Goal: Task Accomplishment & Management: Complete application form

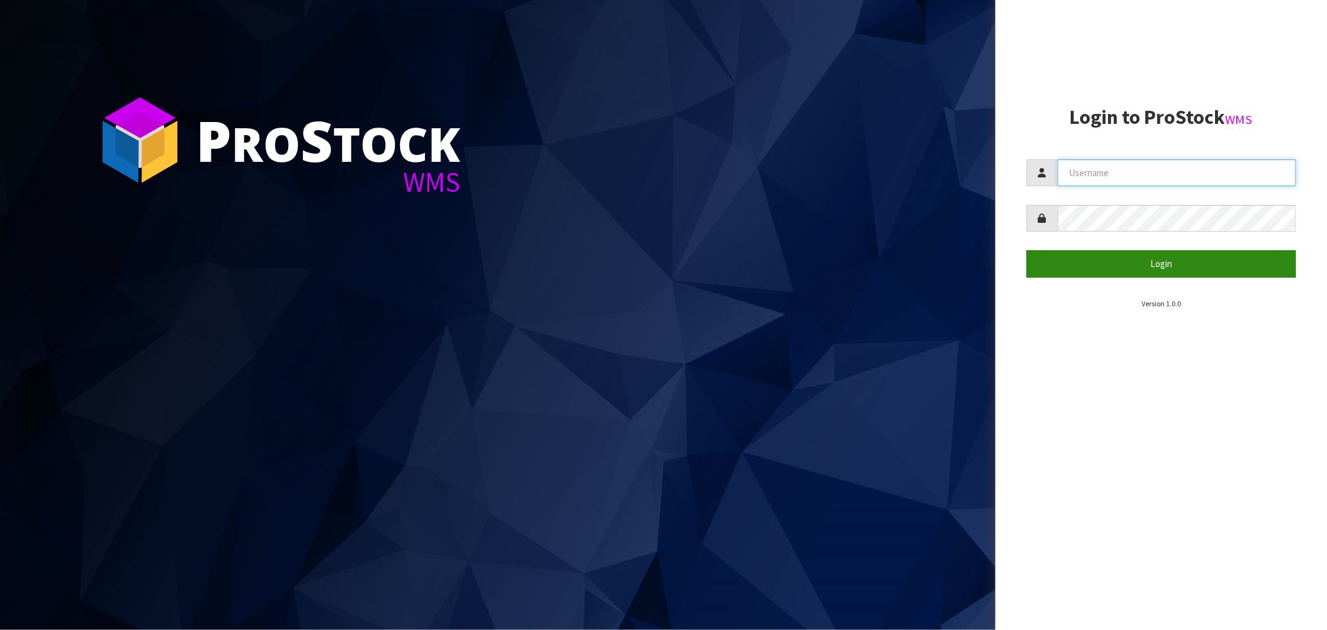
type input "[EMAIL_ADDRESS][DOMAIN_NAME]"
click at [1166, 268] on button "Login" at bounding box center [1160, 263] width 269 height 27
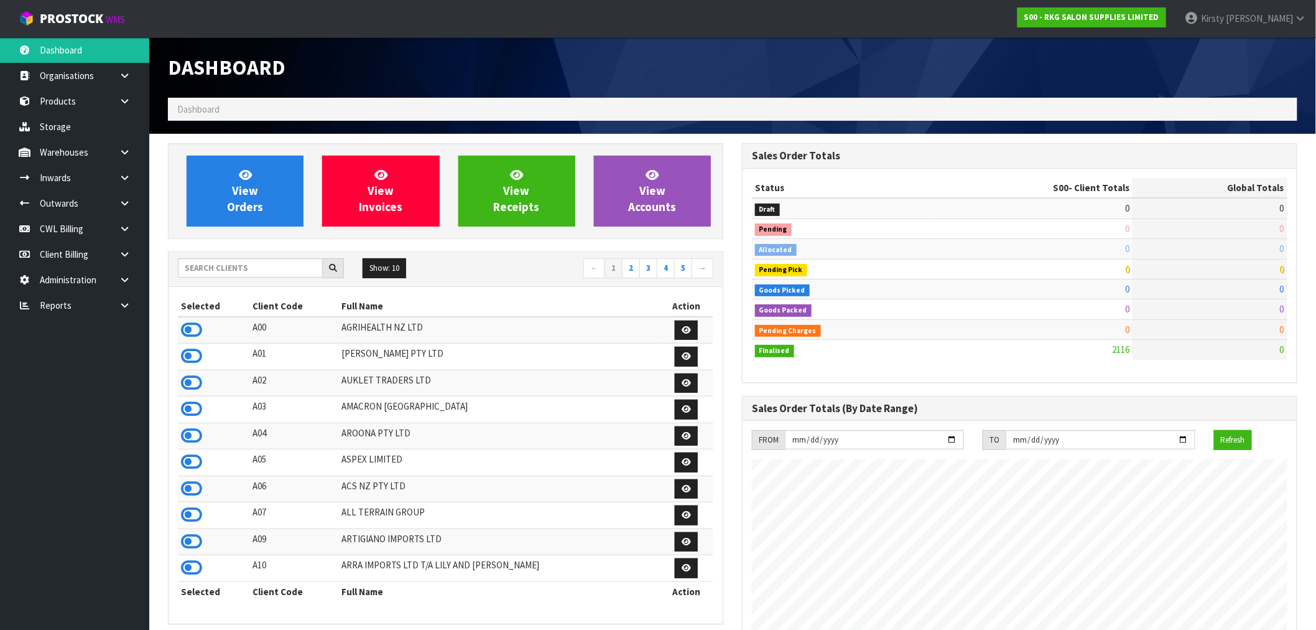
scroll to position [942, 574]
click at [57, 102] on link "Products" at bounding box center [74, 101] width 149 height 26
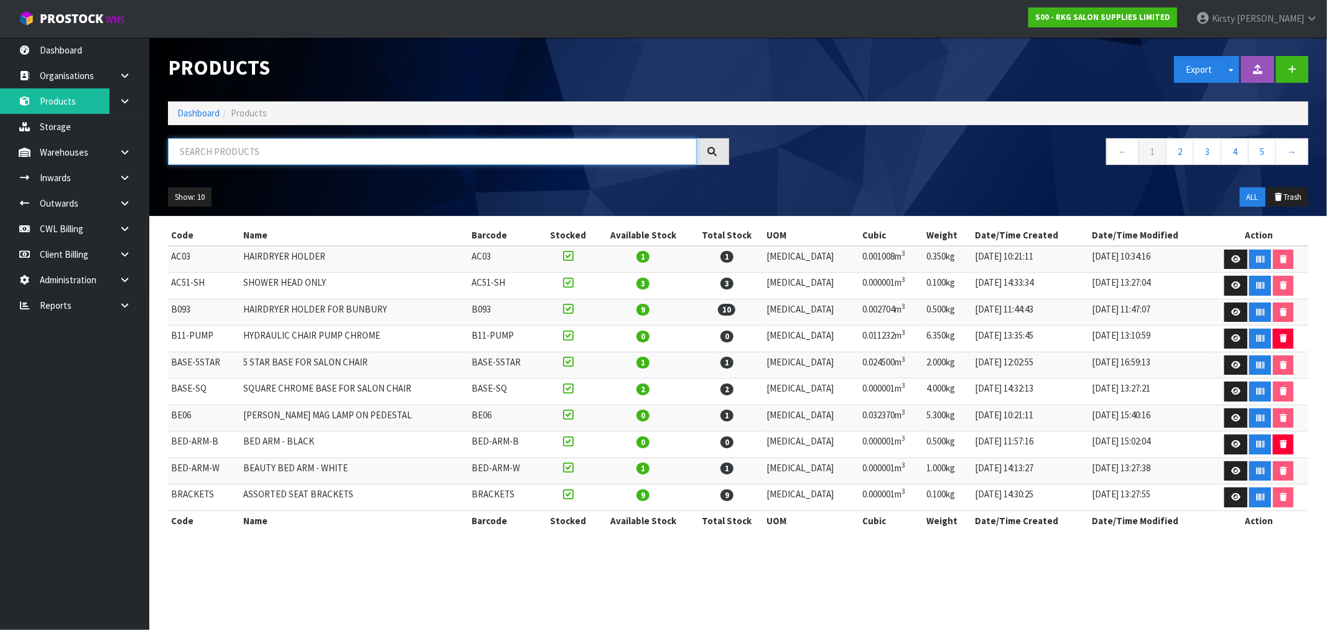
click at [218, 156] on input "text" at bounding box center [432, 151] width 529 height 27
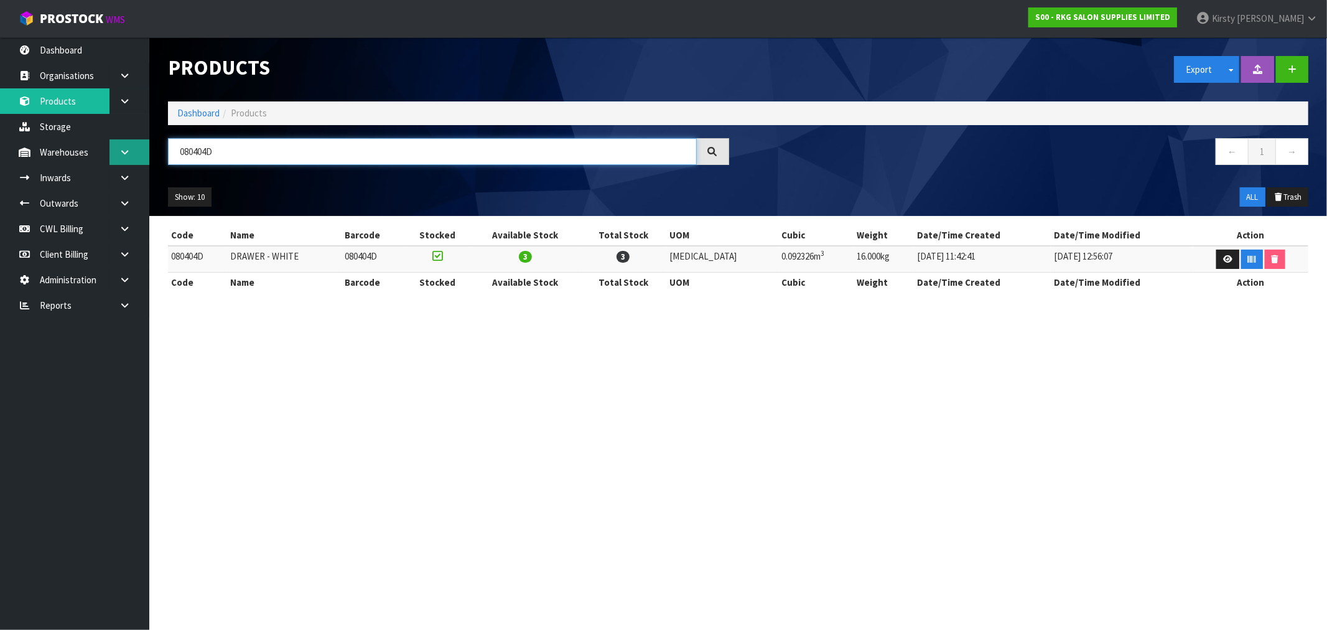
drag, startPoint x: 215, startPoint y: 147, endPoint x: 134, endPoint y: 151, distance: 81.0
click at [134, 151] on body "Toggle navigation ProStock WMS S00 - RKG SALON SUPPLIES LIMITED [PERSON_NAME] L…" at bounding box center [663, 315] width 1327 height 630
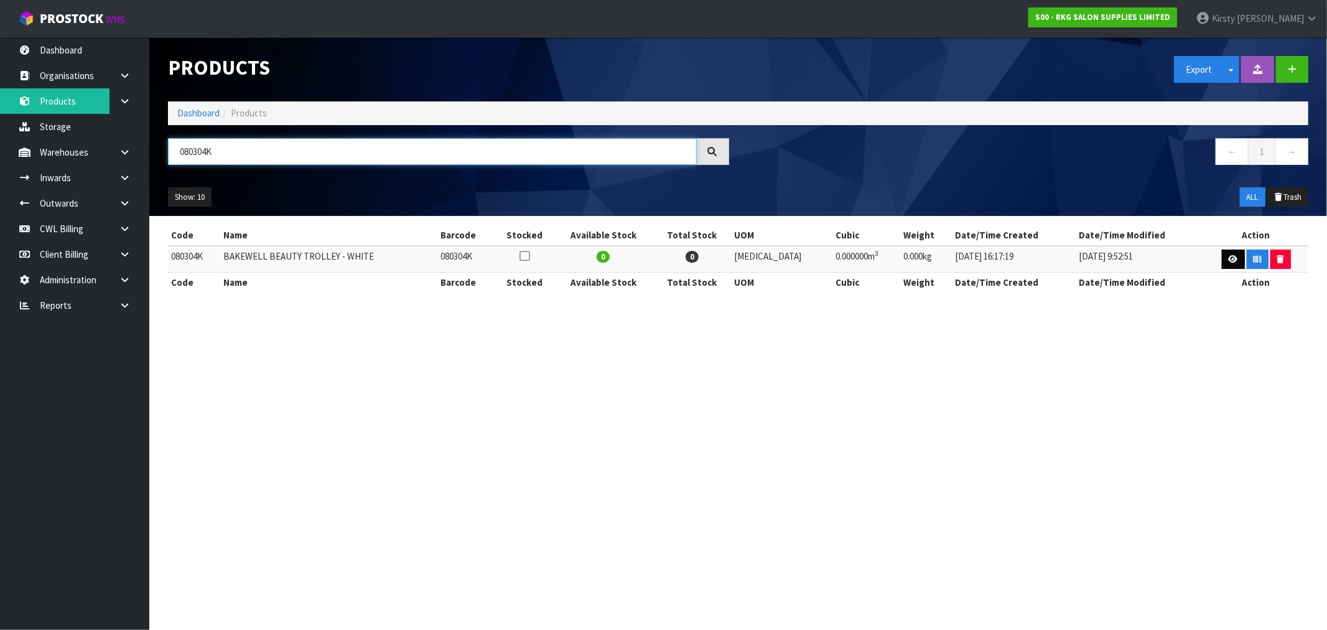
type input "080304K"
click at [1222, 258] on link at bounding box center [1233, 259] width 23 height 20
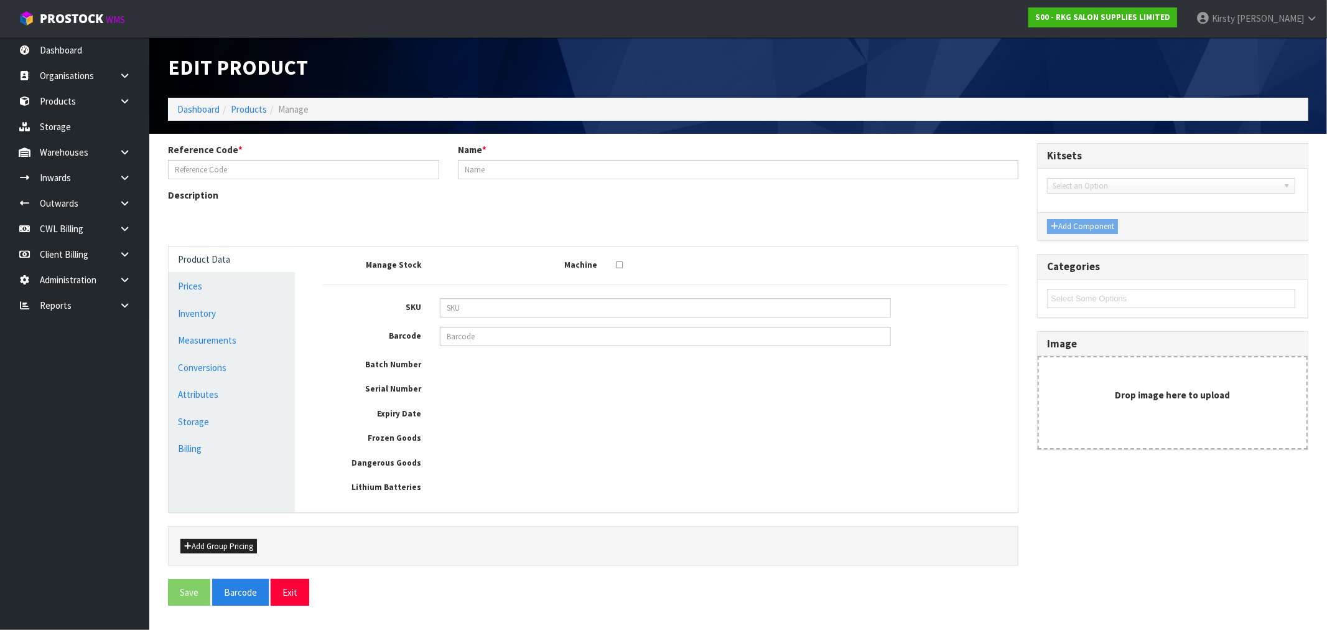
type input "080304K"
type input "BAKEWELL BEAUTY TROLLEY - WHITE"
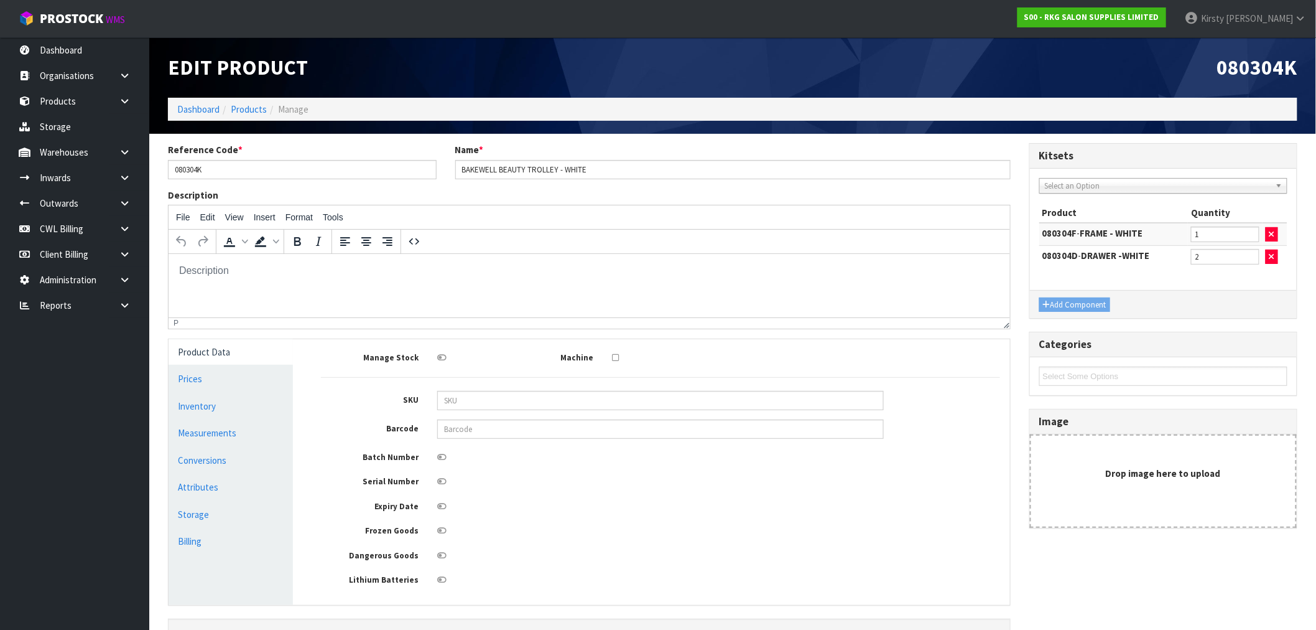
scroll to position [90, 0]
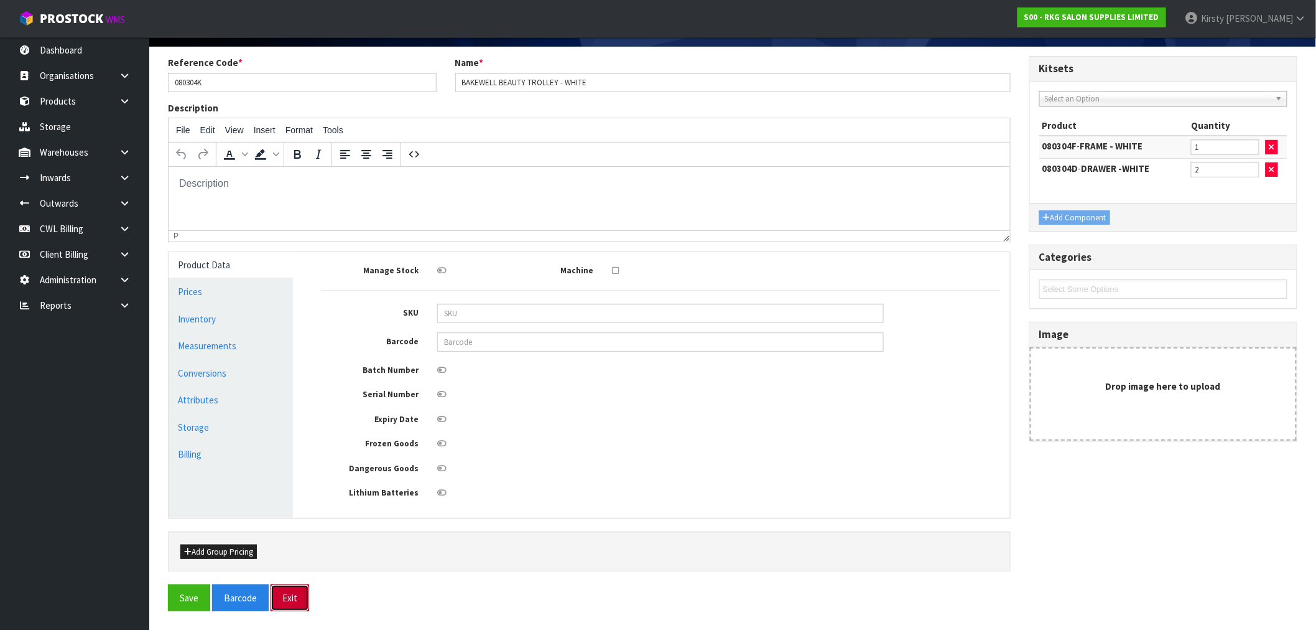
click at [290, 596] on button "Exit" at bounding box center [290, 597] width 39 height 27
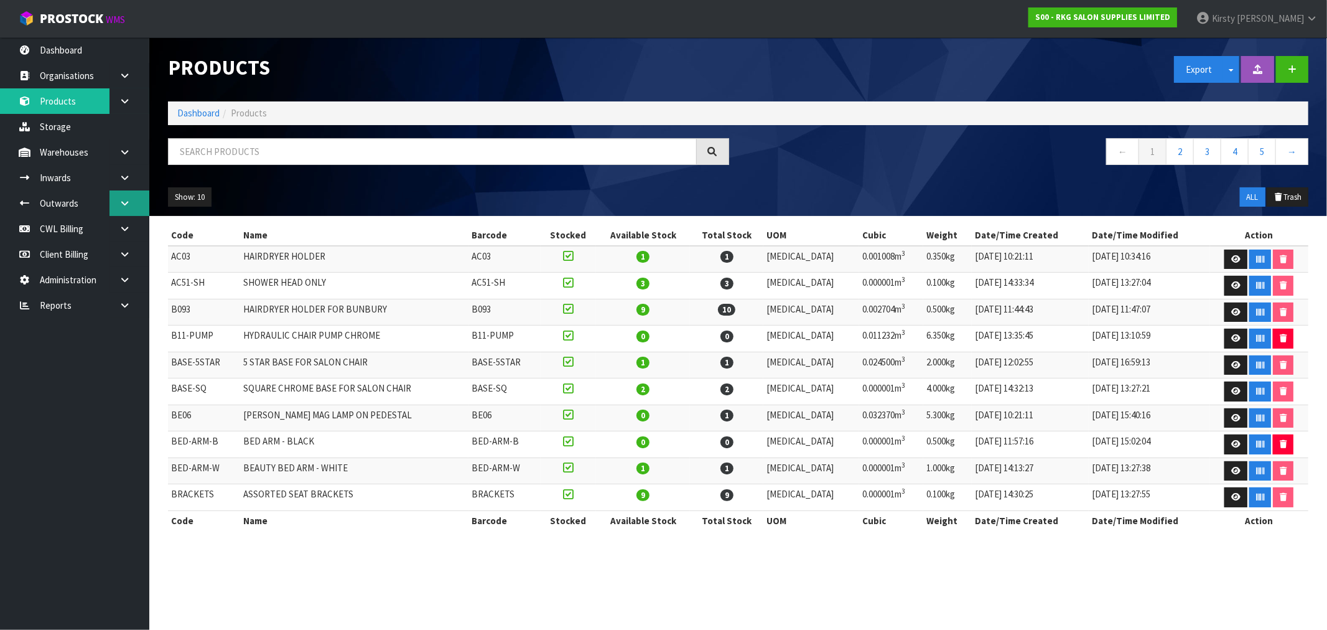
click at [110, 198] on link at bounding box center [129, 203] width 40 height 26
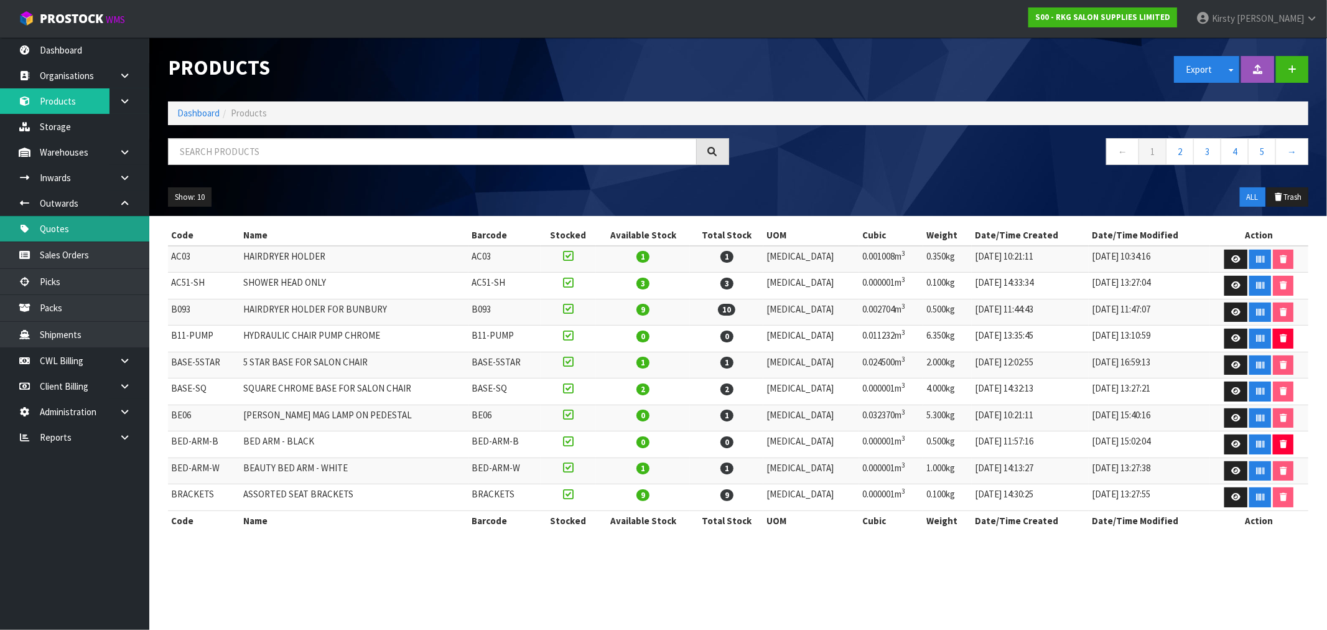
click at [58, 224] on link "Quotes" at bounding box center [74, 229] width 149 height 26
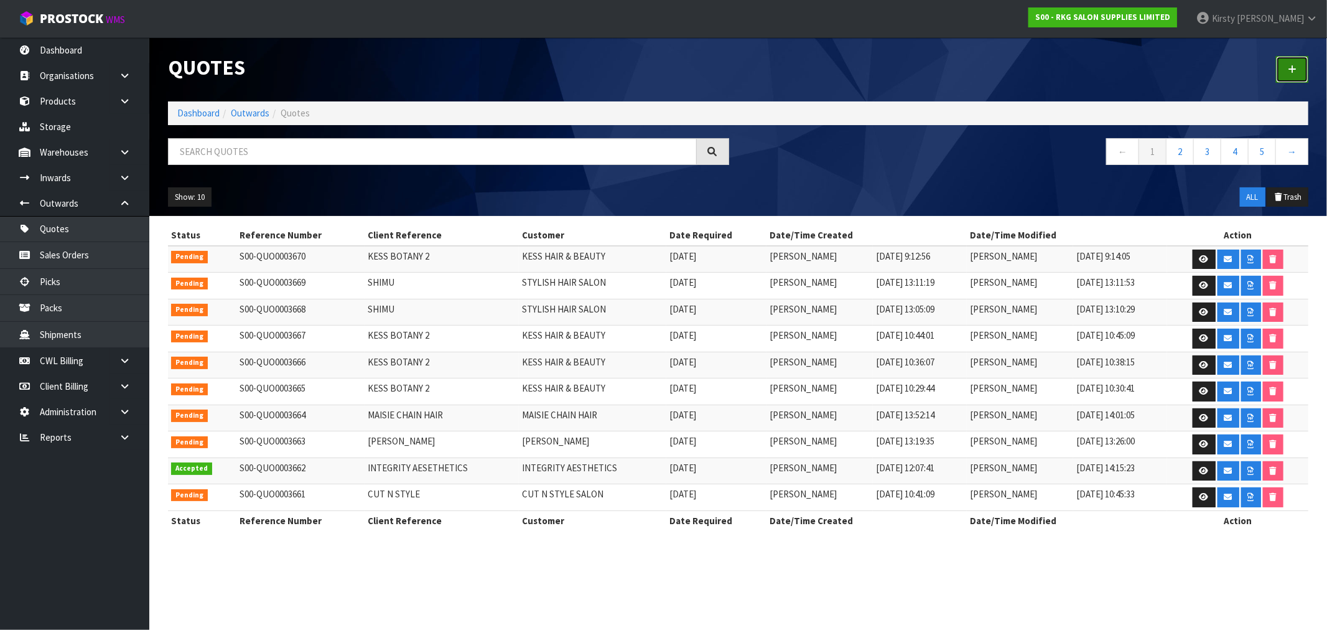
click at [1295, 72] on icon at bounding box center [1292, 69] width 9 height 9
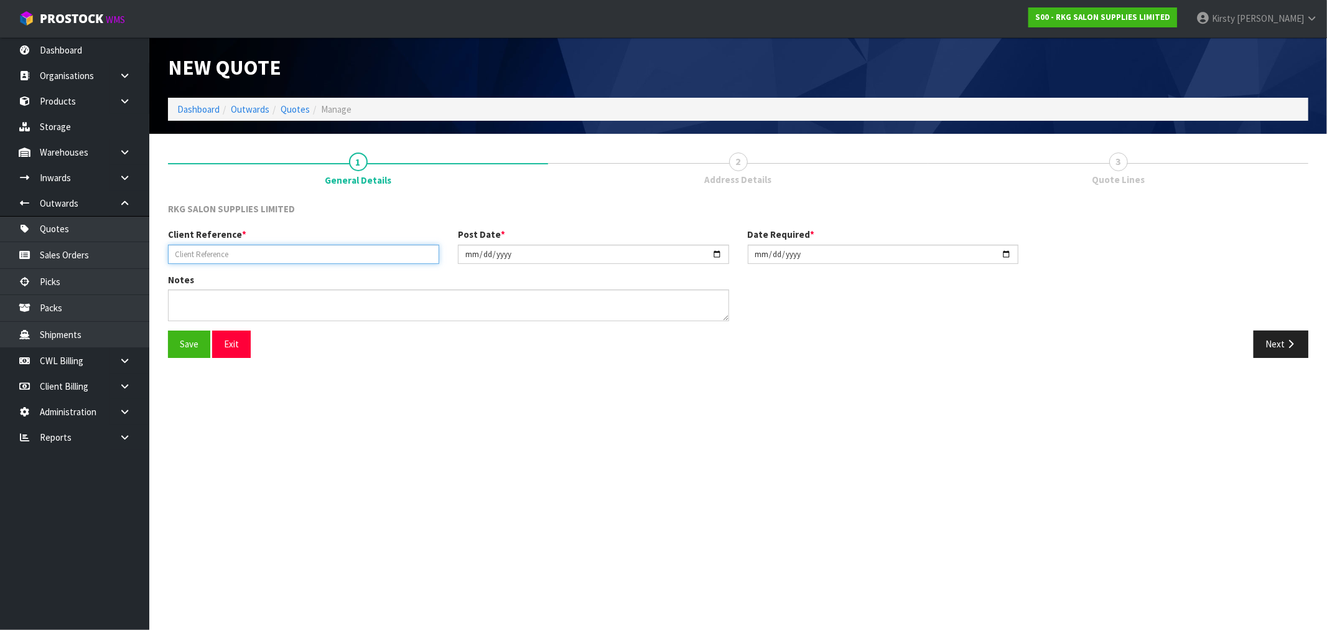
click at [225, 247] on input "text" at bounding box center [303, 253] width 271 height 19
type input "[PERSON_NAME] & [PERSON_NAME] STUDIO"
click at [182, 345] on button "Save" at bounding box center [189, 343] width 42 height 27
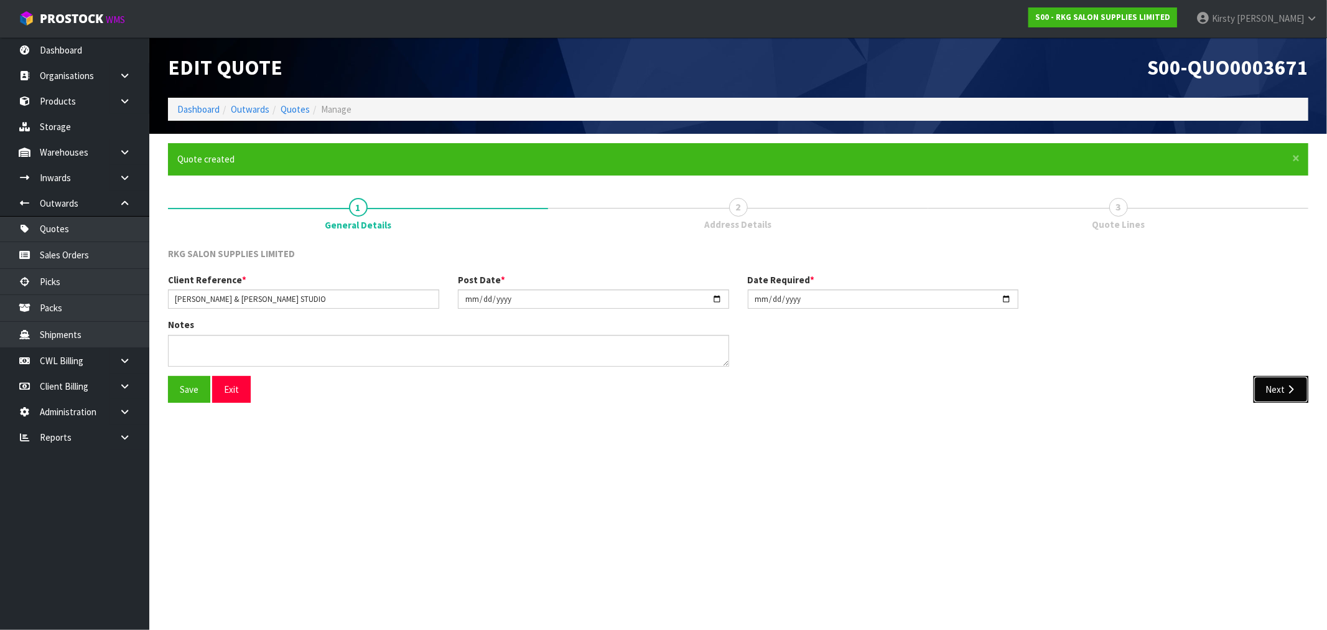
click at [1283, 391] on button "Next" at bounding box center [1280, 389] width 55 height 27
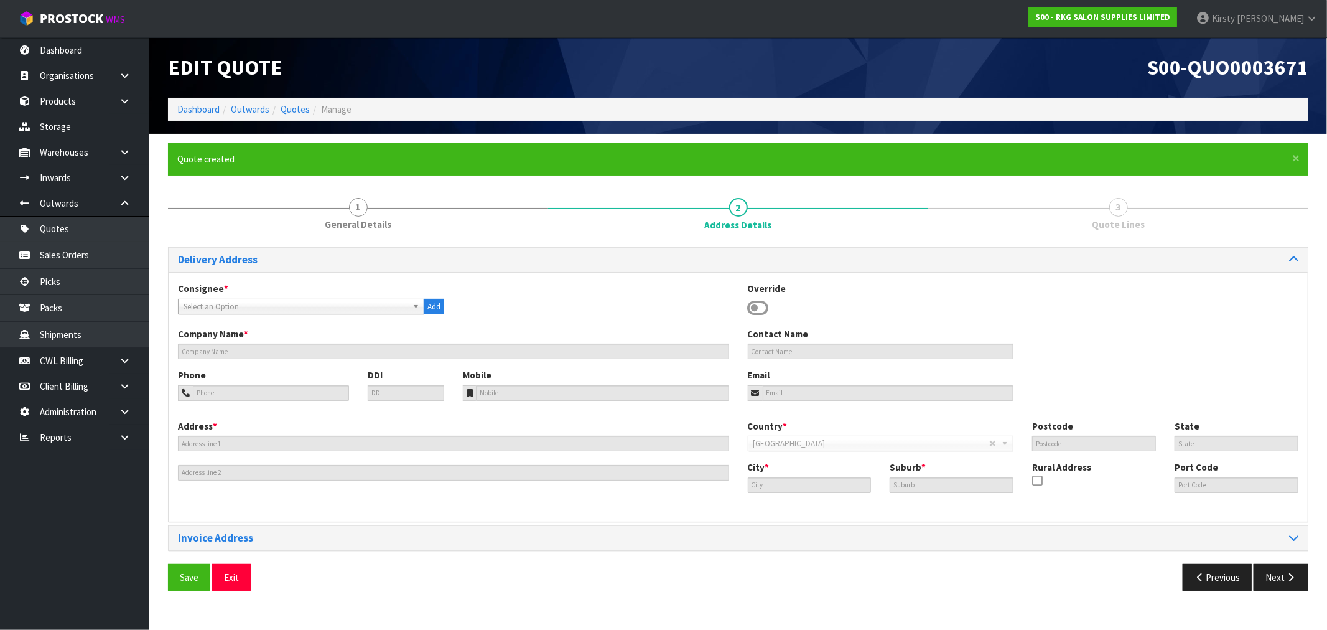
click at [756, 308] on icon at bounding box center [758, 308] width 21 height 19
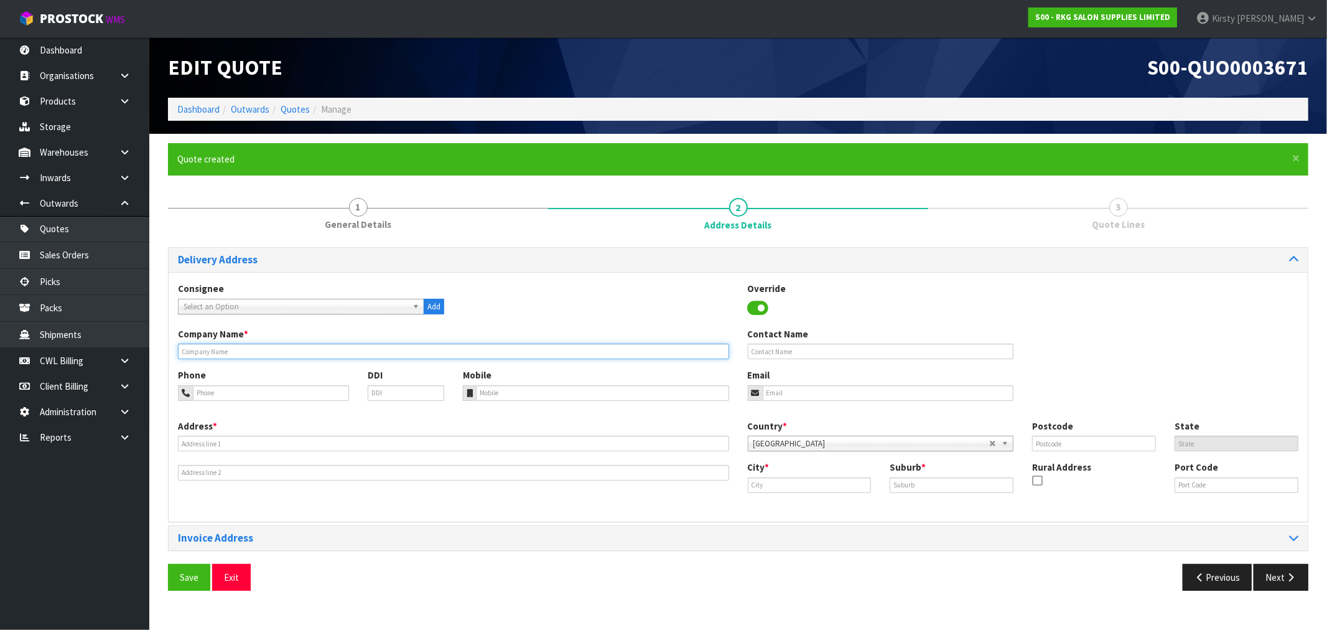
click at [381, 356] on input "text" at bounding box center [453, 351] width 551 height 16
type input "[PERSON_NAME] & [PERSON_NAME] STUDIO"
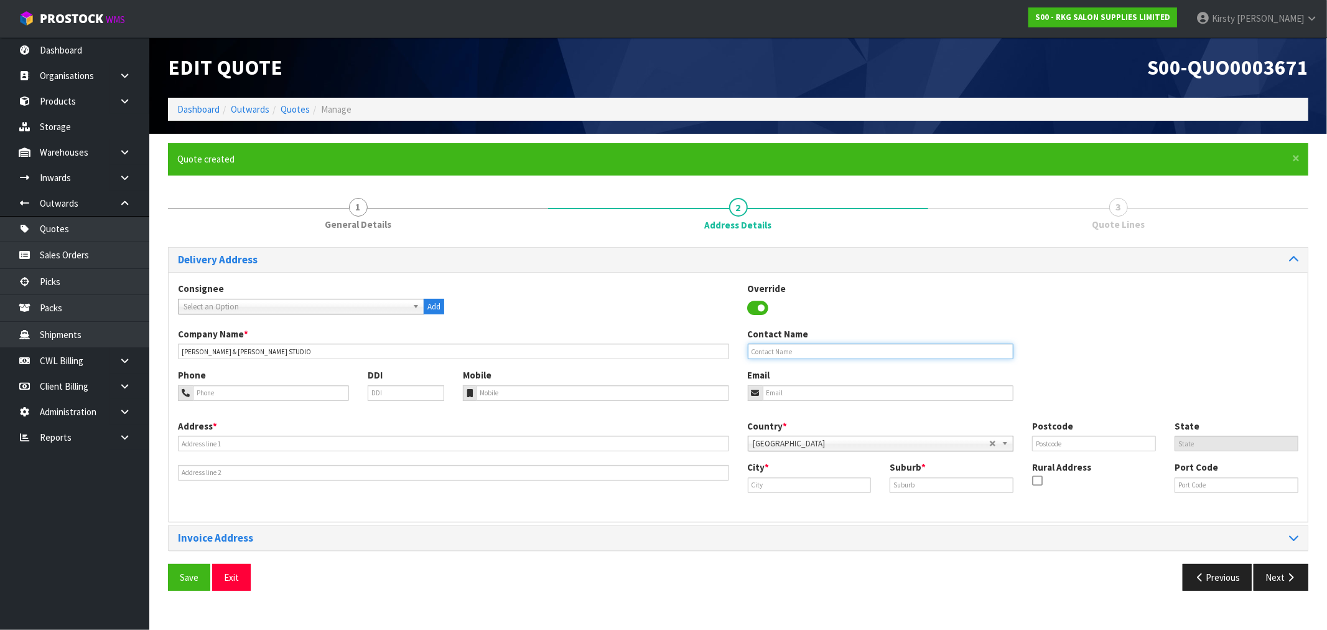
click at [774, 350] on input "text" at bounding box center [881, 351] width 266 height 16
type input "[PERSON_NAME][DATE]"
type input "[PHONE_NUMBER]"
click at [810, 399] on input "email" at bounding box center [888, 393] width 251 height 16
type input "[EMAIL_ADDRESS][DOMAIN_NAME]"
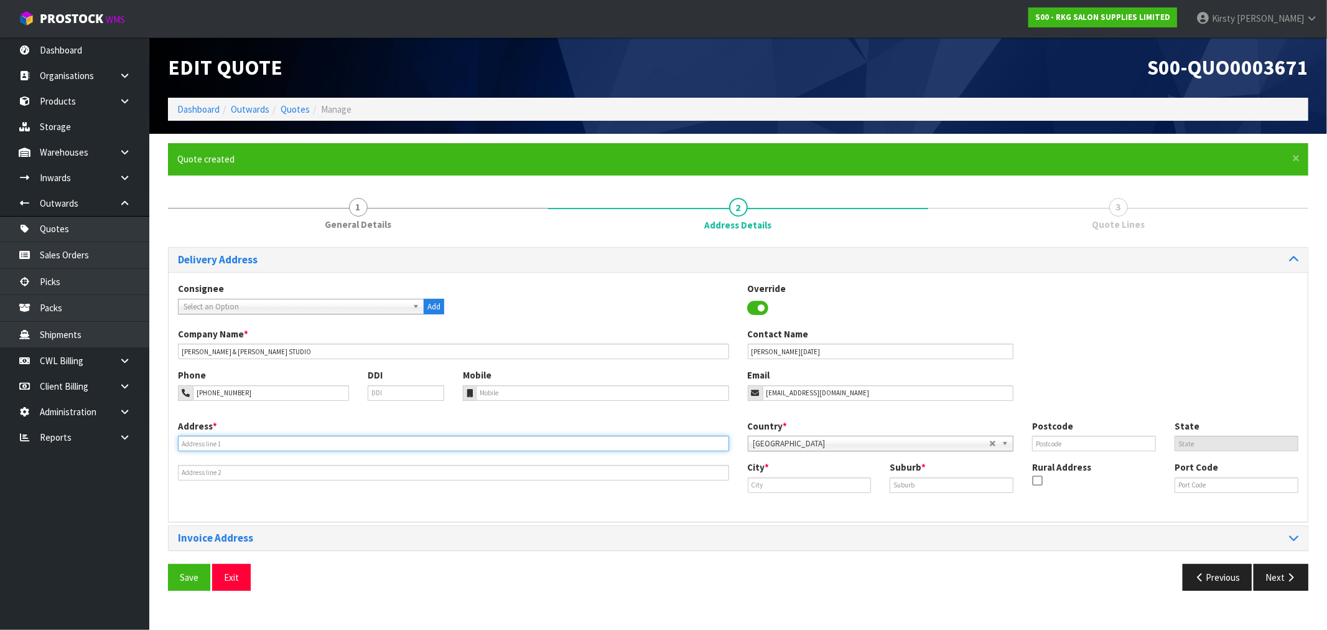
click at [258, 449] on input "text" at bounding box center [453, 443] width 551 height 16
type input "[STREET_ADDRESS]"
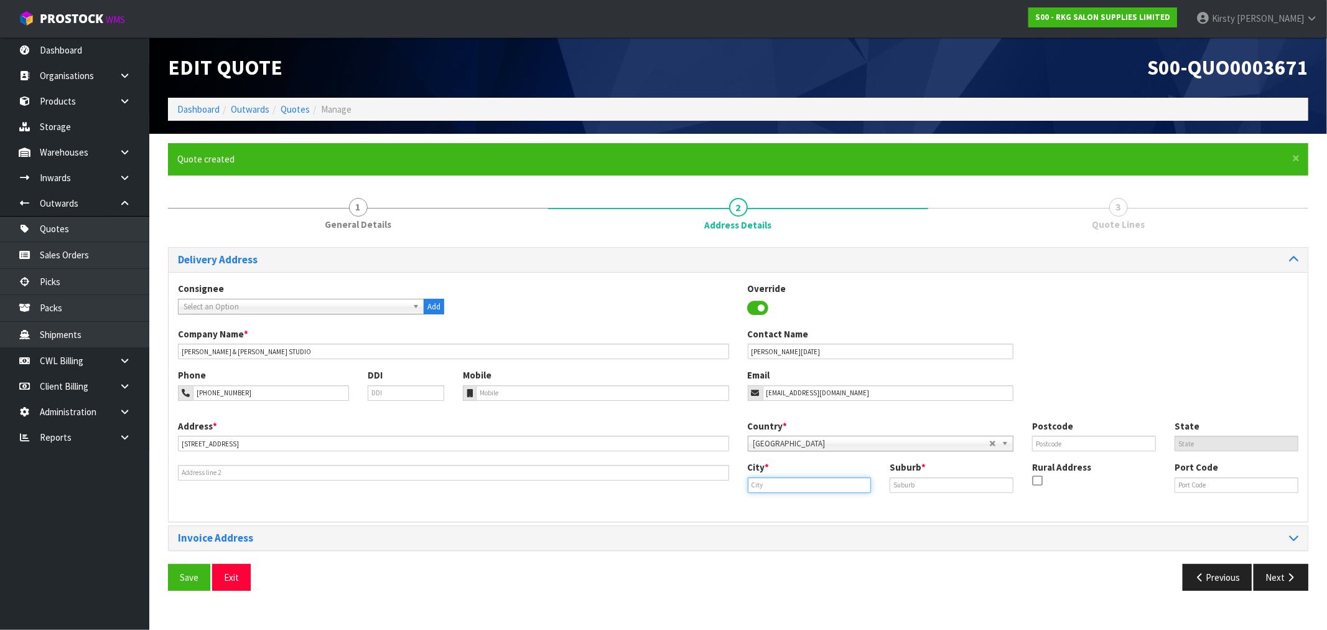
click at [814, 488] on input "text" at bounding box center [810, 485] width 124 height 16
click at [824, 502] on link "Wel lington" at bounding box center [797, 506] width 98 height 17
type input "[GEOGRAPHIC_DATA]"
click at [918, 485] on input "text" at bounding box center [952, 485] width 124 height 16
type input "JOHNSONVILLE"
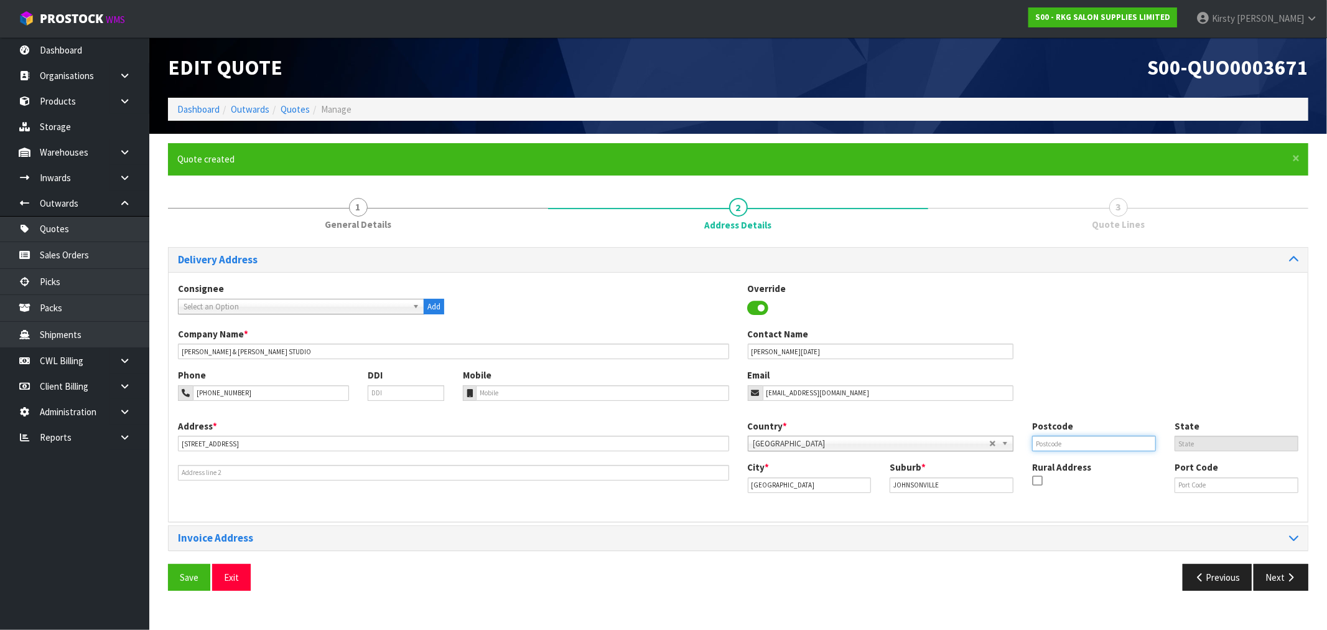
click at [1086, 449] on input "text" at bounding box center [1094, 443] width 124 height 16
type input "6037"
click at [181, 573] on button "Save" at bounding box center [189, 577] width 42 height 27
click at [1295, 579] on icon "button" at bounding box center [1291, 576] width 12 height 9
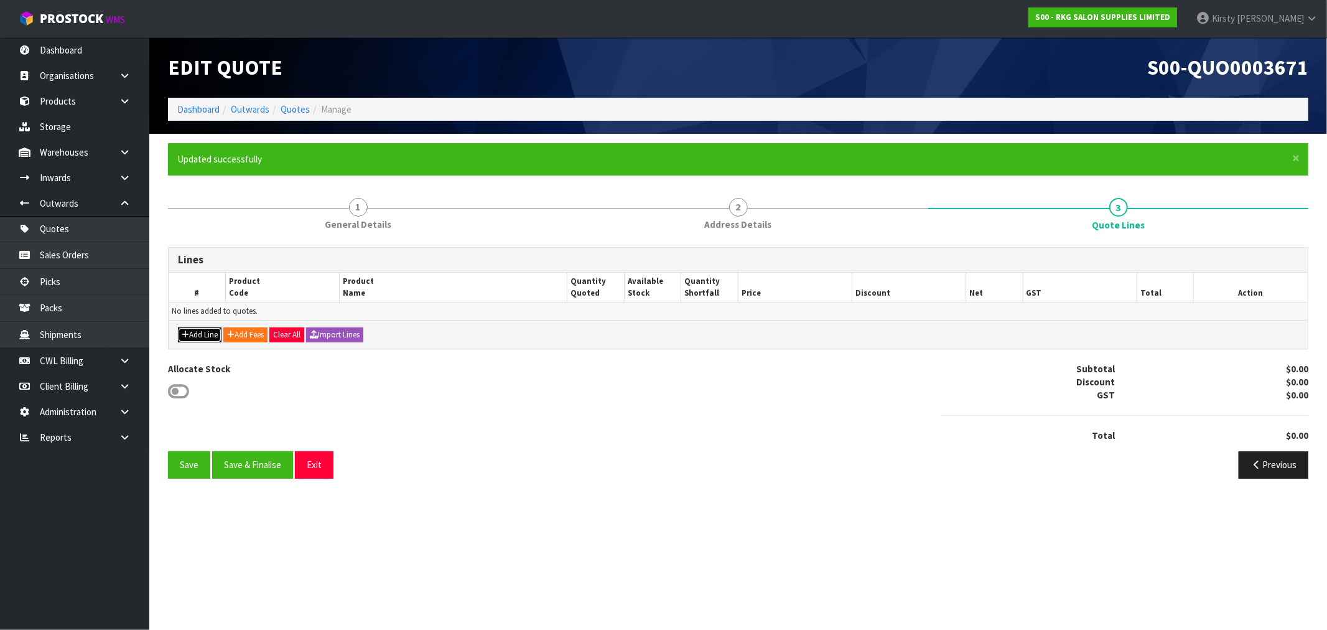
click at [189, 330] on button "Add Line" at bounding box center [200, 334] width 44 height 15
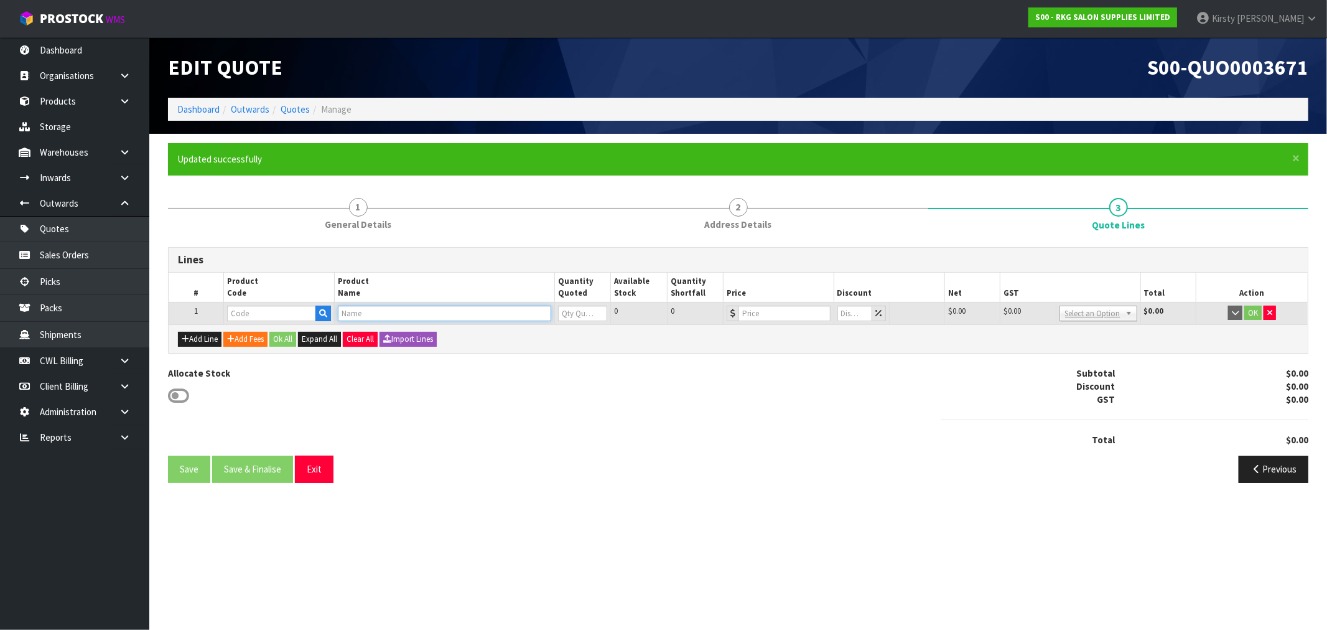
click at [370, 314] on input "text" at bounding box center [444, 313] width 213 height 16
type input "BAKEWELL"
click at [375, 344] on link "BAKEWELL BEAUTY TROLLEY - WHITE" at bounding box center [425, 350] width 174 height 17
type input "BAKEWELL BEAUTY TROLLEY - WHITE"
type input "080304K"
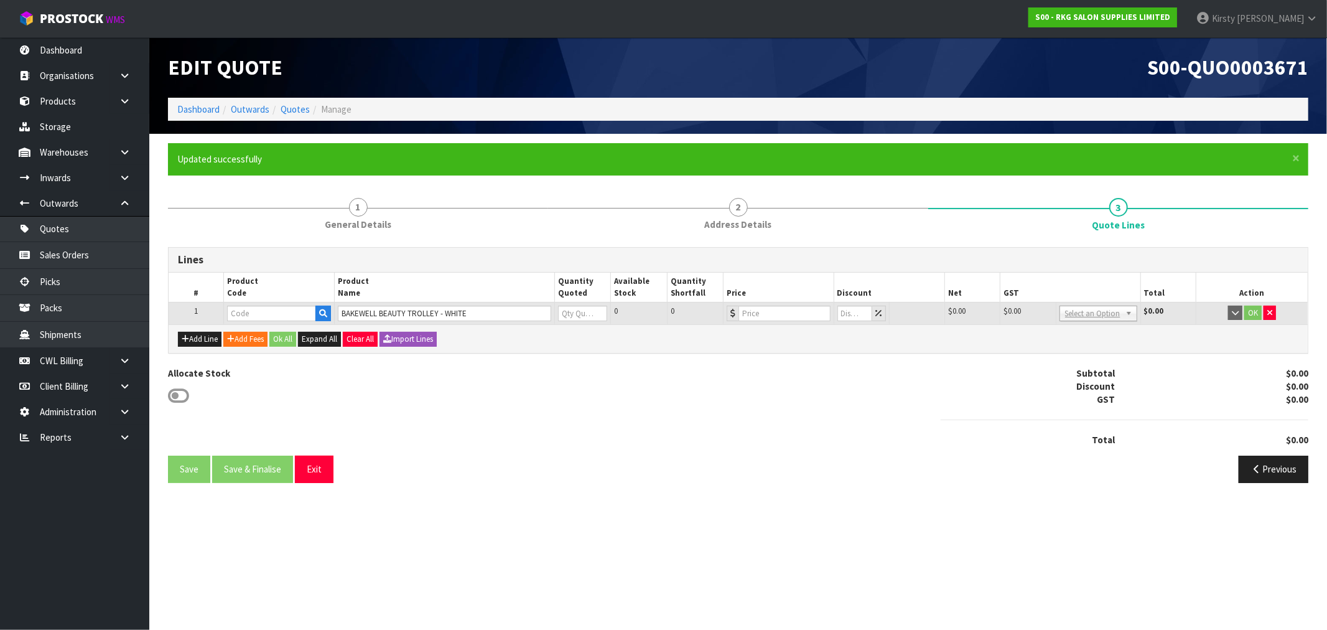
type input "0"
type input "220"
type input "0"
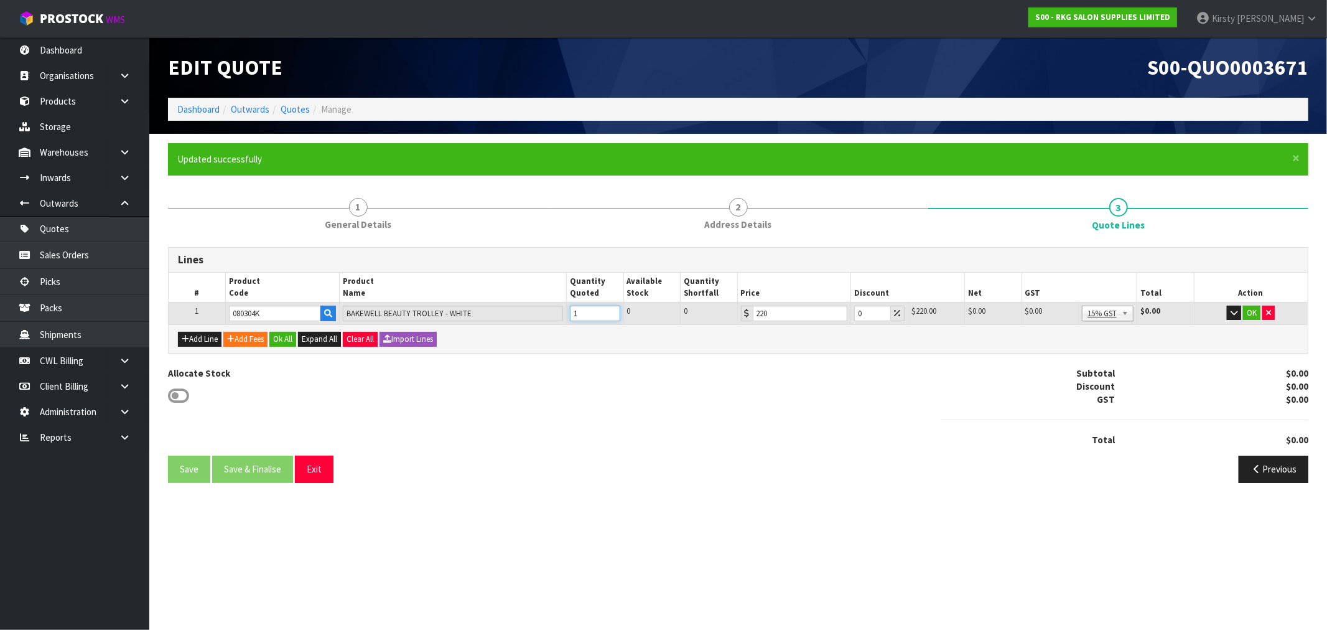
type input "1"
click at [613, 308] on input "1" at bounding box center [595, 313] width 50 height 16
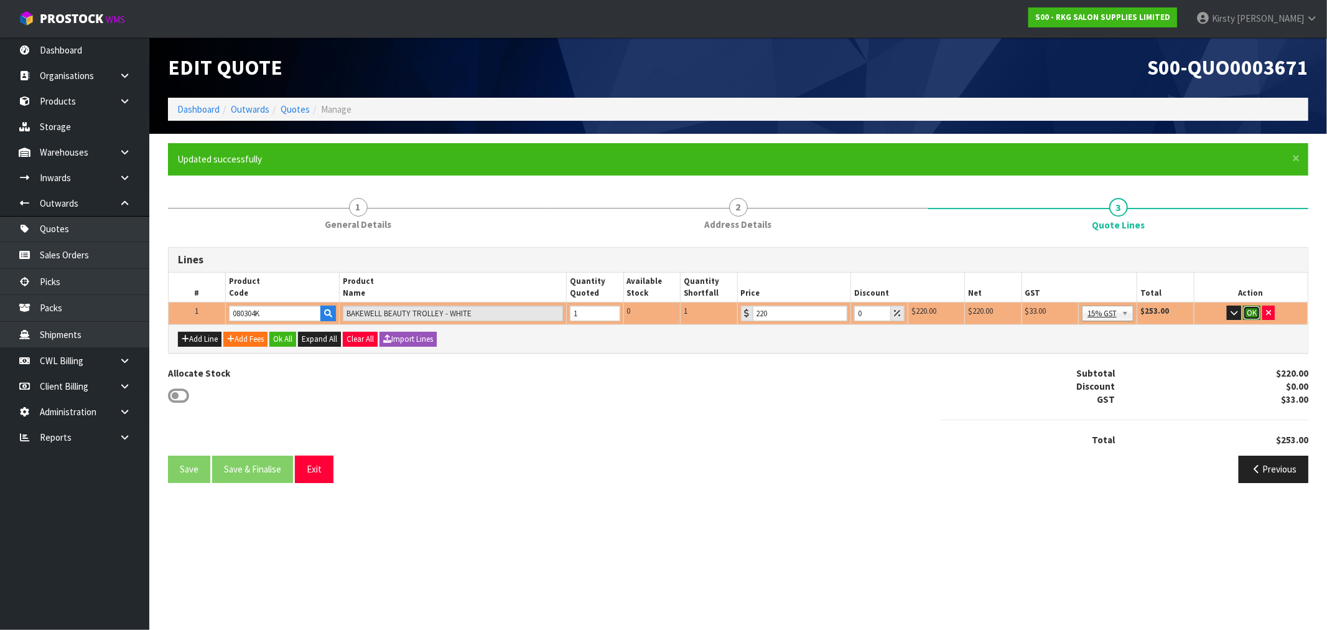
click at [1257, 314] on button "OK" at bounding box center [1251, 312] width 17 height 15
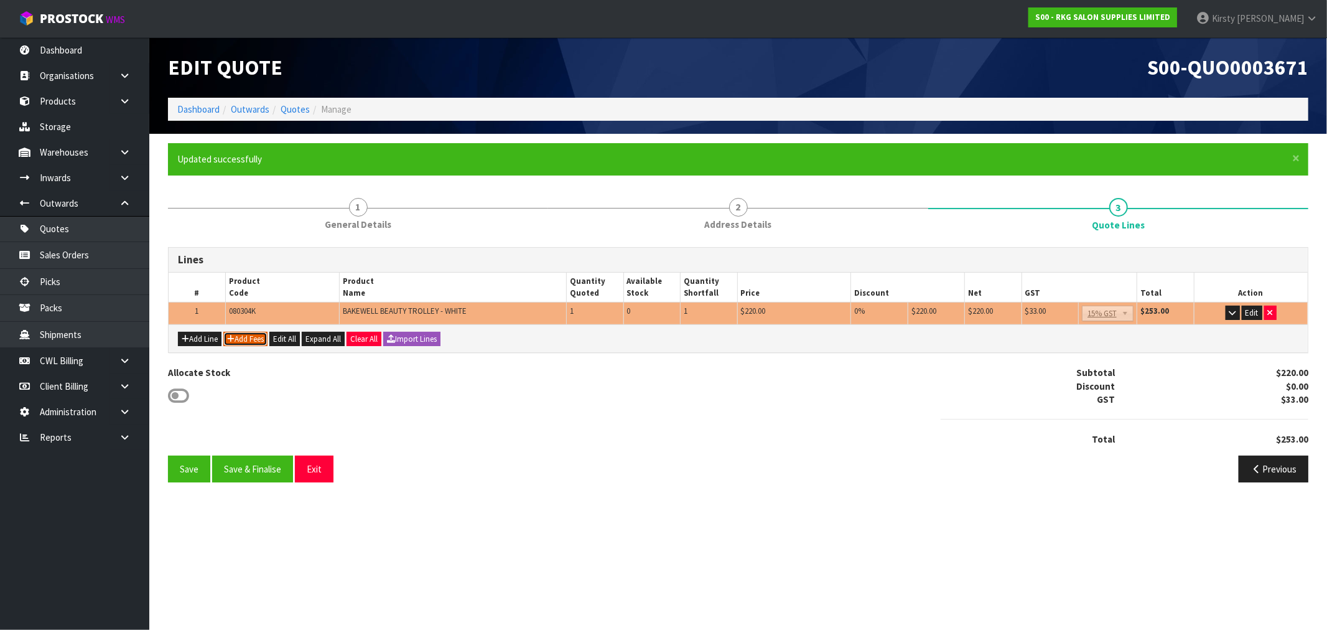
click at [235, 343] on button "Add Fees" at bounding box center [245, 339] width 44 height 15
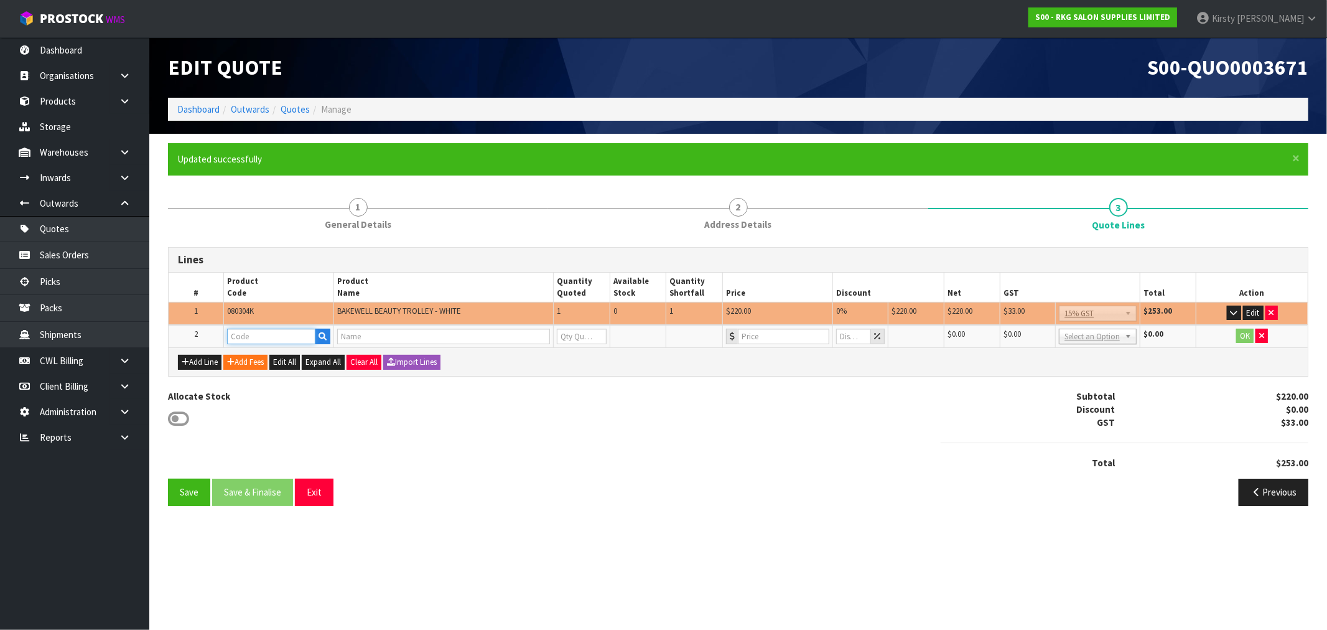
click at [234, 337] on input "text" at bounding box center [271, 336] width 89 height 16
type input "FRE"
click at [257, 358] on link "FRE IGHT" at bounding box center [277, 356] width 98 height 17
type input "FREIGHT"
type input "FREIGHT FEE"
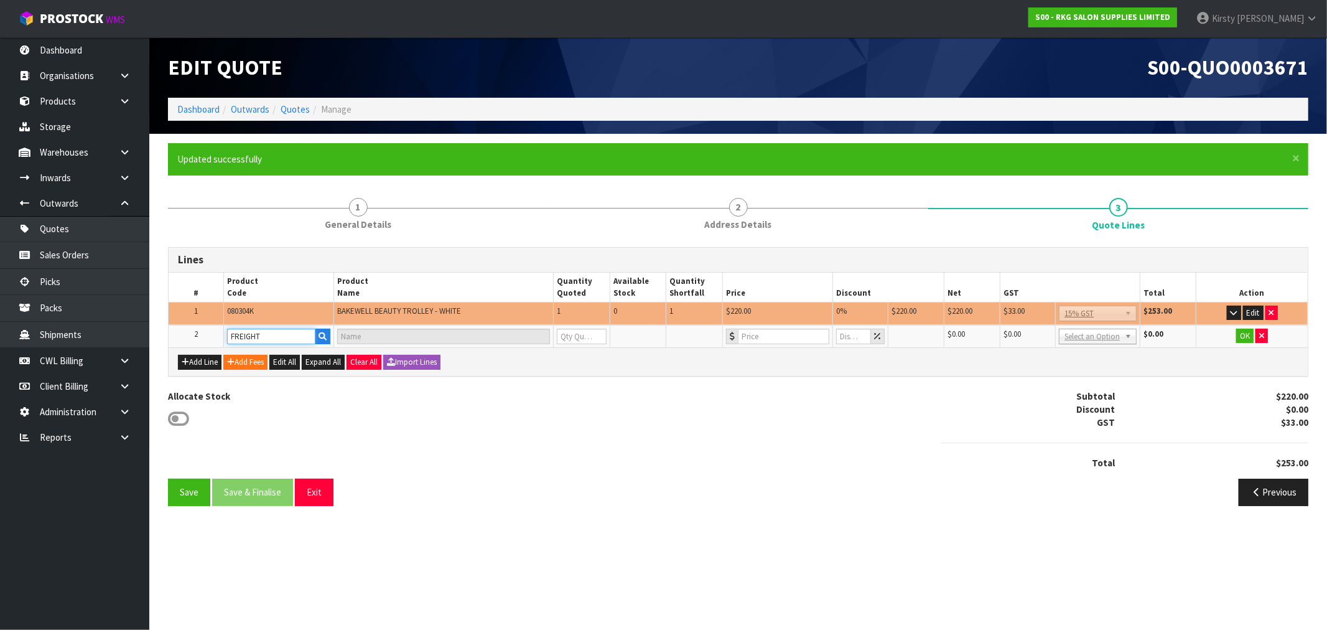
type input "1"
type input "0"
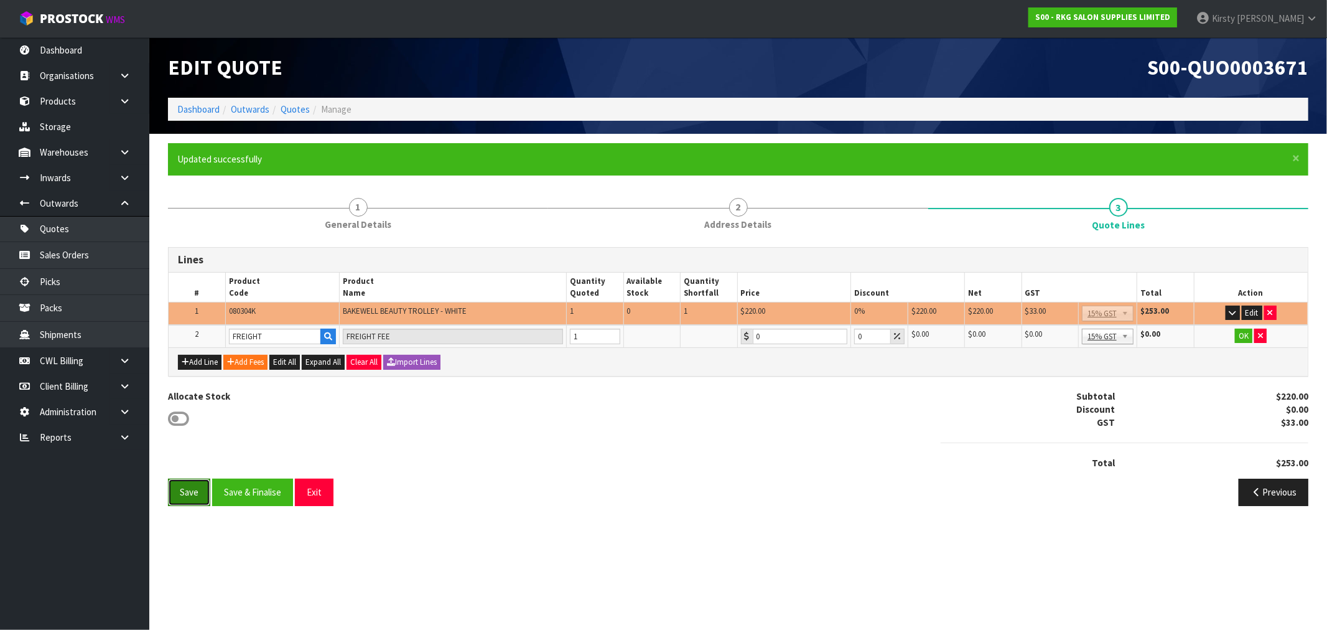
click at [196, 486] on button "Save" at bounding box center [189, 491] width 42 height 27
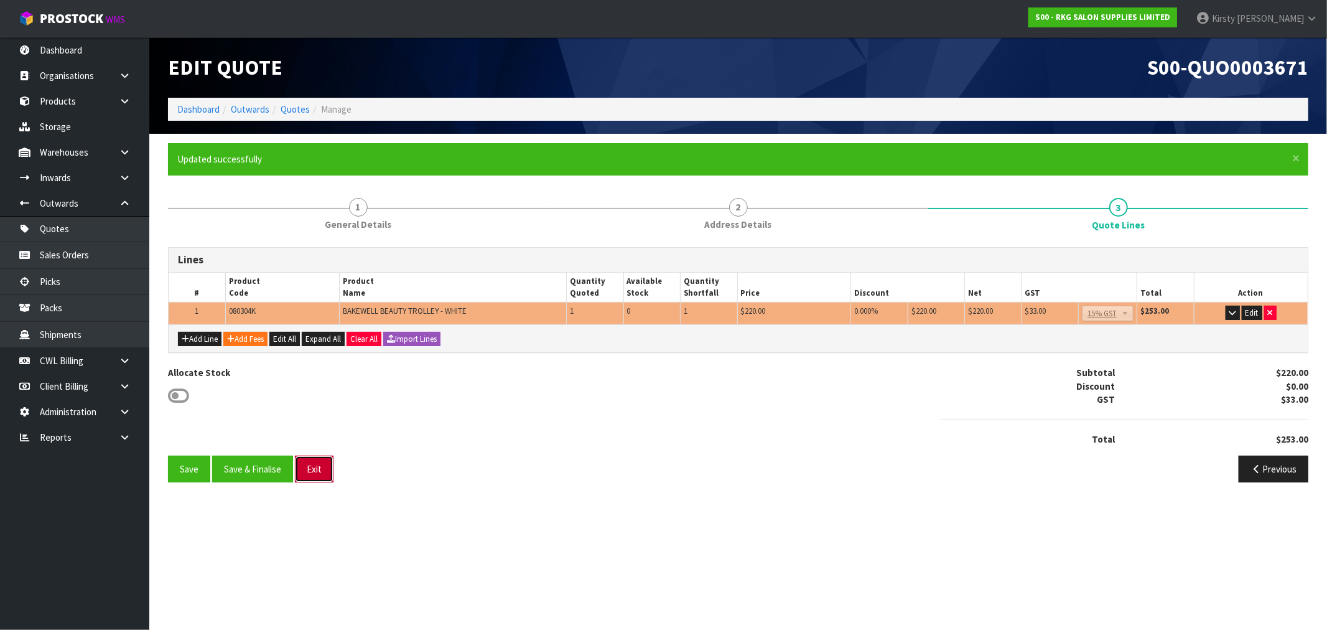
click at [333, 482] on button "Exit" at bounding box center [314, 468] width 39 height 27
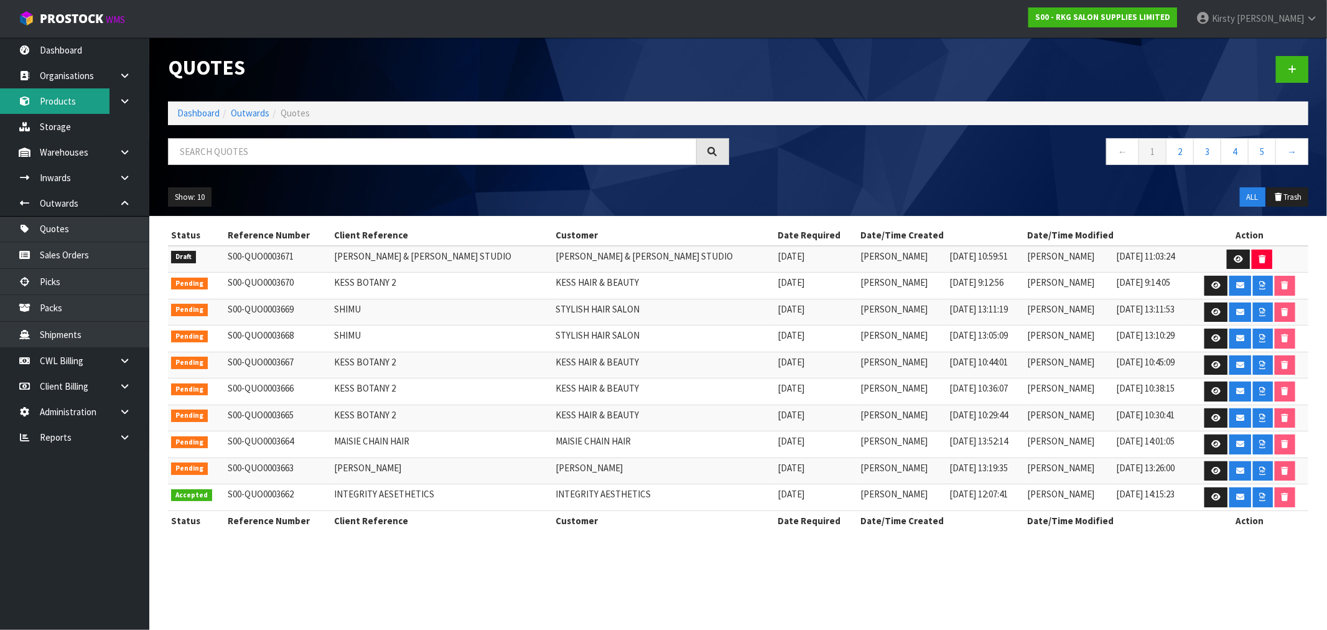
click at [70, 96] on link "Products" at bounding box center [74, 101] width 149 height 26
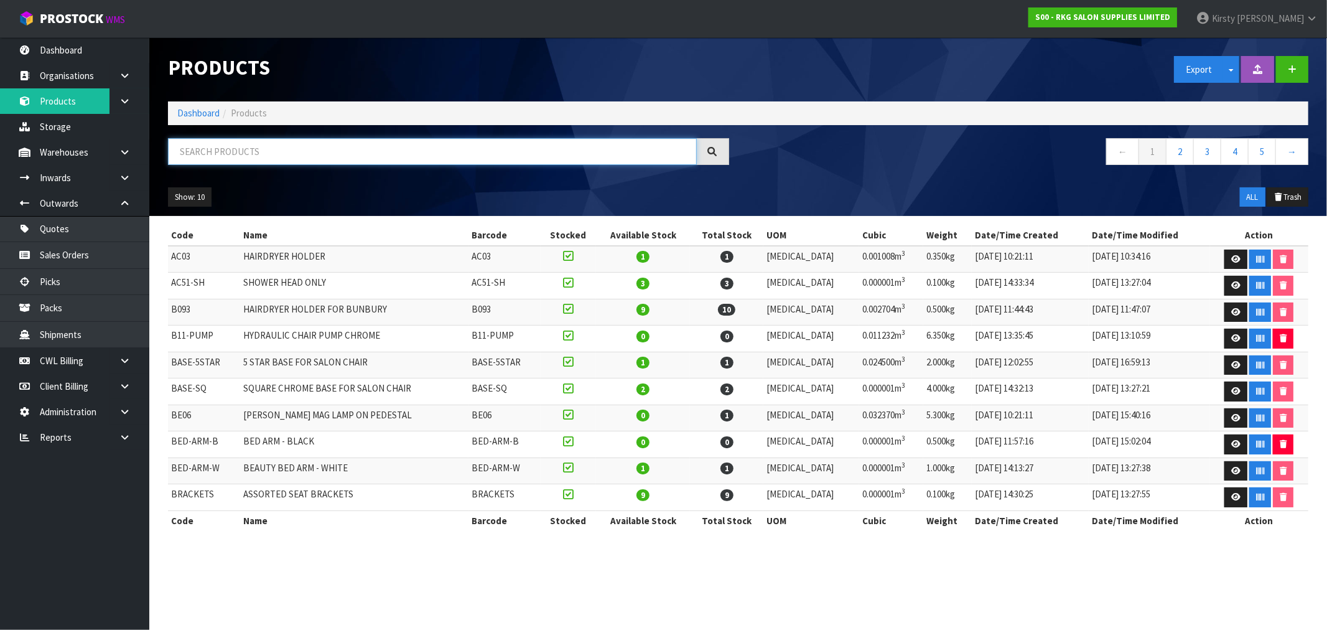
click at [208, 146] on input "text" at bounding box center [432, 151] width 529 height 27
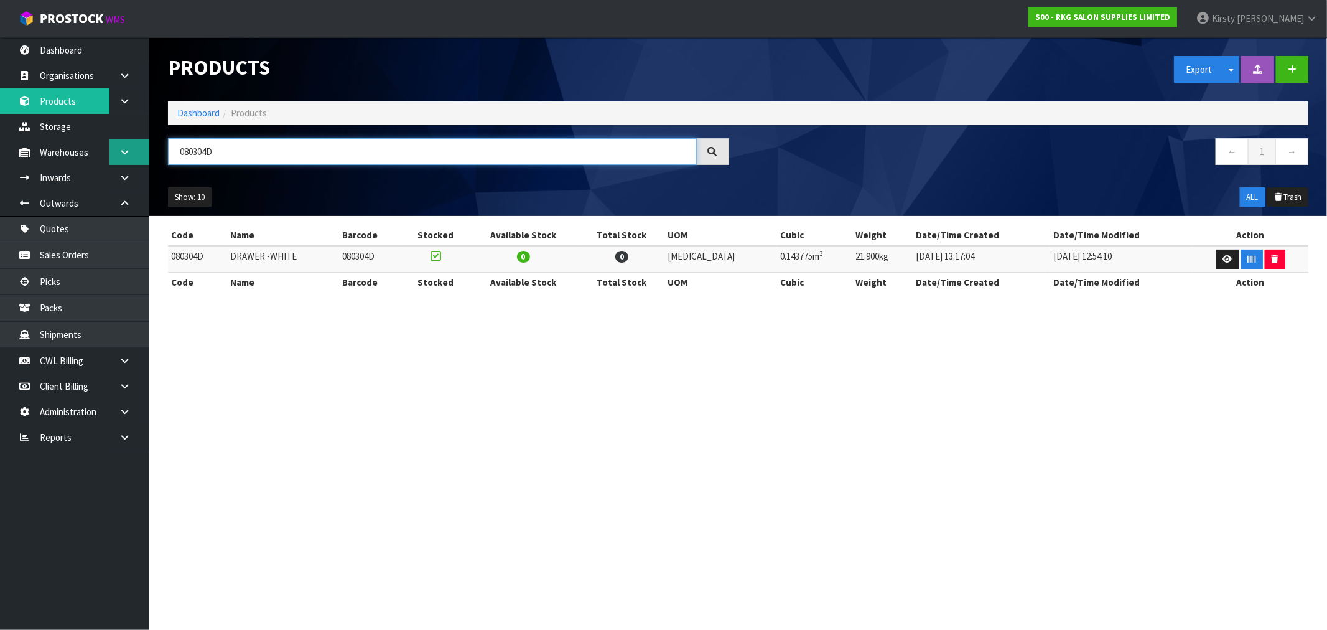
drag, startPoint x: 216, startPoint y: 152, endPoint x: 115, endPoint y: 152, distance: 100.8
click at [115, 152] on body "Toggle navigation ProStock WMS S00 - RKG SALON SUPPLIES LIMITED [PERSON_NAME] L…" at bounding box center [663, 315] width 1327 height 630
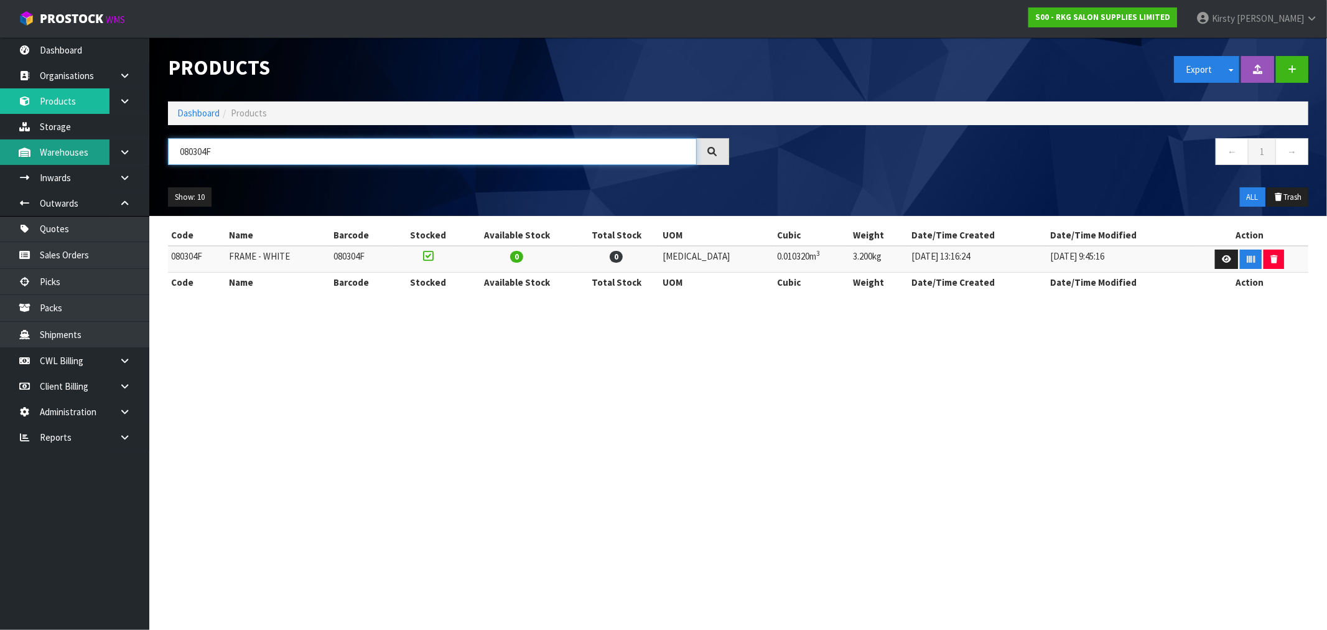
drag, startPoint x: 225, startPoint y: 152, endPoint x: 96, endPoint y: 154, distance: 128.8
click at [96, 154] on body "Toggle navigation ProStock WMS S00 - RKG SALON SUPPLIES LIMITED [PERSON_NAME] L…" at bounding box center [663, 315] width 1327 height 630
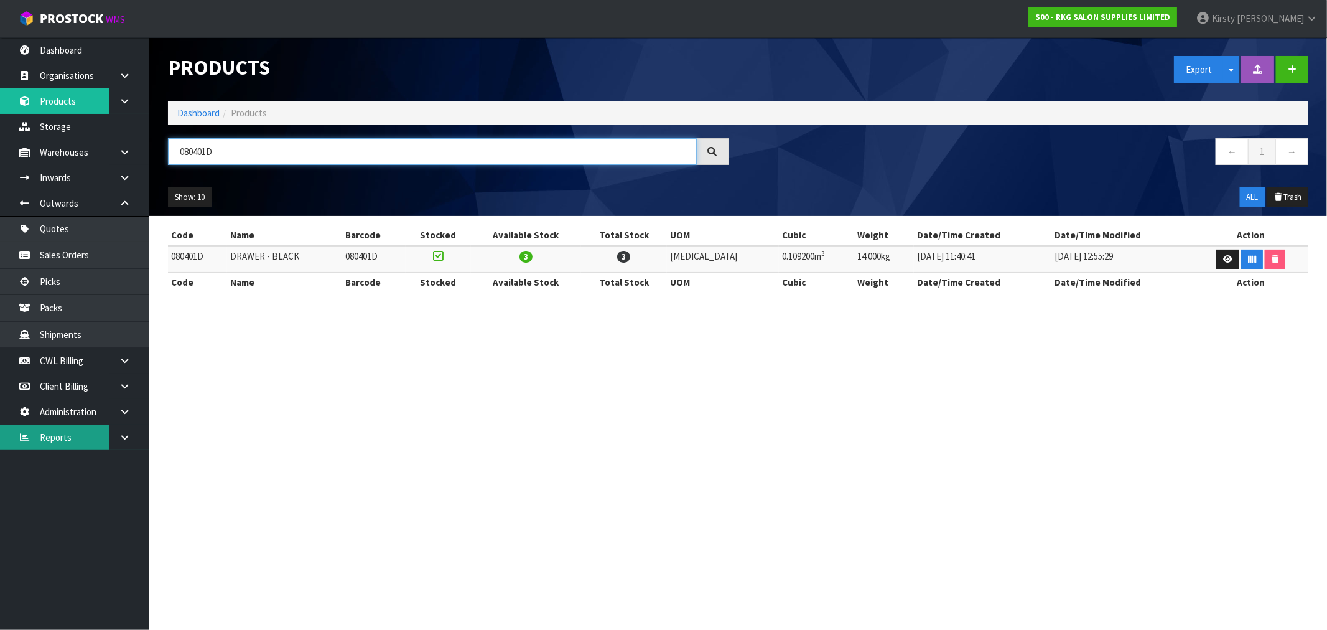
type input "080401D"
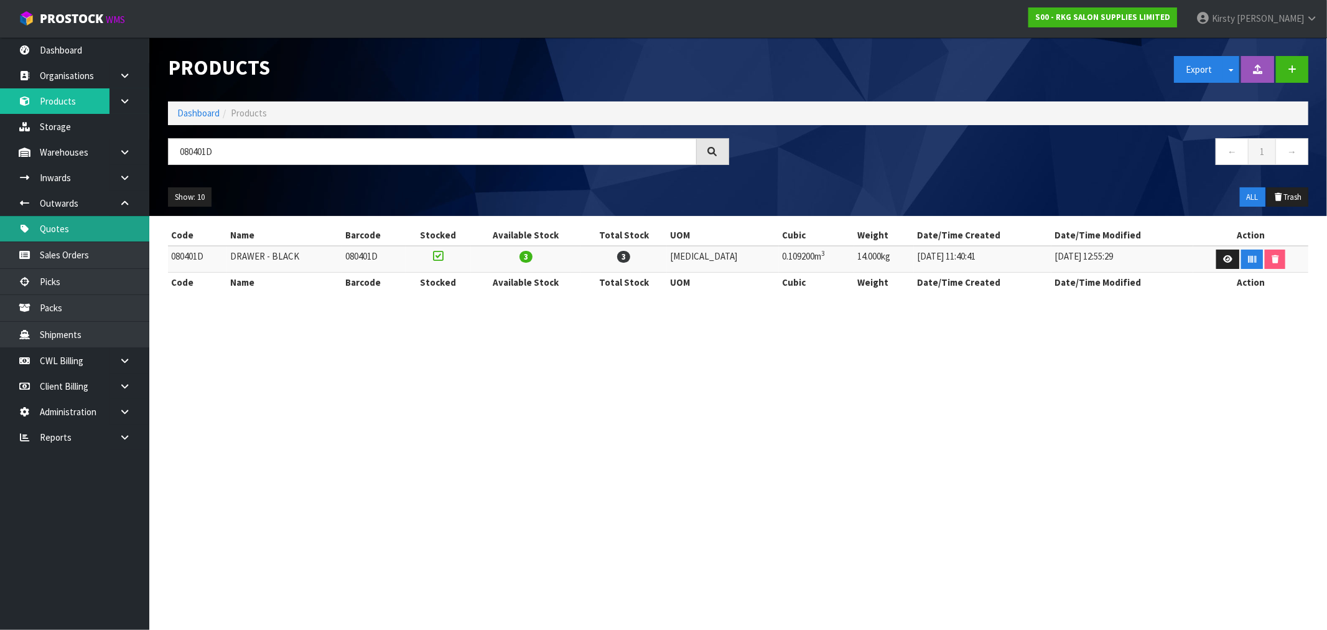
click at [65, 225] on link "Quotes" at bounding box center [74, 229] width 149 height 26
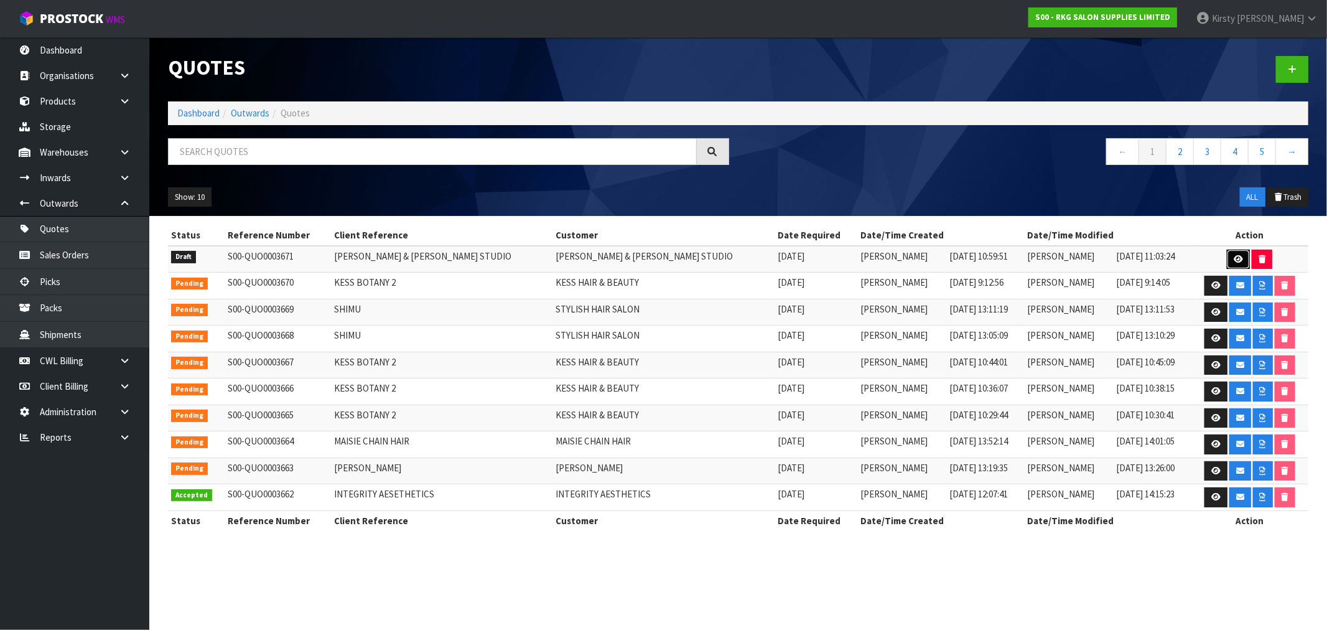
click at [1234, 256] on icon at bounding box center [1238, 259] width 9 height 8
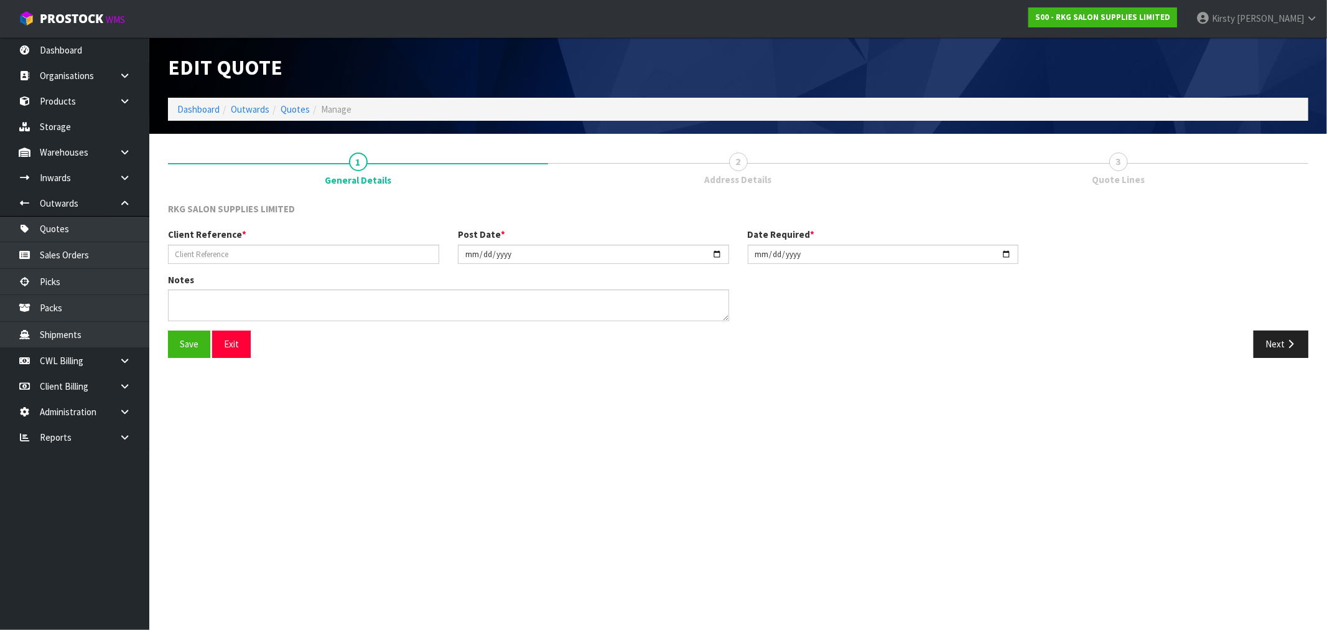
type input "[PERSON_NAME] & [PERSON_NAME] STUDIO"
type input "[DATE]"
click at [184, 312] on textarea at bounding box center [448, 305] width 561 height 32
type textarea "NZP"
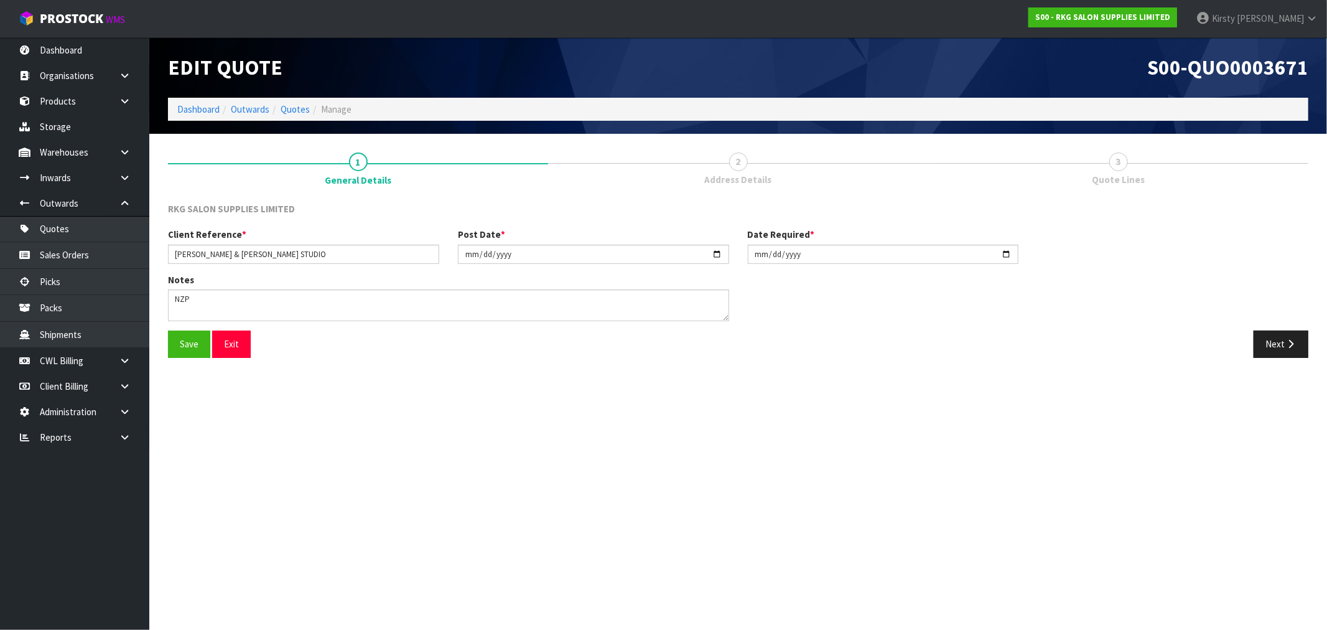
click at [177, 360] on div "Save Exit Next" at bounding box center [738, 348] width 1159 height 36
click at [191, 352] on button "Save" at bounding box center [189, 343] width 42 height 27
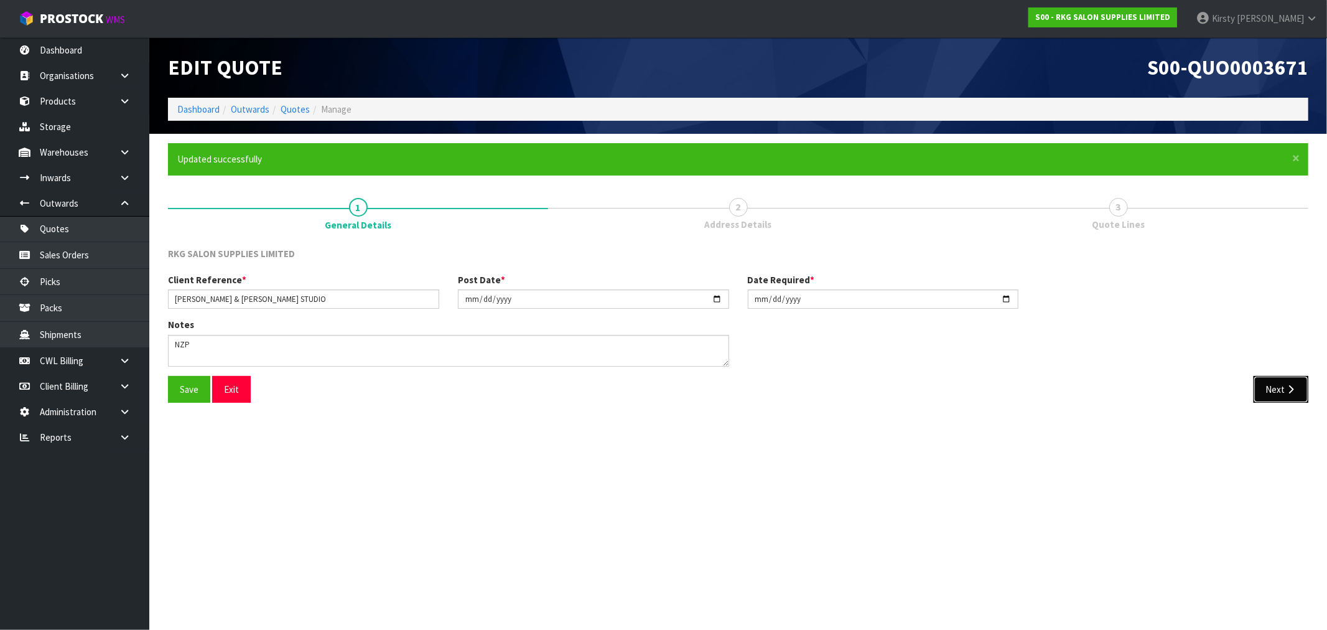
click at [1285, 390] on icon "button" at bounding box center [1291, 388] width 12 height 9
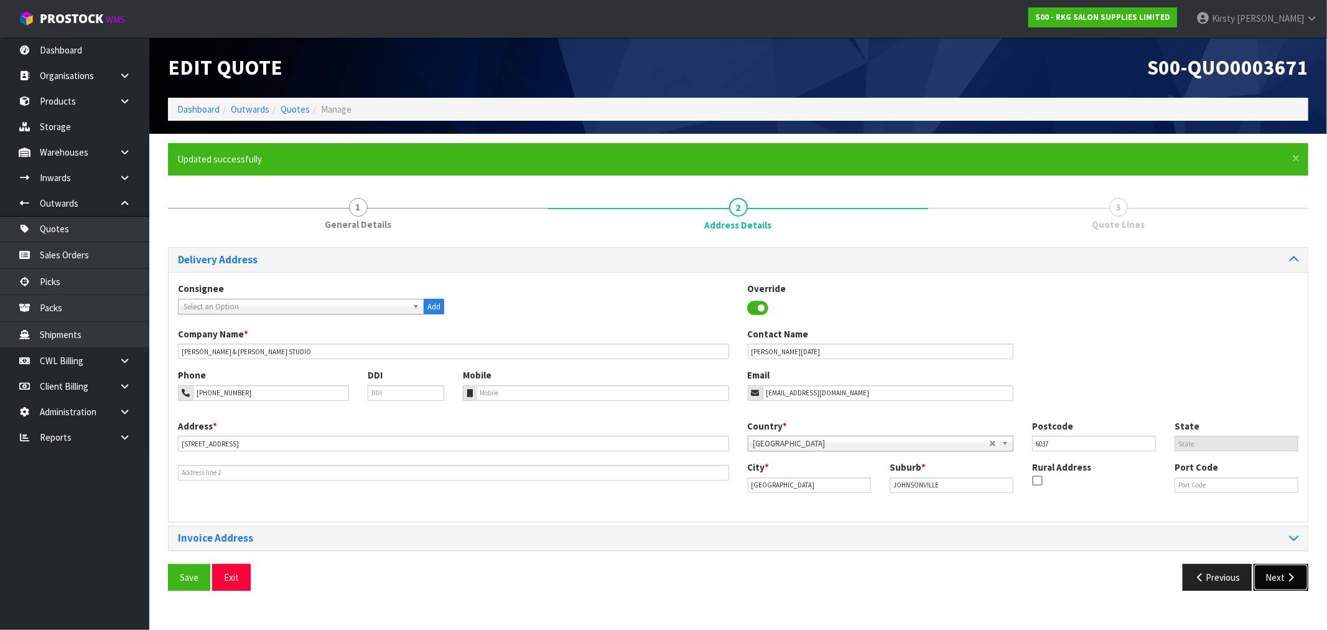
click at [1270, 573] on button "Next" at bounding box center [1280, 577] width 55 height 27
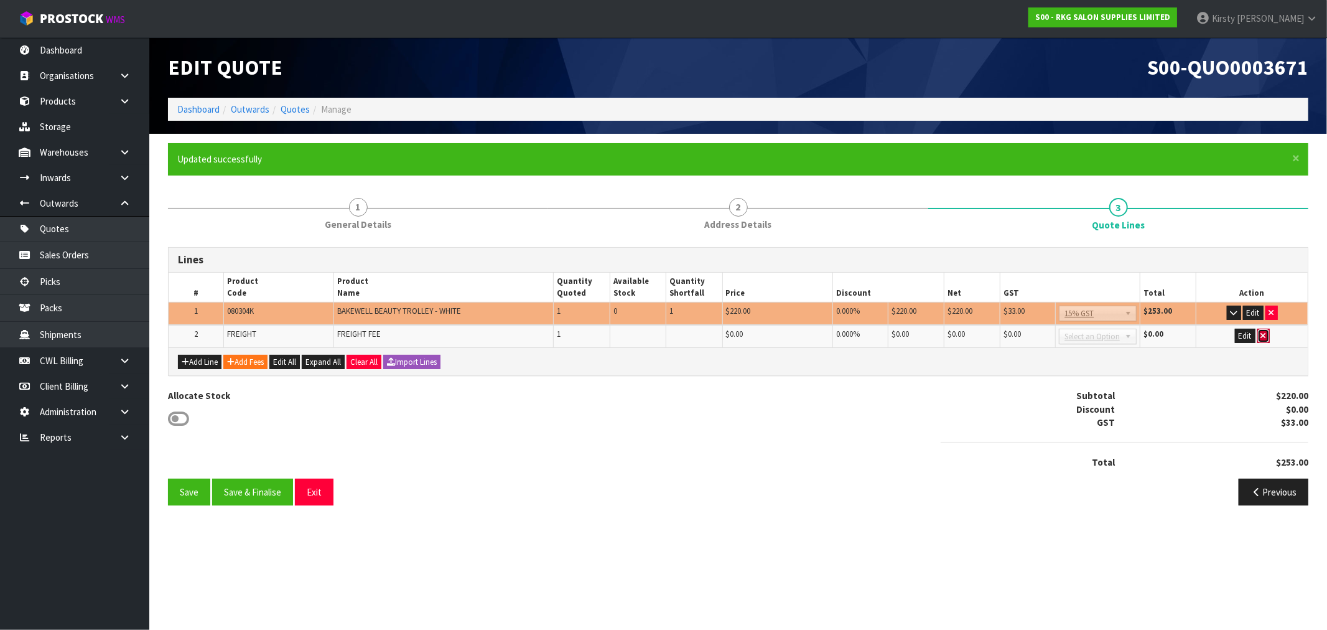
click at [1259, 332] on button "button" at bounding box center [1263, 335] width 12 height 15
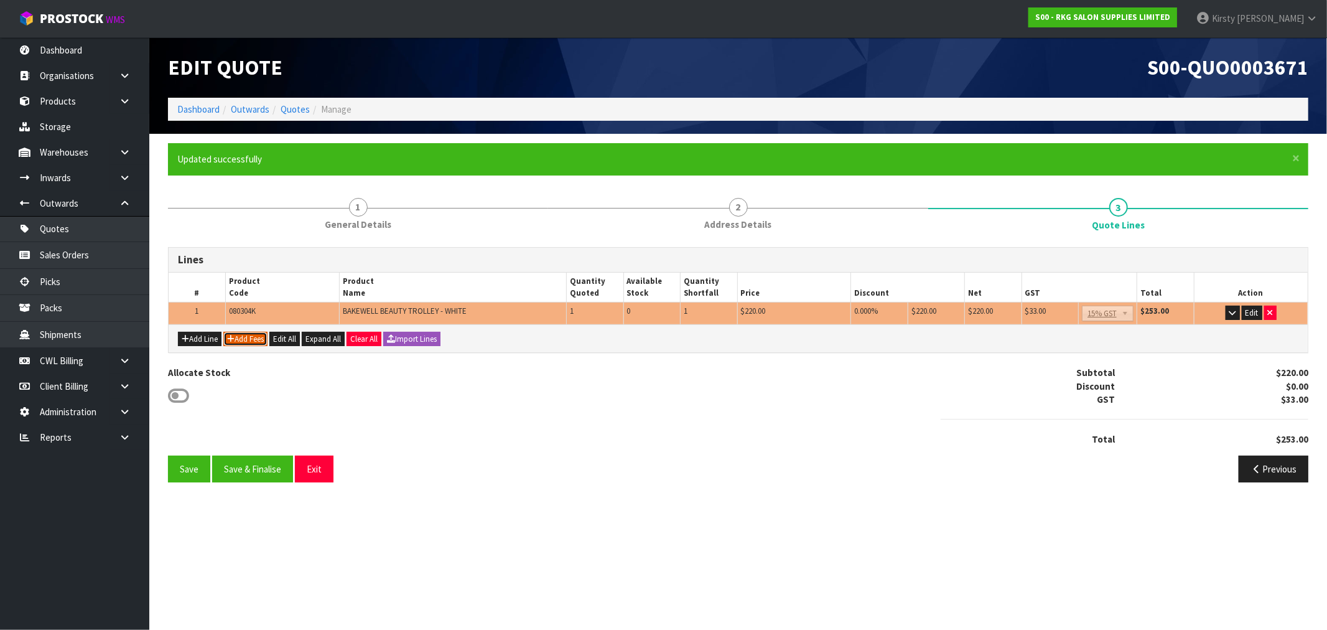
click at [264, 344] on button "Add Fees" at bounding box center [245, 339] width 44 height 15
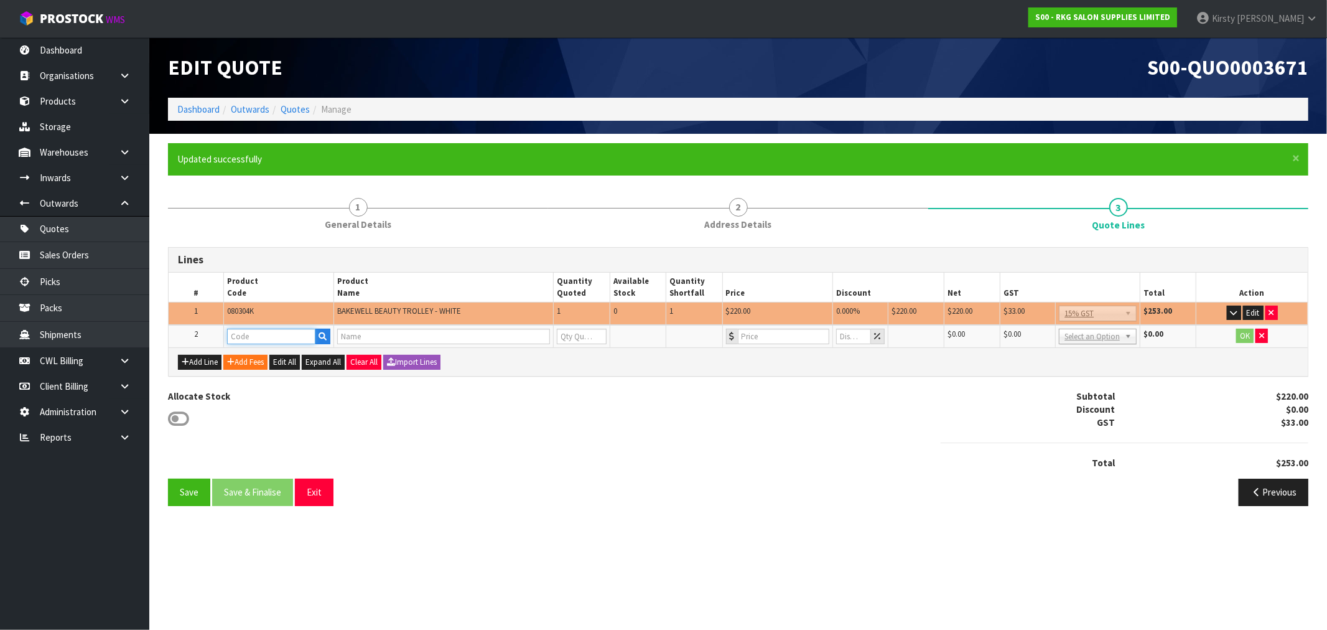
click at [261, 340] on input "text" at bounding box center [271, 336] width 89 height 16
type input "FRE"
click at [258, 353] on link "FRE IGHT" at bounding box center [277, 356] width 98 height 17
type input "FREIGHT"
type input "FREIGHT FEE"
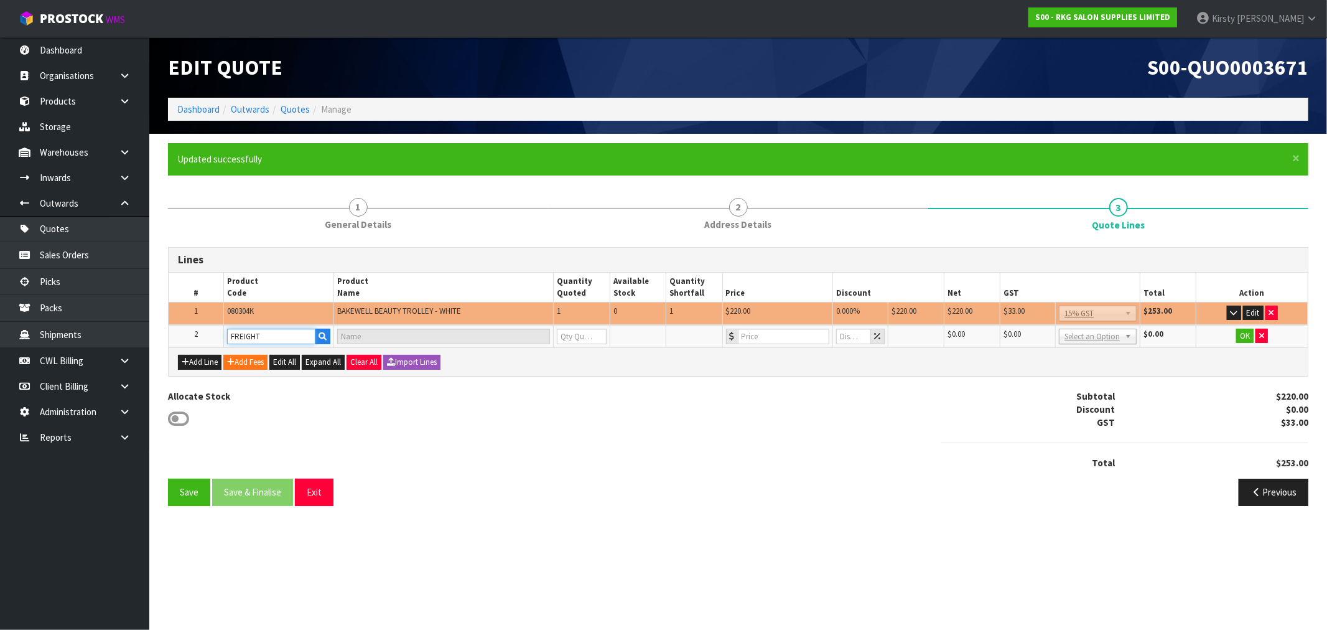
type input "1"
type input "0"
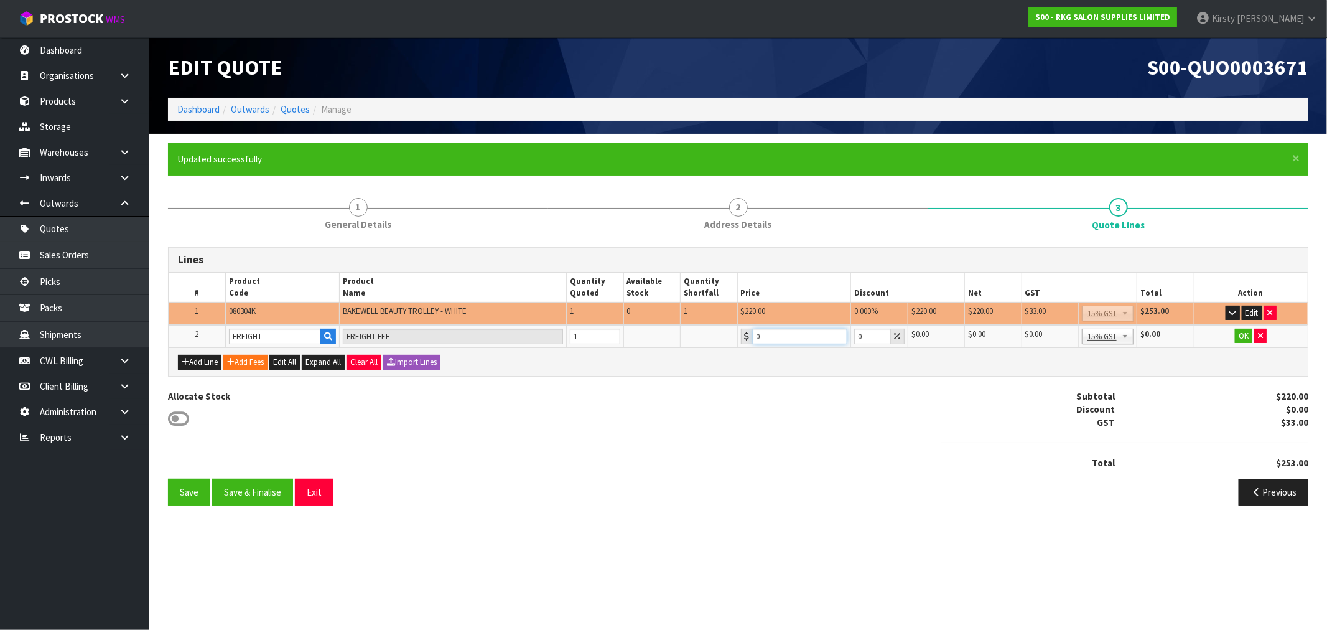
drag, startPoint x: 770, startPoint y: 333, endPoint x: 739, endPoint y: 345, distance: 33.1
click at [739, 345] on td "0" at bounding box center [794, 336] width 114 height 23
type input "64.85"
click at [1245, 332] on button "OK" at bounding box center [1243, 335] width 17 height 15
click at [200, 492] on button "Save" at bounding box center [189, 491] width 42 height 27
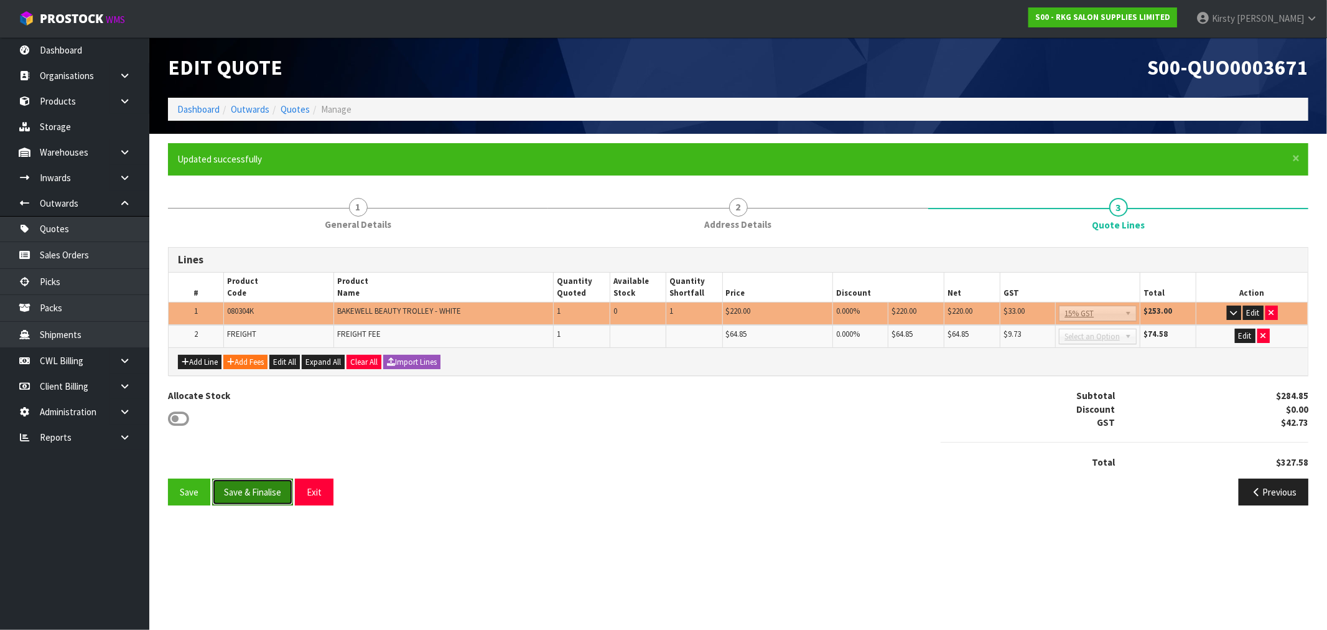
click at [240, 482] on button "Save & Finalise" at bounding box center [252, 491] width 81 height 27
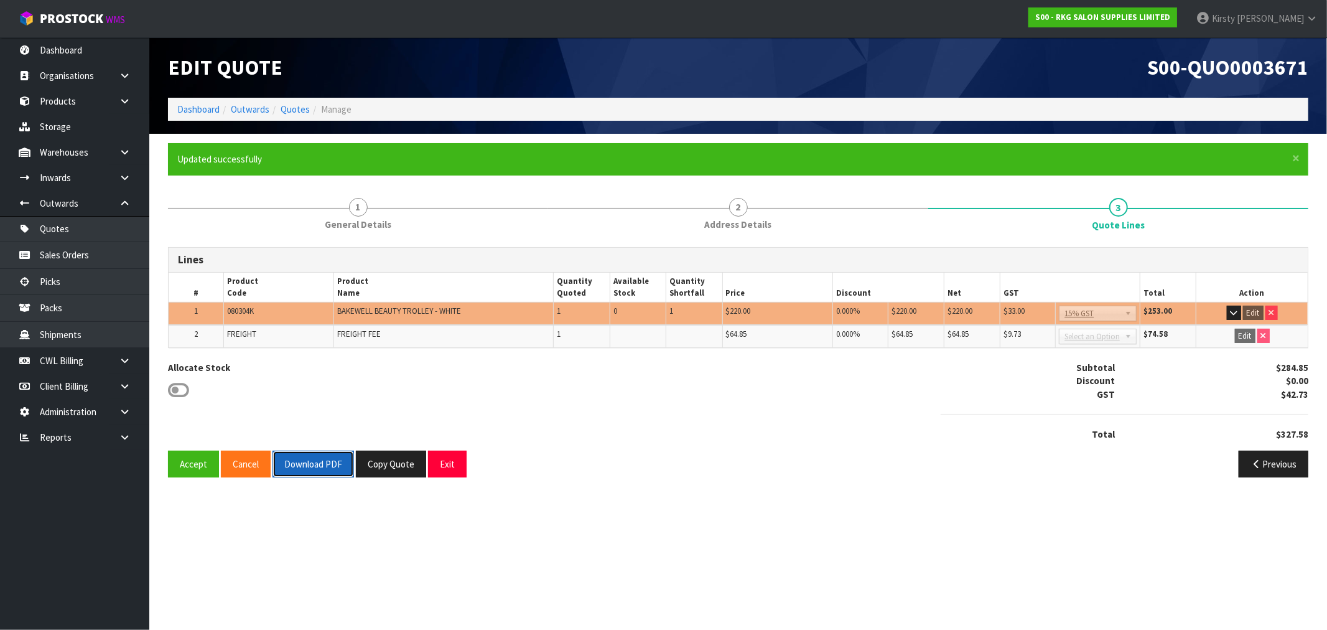
click at [306, 463] on button "Download PDF" at bounding box center [312, 463] width 81 height 27
click at [445, 464] on button "Exit" at bounding box center [447, 463] width 39 height 27
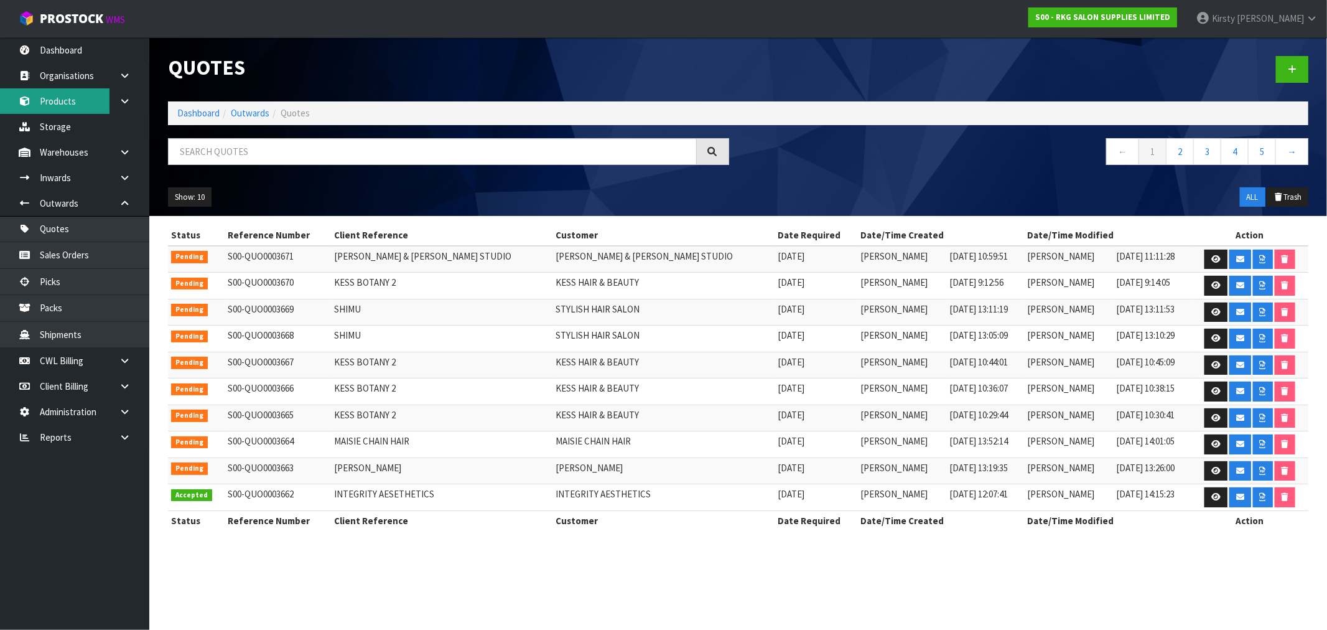
click at [73, 104] on link "Products" at bounding box center [74, 101] width 149 height 26
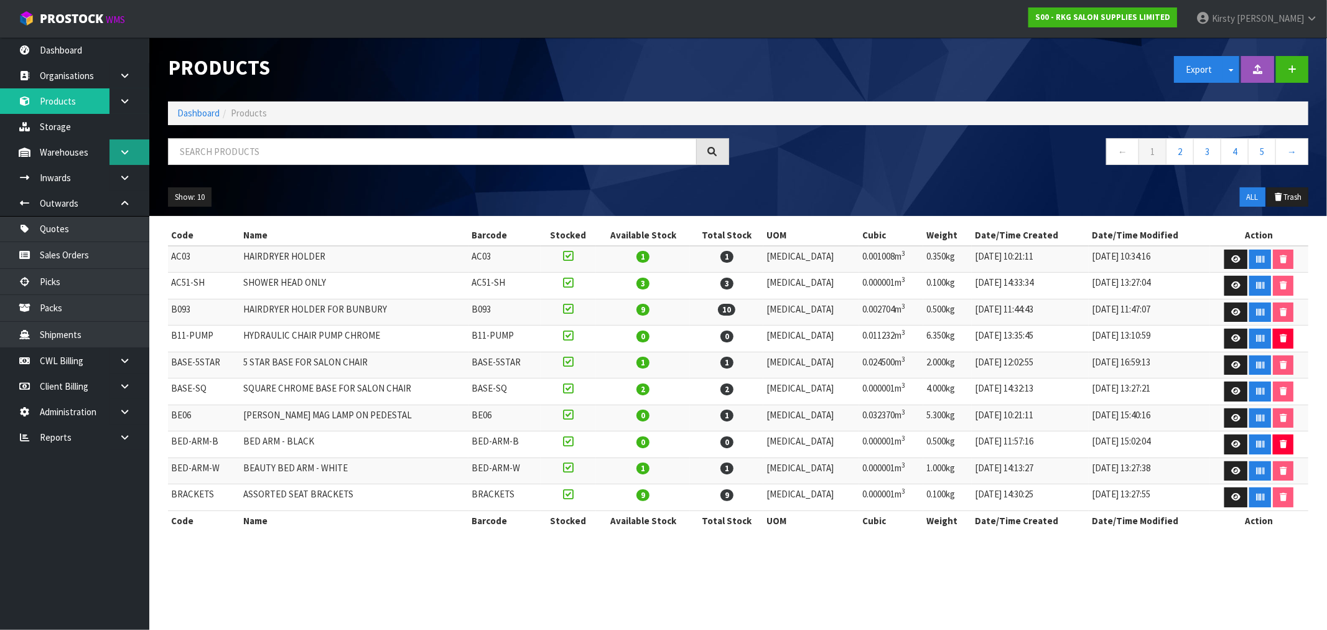
click at [123, 151] on icon at bounding box center [125, 151] width 12 height 9
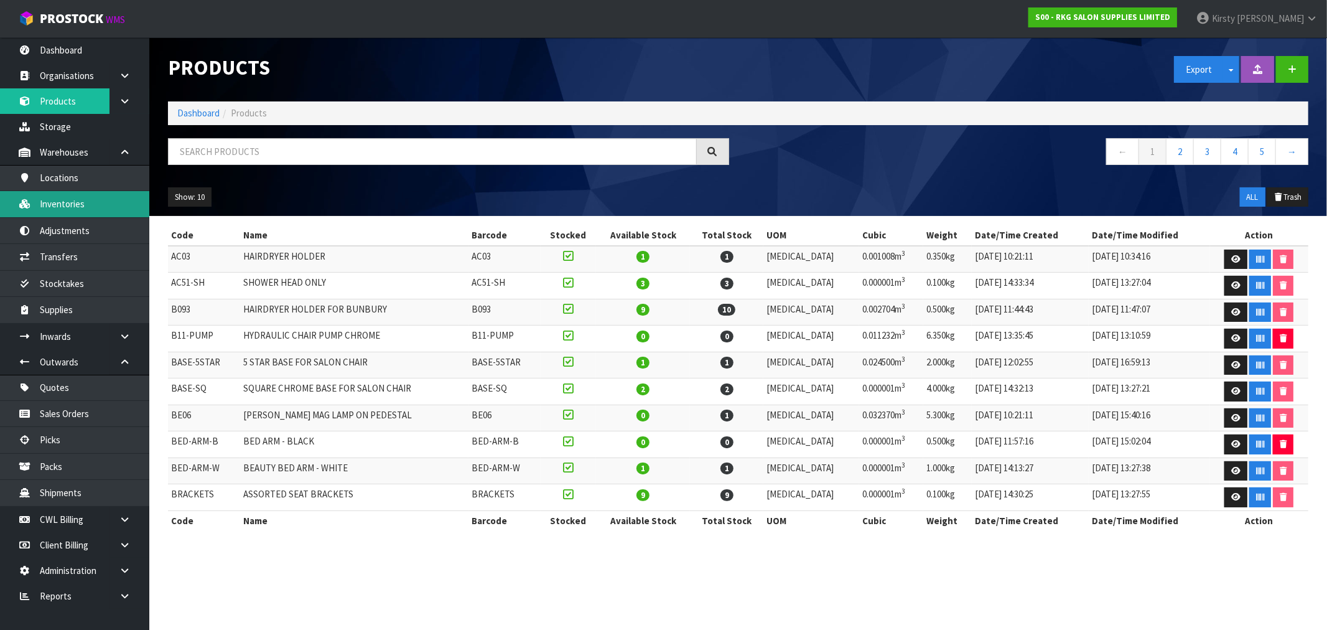
click at [78, 208] on link "Inventories" at bounding box center [74, 204] width 149 height 26
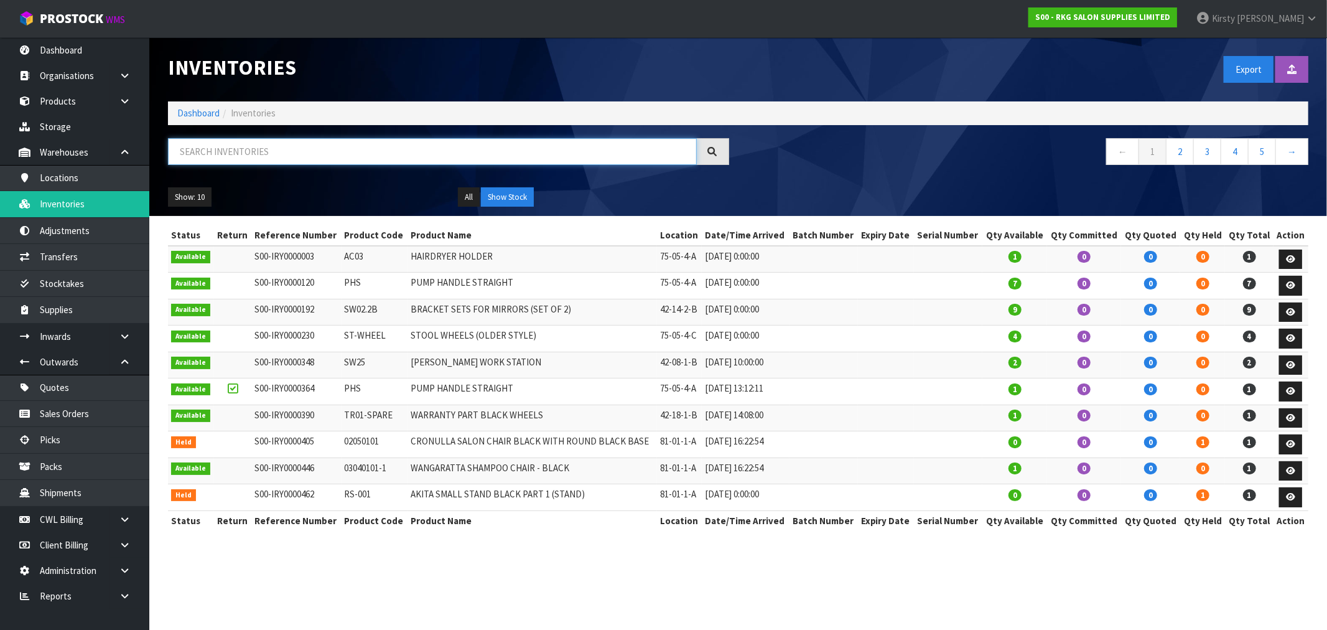
click at [184, 148] on input "text" at bounding box center [432, 151] width 529 height 27
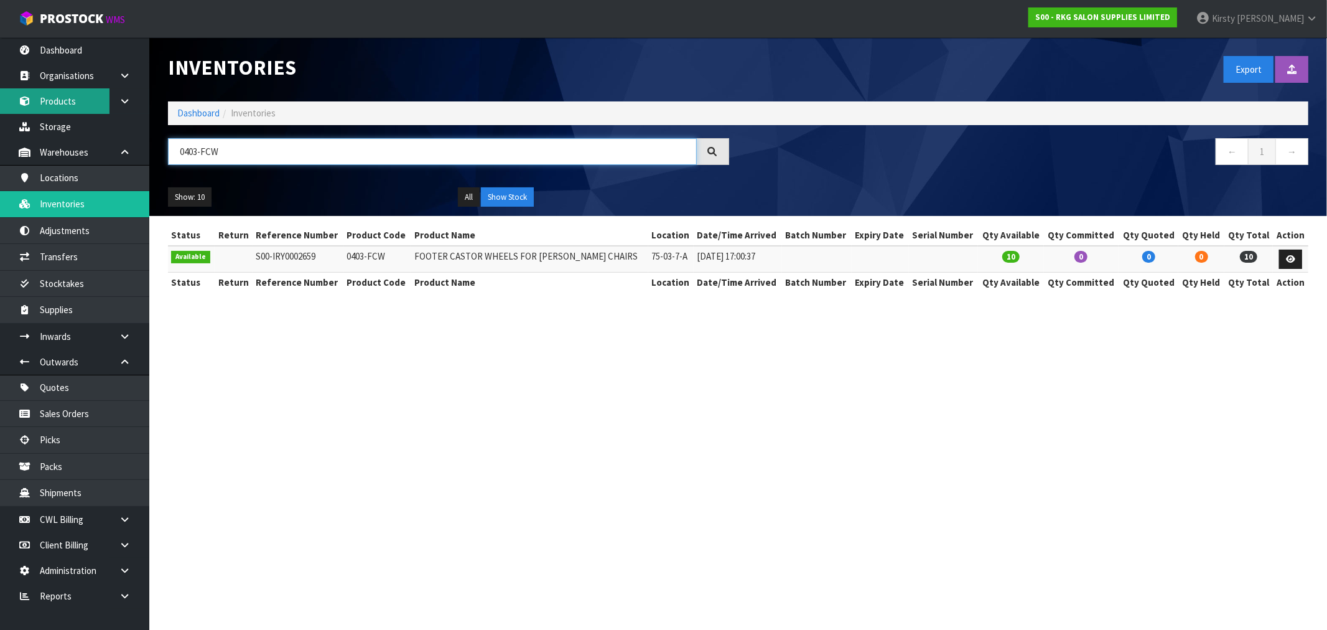
type input "0403-FCW"
click at [44, 92] on link "Products" at bounding box center [74, 101] width 149 height 26
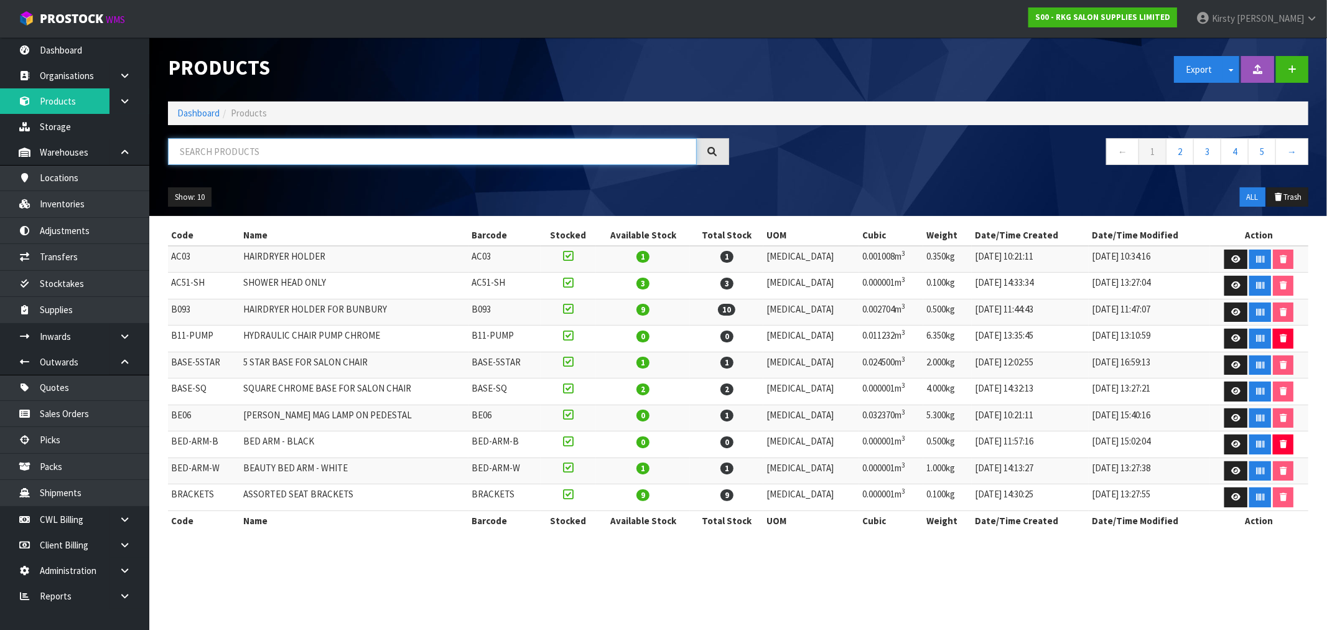
click at [190, 157] on input "text" at bounding box center [432, 151] width 529 height 27
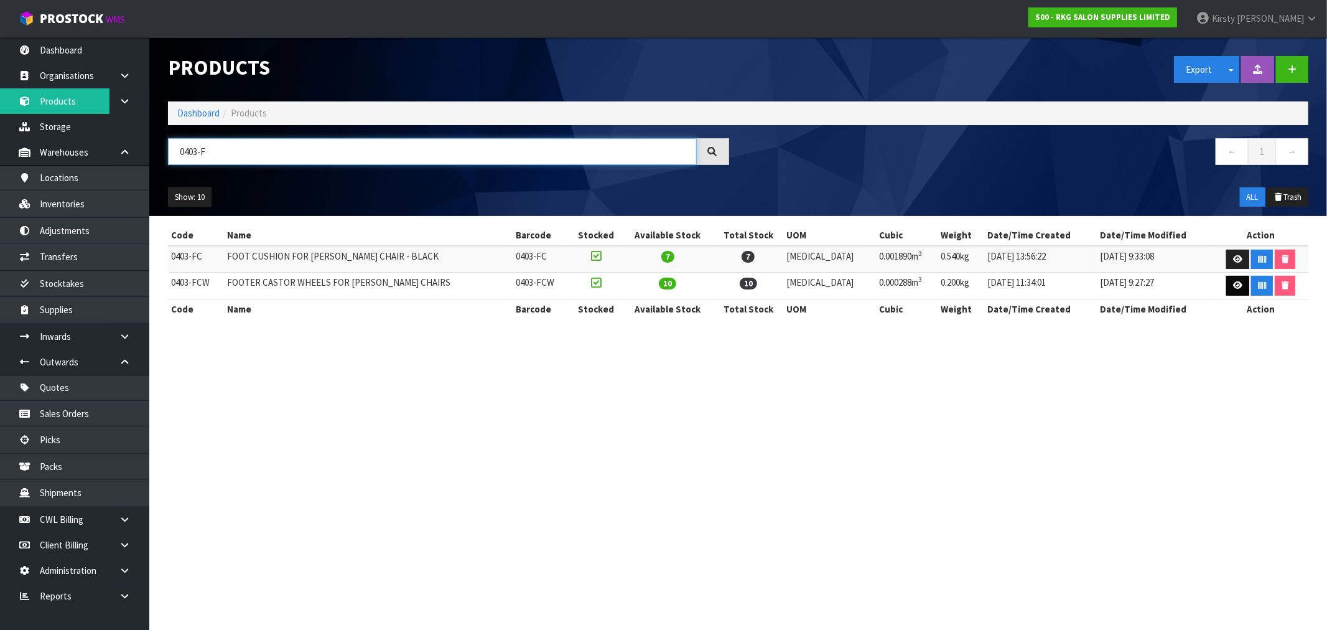
type input "0403-F"
click at [1233, 284] on icon at bounding box center [1237, 285] width 9 height 8
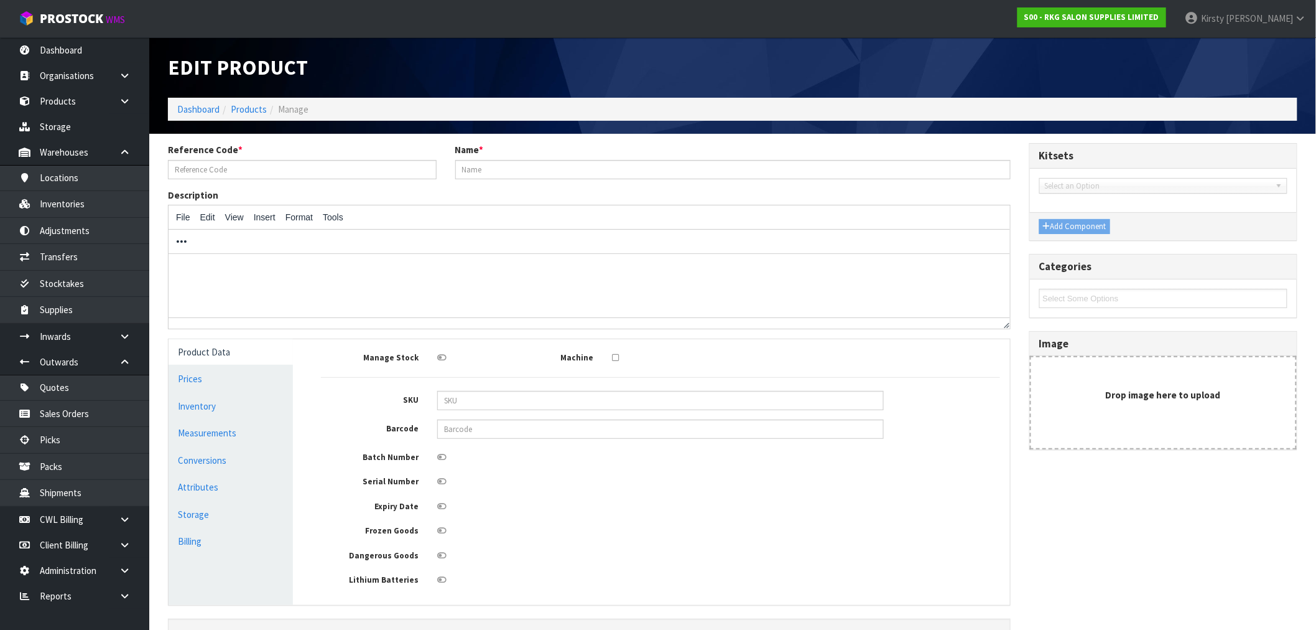
type input "0403-FCW"
type input "FOOTER CASTOR WHEELS FOR [PERSON_NAME] CHAIRS"
type input "0.00"
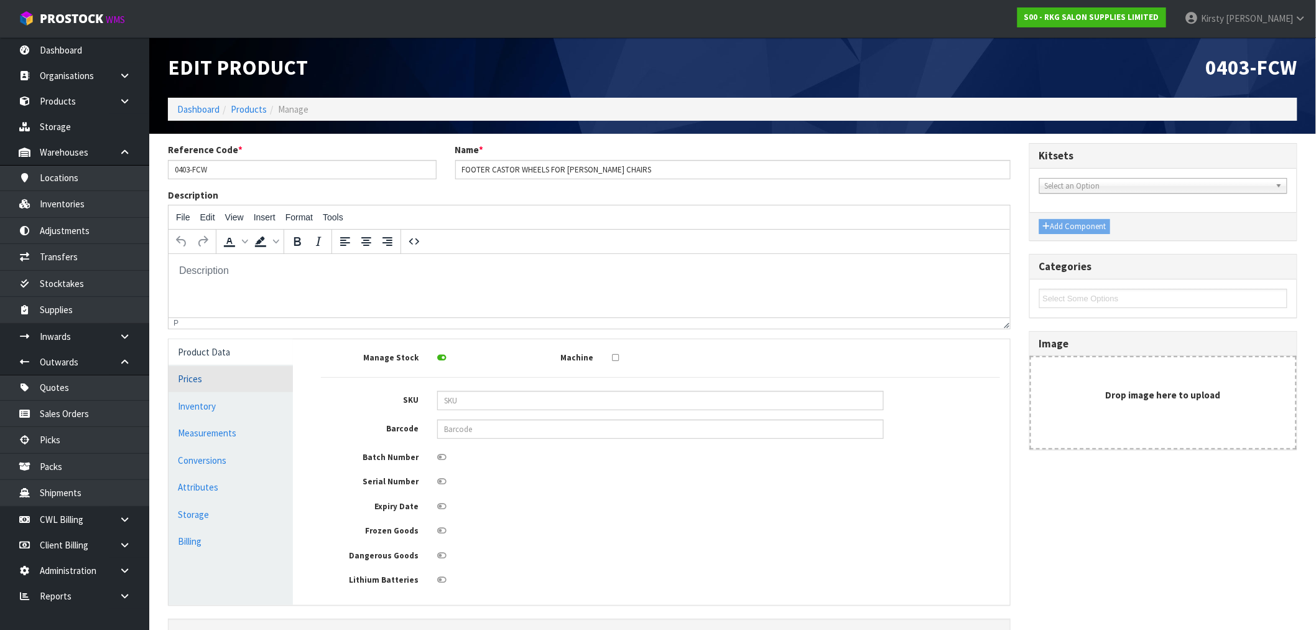
click at [185, 381] on link "Prices" at bounding box center [231, 379] width 124 height 26
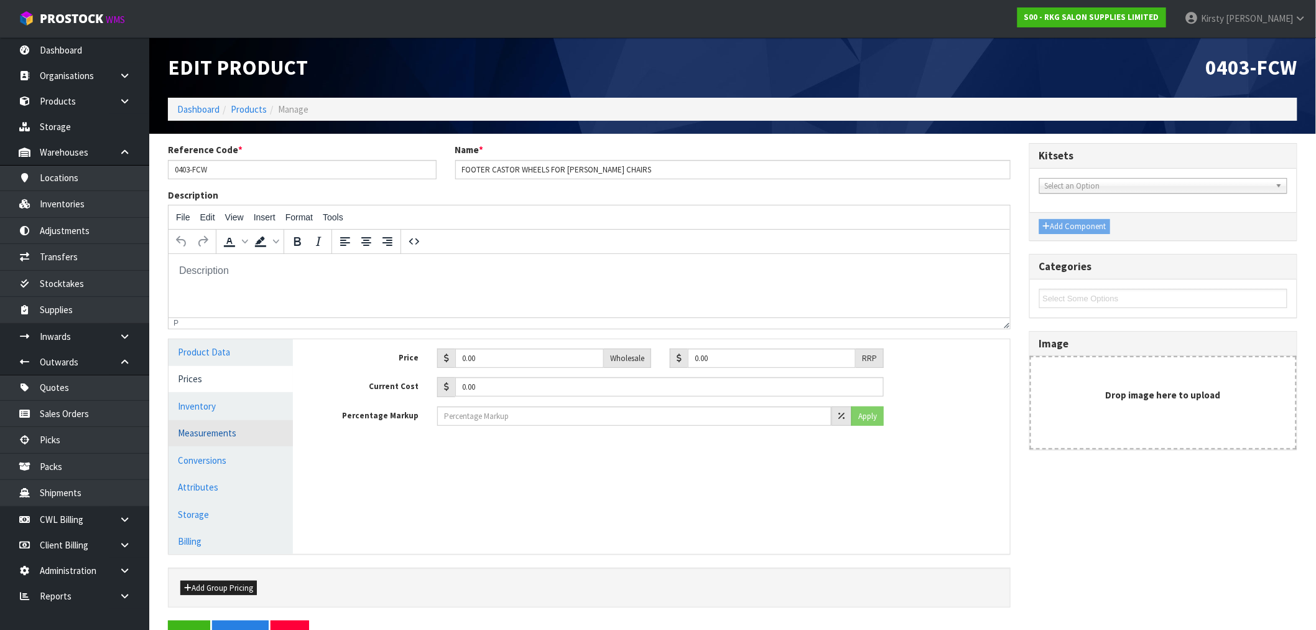
click at [229, 434] on link "Measurements" at bounding box center [231, 433] width 124 height 26
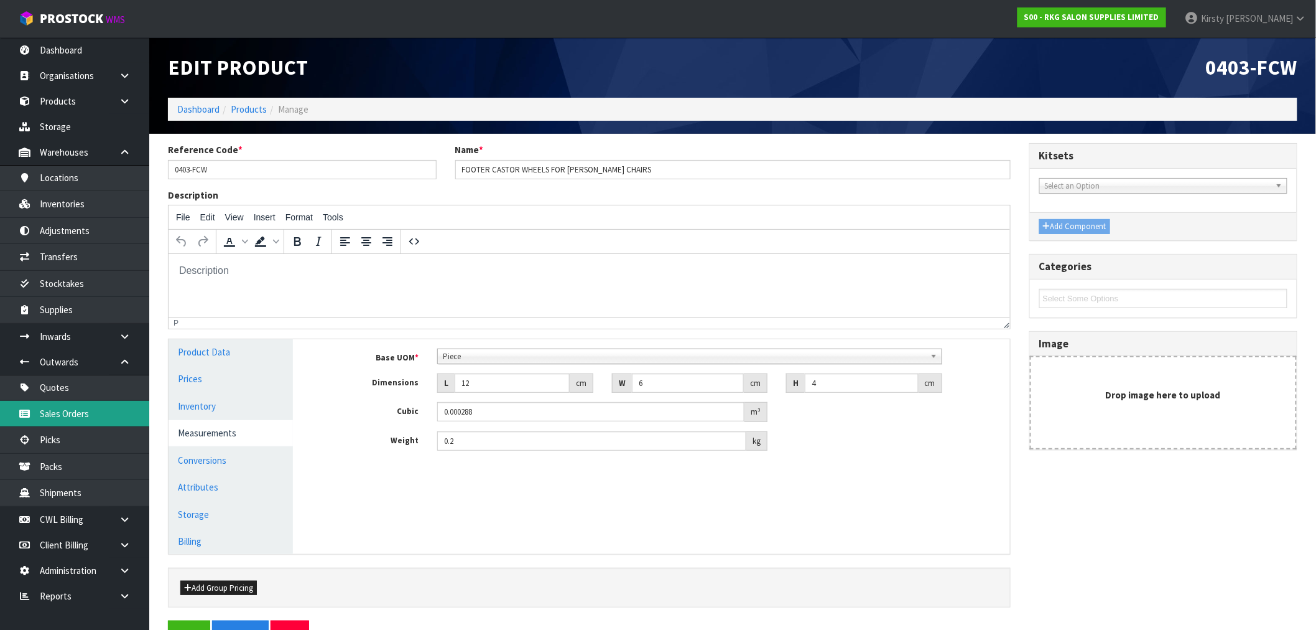
drag, startPoint x: 66, startPoint y: 411, endPoint x: 73, endPoint y: 407, distance: 8.1
click at [66, 411] on link "Sales Orders" at bounding box center [74, 414] width 149 height 26
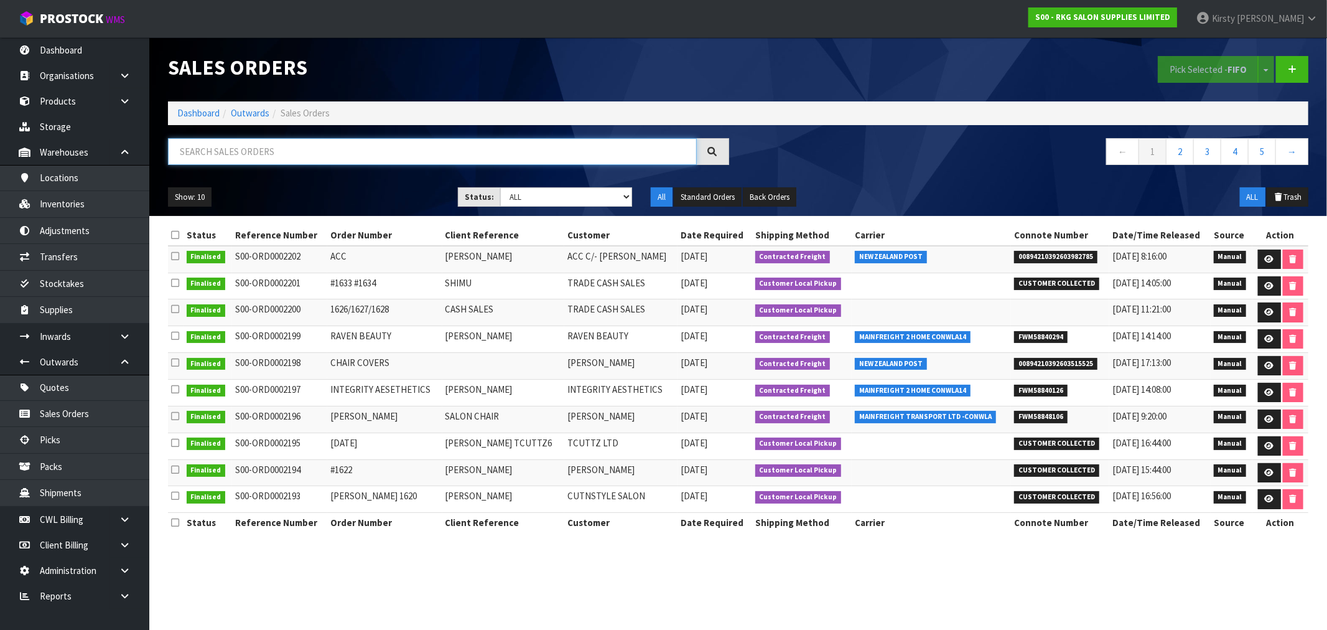
click at [216, 158] on input "text" at bounding box center [432, 151] width 529 height 27
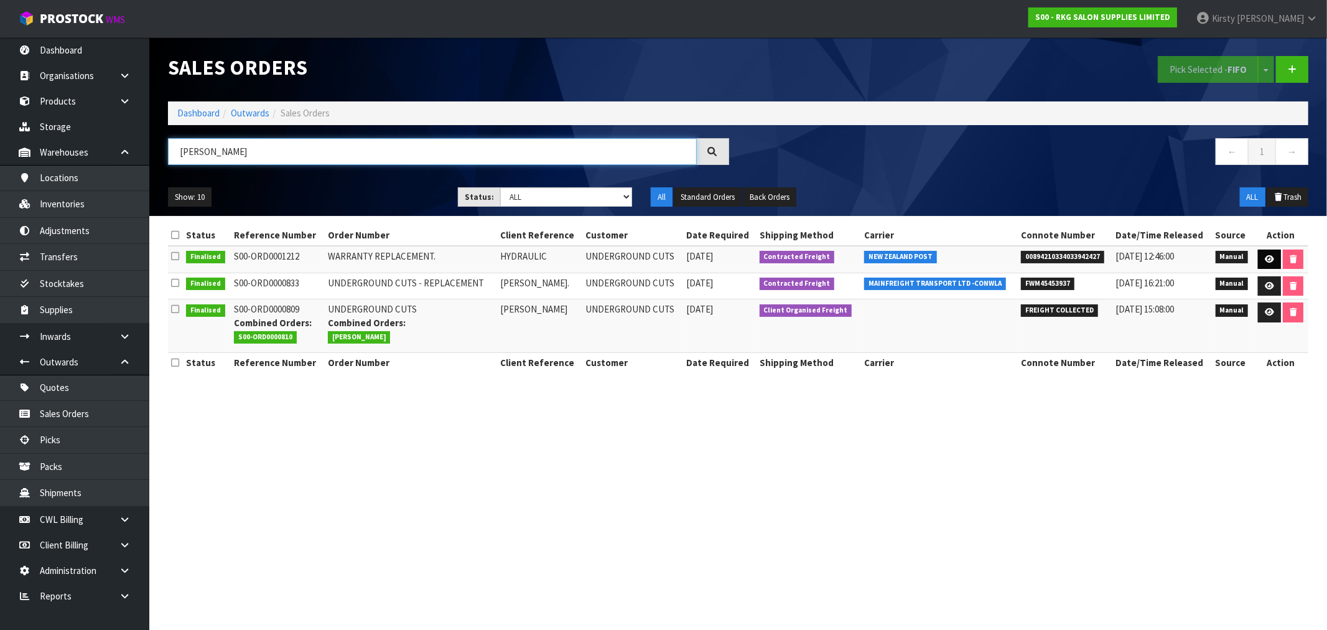
type input "[PERSON_NAME]"
click at [1267, 258] on icon at bounding box center [1269, 259] width 9 height 8
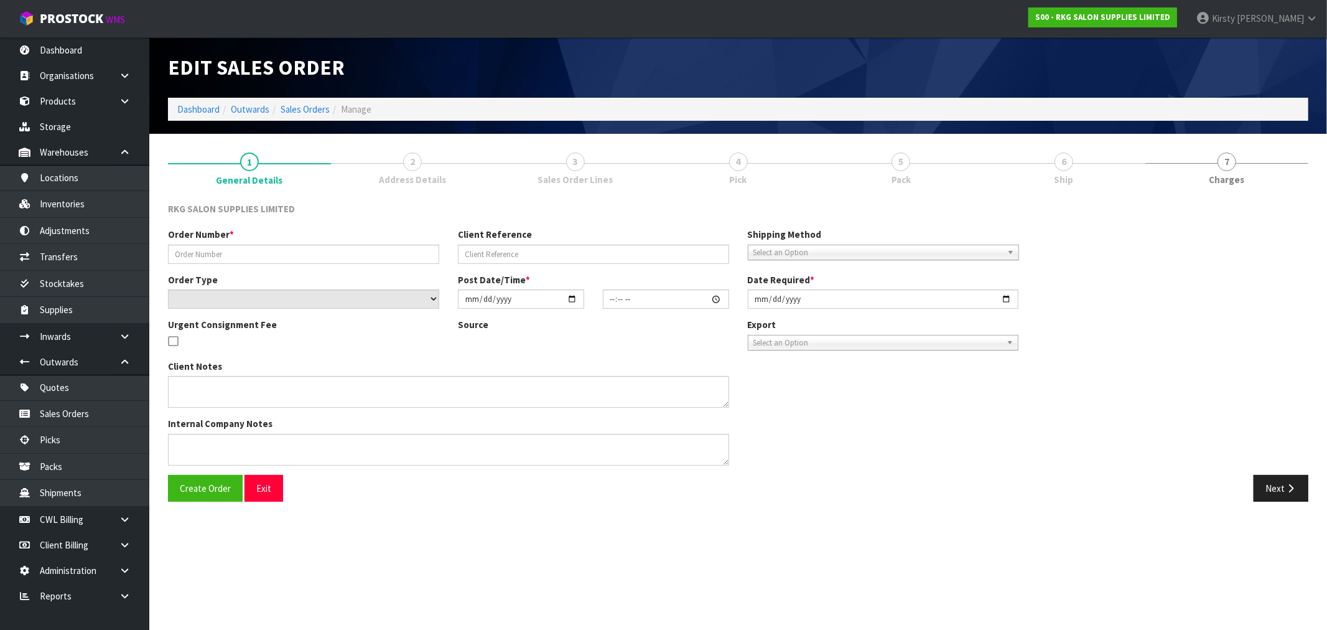
type input "WARRANTY REPLACEMENT."
type input "HYDRAULIC"
select select "number:0"
type input "[DATE]"
type input "13:16:00.000"
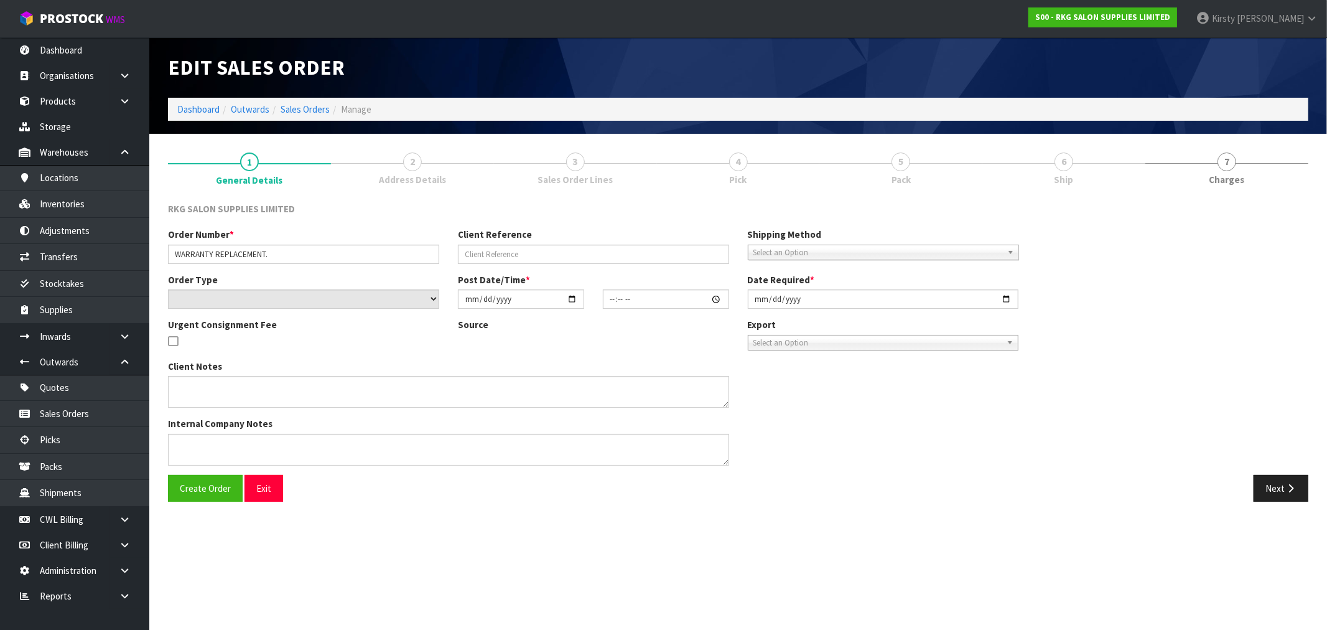
type input "[DATE]"
type textarea "PLEASE PACK THE PUMP VERY WELL SO NO RISK OF DAMAGE, THANKS. SEND CHEAPEST MEAN…"
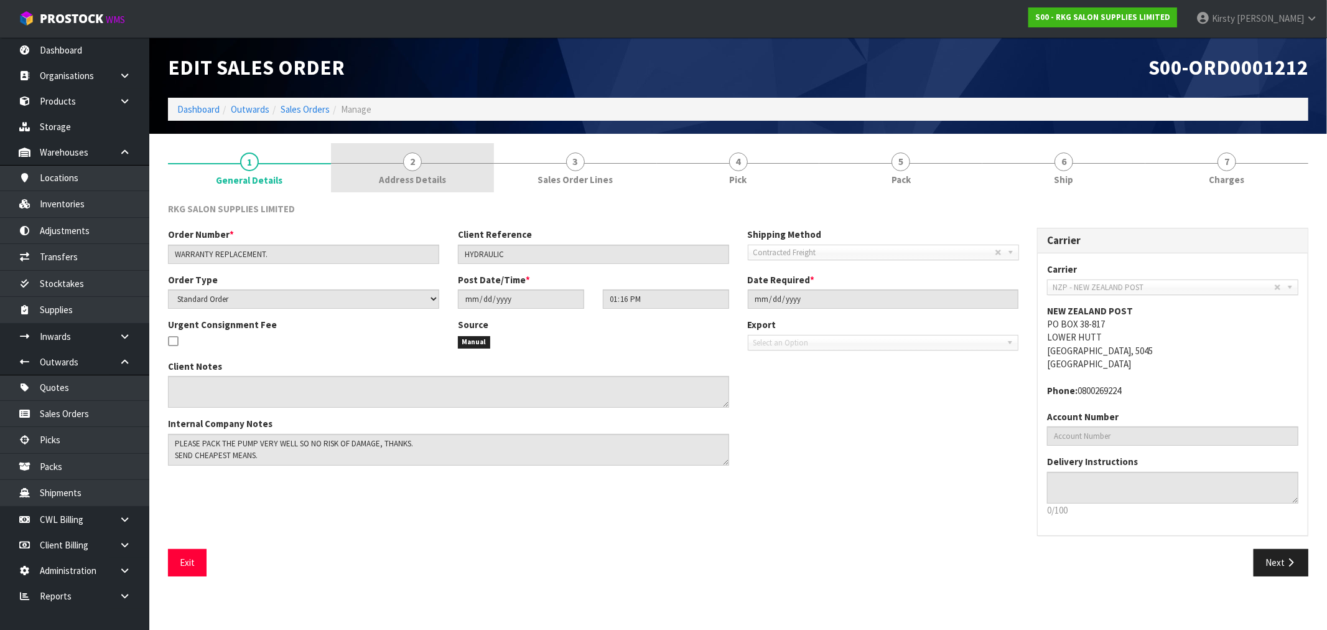
click at [425, 164] on link "2 Address Details" at bounding box center [412, 167] width 163 height 49
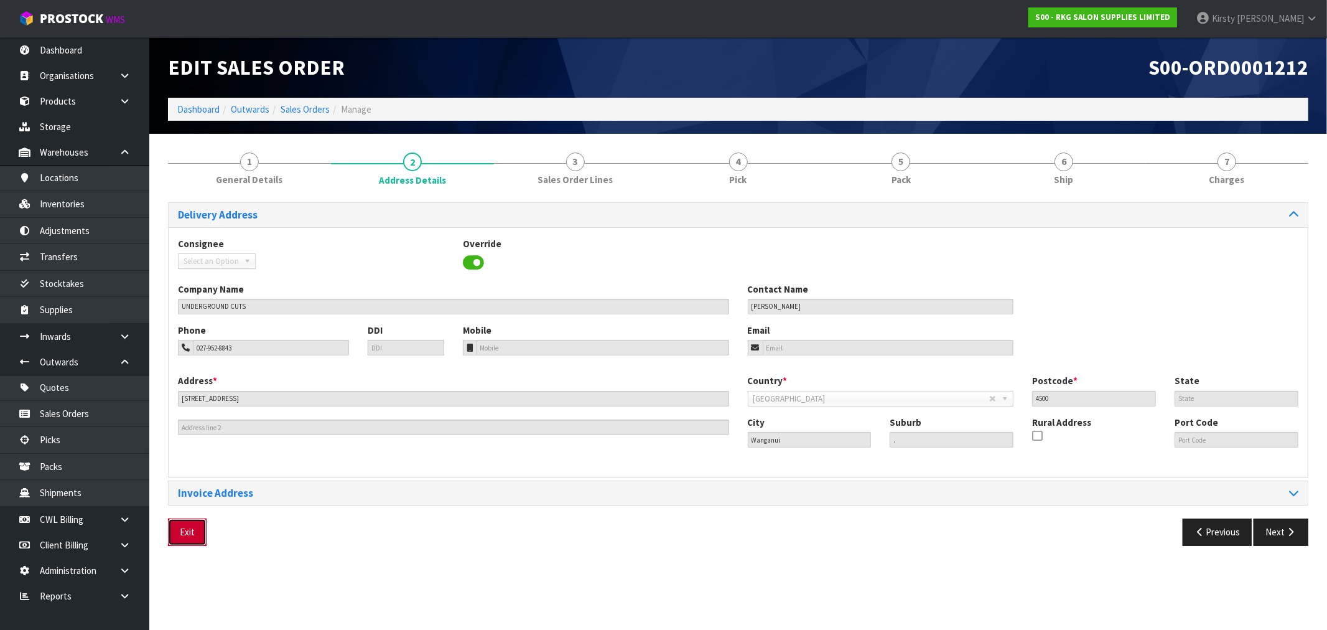
click at [197, 533] on button "Exit" at bounding box center [187, 531] width 39 height 27
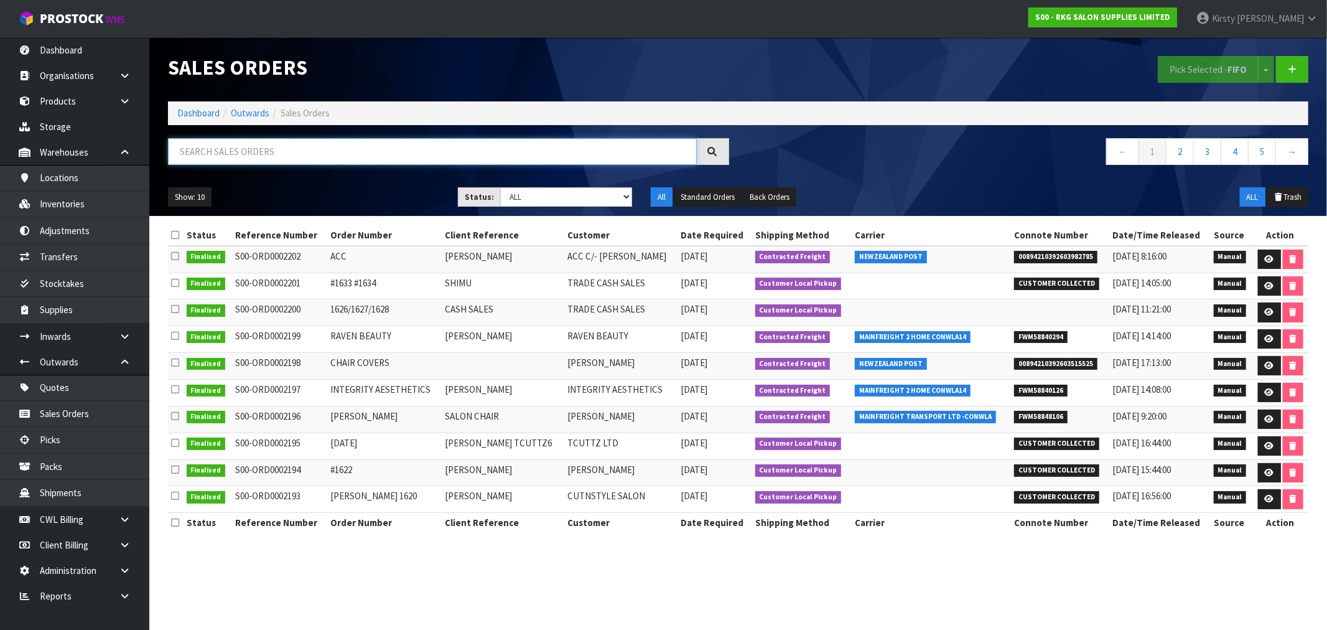
click at [218, 157] on input "text" at bounding box center [432, 151] width 529 height 27
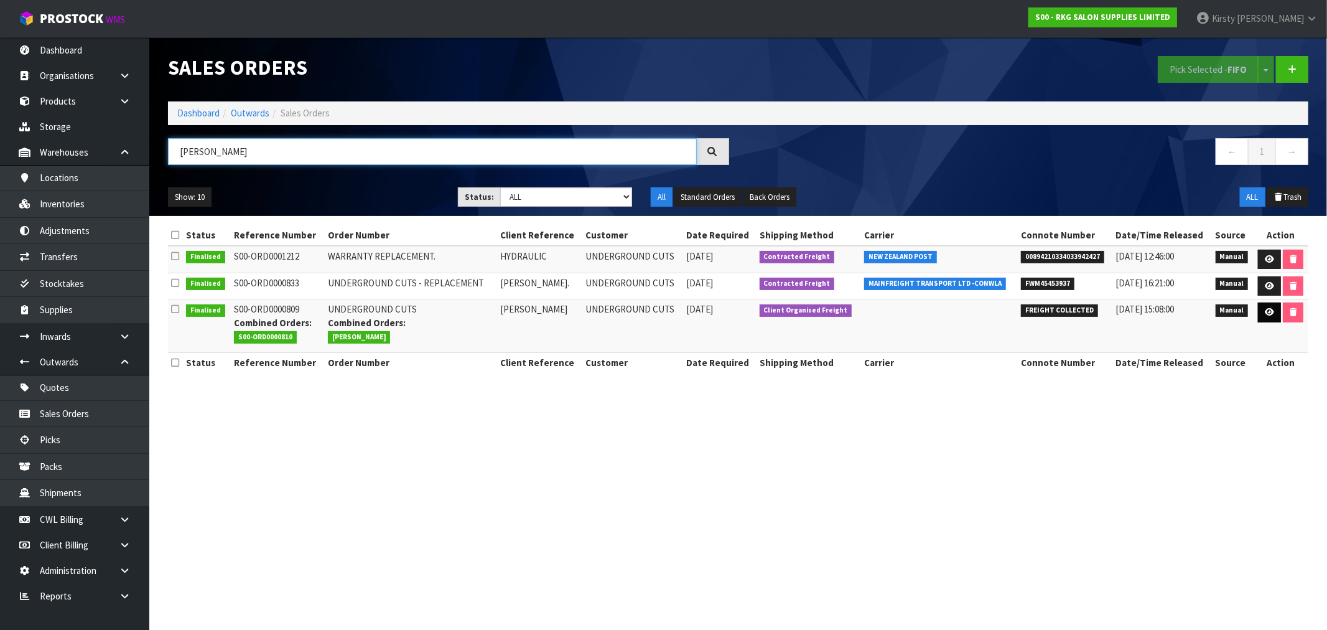
type input "[PERSON_NAME]"
click at [1274, 313] on link at bounding box center [1269, 312] width 23 height 20
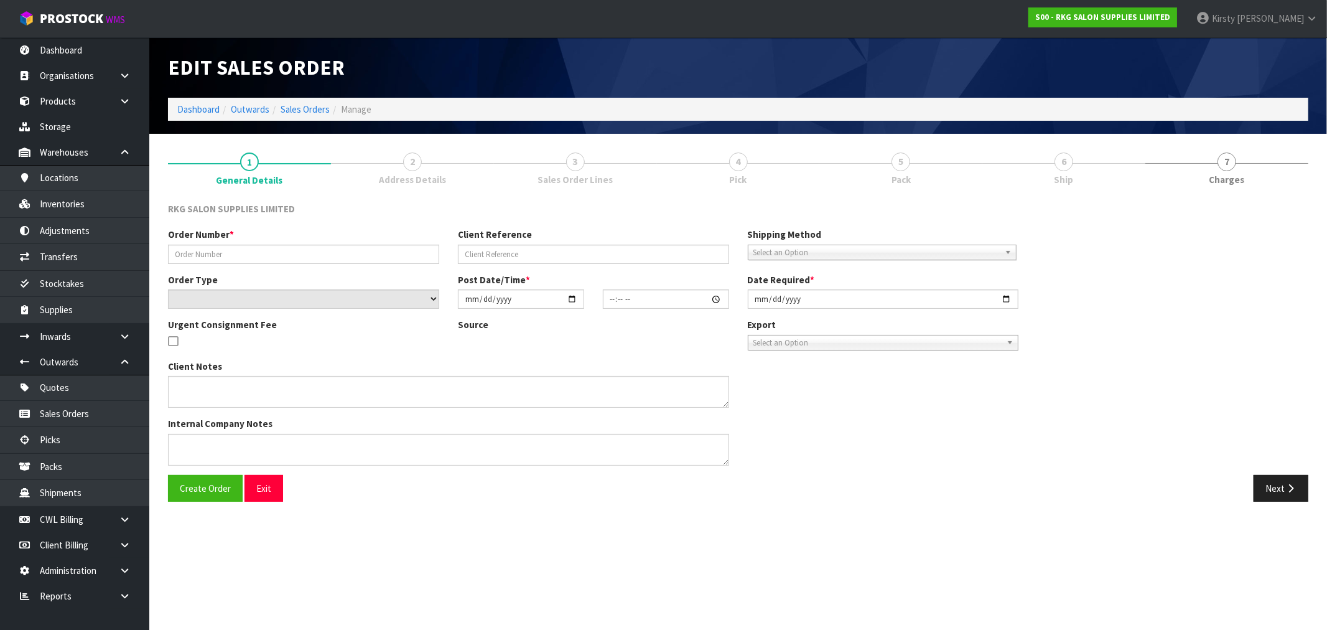
type input "UNDERGROUND CUTS"
type input "[PERSON_NAME]"
select select "number:0"
type input "[DATE]"
type input "00:45:00.000"
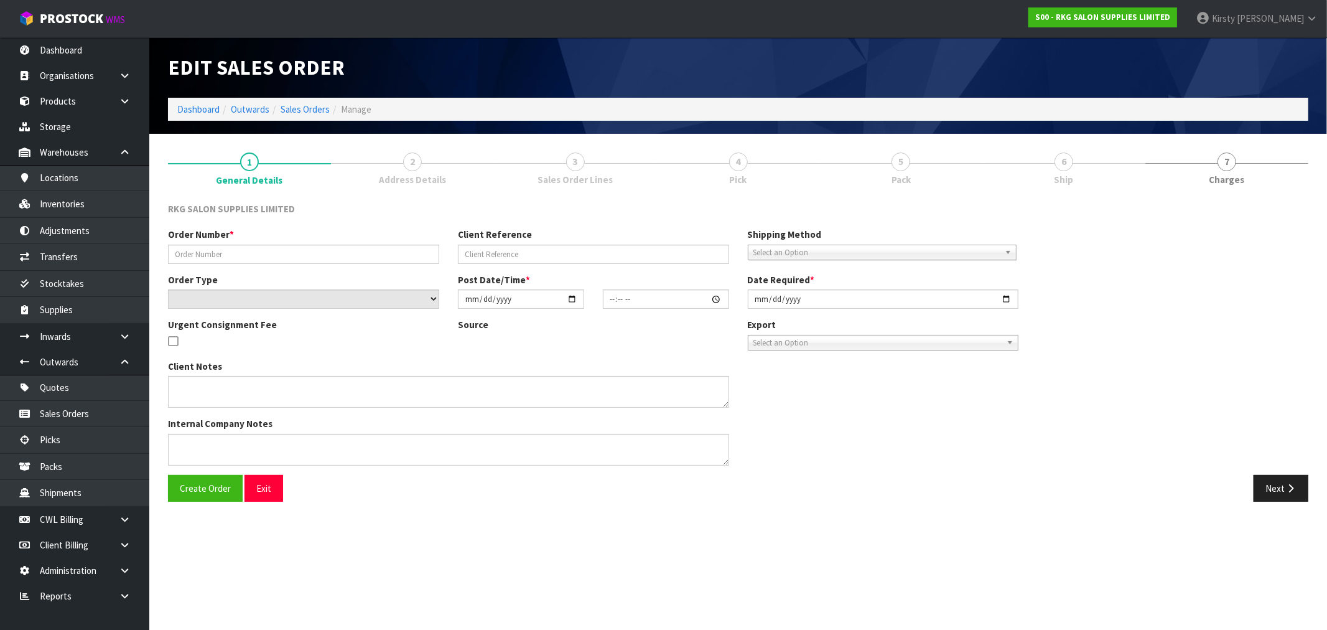
type input "[DATE]"
type textarea "CONROYS TO COLLECT [DATE] 21ST JOB #2732905 COMBINE WITH ORDER 810"
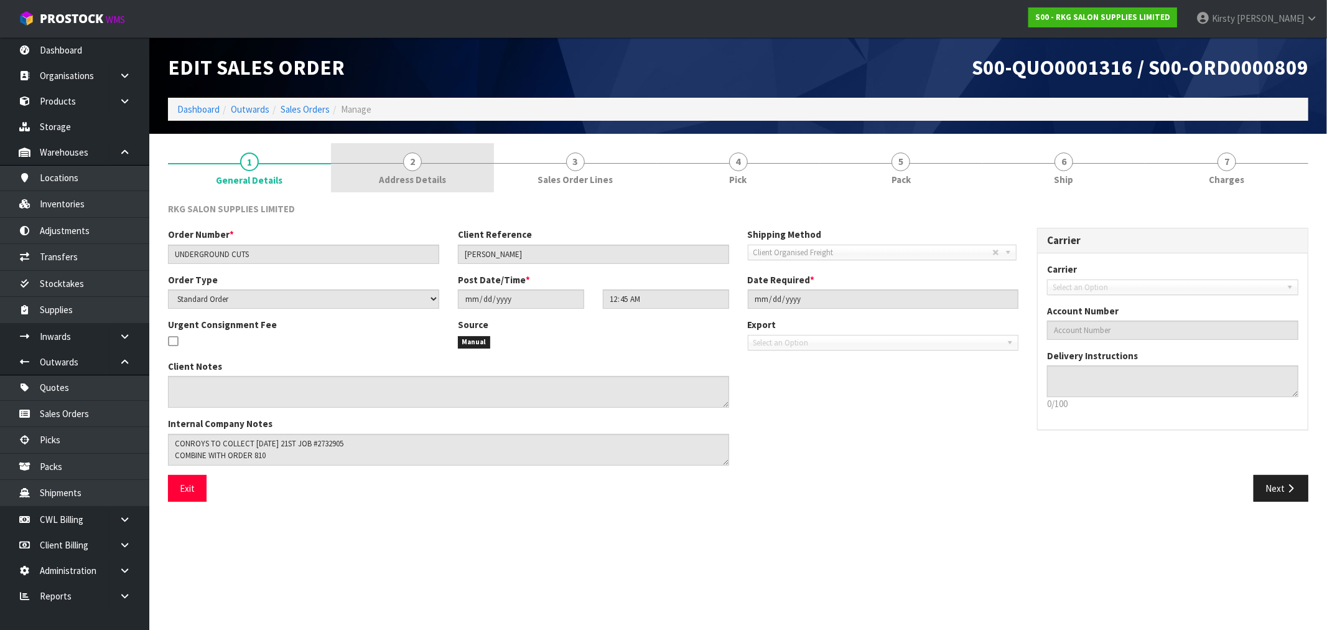
click at [411, 175] on span "Address Details" at bounding box center [412, 179] width 67 height 13
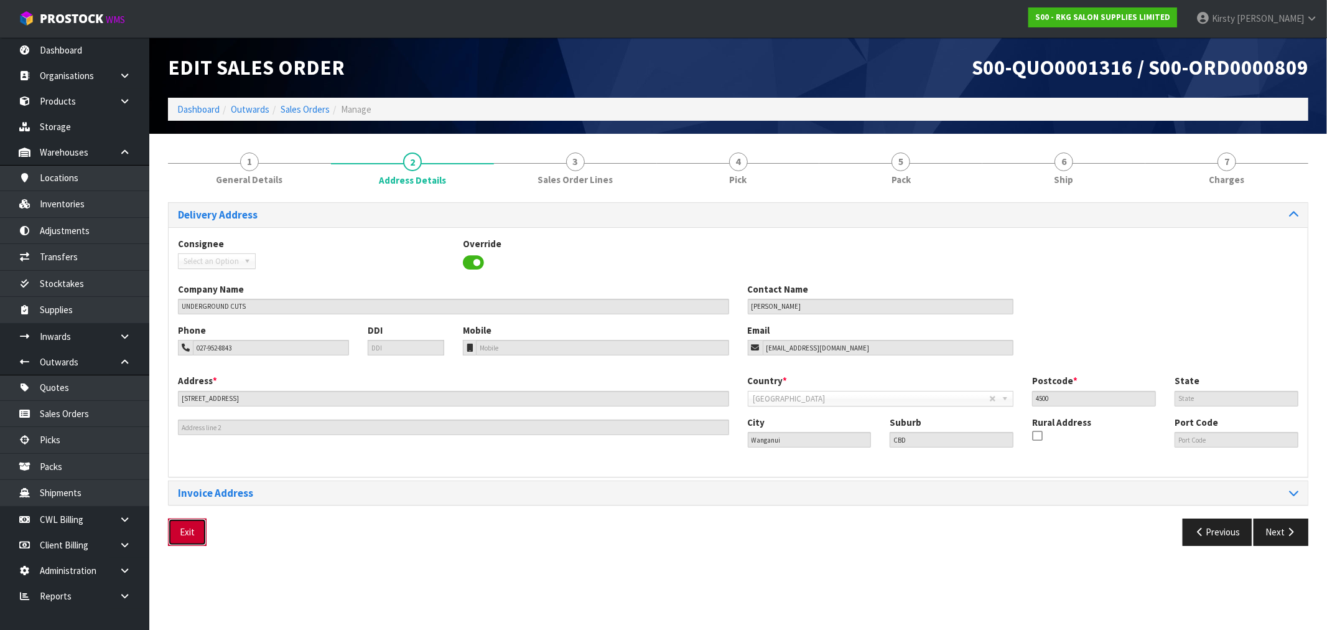
click at [187, 536] on button "Exit" at bounding box center [187, 531] width 39 height 27
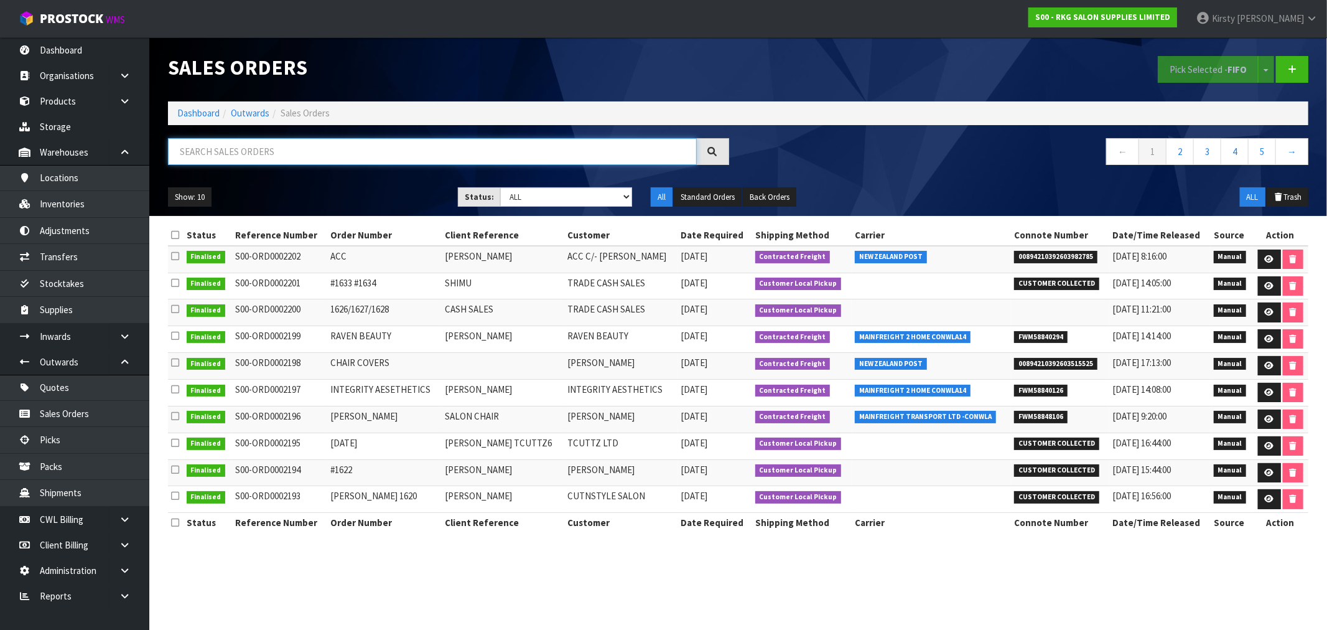
click at [267, 160] on input "text" at bounding box center [432, 151] width 529 height 27
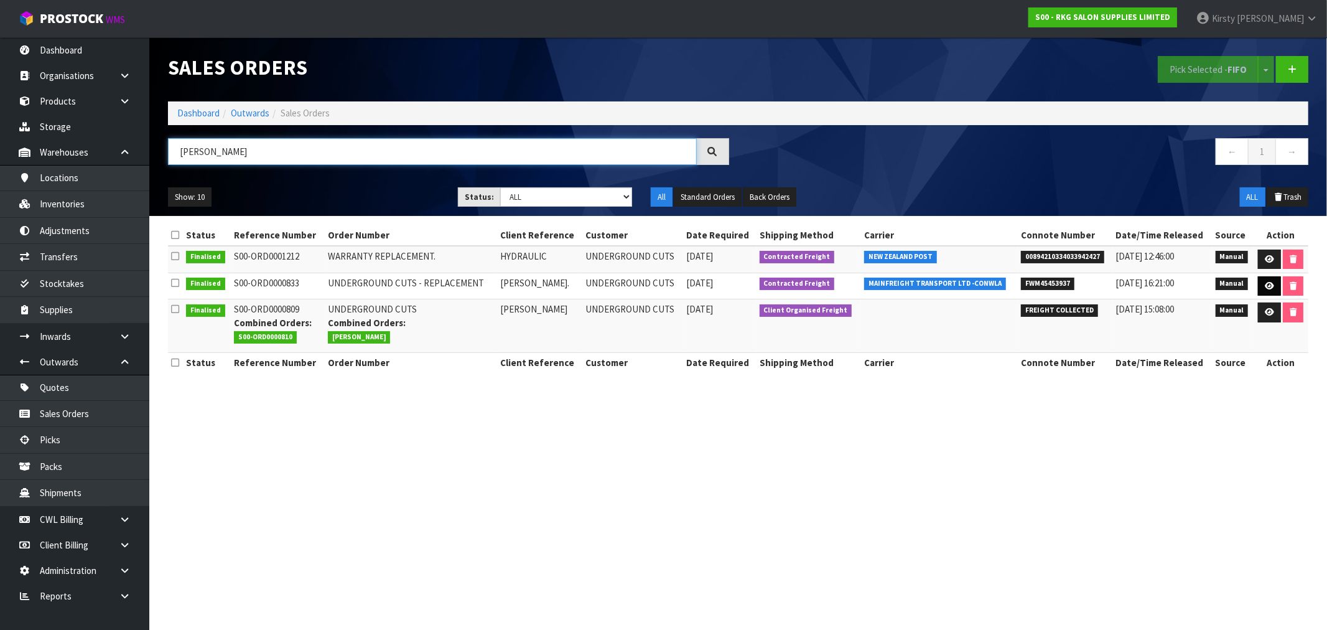
type input "[PERSON_NAME]"
drag, startPoint x: 1265, startPoint y: 284, endPoint x: 1204, endPoint y: 289, distance: 61.2
click at [1266, 283] on icon at bounding box center [1269, 286] width 9 height 8
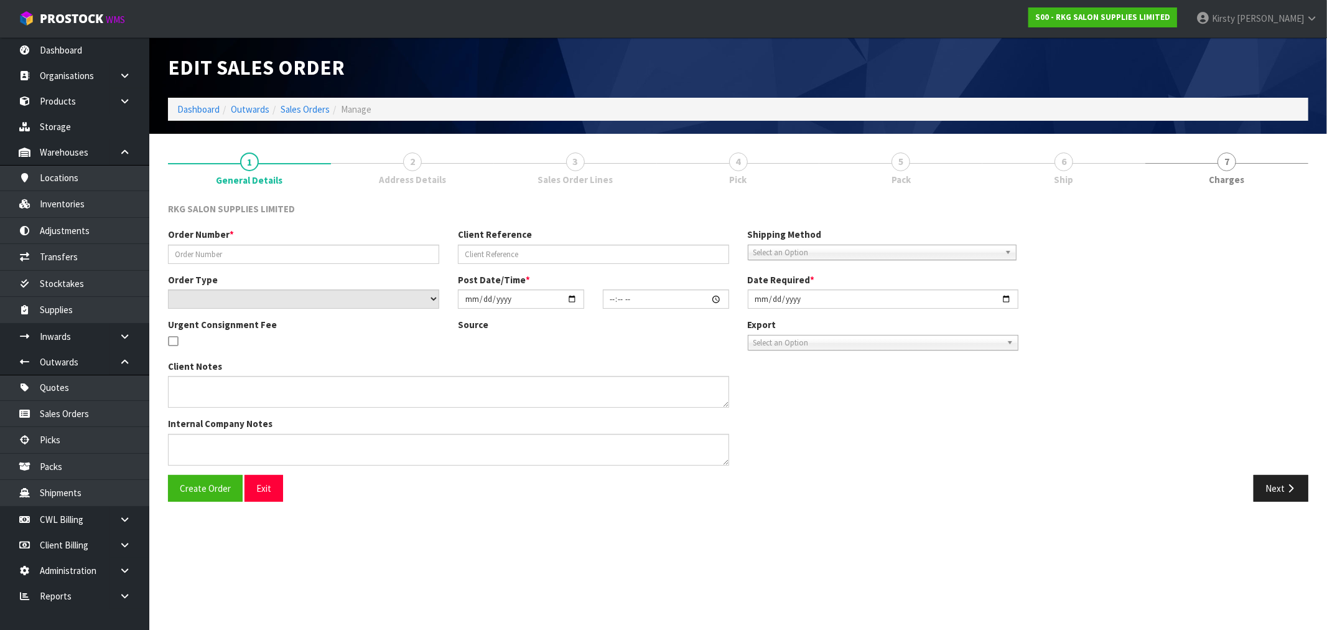
type input "UNDERGROUND CUTS - REPLACEMENT"
type input "[PERSON_NAME]."
select select "number:0"
type input "[DATE]"
type input "09:33:00.000"
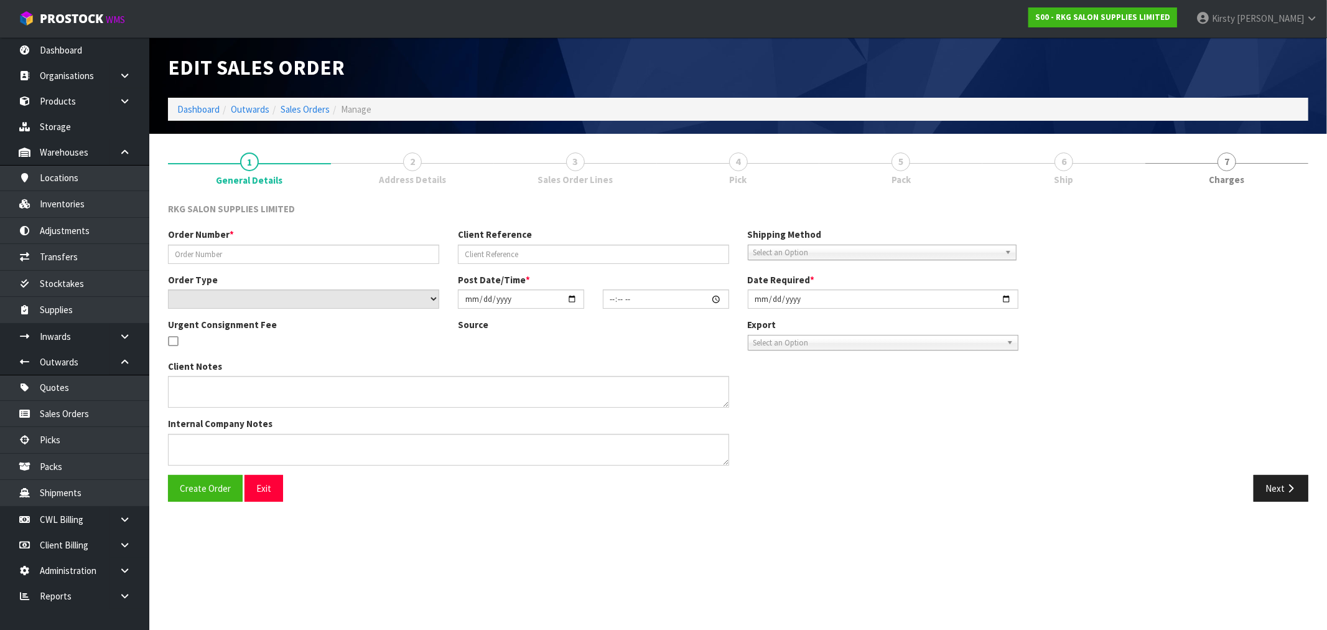
type input "[DATE]"
type textarea "PLEASE OPEN AND CHECK THERE ARE NO SCRATCHES OR MARKS ON THE GOLD FRAME AND PLE…"
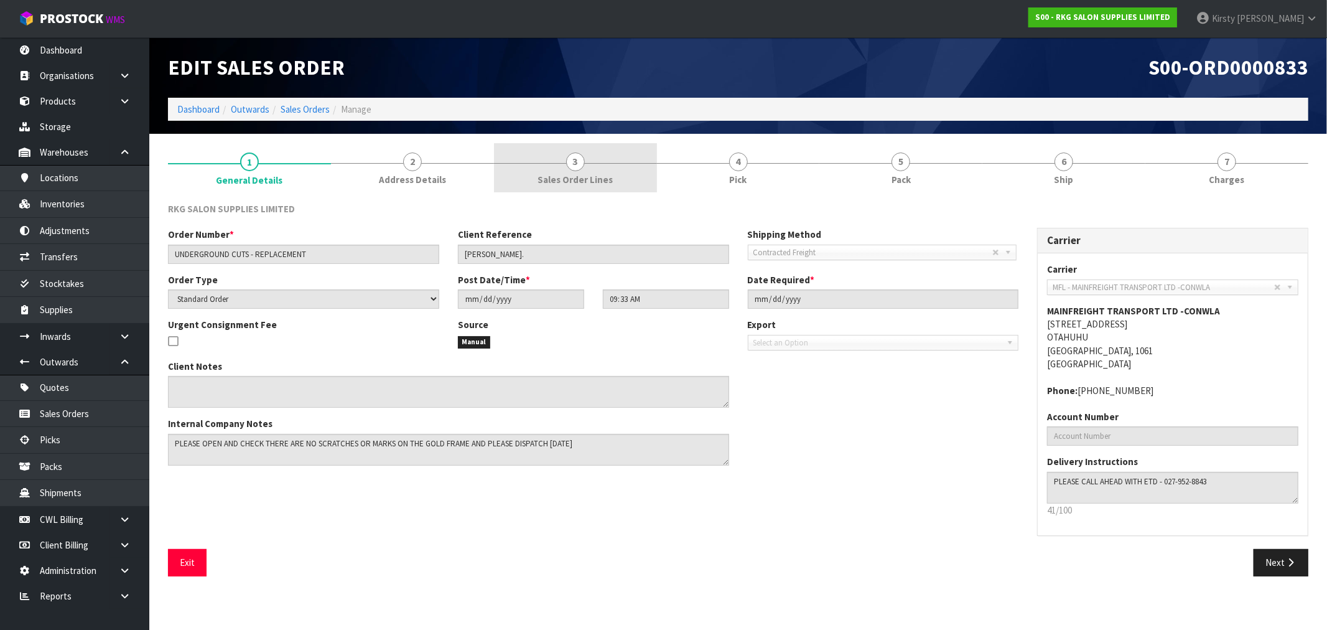
click at [569, 162] on span "3" at bounding box center [575, 161] width 19 height 19
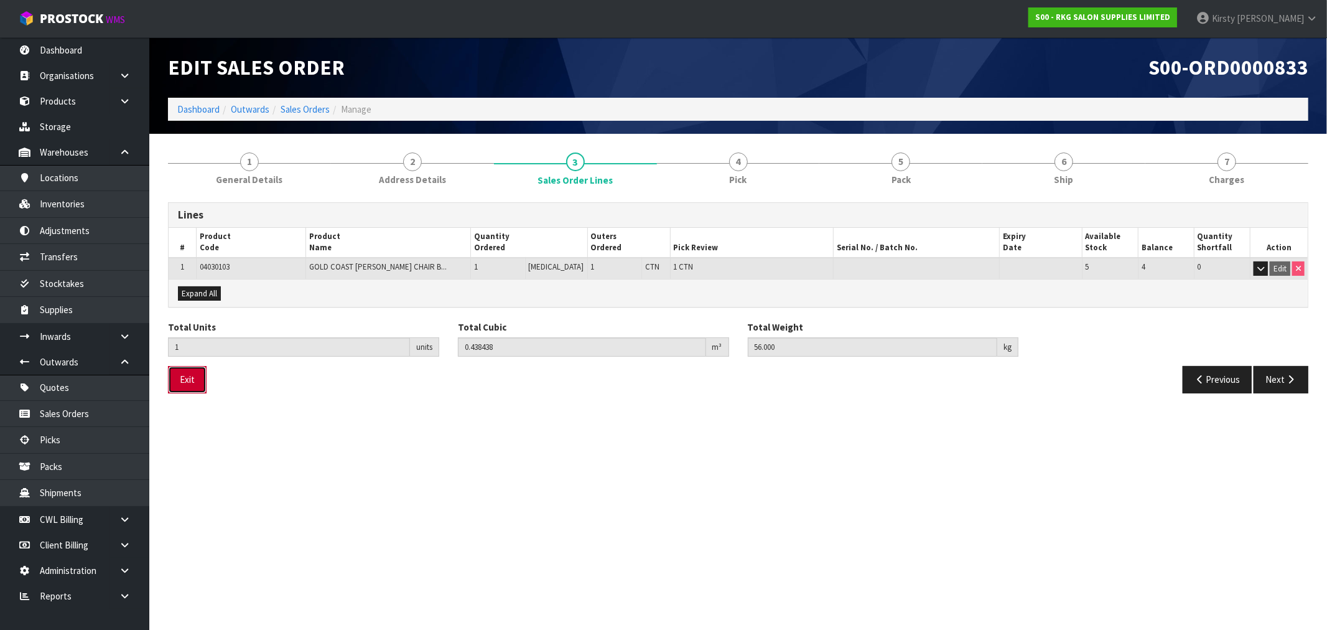
click at [187, 380] on button "Exit" at bounding box center [187, 379] width 39 height 27
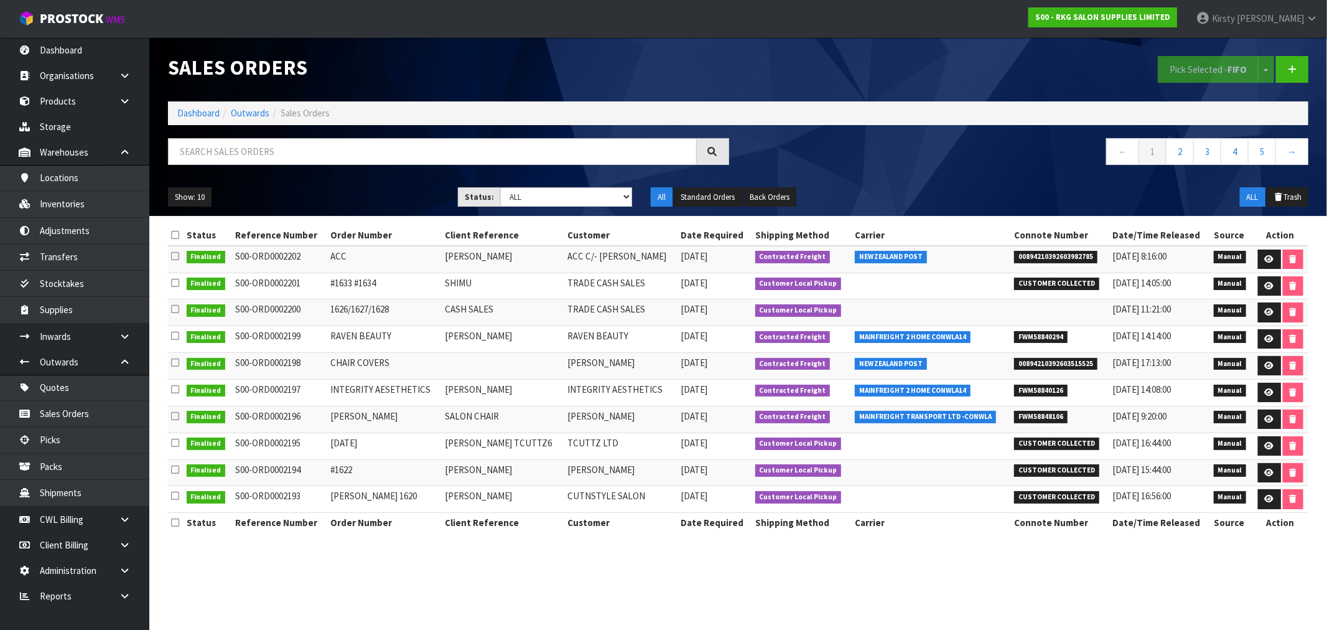
click at [282, 137] on div "Sales Orders Pick Selected - FIFO Split button! FIFO - First In First Out FEFO …" at bounding box center [738, 126] width 1159 height 179
click at [277, 162] on input "text" at bounding box center [432, 151] width 529 height 27
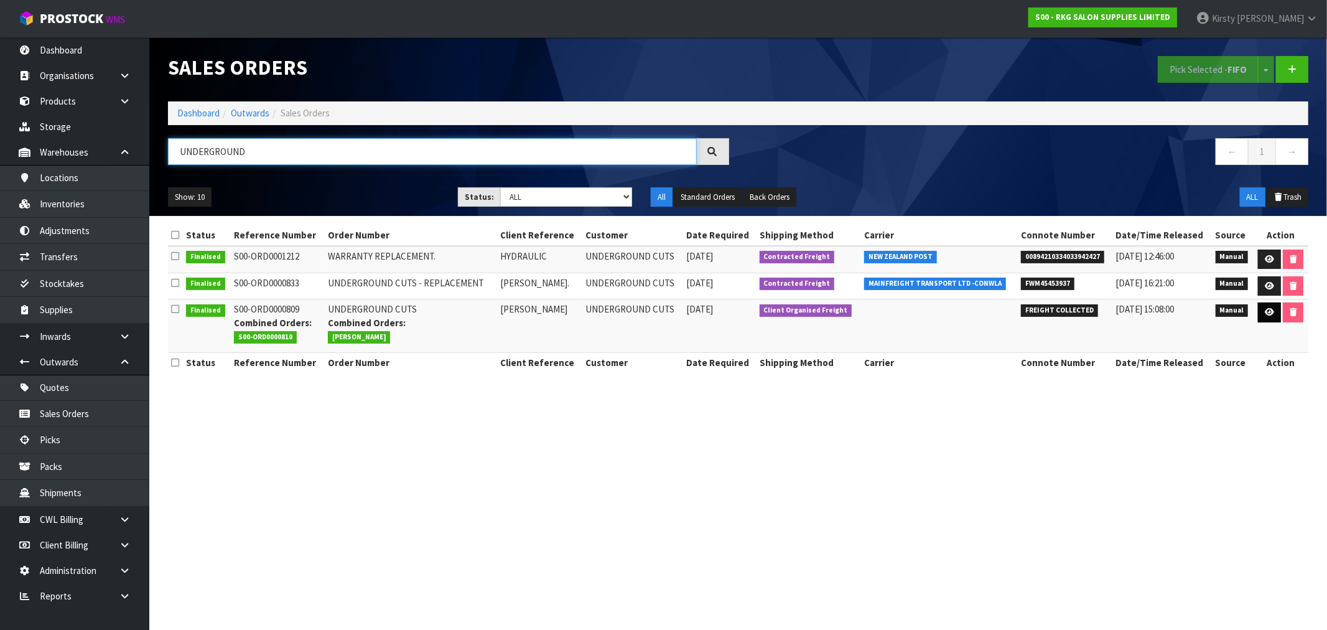
type input "UNDERGROUND"
click at [1266, 314] on icon at bounding box center [1269, 312] width 9 height 8
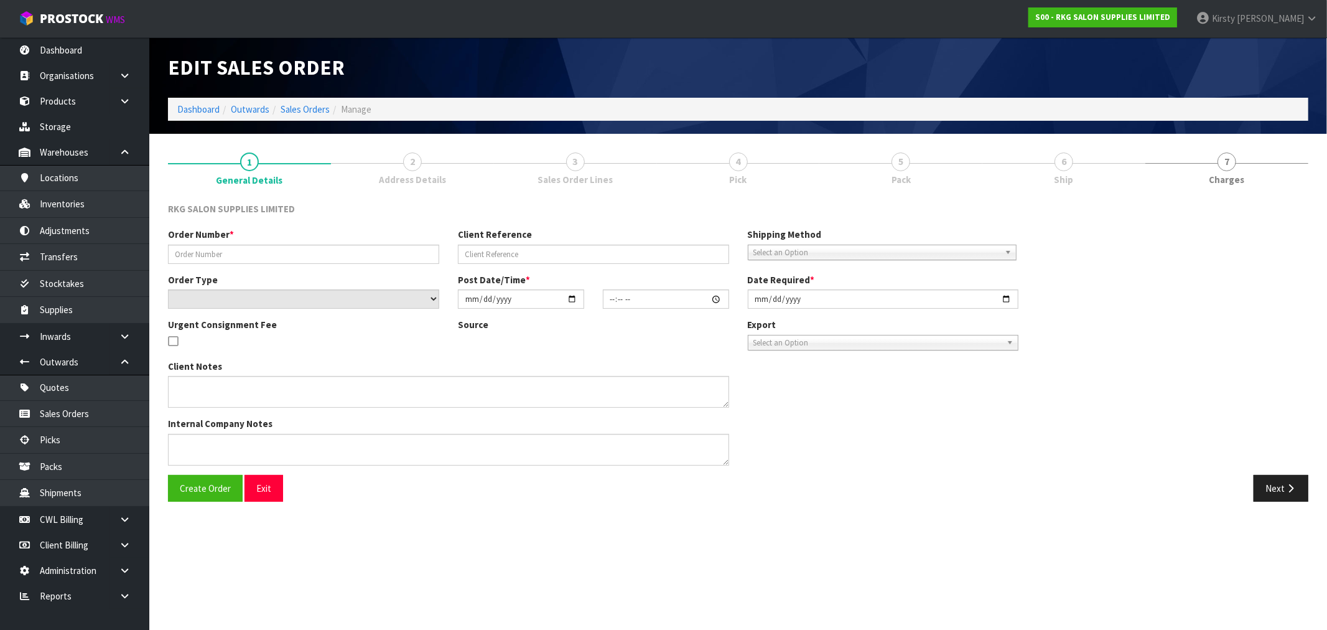
type input "UNDERGROUND CUTS"
type input "[PERSON_NAME]"
select select "number:0"
type input "[DATE]"
type input "00:45:00.000"
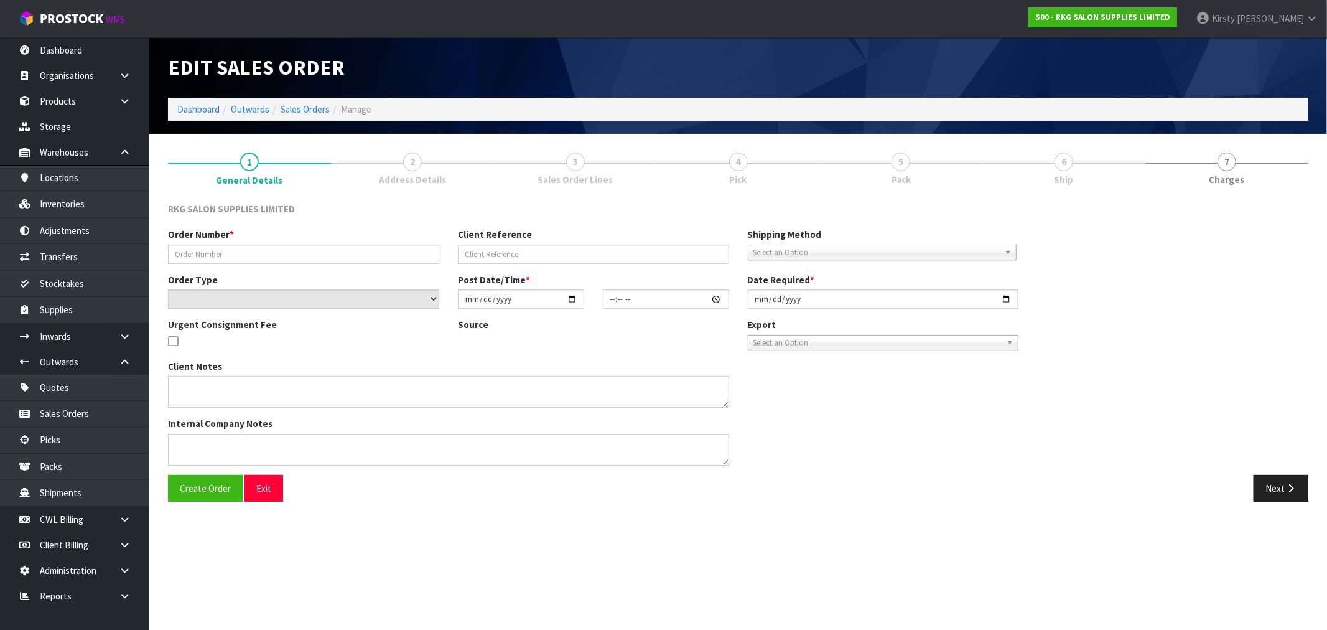
type input "[DATE]"
type textarea "CONROYS TO COLLECT [DATE] 21ST JOB #2732905 COMBINE WITH ORDER 810"
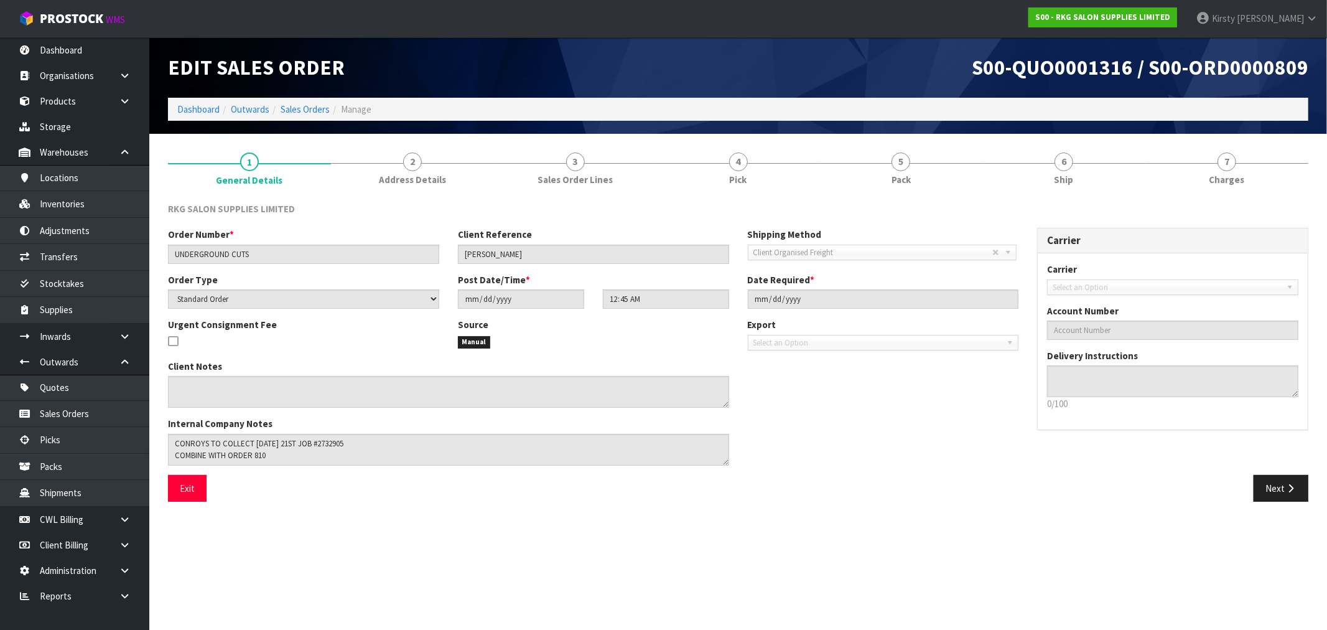
drag, startPoint x: 739, startPoint y: 164, endPoint x: 591, endPoint y: 263, distance: 178.4
click at [739, 163] on span "4" at bounding box center [738, 161] width 19 height 19
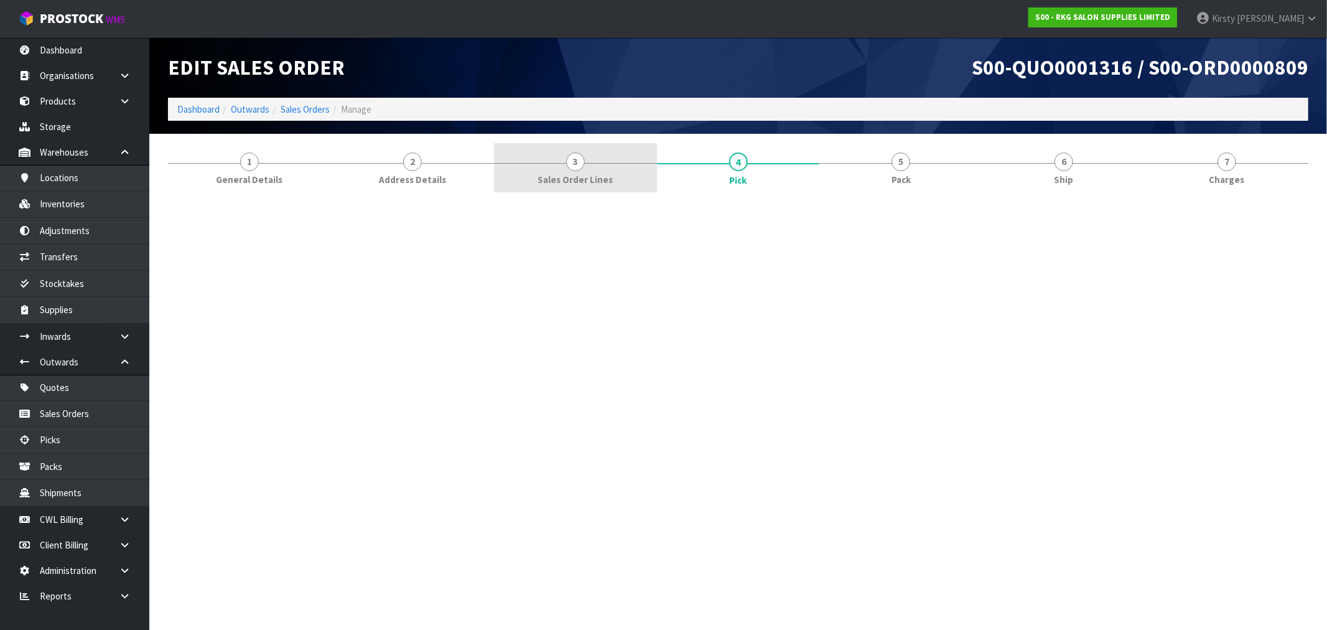
click at [575, 173] on span "Sales Order Lines" at bounding box center [574, 179] width 75 height 13
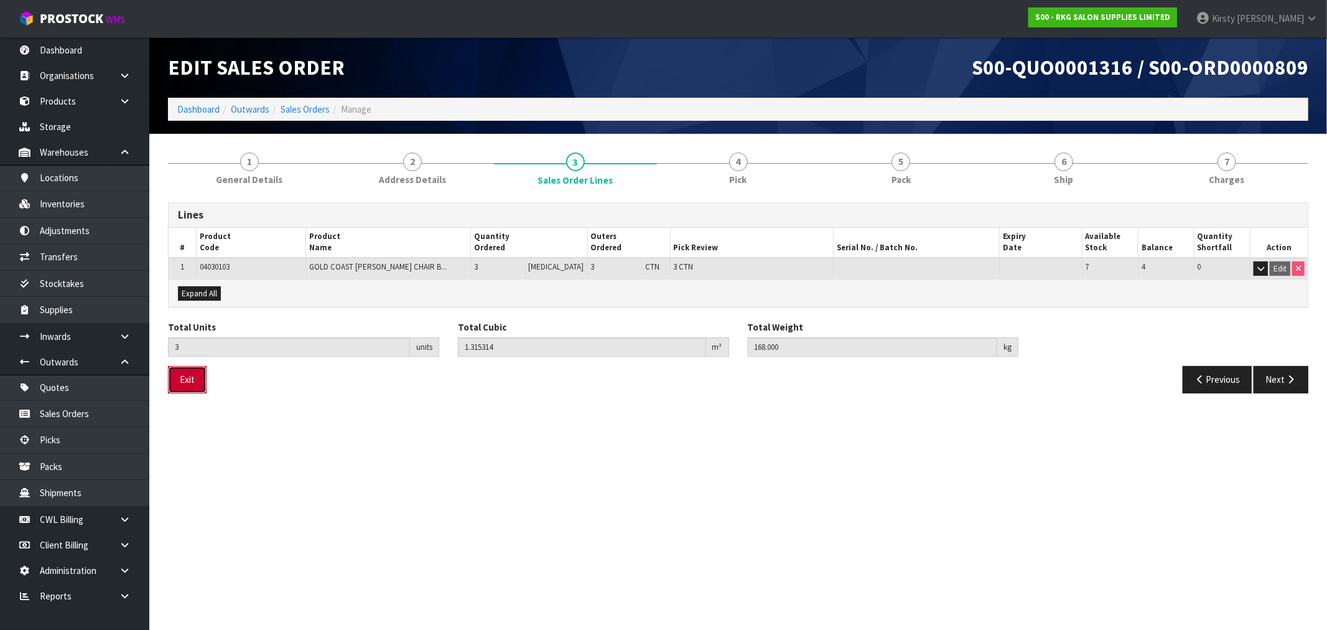
click at [185, 378] on button "Exit" at bounding box center [187, 379] width 39 height 27
click at [81, 200] on link "Inventories" at bounding box center [74, 204] width 149 height 26
click at [76, 202] on link "Inventories" at bounding box center [74, 204] width 149 height 26
drag, startPoint x: 189, startPoint y: 381, endPoint x: 164, endPoint y: 343, distance: 44.9
click at [190, 380] on button "Exit" at bounding box center [187, 379] width 39 height 27
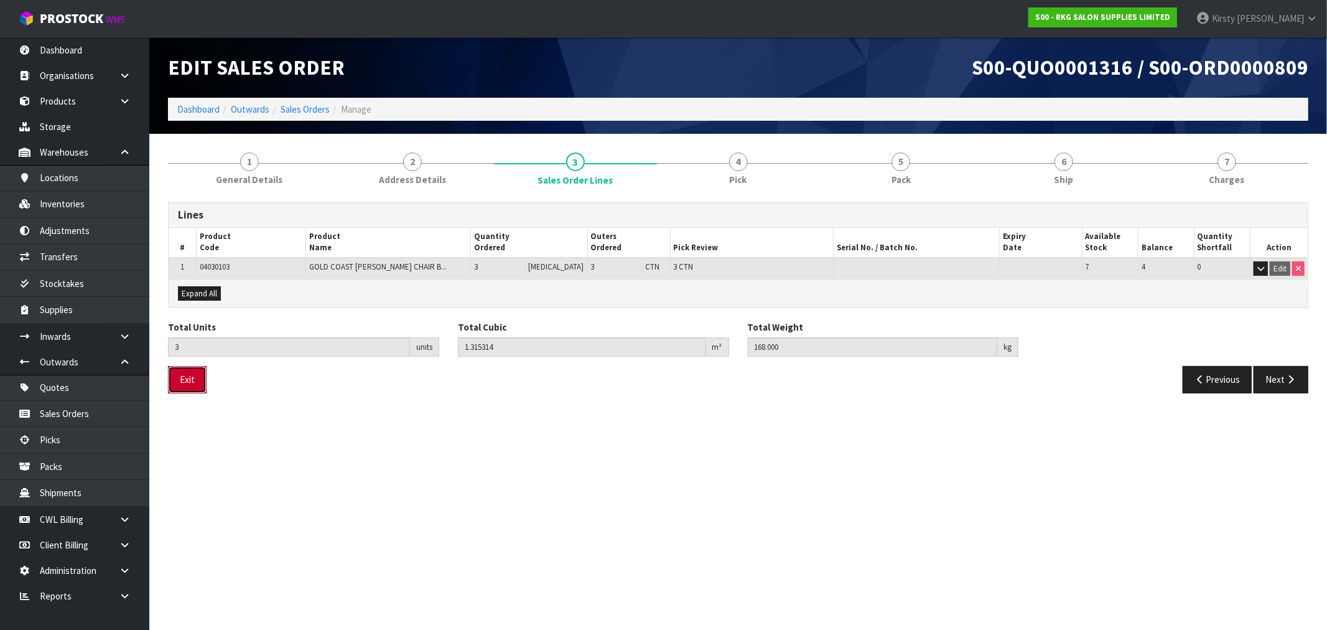
click at [182, 371] on button "Exit" at bounding box center [187, 379] width 39 height 27
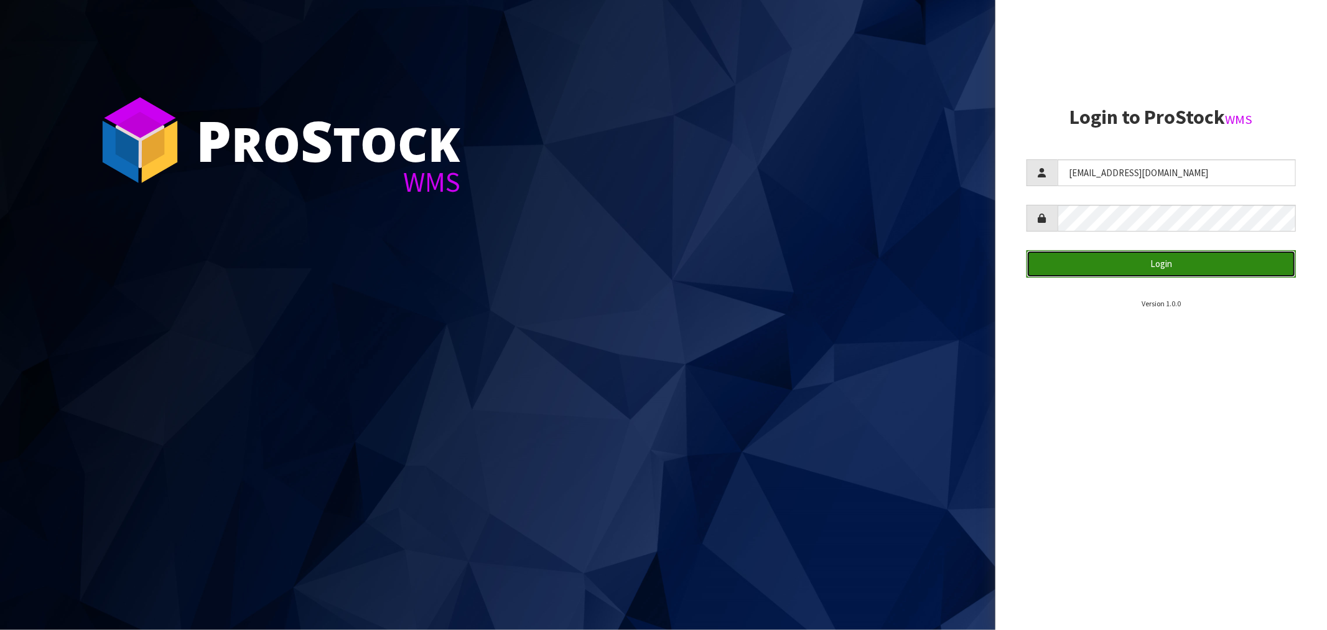
drag, startPoint x: 248, startPoint y: 429, endPoint x: 1163, endPoint y: 261, distance: 931.0
click at [1163, 261] on button "Login" at bounding box center [1160, 263] width 269 height 27
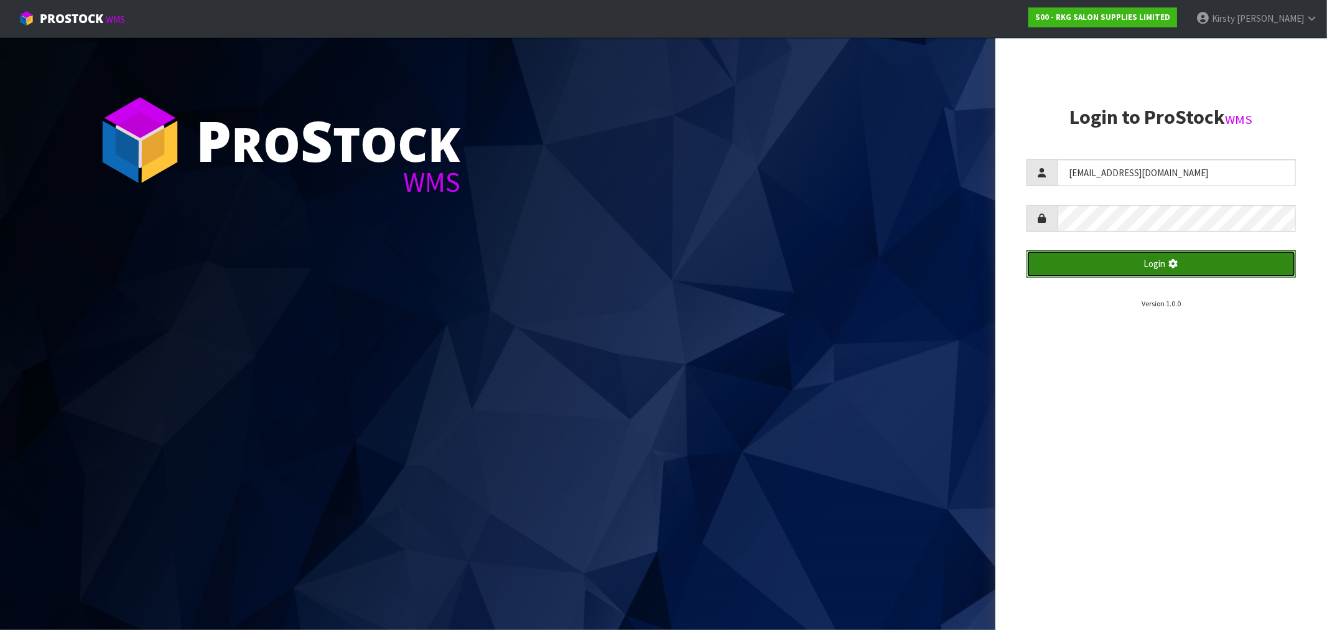
click at [1153, 263] on button "Login" at bounding box center [1160, 263] width 269 height 27
click at [1177, 263] on icon "submit" at bounding box center [1173, 264] width 14 height 12
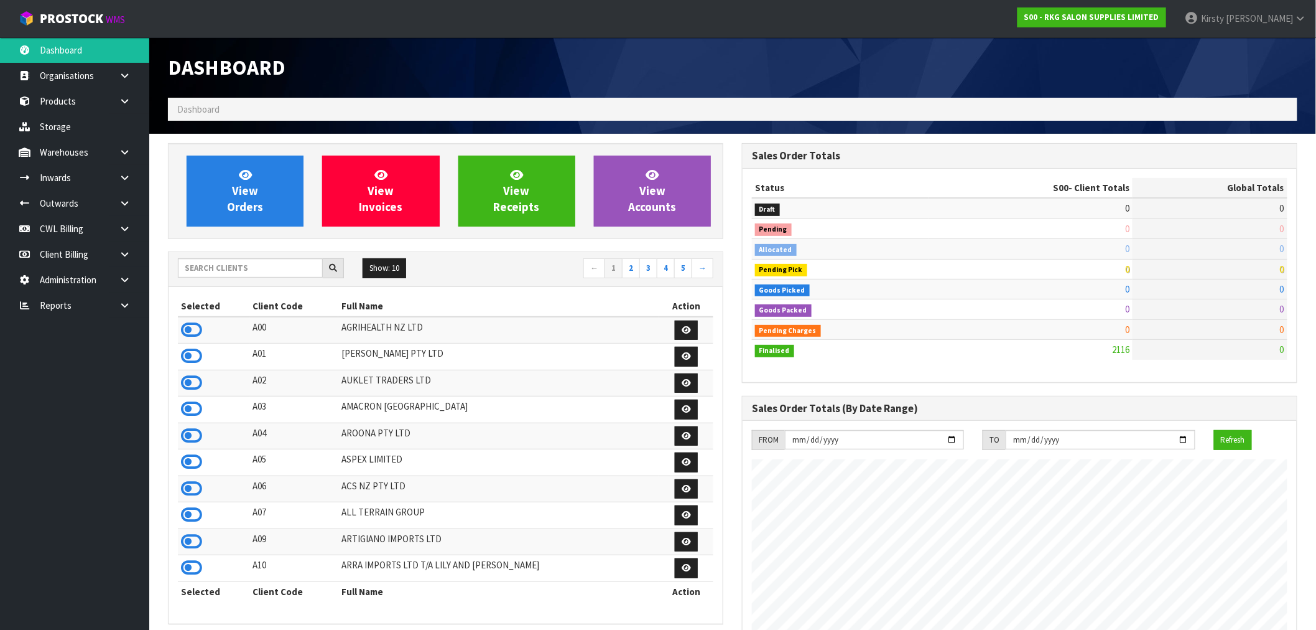
scroll to position [942, 574]
click at [124, 201] on icon at bounding box center [125, 202] width 12 height 9
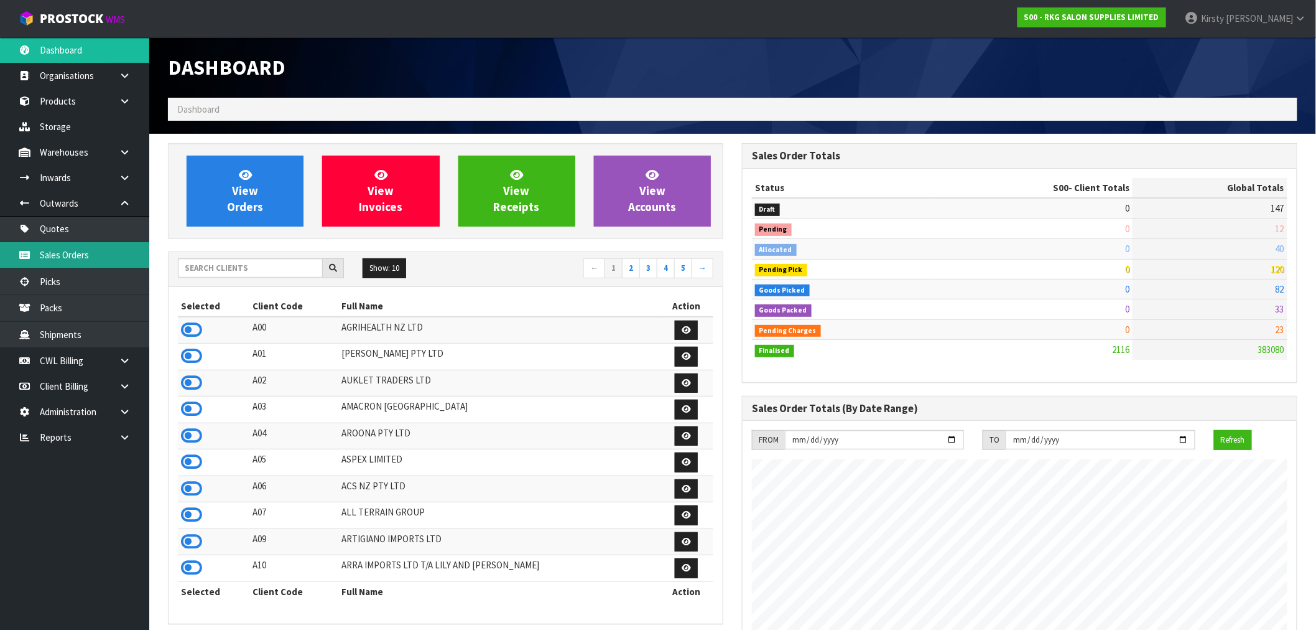
click at [61, 255] on link "Sales Orders" at bounding box center [74, 255] width 149 height 26
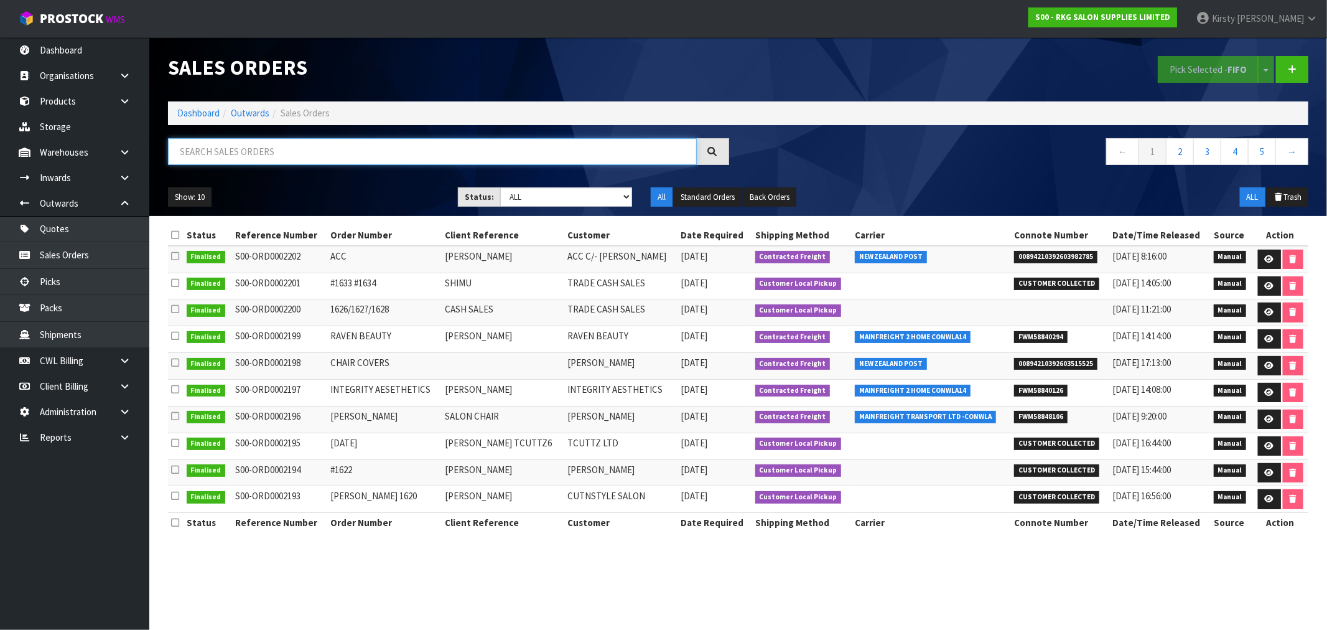
drag, startPoint x: 297, startPoint y: 160, endPoint x: 674, endPoint y: 90, distance: 383.5
click at [302, 159] on input "text" at bounding box center [432, 151] width 529 height 27
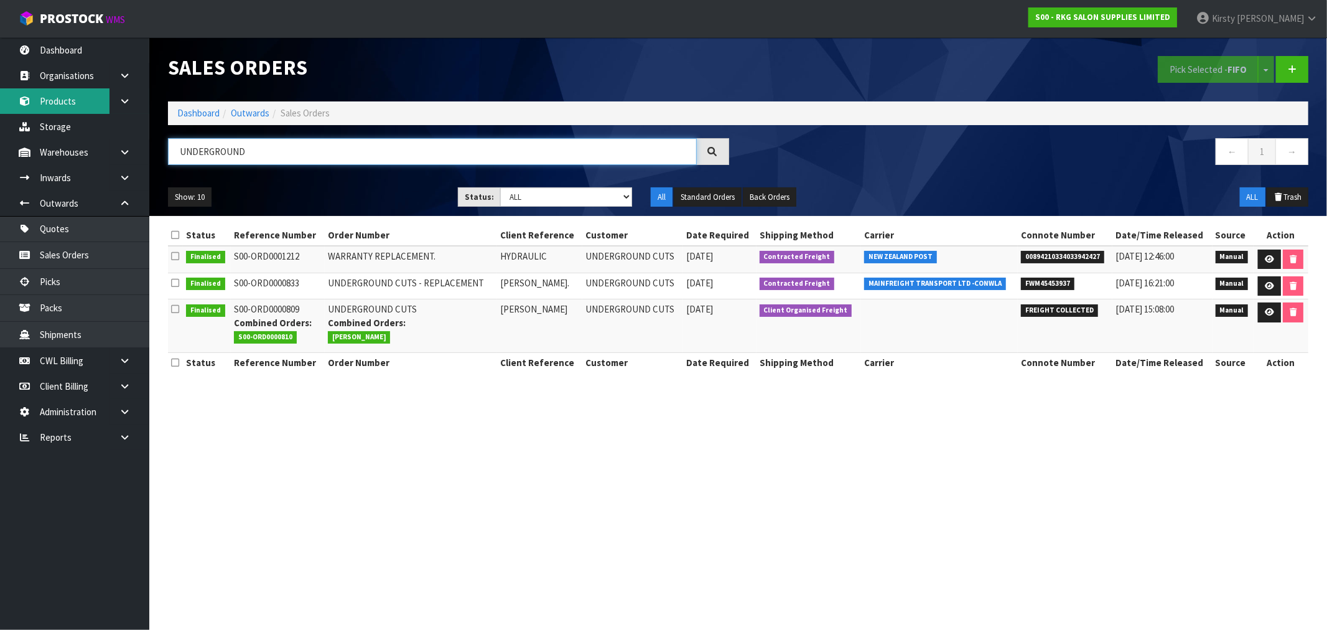
type input "UNDERGROUND"
click at [1268, 315] on icon at bounding box center [1269, 312] width 9 height 8
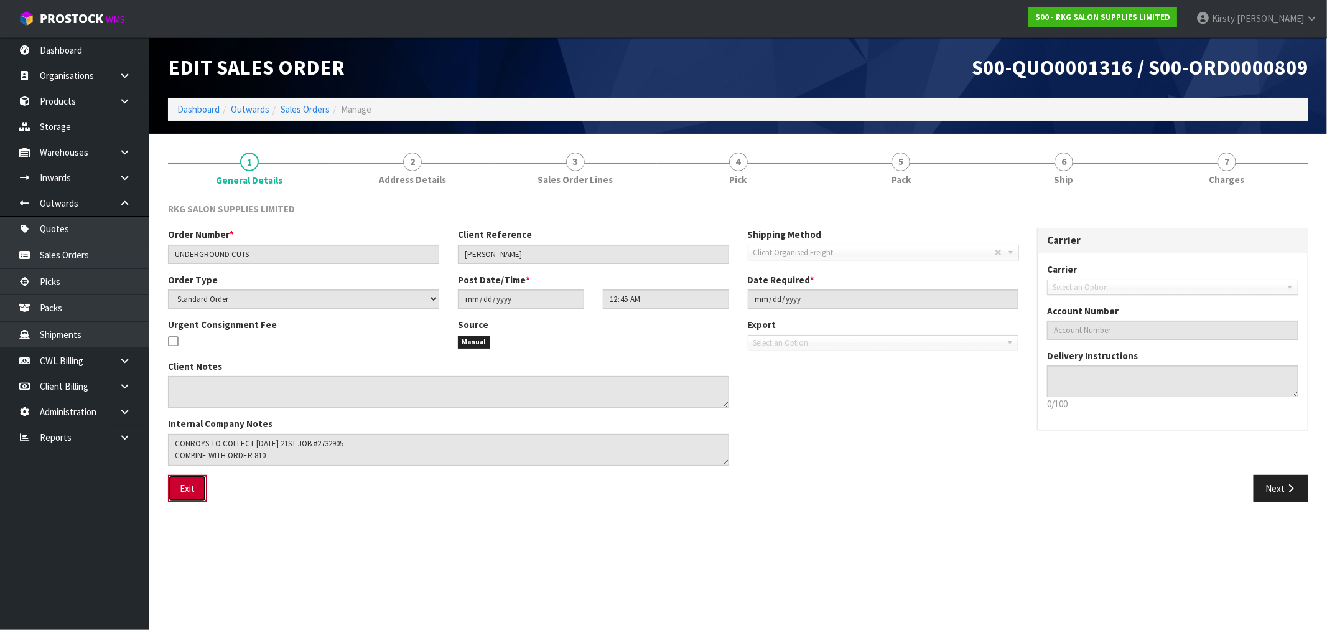
click at [177, 485] on button "Exit" at bounding box center [187, 488] width 39 height 27
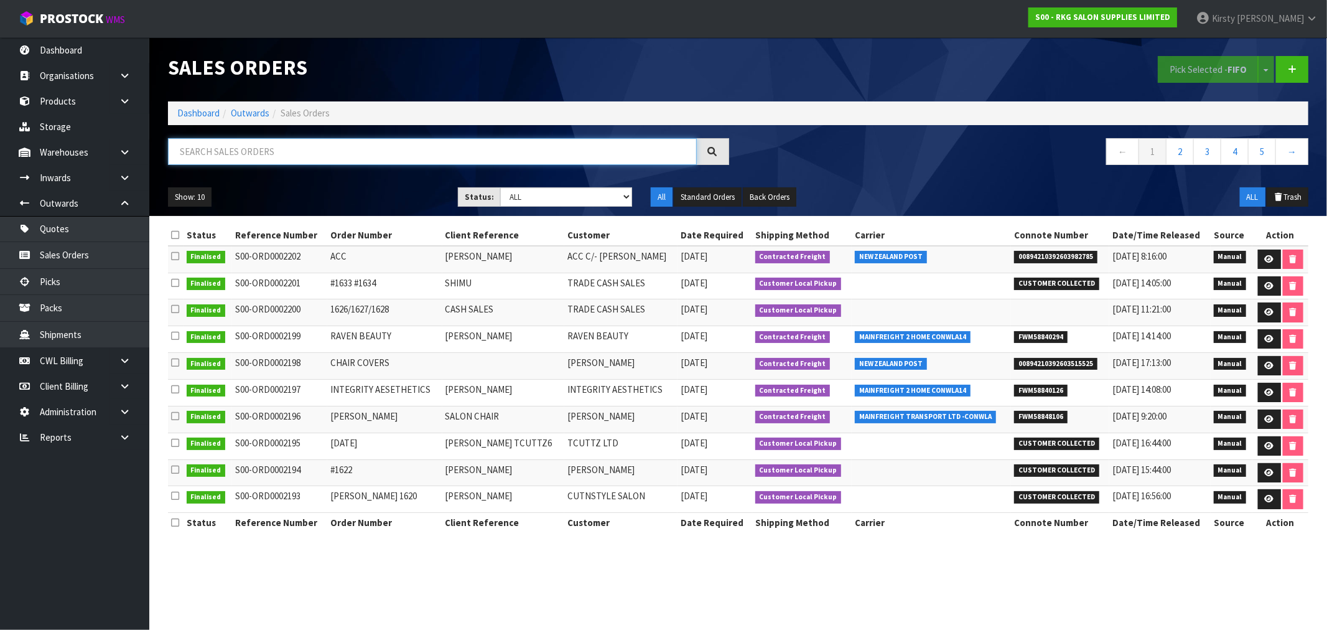
click at [202, 148] on input "text" at bounding box center [432, 151] width 529 height 27
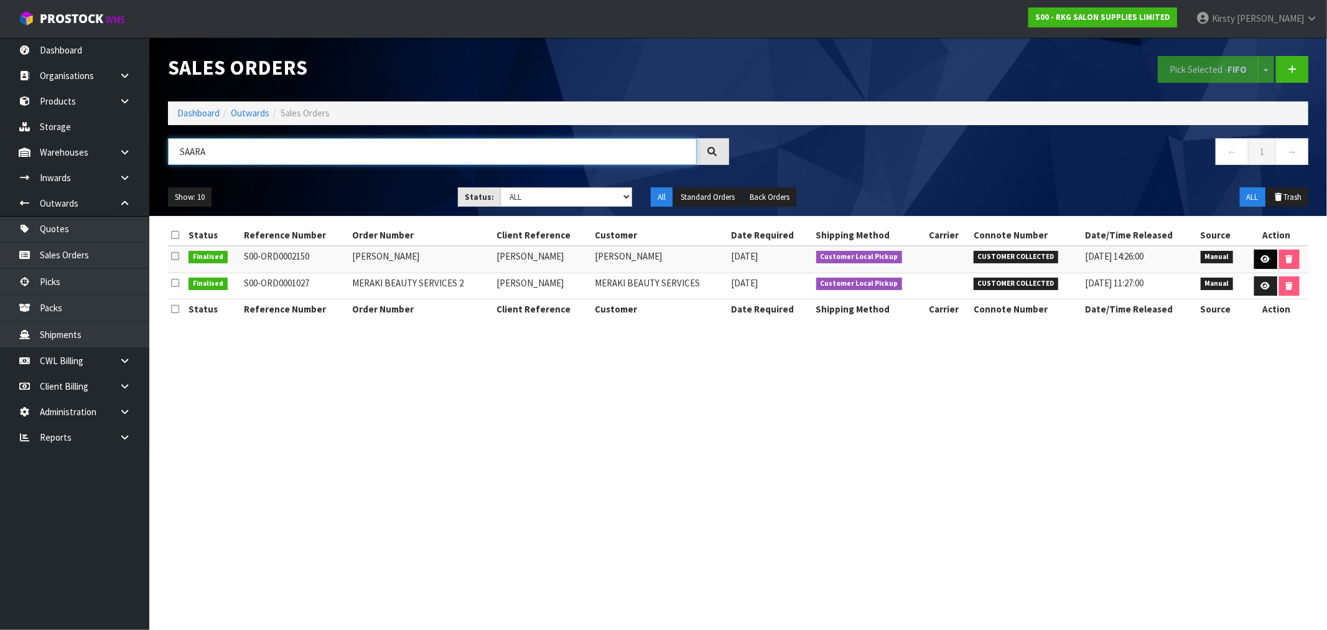
type input "SAARA"
click at [1263, 261] on icon at bounding box center [1265, 259] width 9 height 8
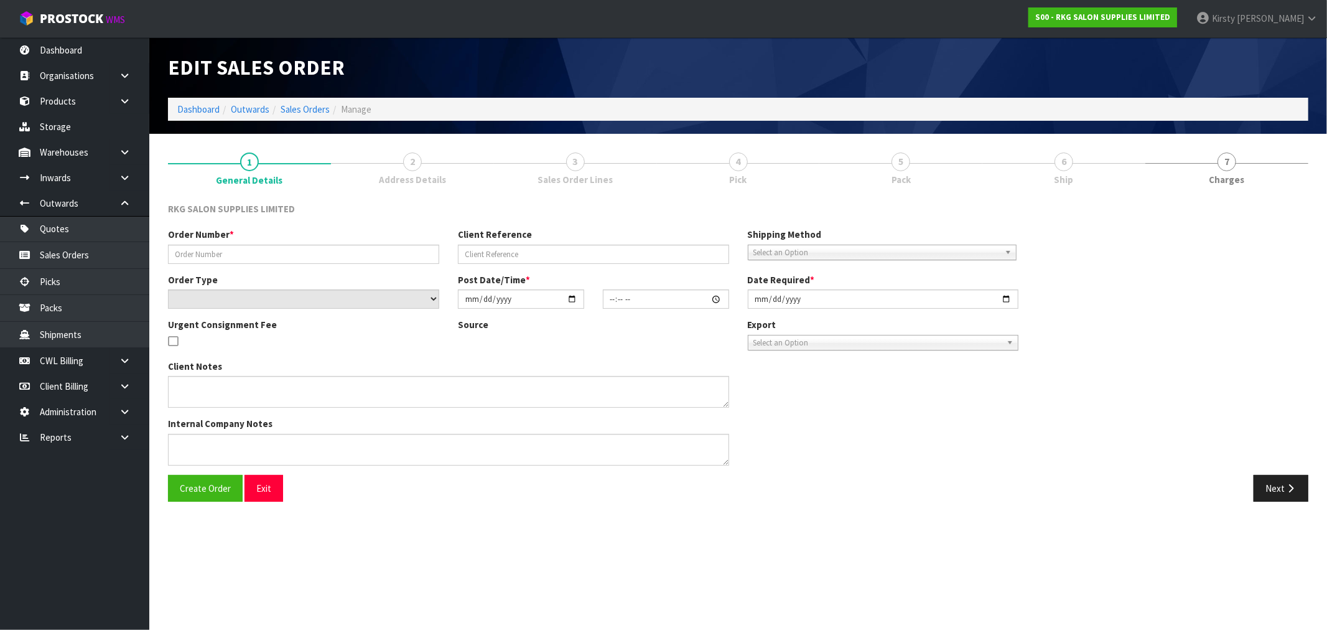
type input "SAARA DAYLESFORD"
type input "SAARA SIMPSON"
select select "number:0"
type input "2025-09-02"
type input "15:14:00.000"
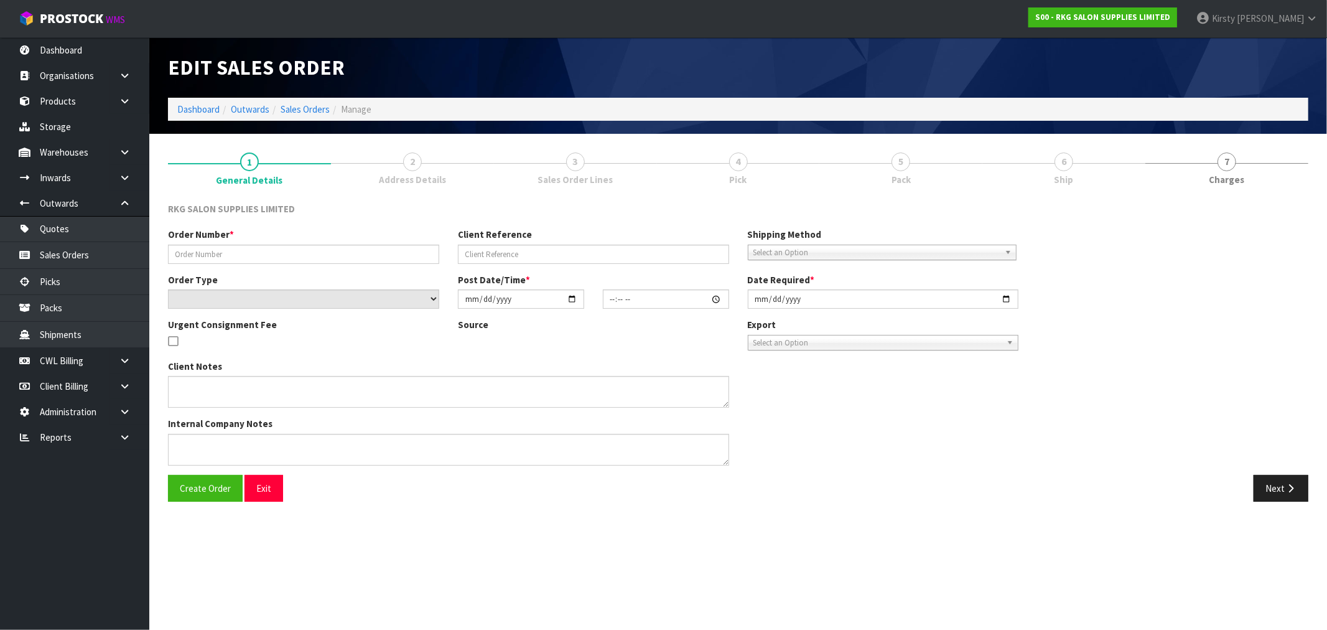
type input "2025-09-02"
type textarea "FOR PICK UP"
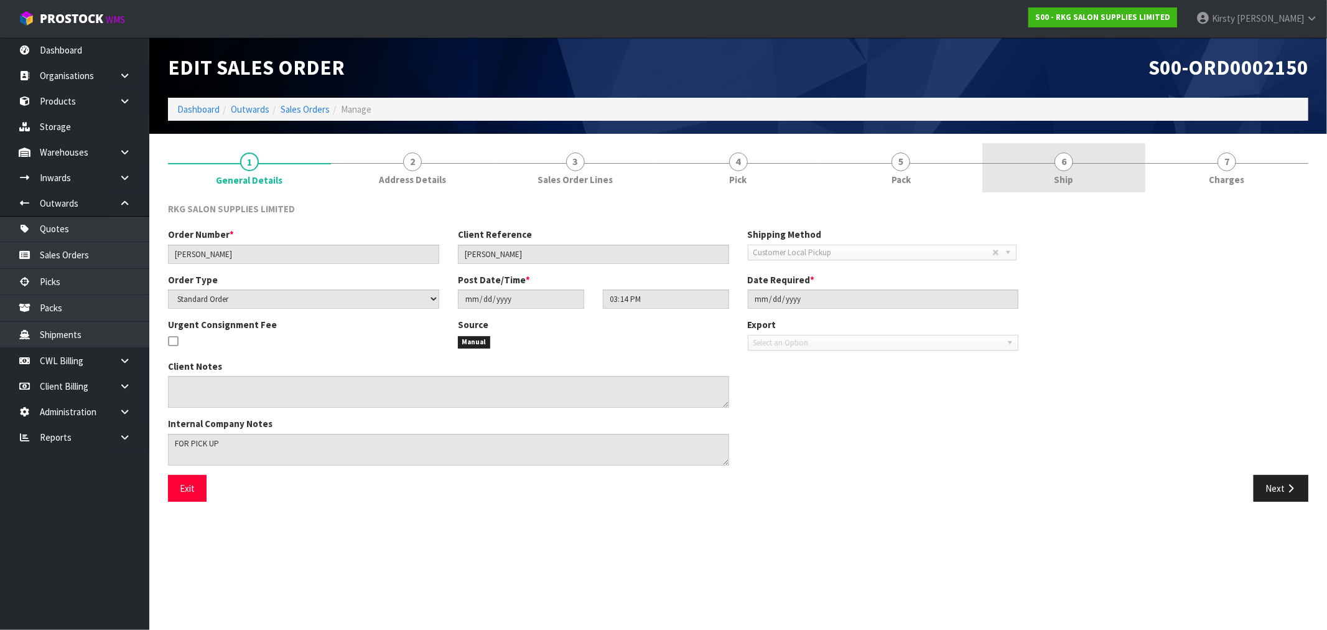
click at [1061, 173] on span "Ship" at bounding box center [1063, 179] width 19 height 13
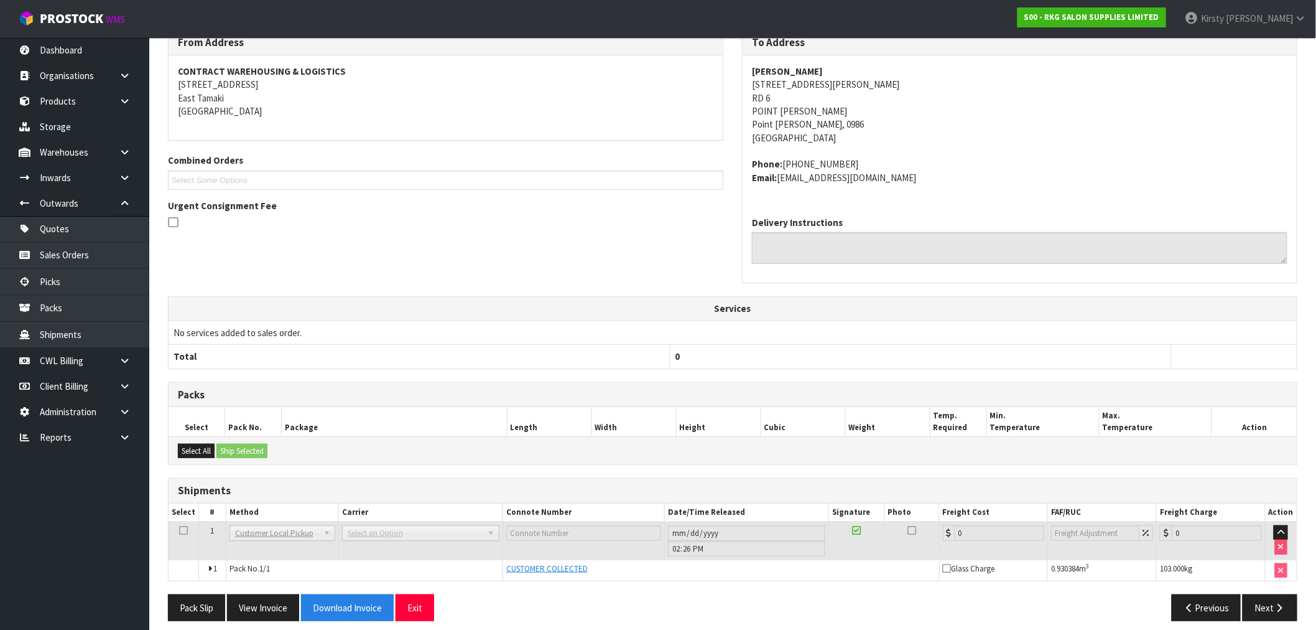
scroll to position [183, 0]
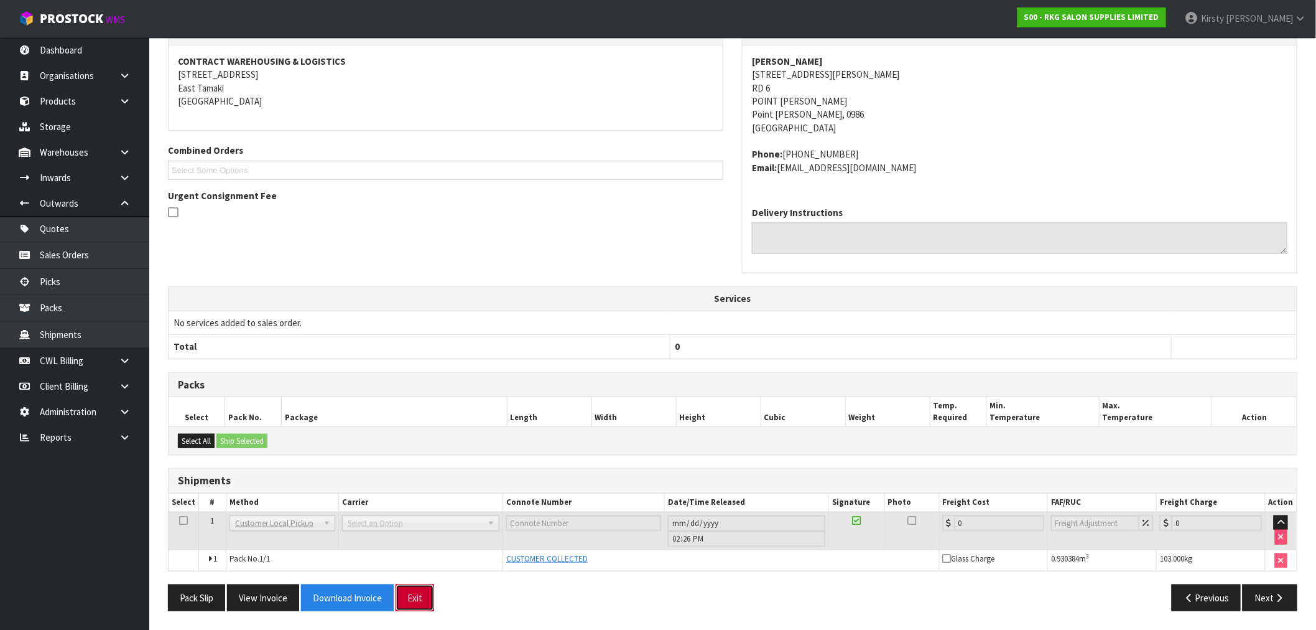
drag, startPoint x: 419, startPoint y: 598, endPoint x: 417, endPoint y: 590, distance: 8.2
click at [419, 596] on button "Exit" at bounding box center [415, 597] width 39 height 27
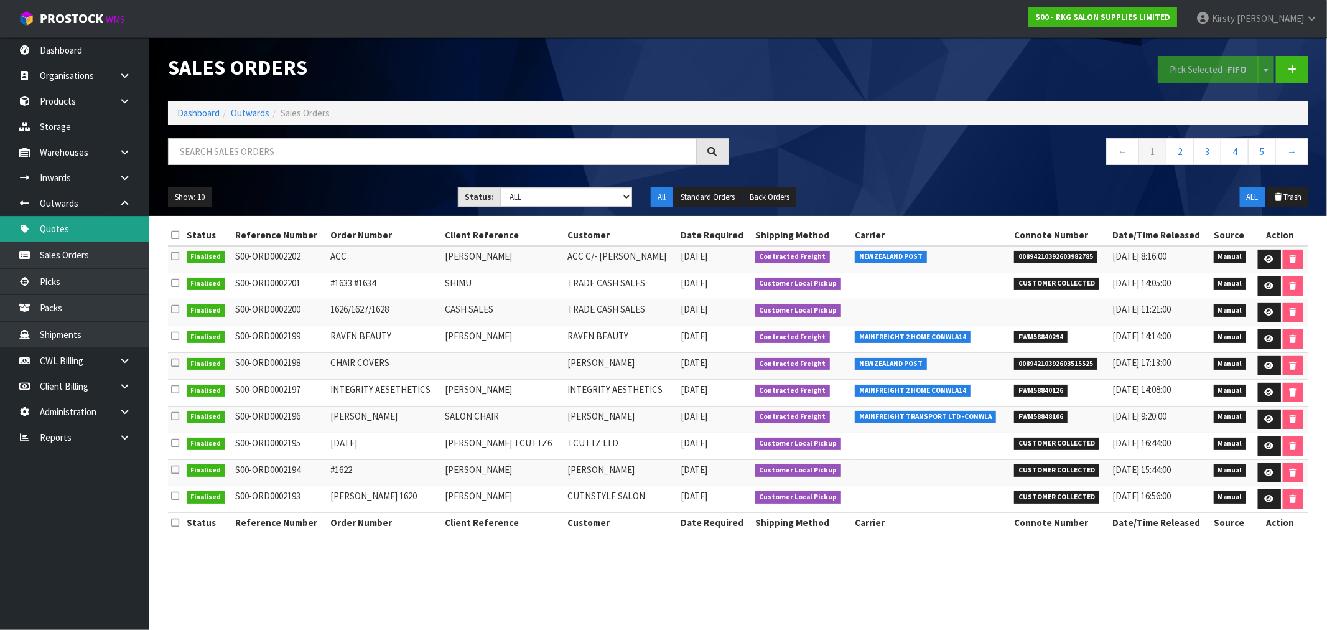
click at [59, 226] on link "Quotes" at bounding box center [74, 229] width 149 height 26
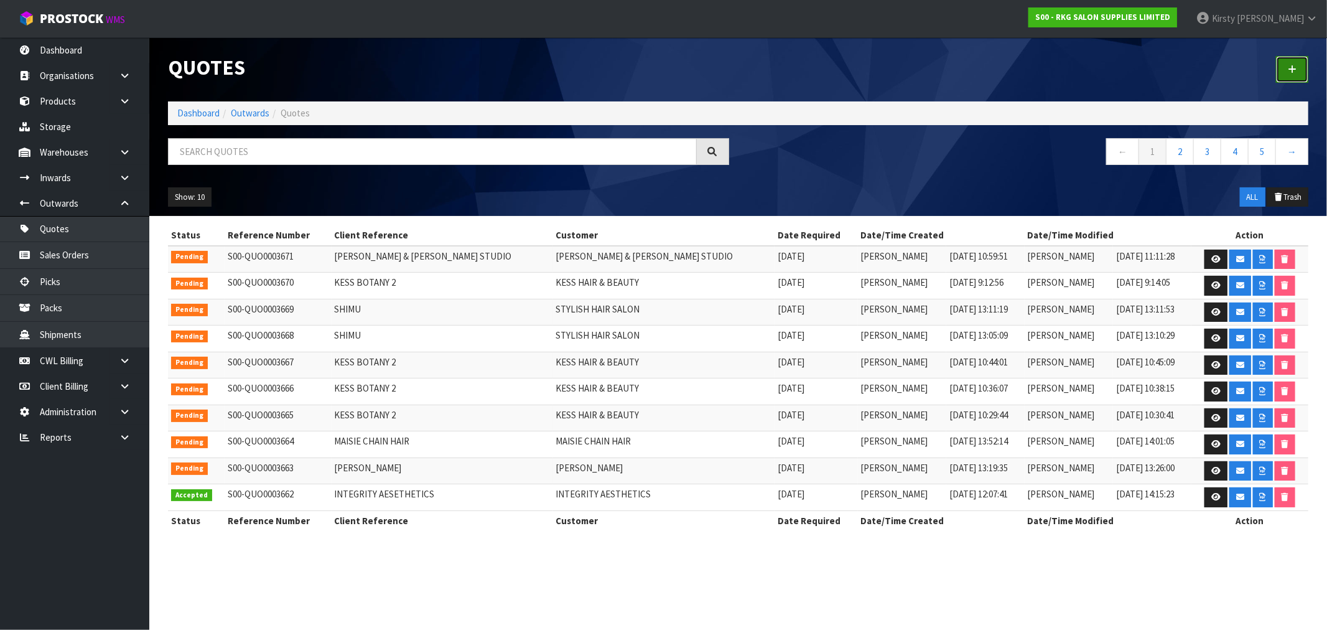
click at [1285, 65] on link at bounding box center [1292, 69] width 32 height 27
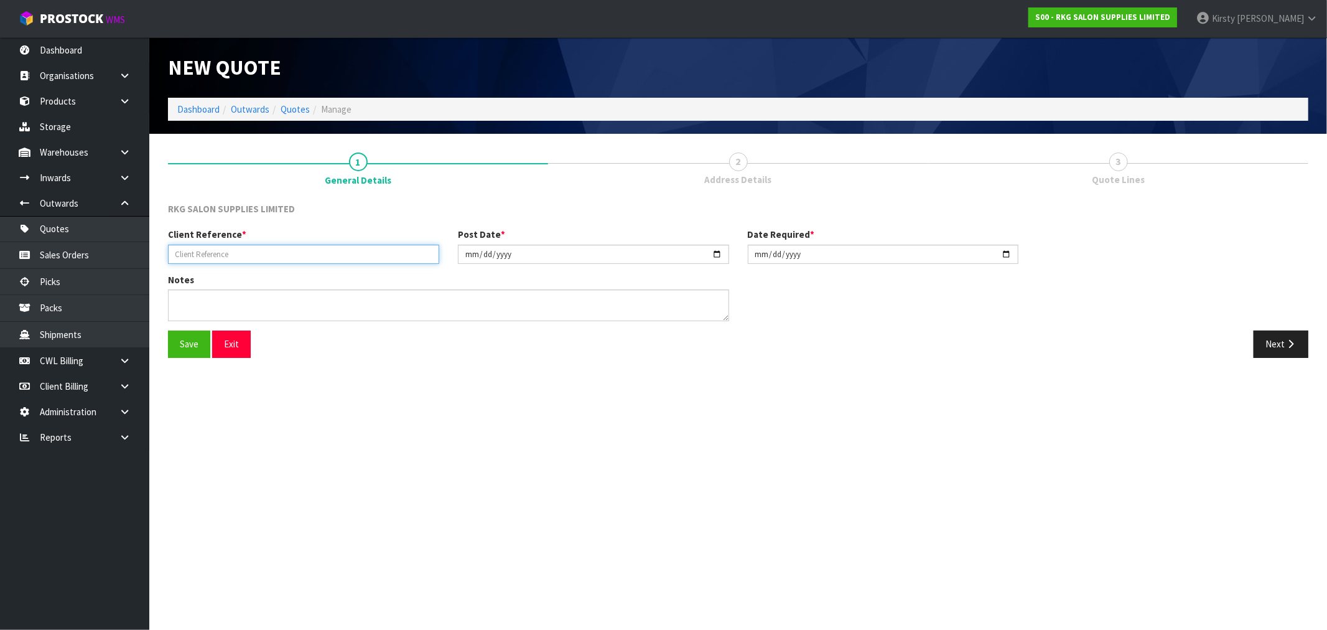
click at [190, 249] on input "text" at bounding box center [303, 253] width 271 height 19
type input "PAUL BARTLETT"
click at [189, 341] on button "Save" at bounding box center [189, 343] width 42 height 27
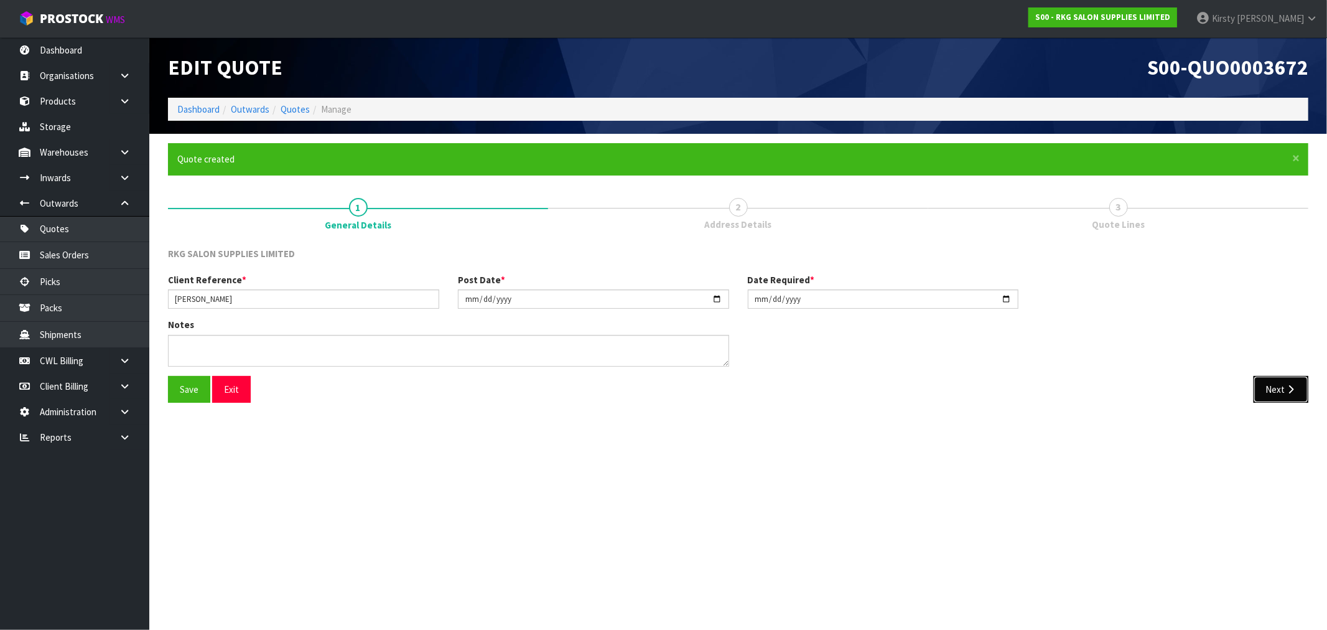
click at [1286, 387] on icon "button" at bounding box center [1291, 388] width 12 height 9
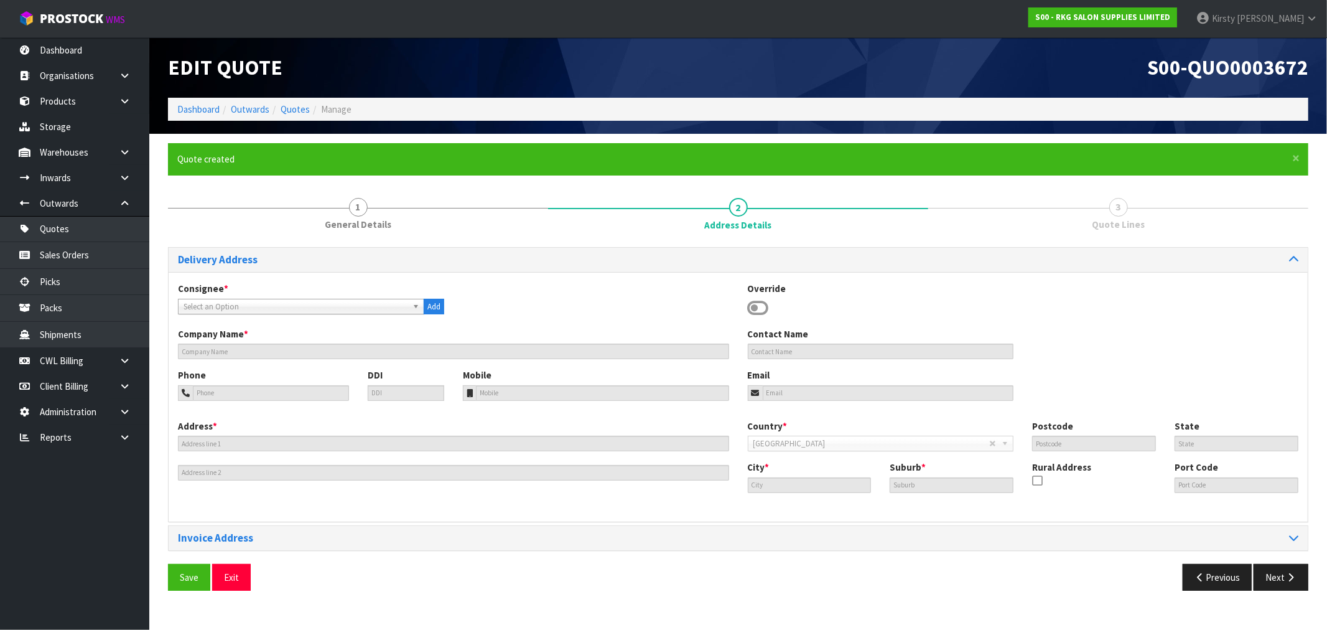
click at [757, 306] on icon at bounding box center [758, 308] width 21 height 19
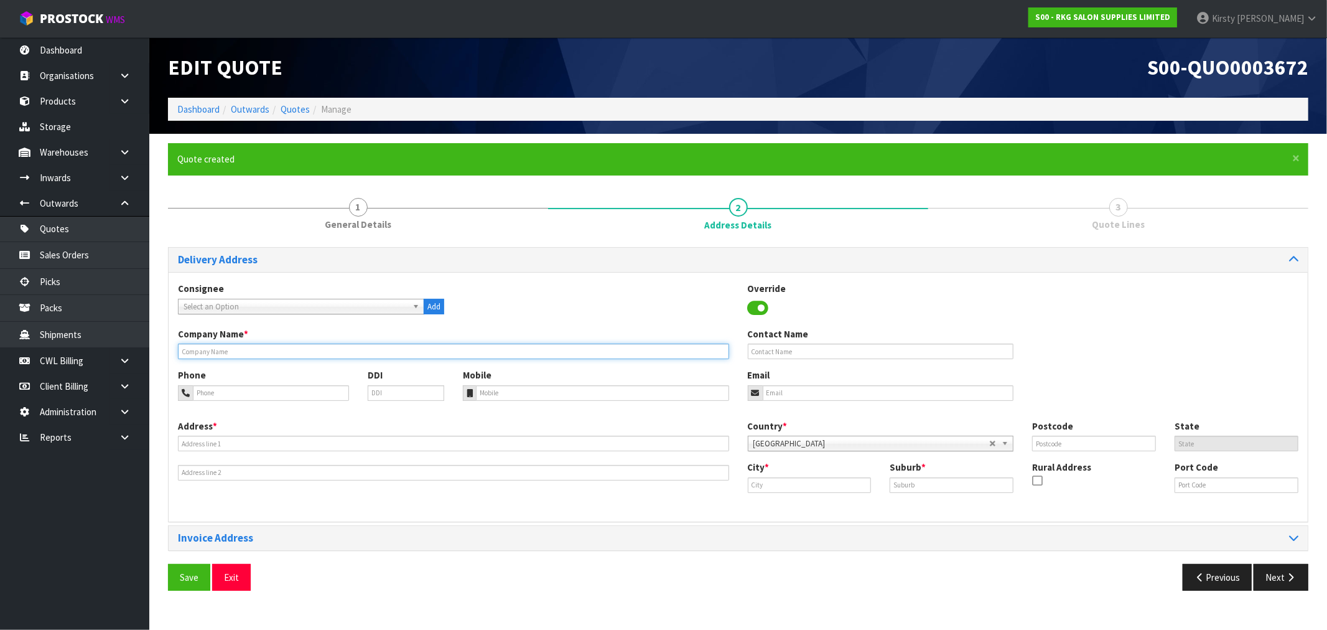
click at [256, 353] on input "text" at bounding box center [453, 351] width 551 height 16
type input "PAUL BARTLETT"
type input "021-222-2020"
click at [785, 384] on div "Email" at bounding box center [880, 384] width 285 height 32
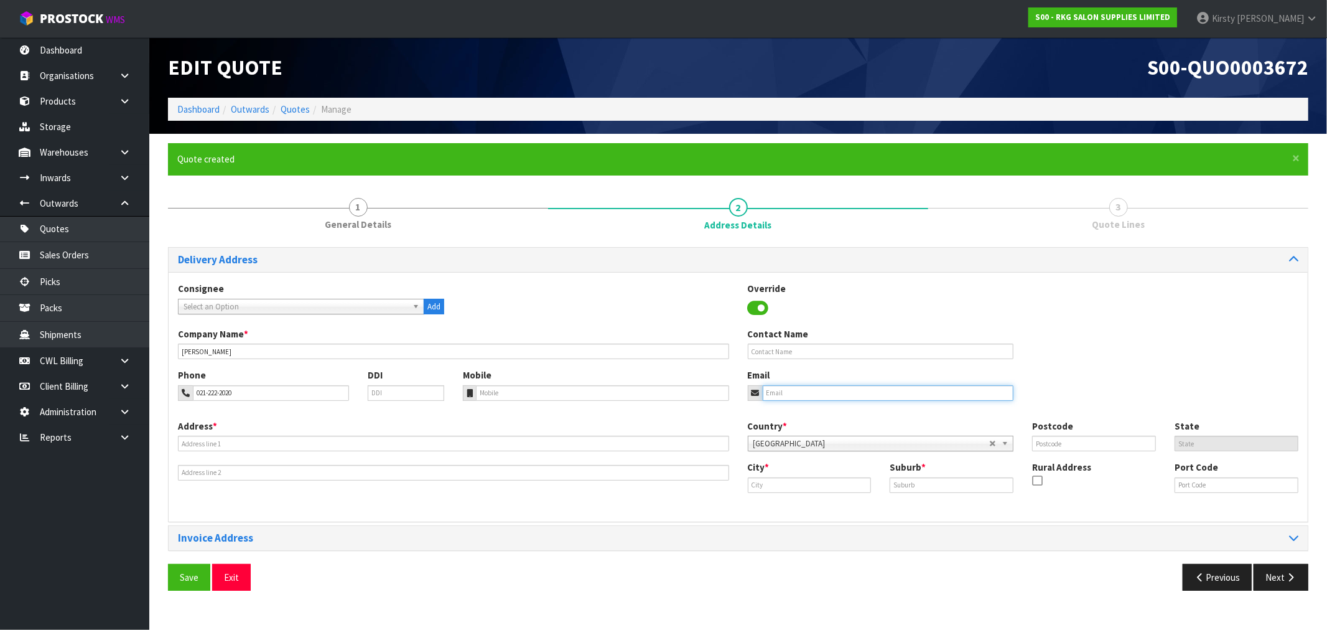
click at [798, 398] on input "email" at bounding box center [888, 393] width 251 height 16
type input "p"
type input "bartnz@gmail.com"
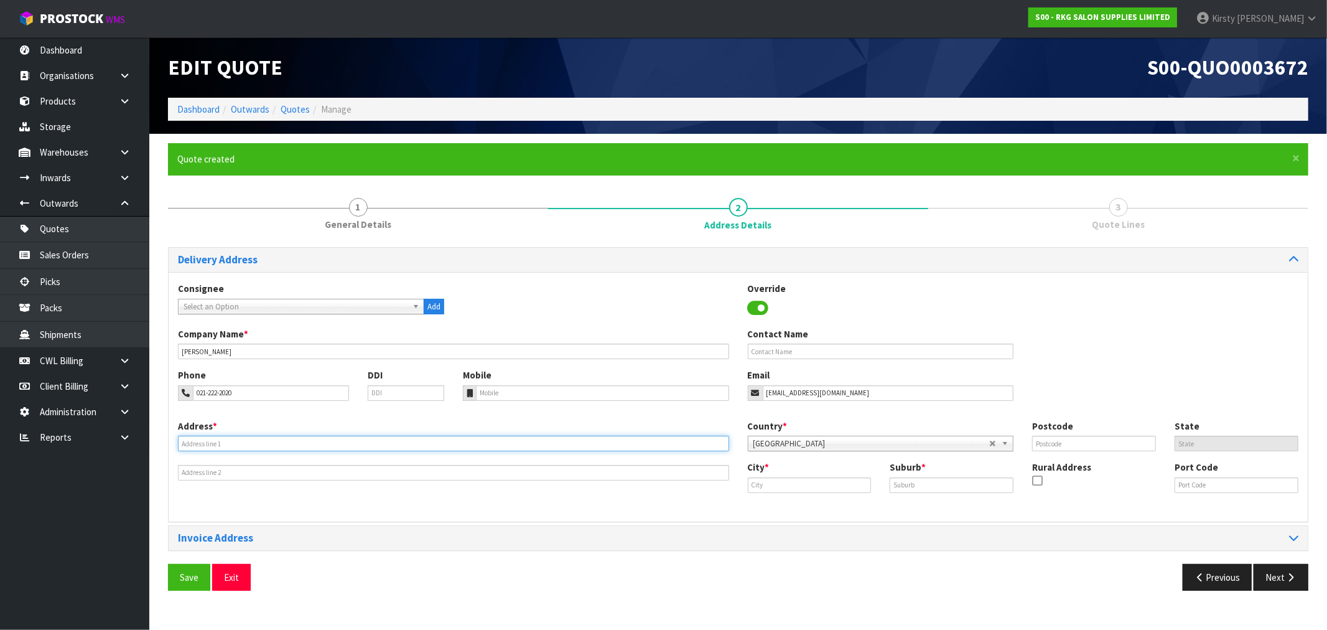
click at [194, 443] on input "text" at bounding box center [453, 443] width 551 height 16
type input "CORTINA PLACE"
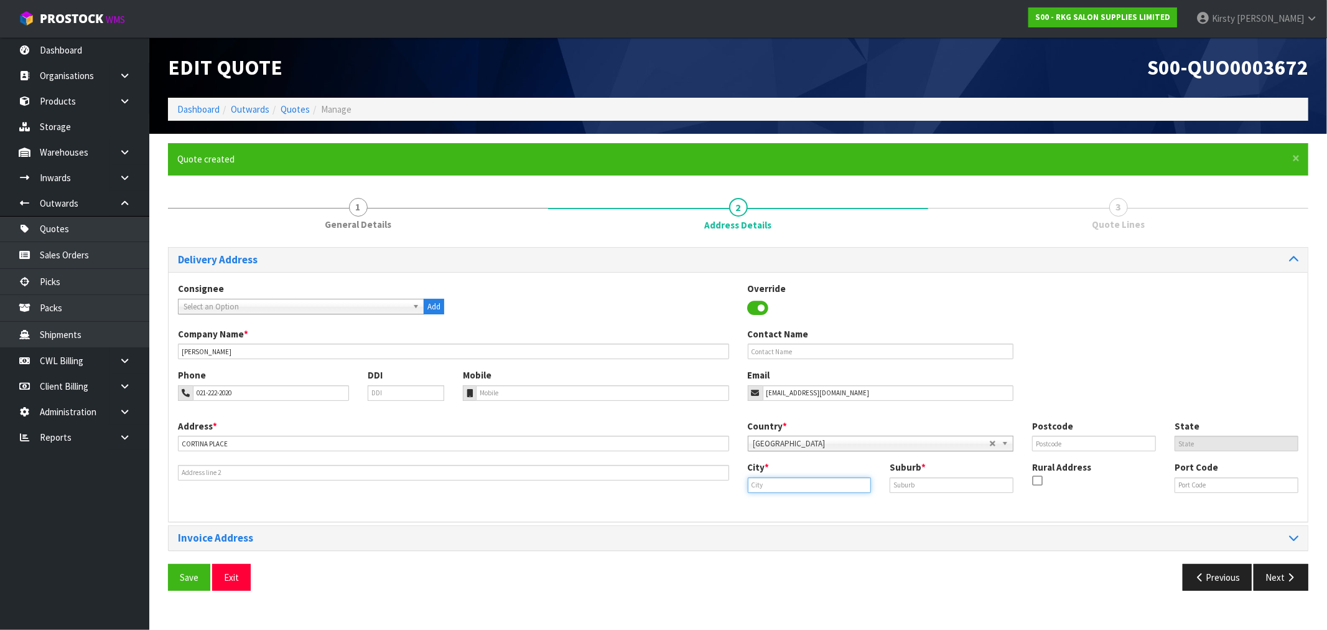
click at [803, 486] on input "text" at bounding box center [810, 485] width 124 height 16
click at [791, 508] on link "Auck land" at bounding box center [799, 506] width 112 height 17
type input "Auckland"
click at [902, 480] on input "text" at bounding box center [952, 485] width 124 height 16
type input "PAKURANGA"
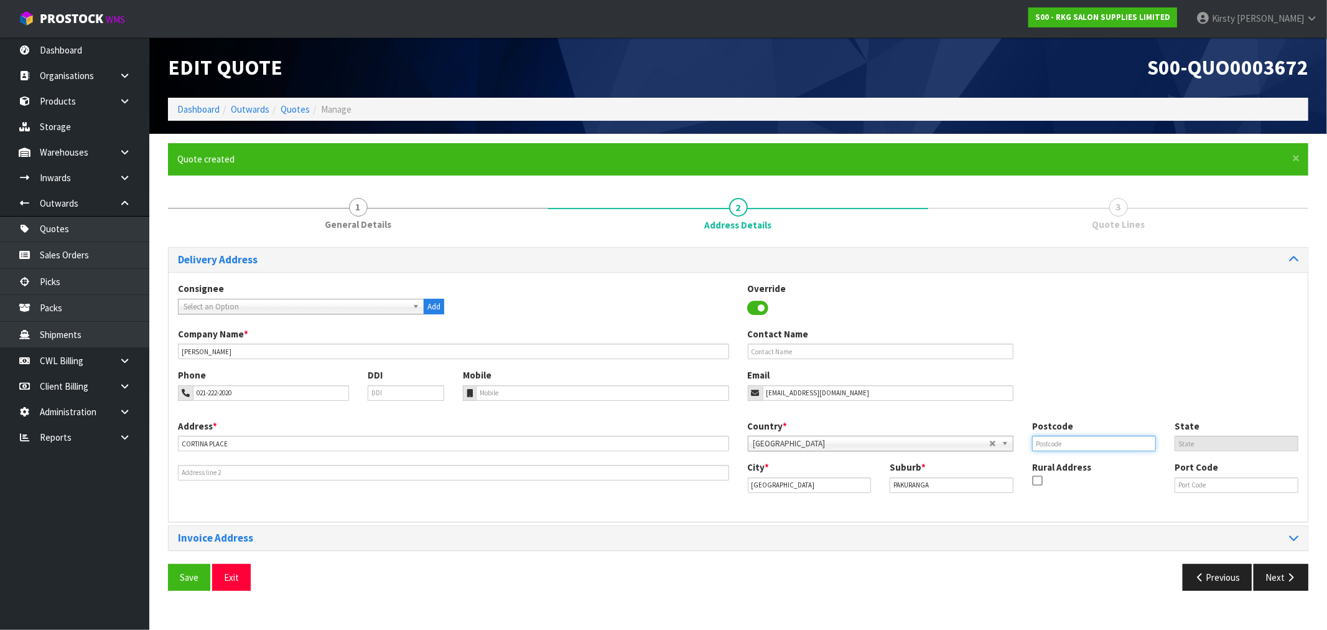
click at [1122, 445] on input "text" at bounding box center [1094, 443] width 124 height 16
type input "2010"
drag, startPoint x: 184, startPoint y: 574, endPoint x: 241, endPoint y: 559, distance: 58.7
click at [187, 574] on button "Save" at bounding box center [189, 577] width 42 height 27
click at [1286, 582] on button "Next" at bounding box center [1280, 577] width 55 height 27
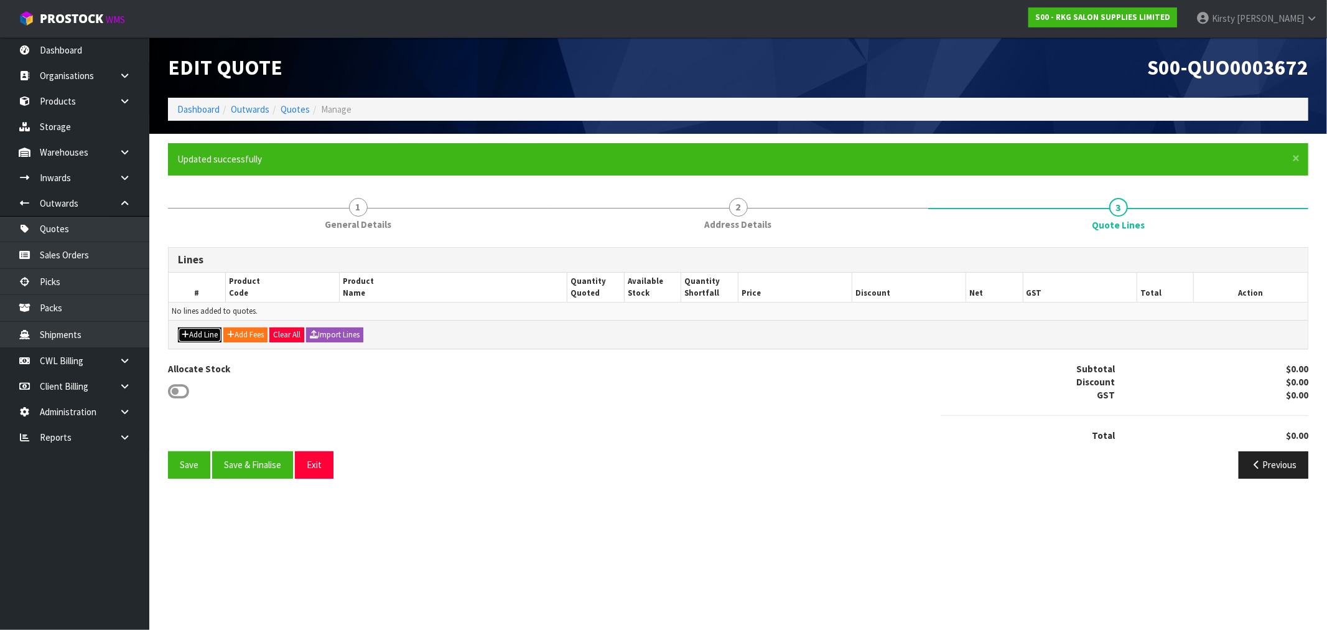
click at [194, 332] on button "Add Line" at bounding box center [200, 334] width 44 height 15
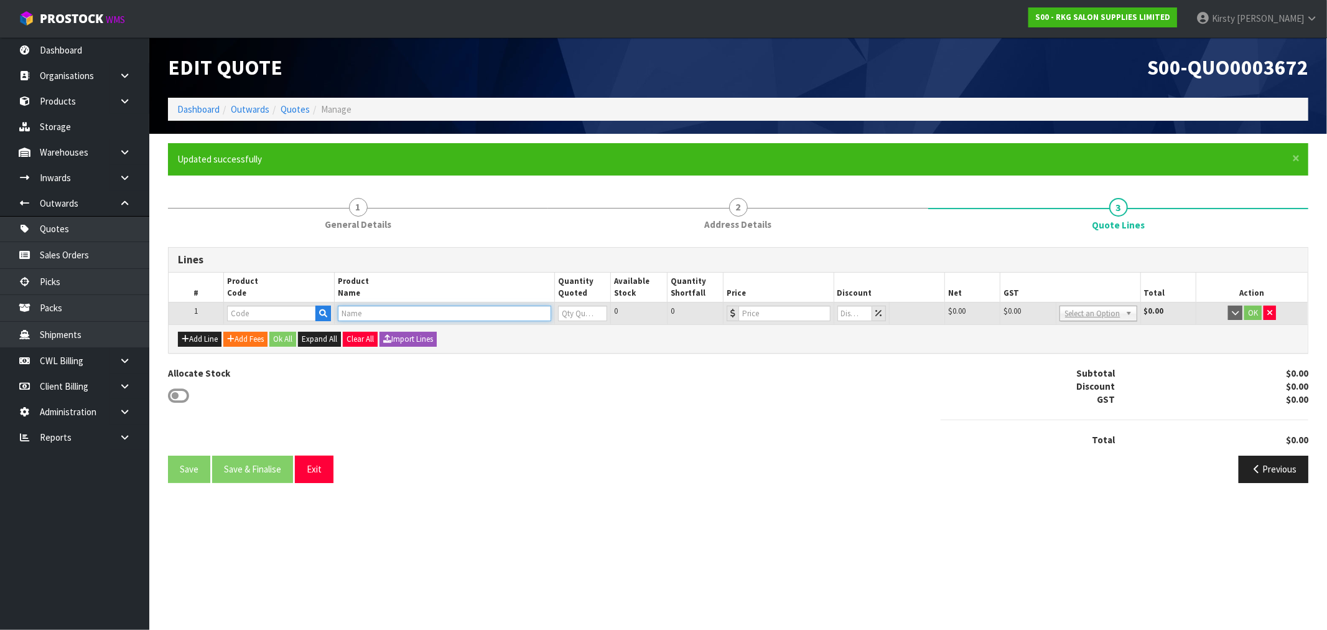
click at [384, 316] on input "text" at bounding box center [444, 313] width 213 height 16
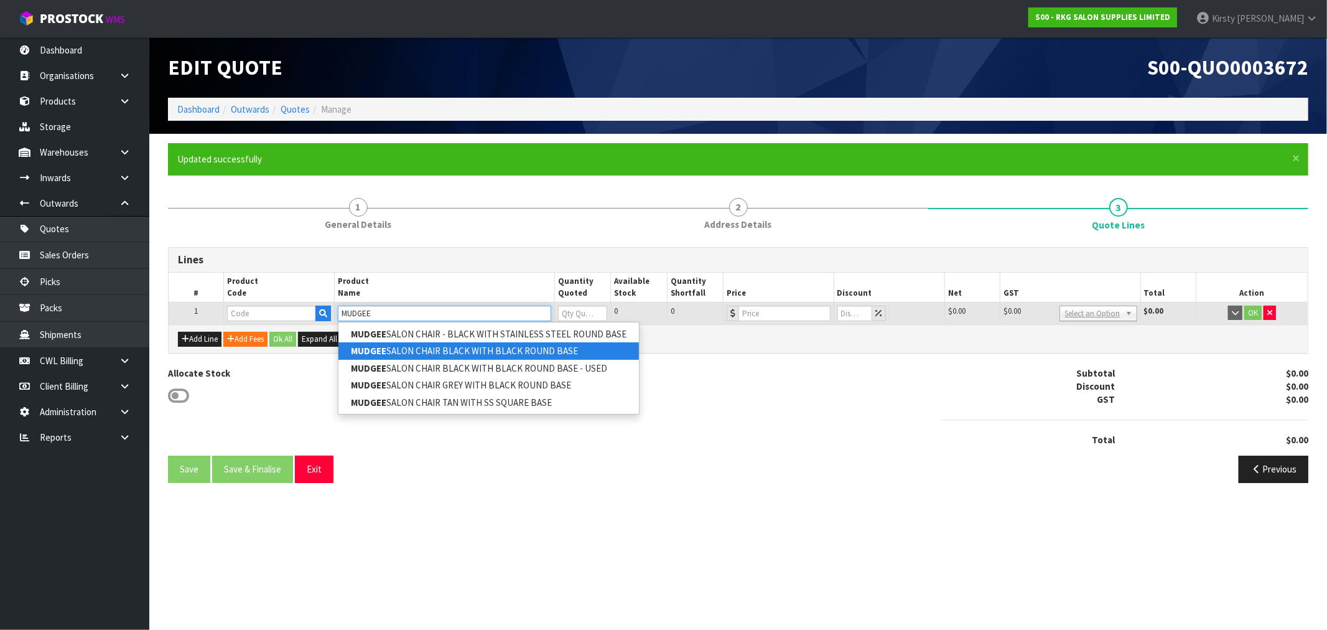
type input "MUDGEE"
click at [488, 353] on link "MUDGEE SALON CHAIR BLACK WITH BLACK ROUND BASE" at bounding box center [488, 350] width 300 height 17
type input "MUDGEE SALON CHAIR BLACK WITH BLACK ROUND BASE"
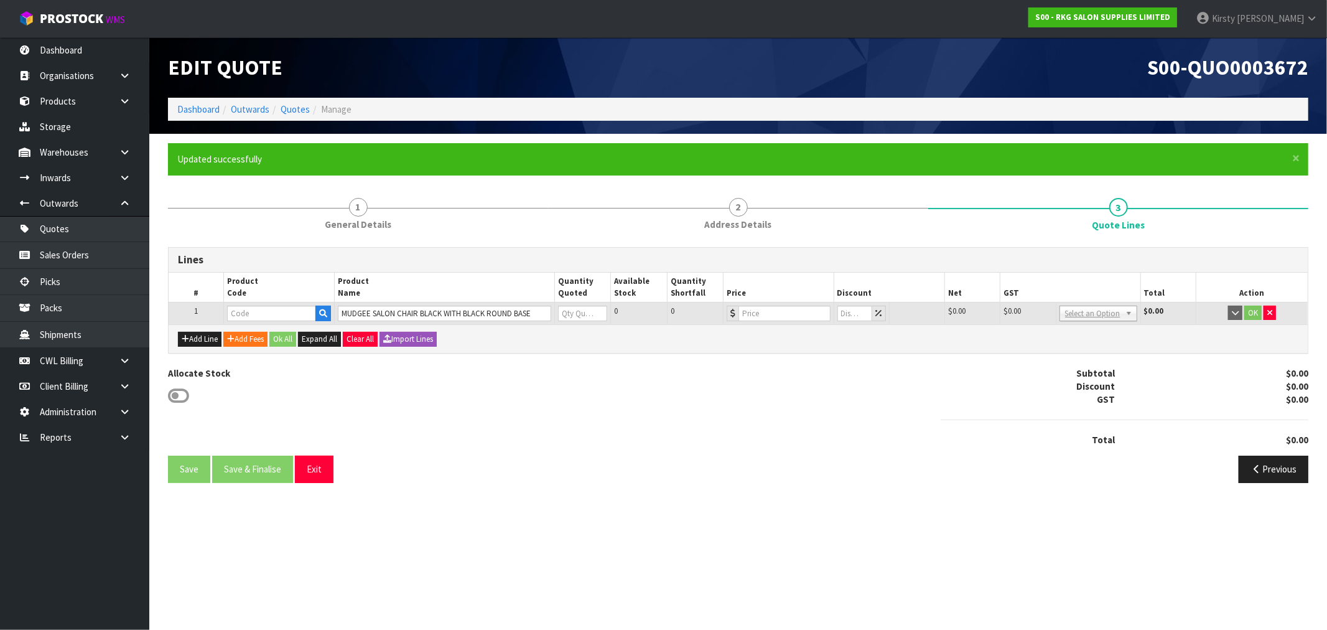
type input "02100101"
type input "0"
type input "499"
type input "0"
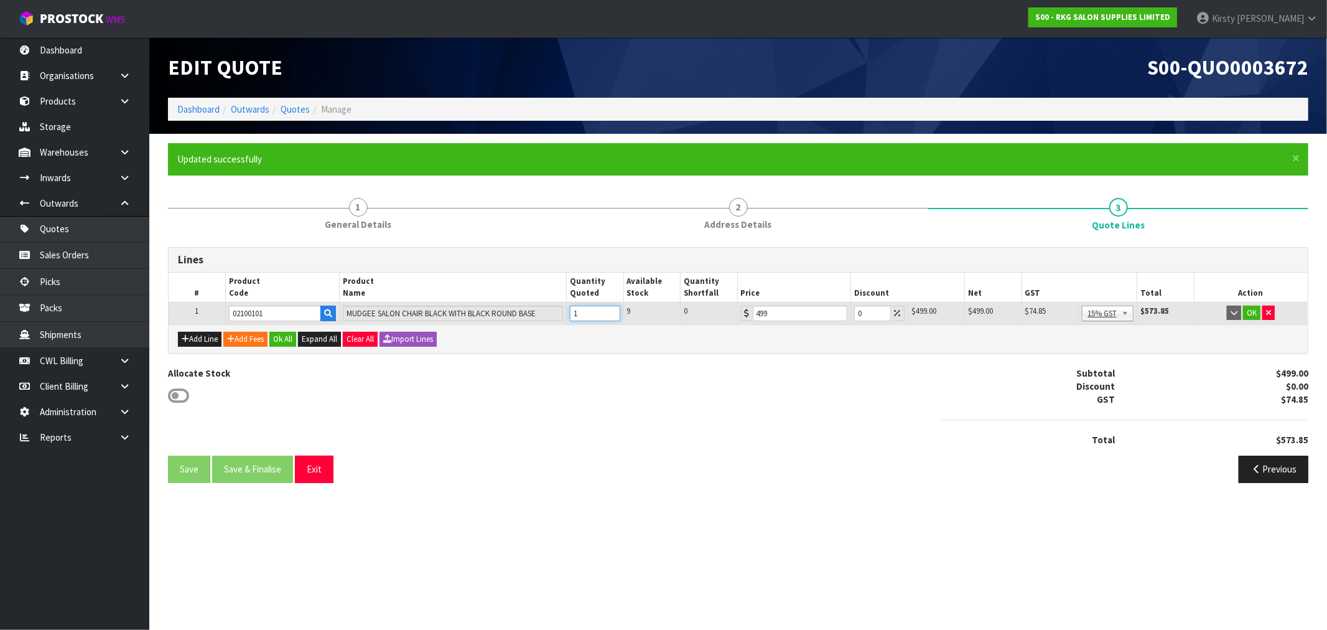
click at [611, 311] on input "1" at bounding box center [595, 313] width 50 height 16
type input "2"
click at [611, 311] on input "2" at bounding box center [595, 313] width 50 height 16
click at [1255, 315] on button "OK" at bounding box center [1251, 312] width 17 height 15
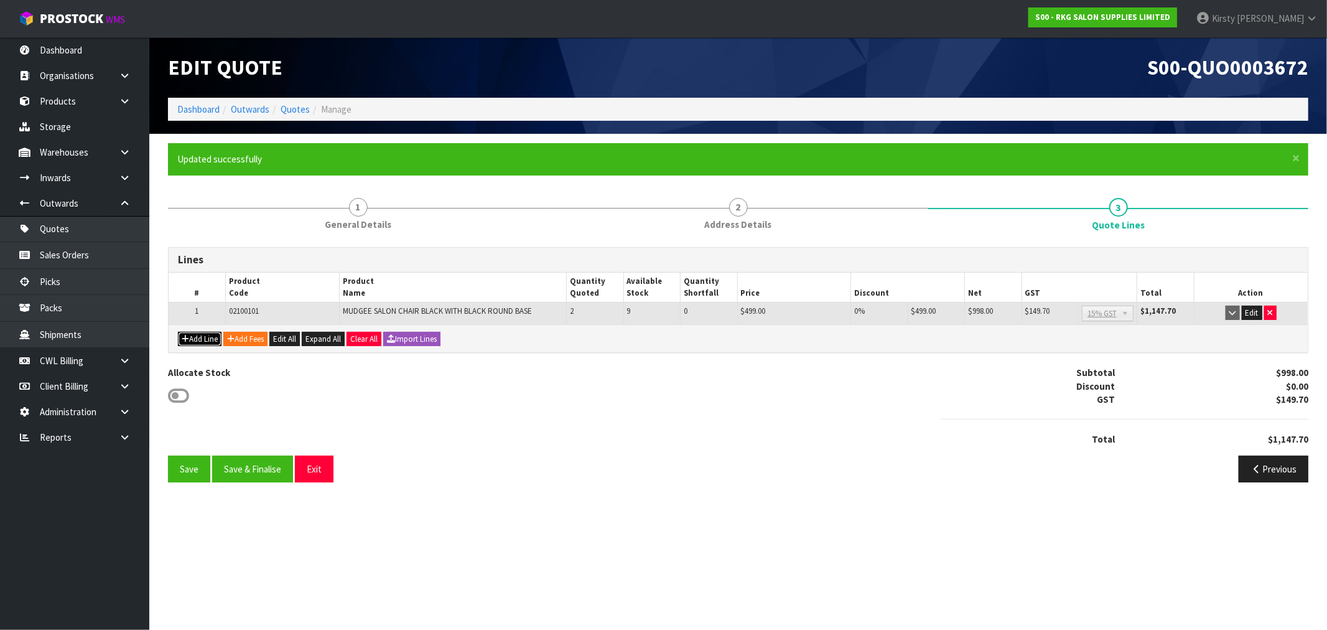
click at [204, 338] on button "Add Line" at bounding box center [200, 339] width 44 height 15
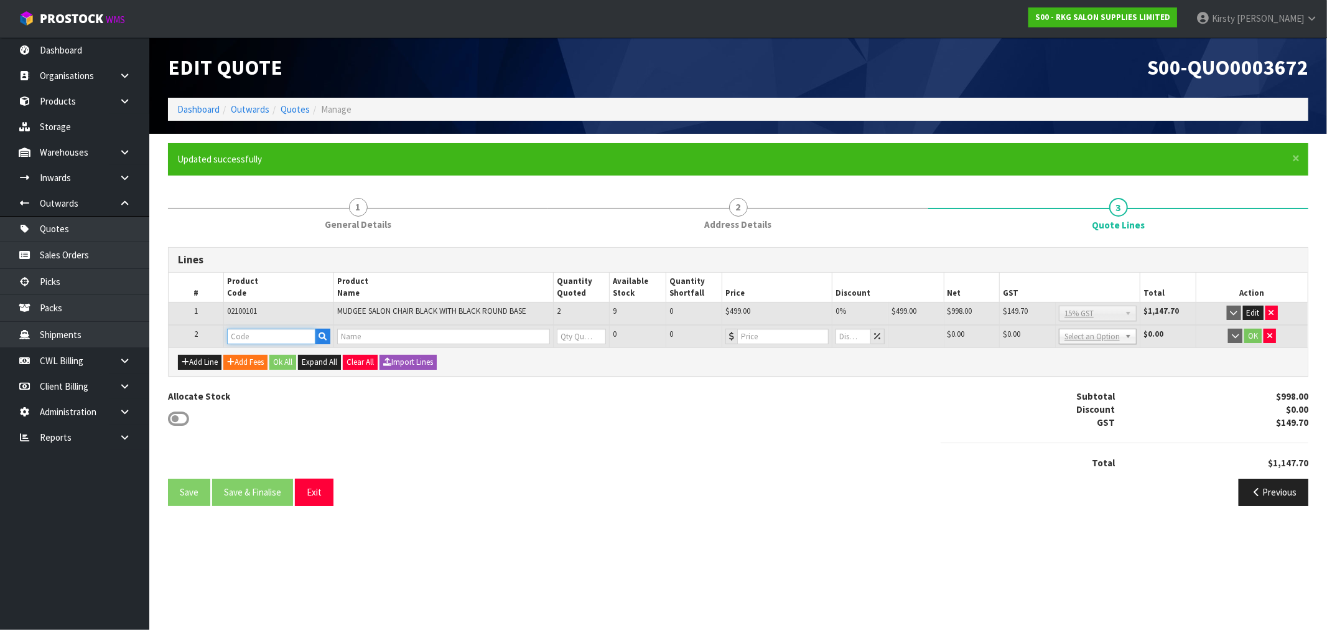
click at [246, 333] on input "text" at bounding box center [271, 336] width 89 height 16
click at [355, 340] on input "text" at bounding box center [443, 336] width 212 height 16
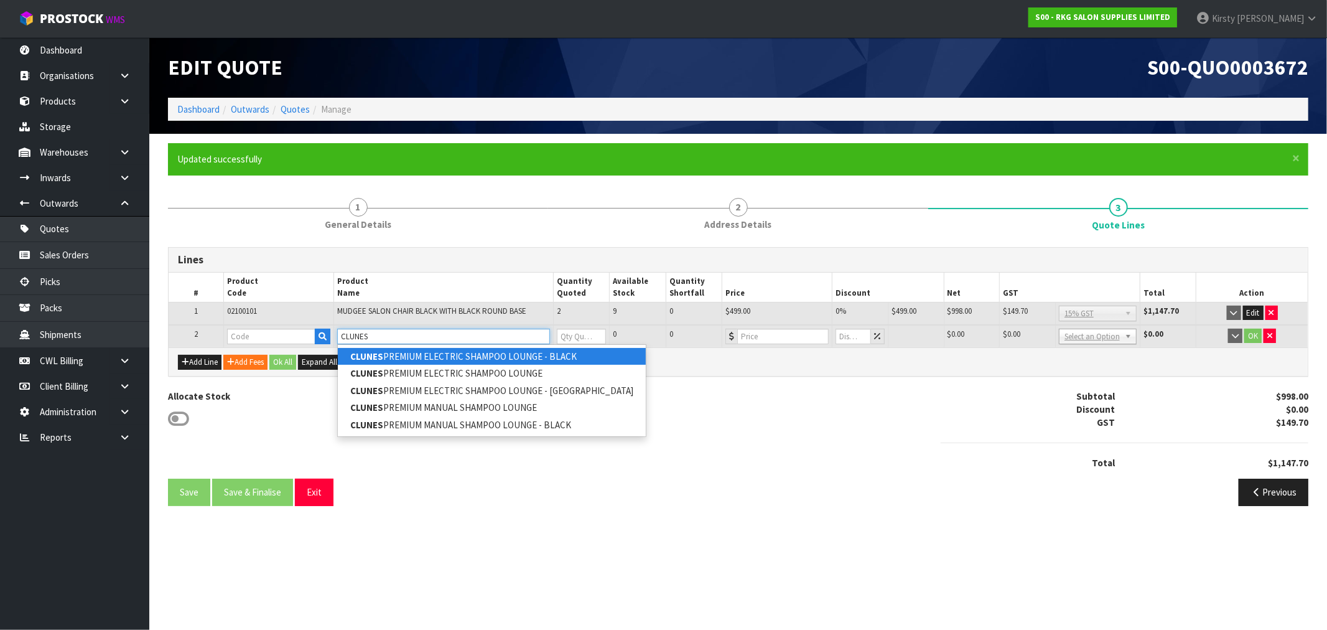
type input "CLUNES"
click at [432, 358] on link "CLUNES PREMIUM ELECTRIC SHAMPOO LOUNGE - BLACK" at bounding box center [492, 356] width 308 height 17
type input "CLUNES PREMIUM ELECTRIC SHAMPOO LOUNGE - BLACK"
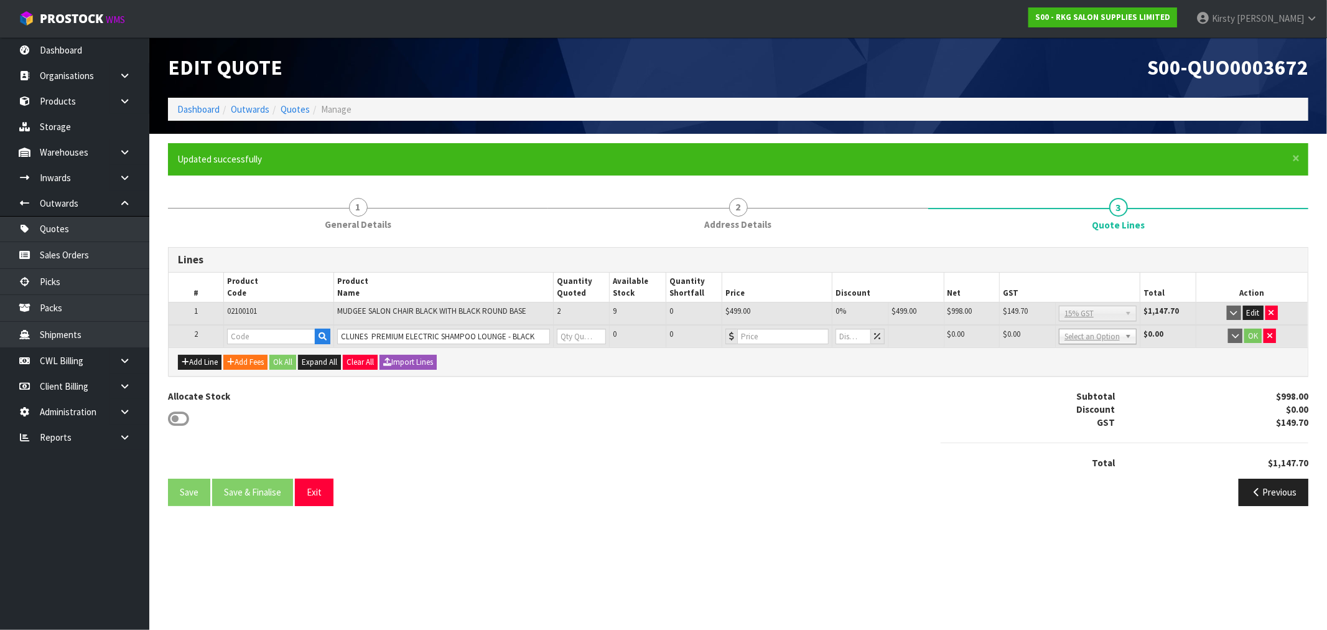
type input "03150101EK"
type input "0"
type input "1495"
type input "0"
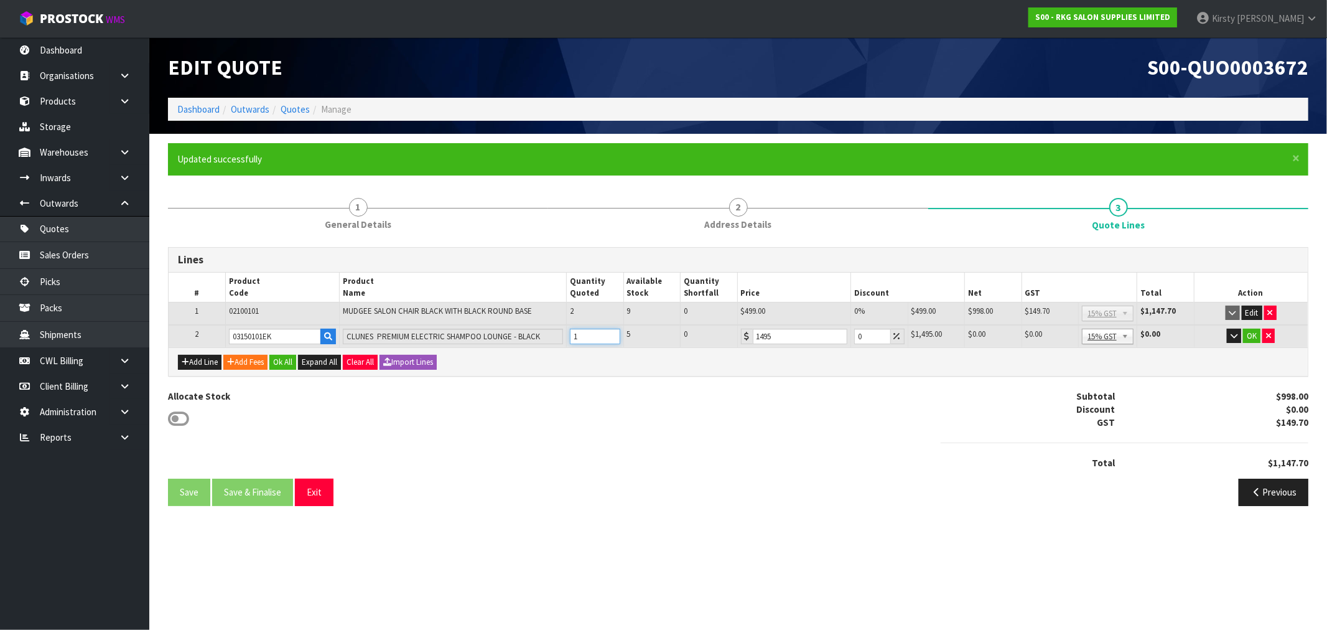
type input "1"
click at [610, 330] on input "1" at bounding box center [595, 336] width 50 height 16
click at [1253, 335] on button "OK" at bounding box center [1251, 335] width 17 height 15
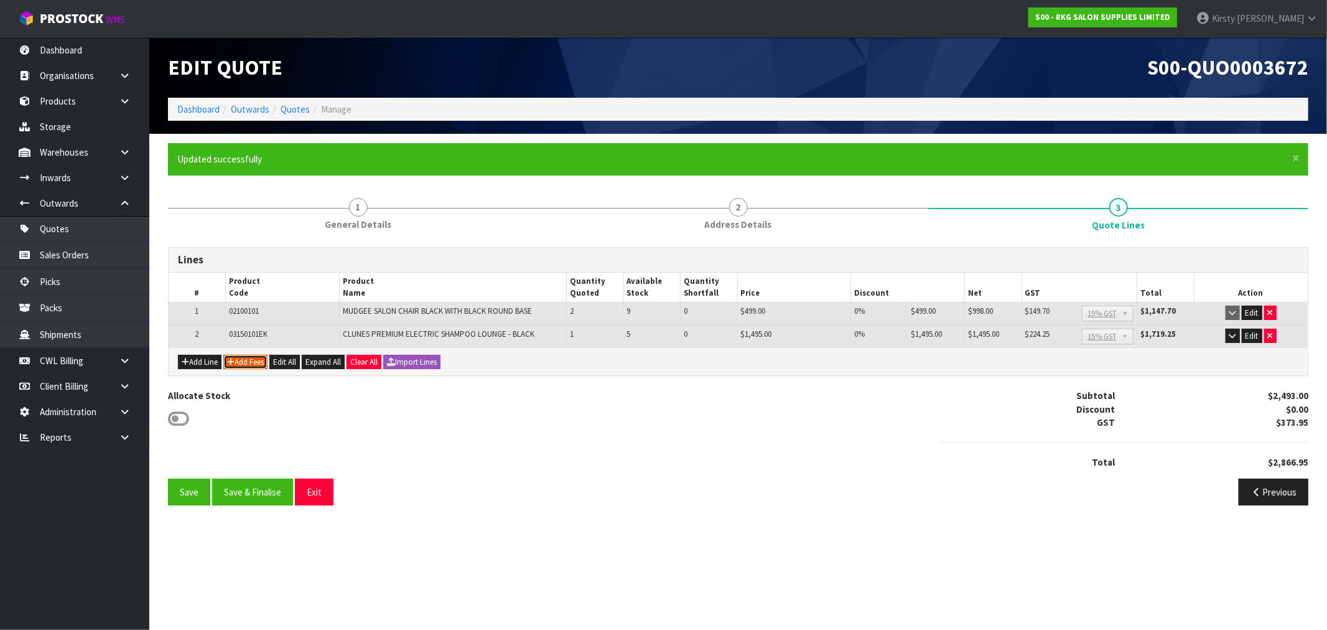
click at [252, 364] on button "Add Fees" at bounding box center [245, 362] width 44 height 15
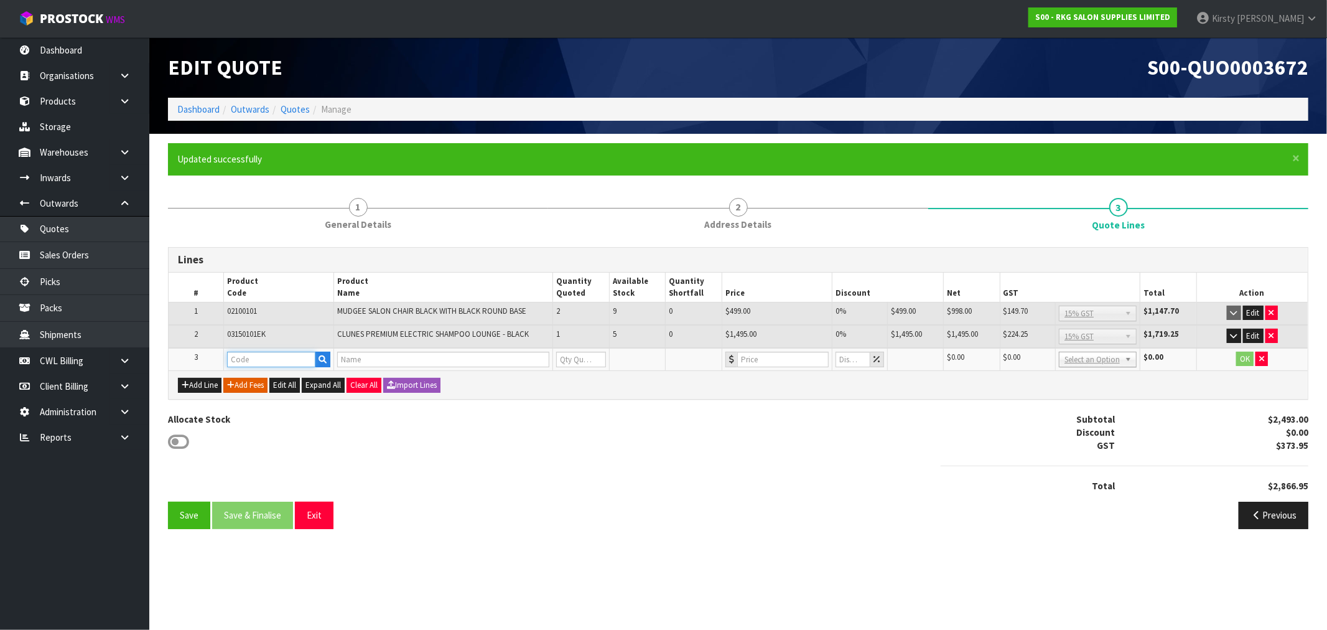
click at [252, 362] on input "text" at bounding box center [271, 359] width 89 height 16
type input "FRE"
click at [265, 376] on link "FRE IGHT" at bounding box center [277, 379] width 98 height 17
type input "FREIGHT"
type input "FREIGHT FEE"
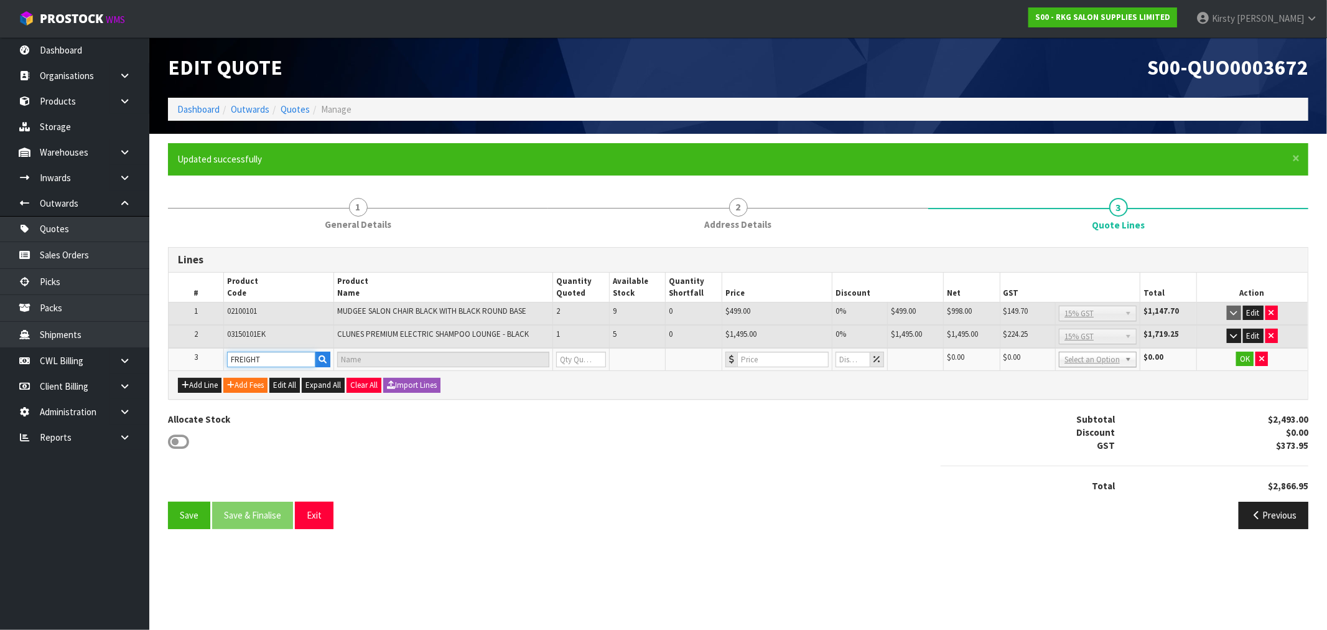
type input "1"
type input "0"
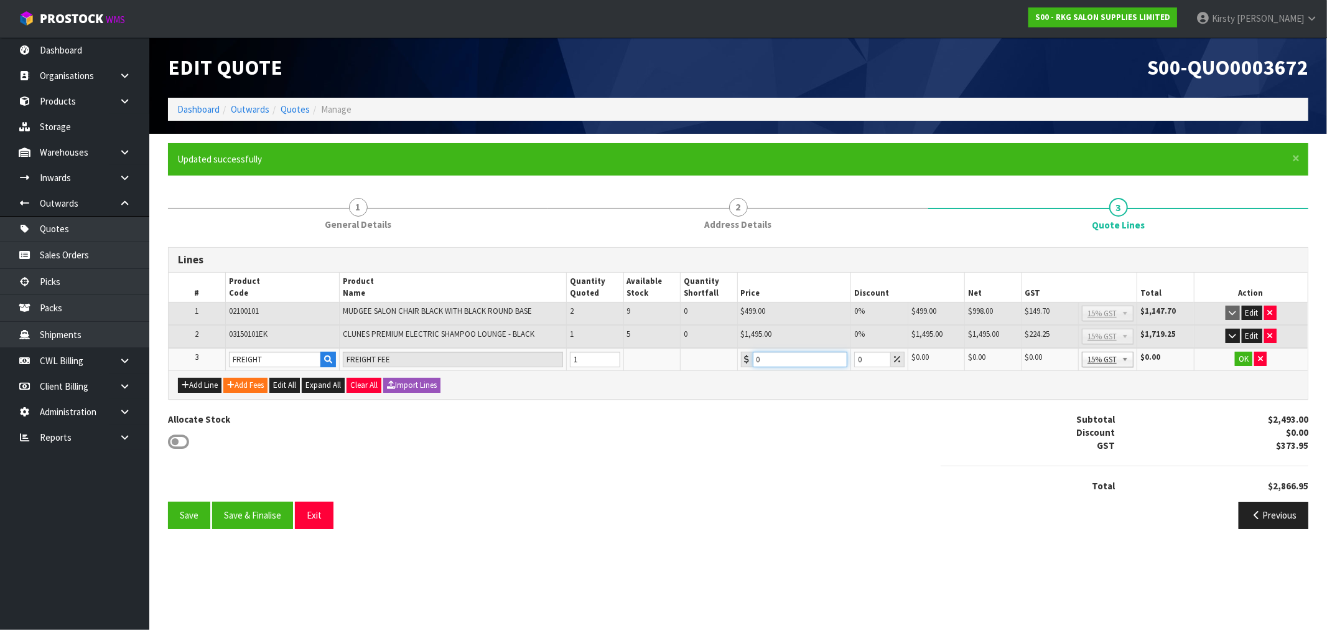
drag, startPoint x: 770, startPoint y: 361, endPoint x: 703, endPoint y: 365, distance: 67.3
click at [703, 365] on tr "3 FREIGHT FREIGHT FEE 1 0 0 $0.00 $0.00 $0.00 $0.00 No GST 15% GST Zero Rated 1…" at bounding box center [738, 359] width 1139 height 23
type input "103.85"
click at [1240, 358] on button "OK" at bounding box center [1243, 358] width 17 height 15
click at [1252, 312] on button "Edit" at bounding box center [1252, 312] width 21 height 15
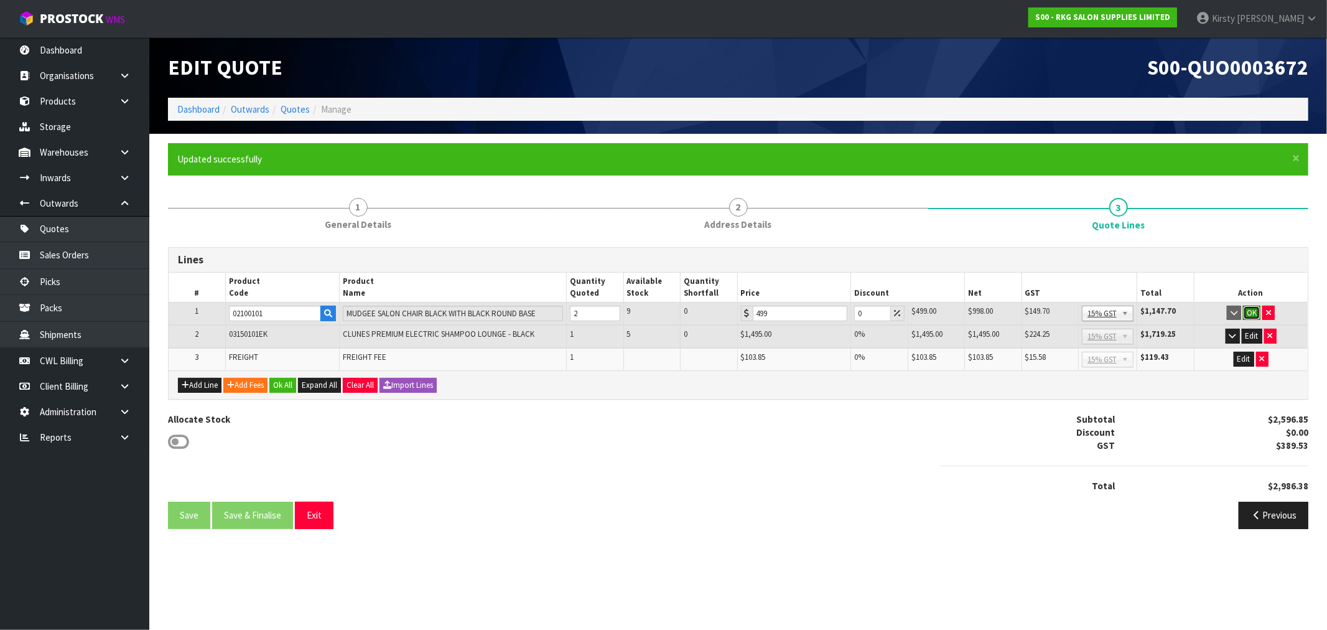
click at [1247, 314] on button "OK" at bounding box center [1251, 312] width 17 height 15
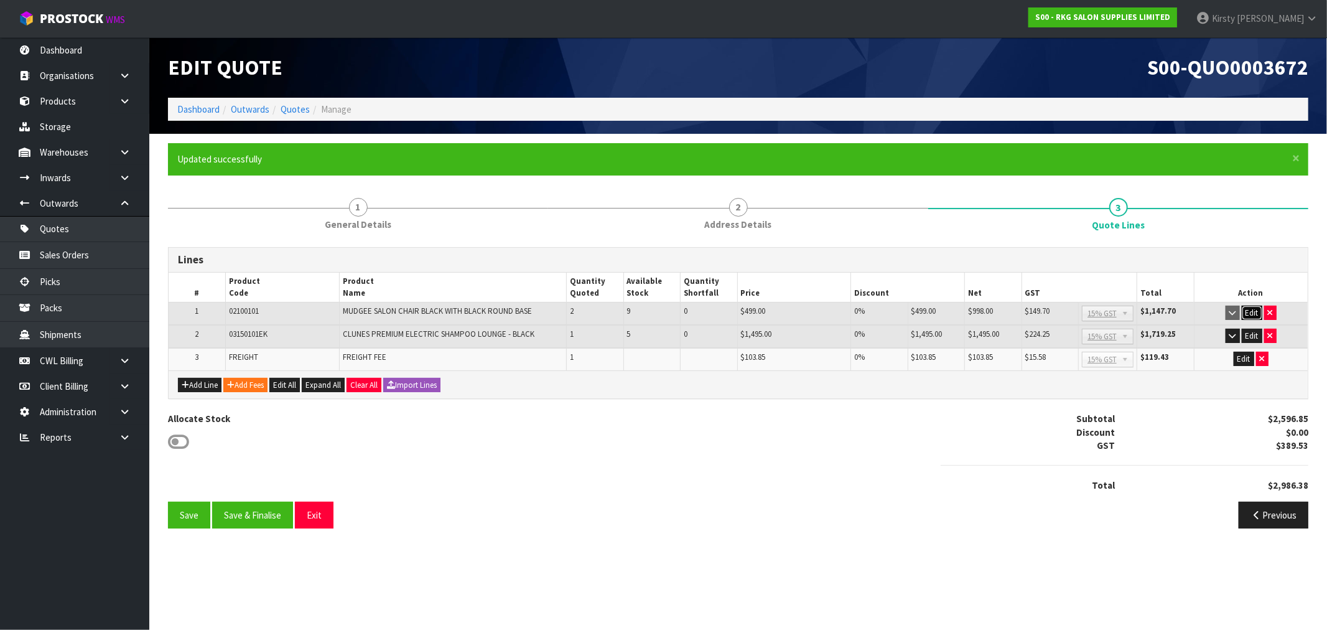
click at [1255, 312] on button "Edit" at bounding box center [1252, 312] width 21 height 15
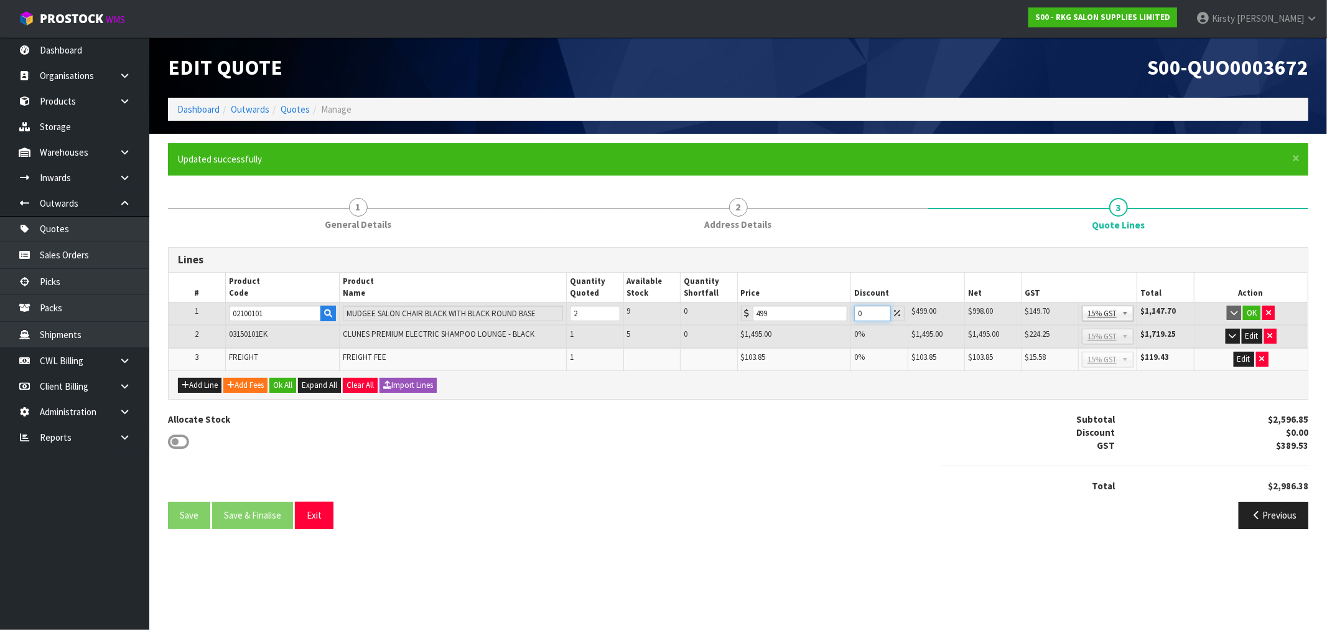
drag, startPoint x: 862, startPoint y: 313, endPoint x: 815, endPoint y: 319, distance: 47.1
click at [816, 319] on tr "1 02100101 MUDGEE SALON CHAIR BLACK WITH BLACK ROUND BASE 2 9 0 499 0 $499.00 $…" at bounding box center [738, 313] width 1139 height 23
type input "5"
click at [1247, 311] on button "OK" at bounding box center [1251, 312] width 17 height 15
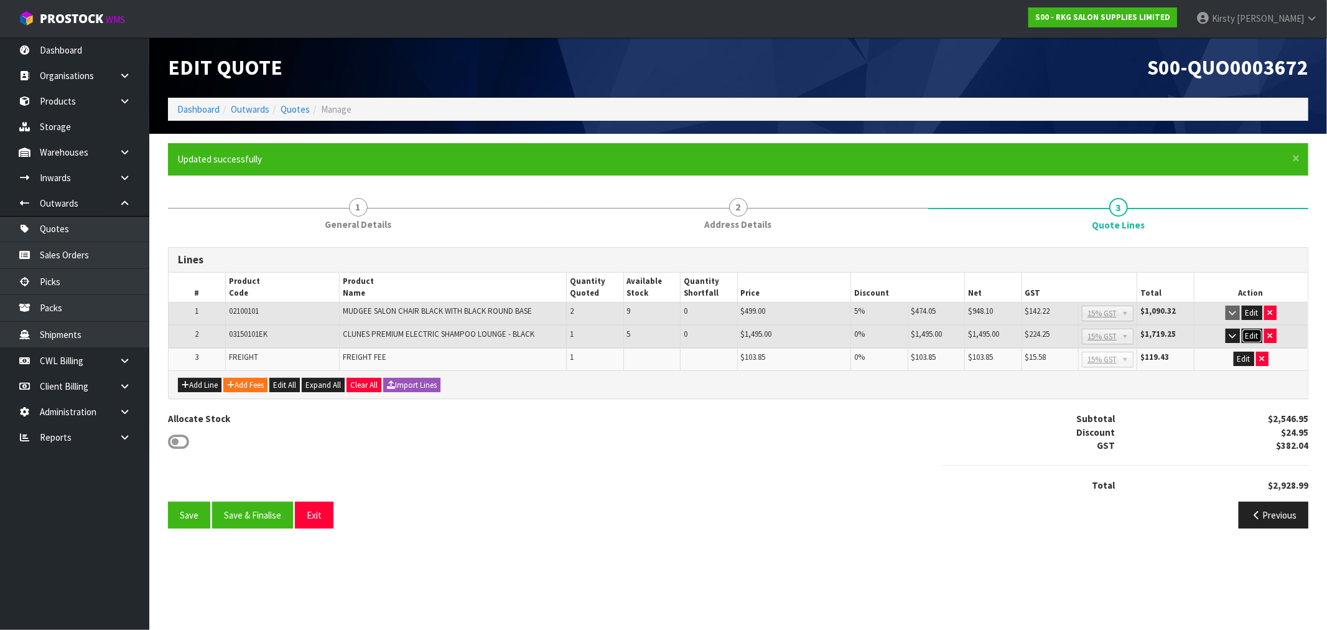
click at [1251, 337] on button "Edit" at bounding box center [1252, 335] width 21 height 15
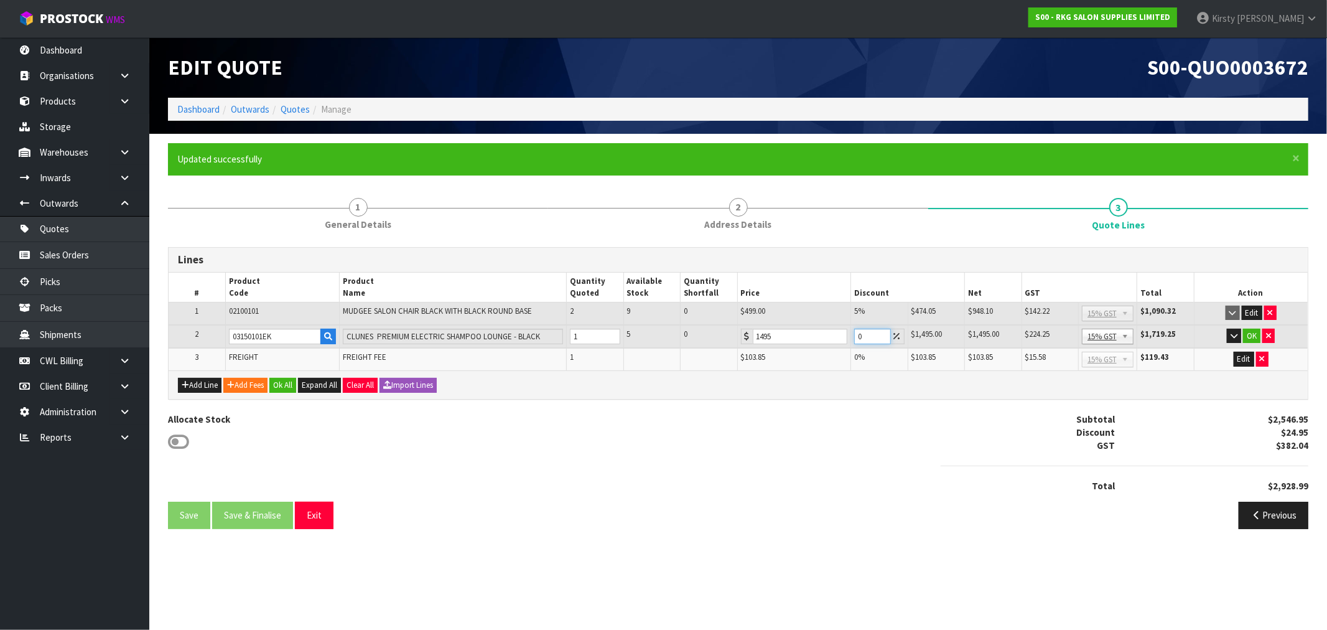
drag, startPoint x: 874, startPoint y: 338, endPoint x: 837, endPoint y: 339, distance: 37.3
click at [837, 339] on tr "2 03150101EK CLUNES PREMIUM ELECTRIC SHAMPOO LOUNGE - BLACK 1 5 0 1495 0 $1,495…" at bounding box center [738, 337] width 1139 height 24
type input "5"
click at [1257, 338] on button "OK" at bounding box center [1251, 335] width 17 height 15
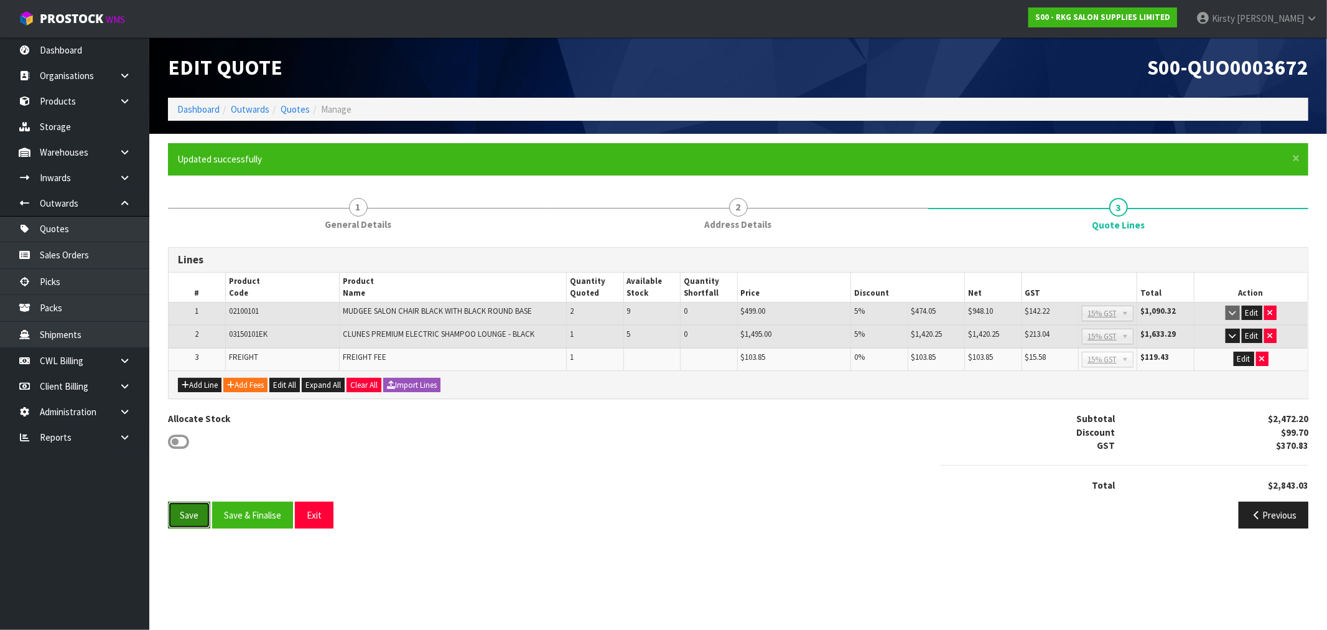
click at [172, 511] on button "Save" at bounding box center [189, 514] width 42 height 27
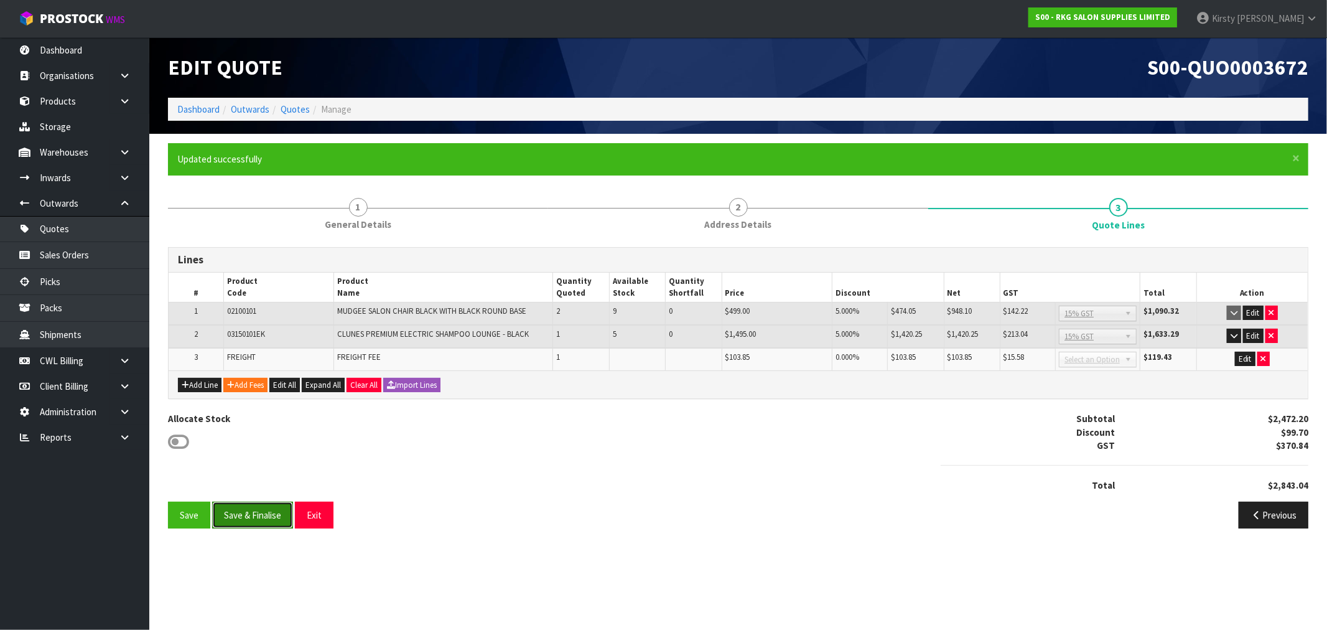
click at [228, 517] on button "Save & Finalise" at bounding box center [252, 514] width 81 height 27
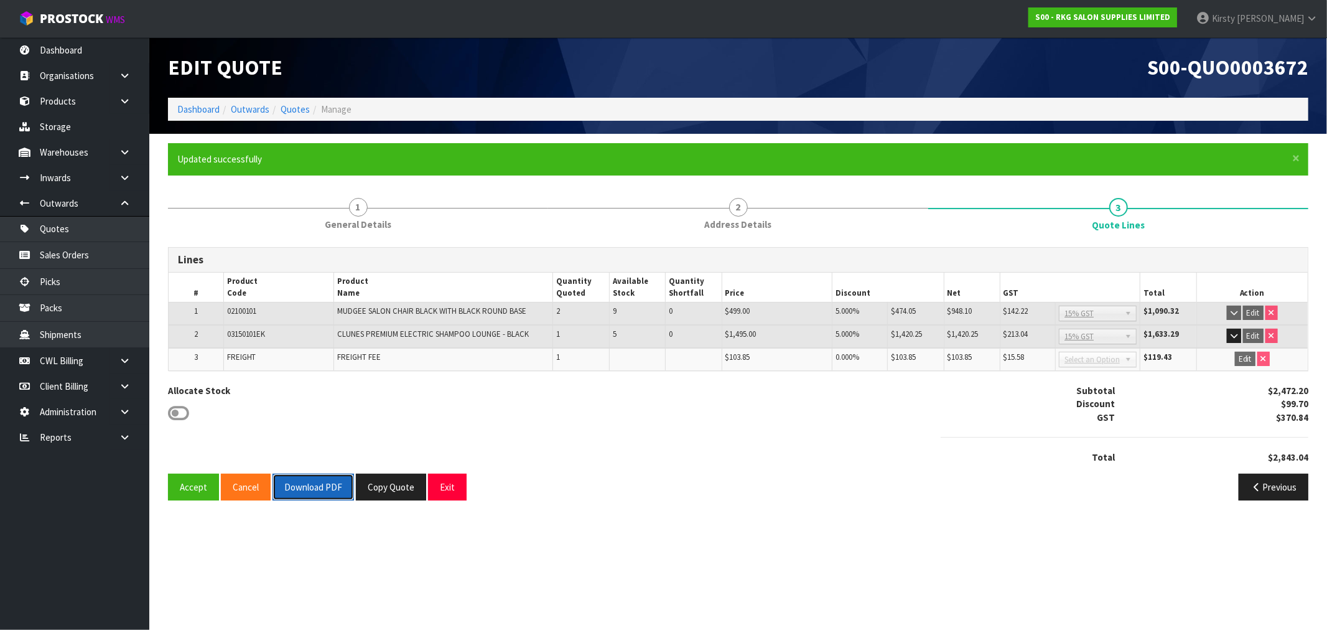
click at [282, 487] on button "Download PDF" at bounding box center [312, 486] width 81 height 27
click at [386, 492] on button "Copy Quote" at bounding box center [391, 486] width 70 height 27
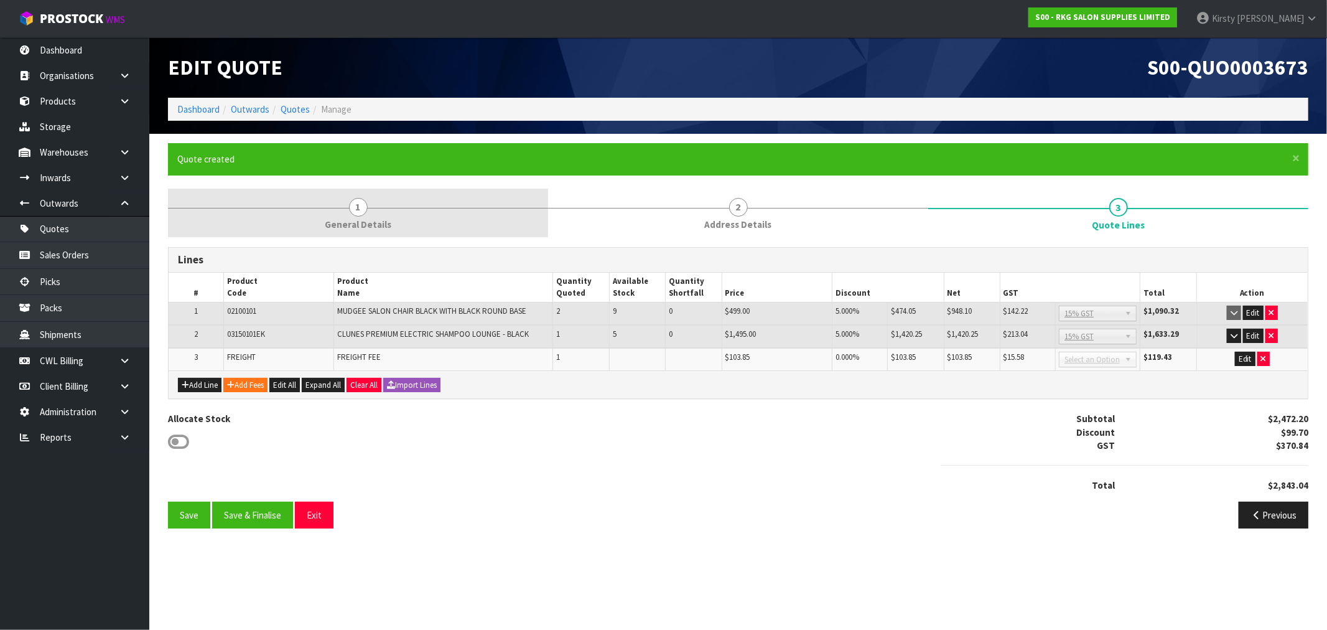
click at [358, 218] on span "General Details" at bounding box center [358, 224] width 67 height 13
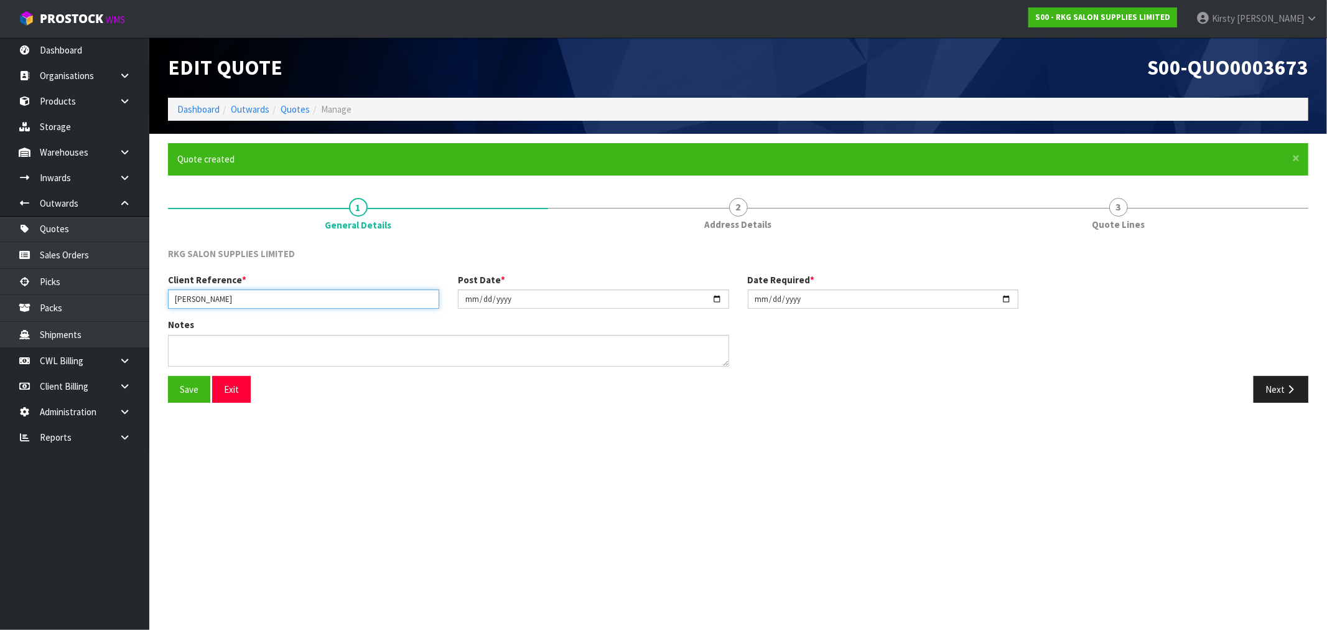
click at [245, 296] on input "PAUL BARTLETT" at bounding box center [303, 298] width 271 height 19
type input "PAUL BARTLETT - 2"
click at [187, 389] on button "Save" at bounding box center [189, 389] width 42 height 27
click at [1291, 386] on icon "button" at bounding box center [1291, 388] width 12 height 9
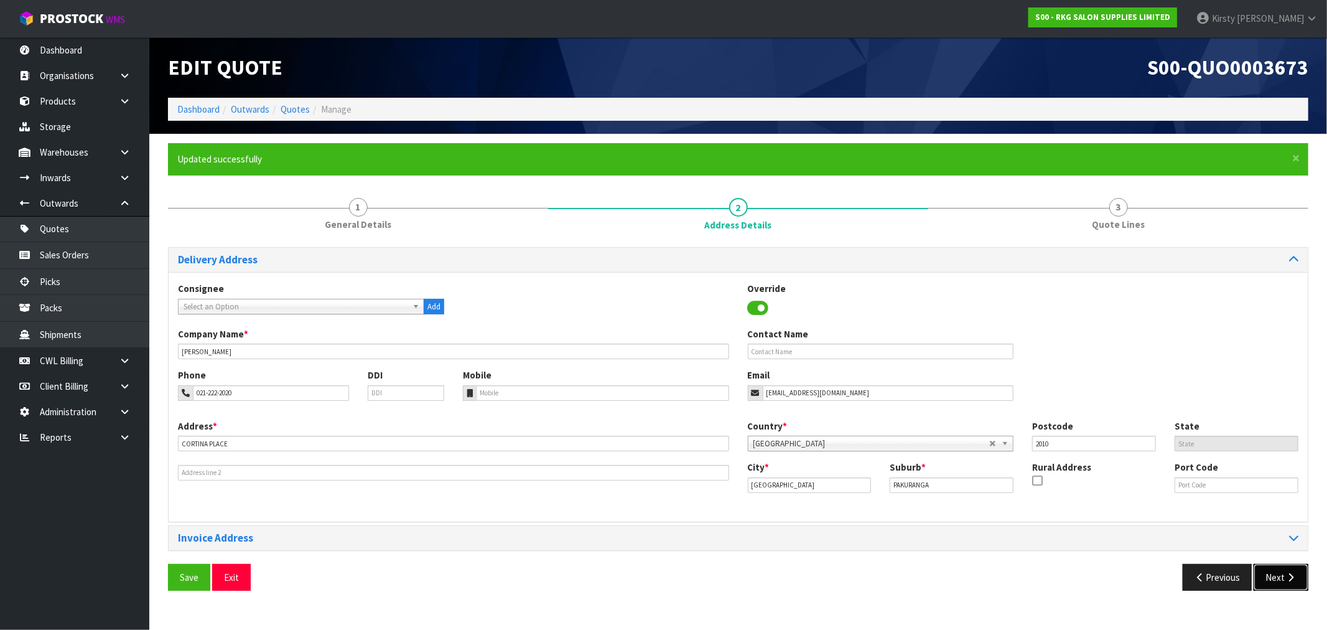
drag, startPoint x: 1285, startPoint y: 579, endPoint x: 1275, endPoint y: 575, distance: 10.6
click at [1285, 579] on icon "button" at bounding box center [1291, 576] width 12 height 9
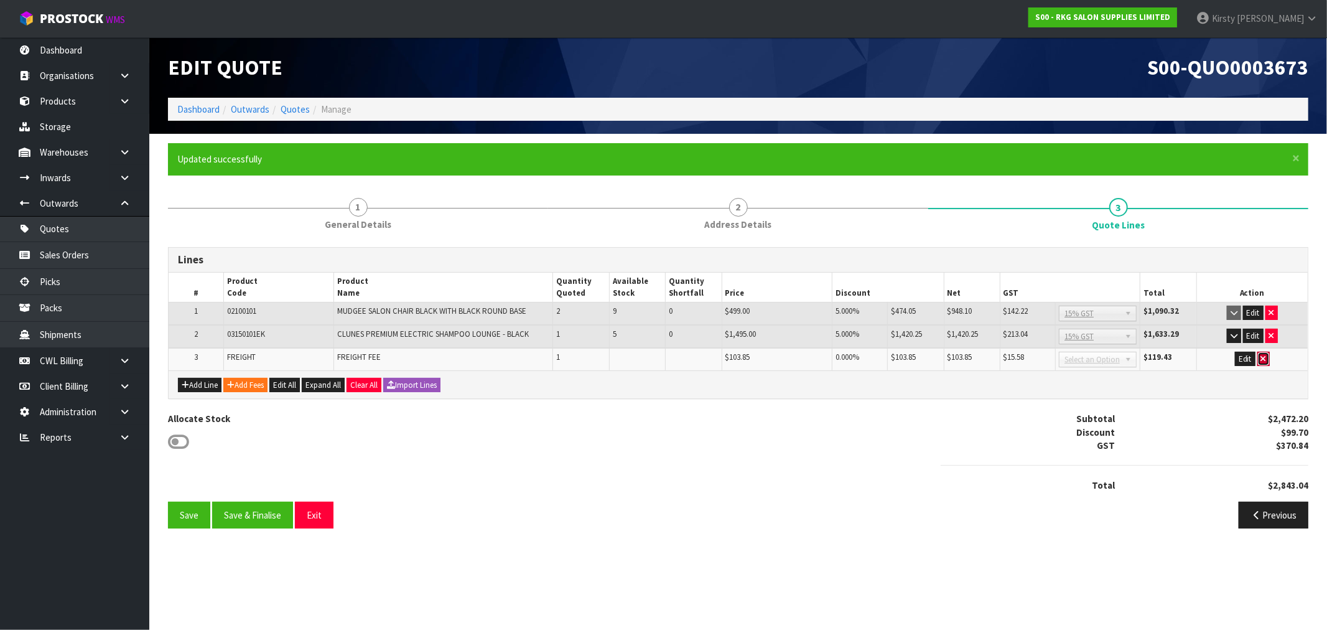
click at [1262, 358] on icon "button" at bounding box center [1263, 359] width 5 height 8
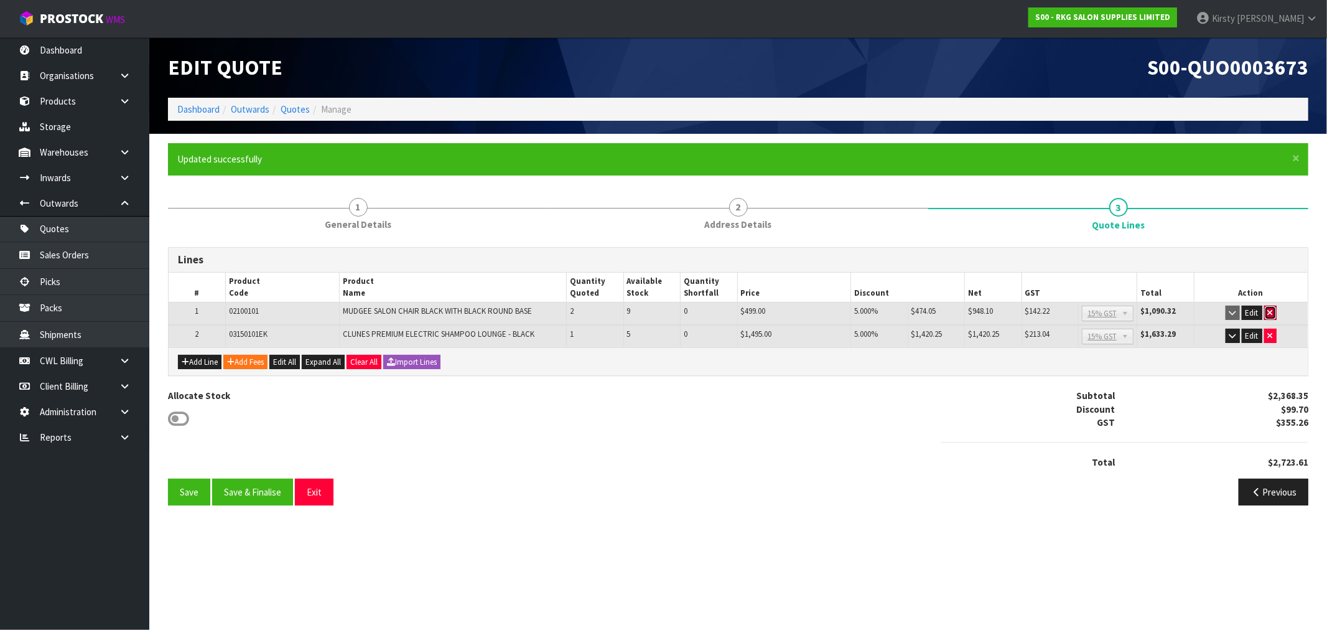
click at [1269, 309] on icon "button" at bounding box center [1270, 313] width 5 height 8
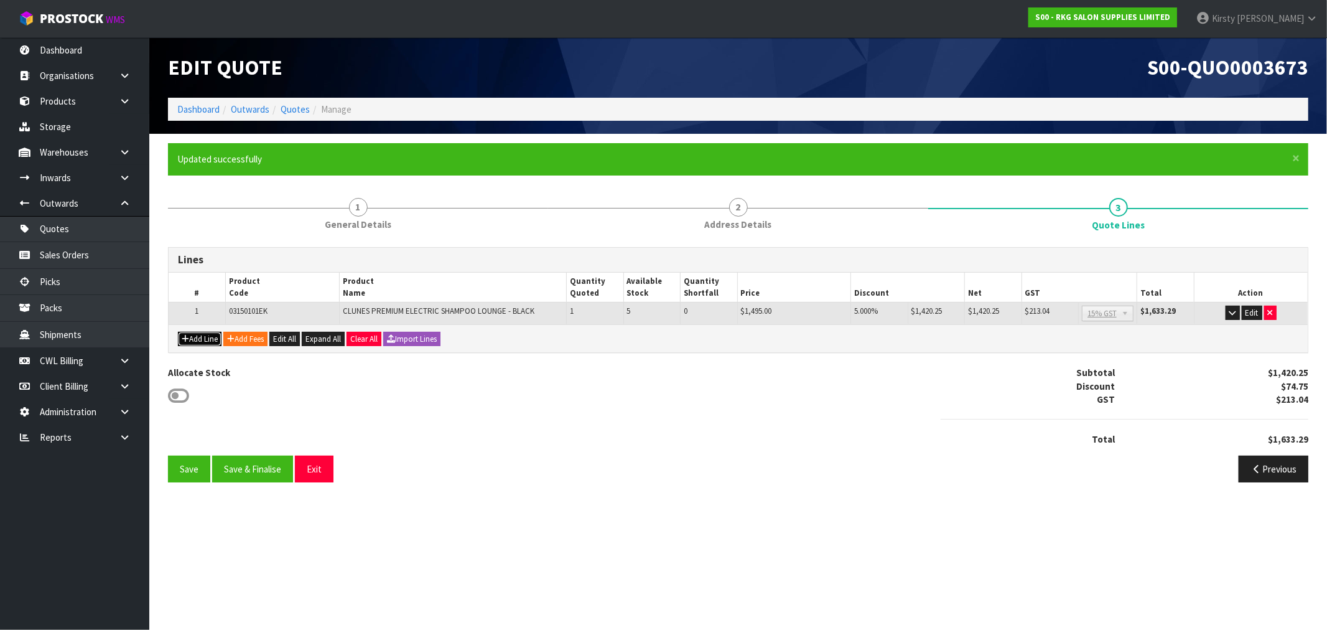
click at [202, 340] on button "Add Line" at bounding box center [200, 339] width 44 height 15
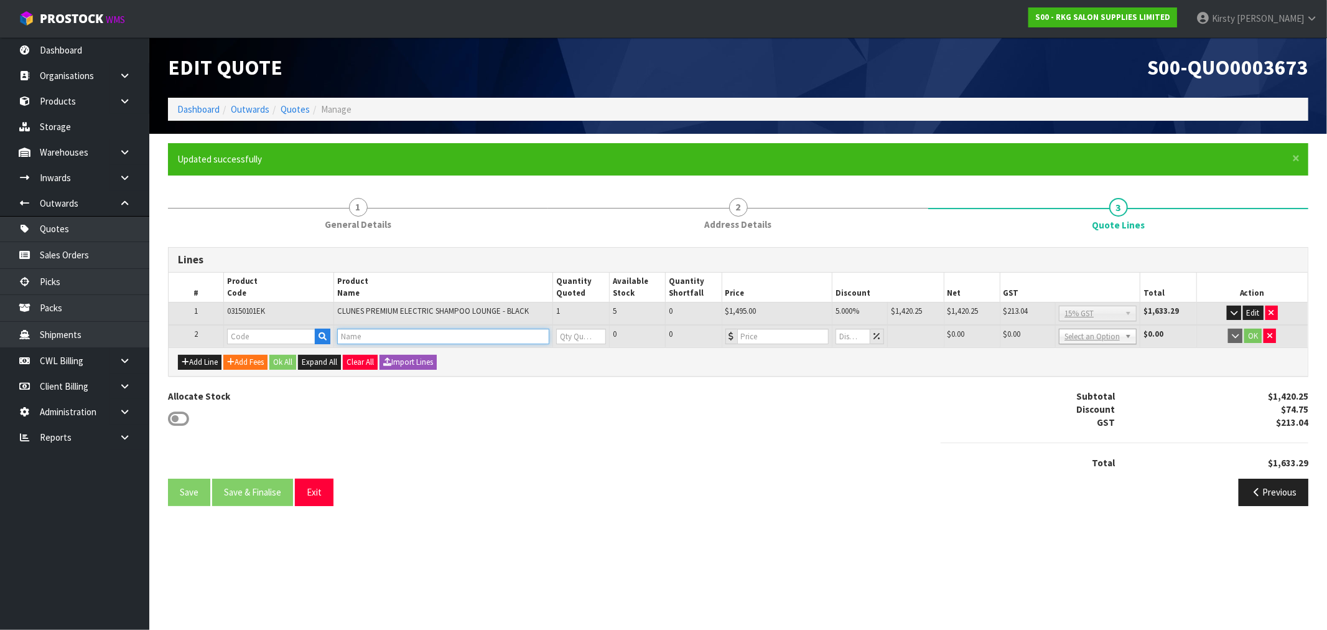
click at [369, 333] on input "text" at bounding box center [443, 336] width 212 height 16
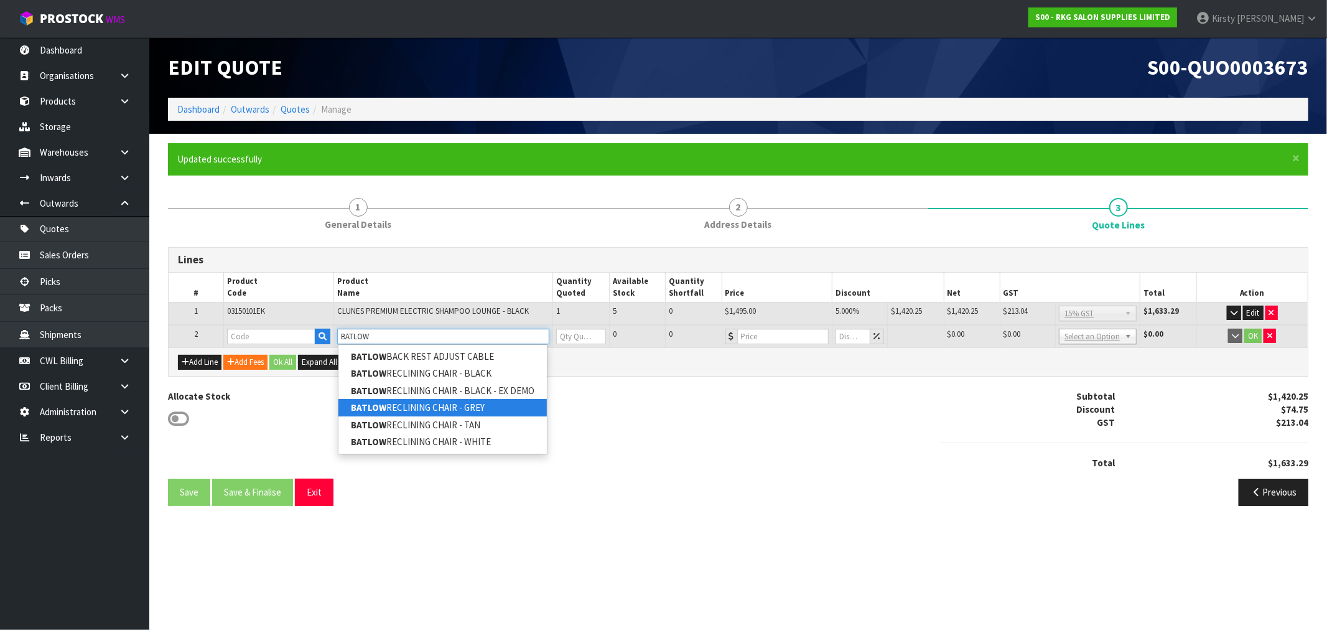
type input "BATLOW"
click at [414, 402] on link "BATLOW RECLINING CHAIR - GREY" at bounding box center [442, 407] width 208 height 17
type input "BATLOW RECLINING CHAIR - GREY"
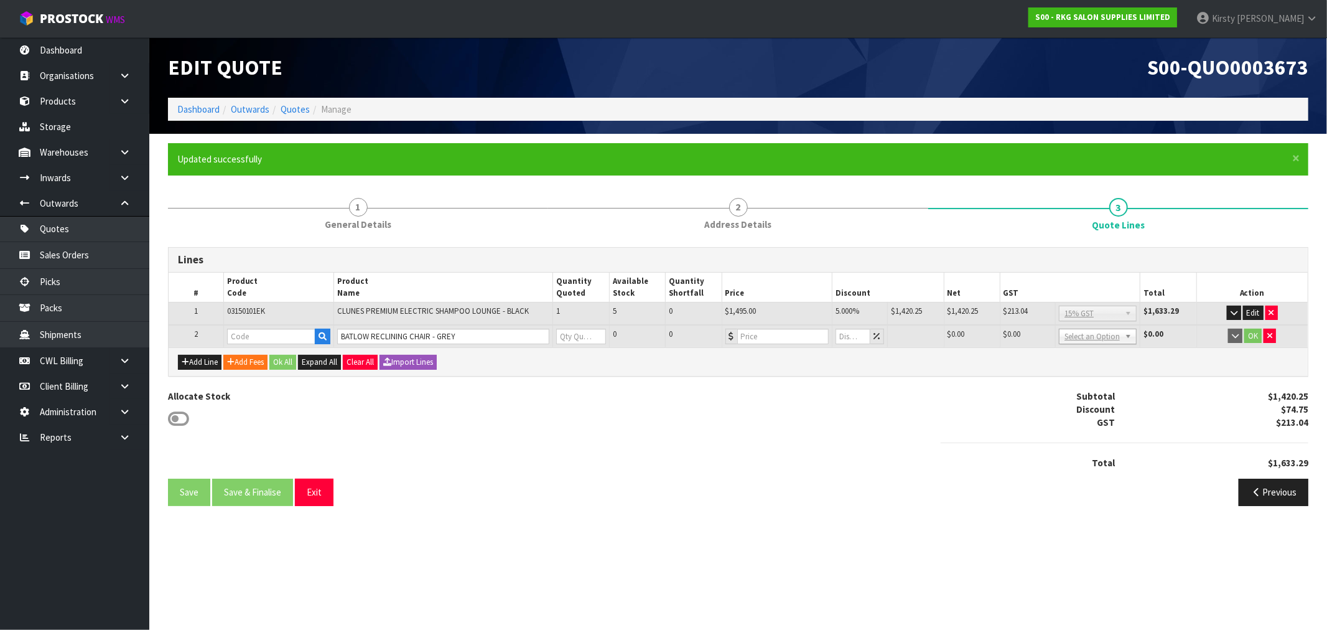
type input "02061302"
type input "0"
type input "499"
type input "0"
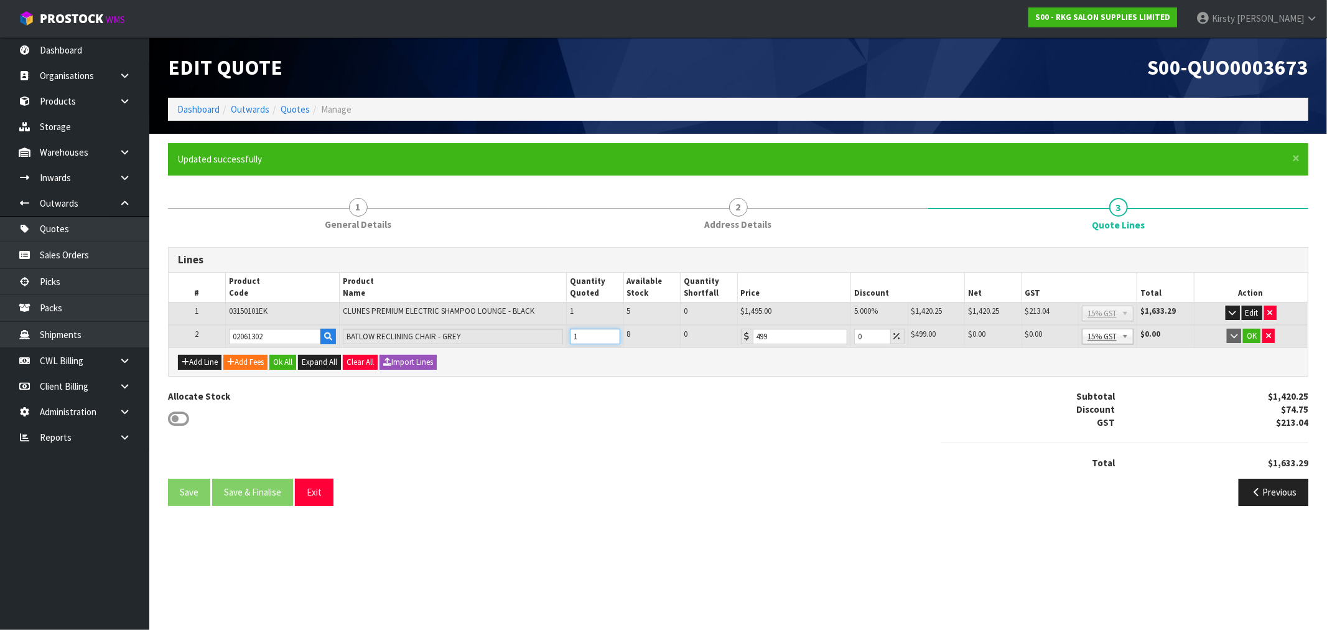
click at [611, 331] on input "1" at bounding box center [595, 336] width 50 height 16
type input "2"
click at [611, 331] on input "2" at bounding box center [595, 336] width 50 height 16
drag, startPoint x: 868, startPoint y: 340, endPoint x: 848, endPoint y: 344, distance: 21.0
click at [848, 344] on tr "2 02061302 BATLOW RECLINING CHAIR - GREY 2 8 0 499 0 $499.00 $0.00 $998.00 $149…" at bounding box center [738, 336] width 1139 height 23
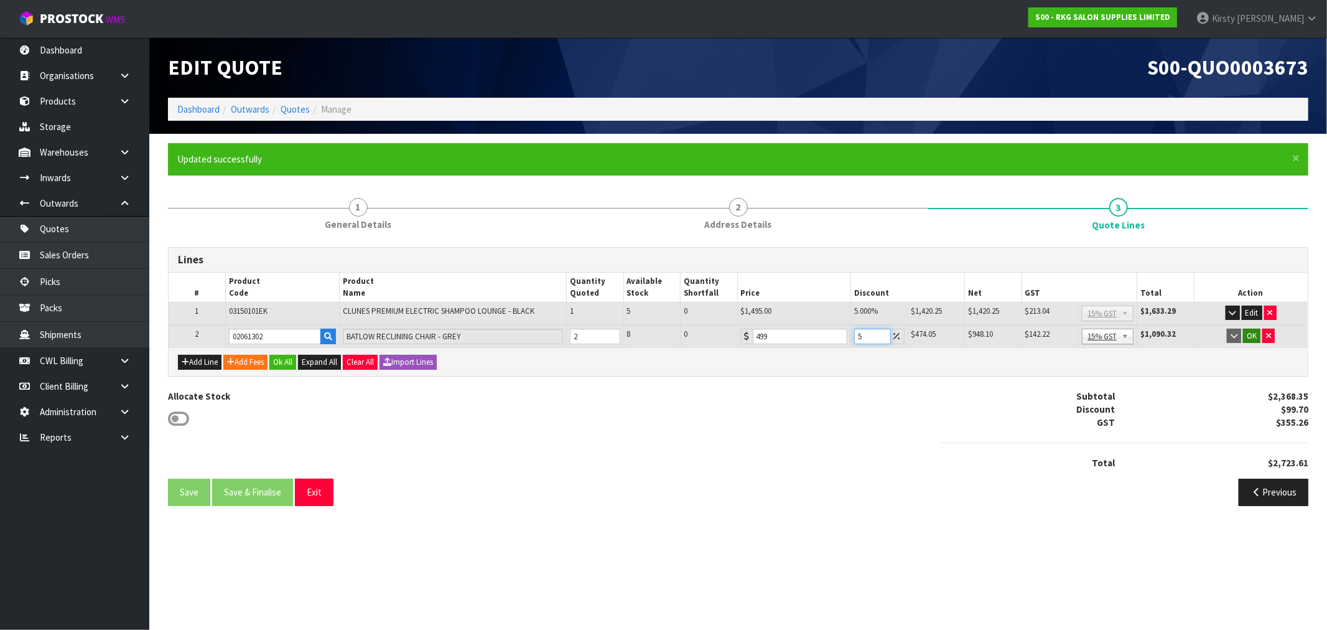
type input "5"
click at [1252, 328] on button "OK" at bounding box center [1251, 335] width 17 height 15
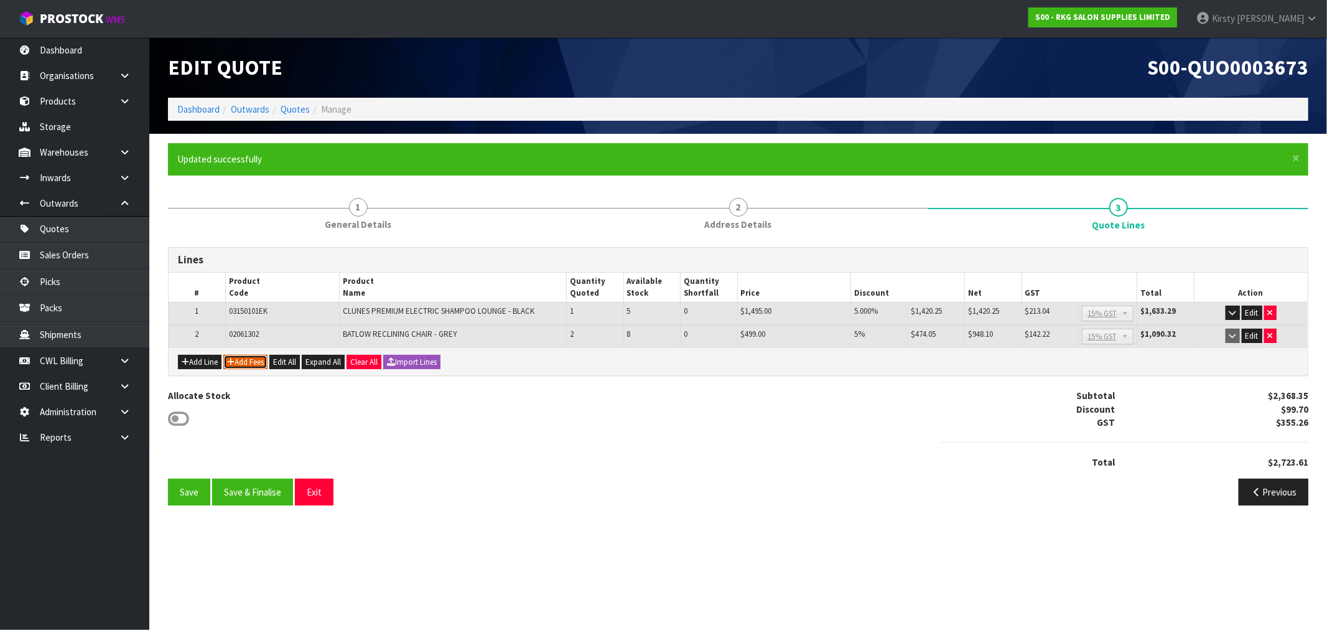
click at [235, 363] on icon "button" at bounding box center [230, 362] width 7 height 8
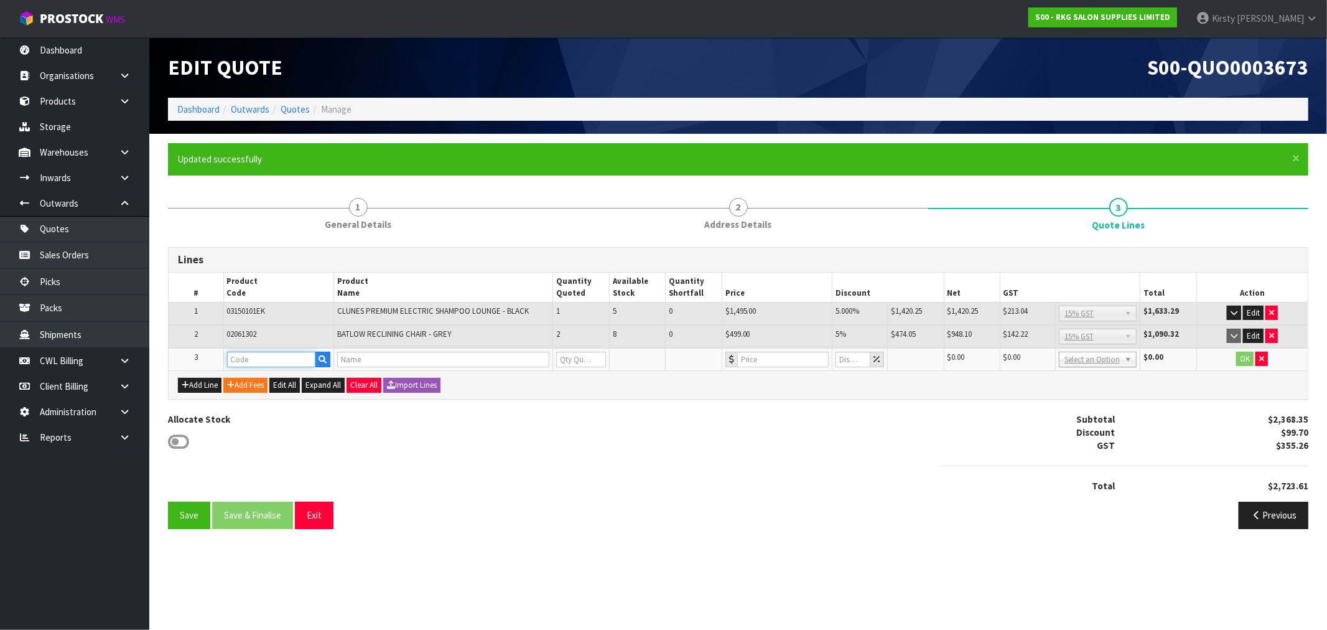
click at [256, 357] on input "text" at bounding box center [271, 359] width 89 height 16
type input "FRE"
click at [256, 380] on link "FRE IGHT" at bounding box center [277, 379] width 98 height 17
type input "FREIGHT"
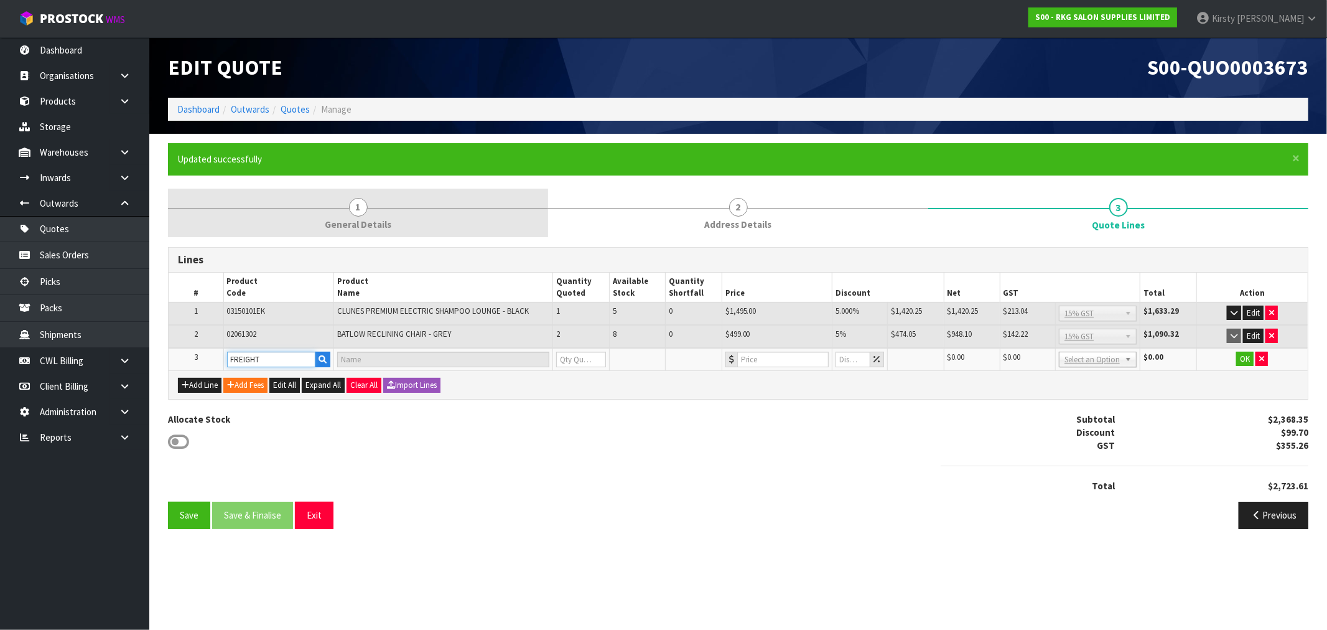
type input "FREIGHT FEE"
type input "1"
type input "0"
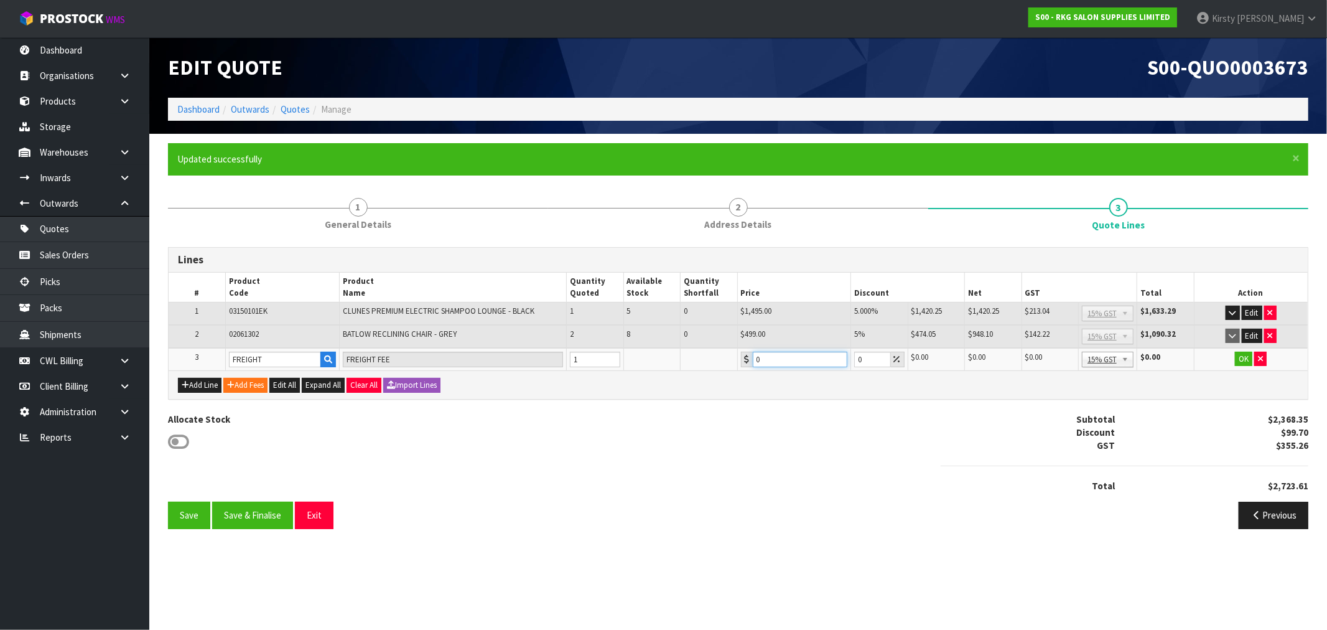
drag, startPoint x: 768, startPoint y: 363, endPoint x: 720, endPoint y: 368, distance: 48.2
click at [720, 368] on div "Lines # Product Code Product Name Quantity Quoted Available Stock Quantity Shor…" at bounding box center [738, 323] width 1140 height 152
type input "103.85"
click at [1239, 358] on button "OK" at bounding box center [1243, 358] width 17 height 15
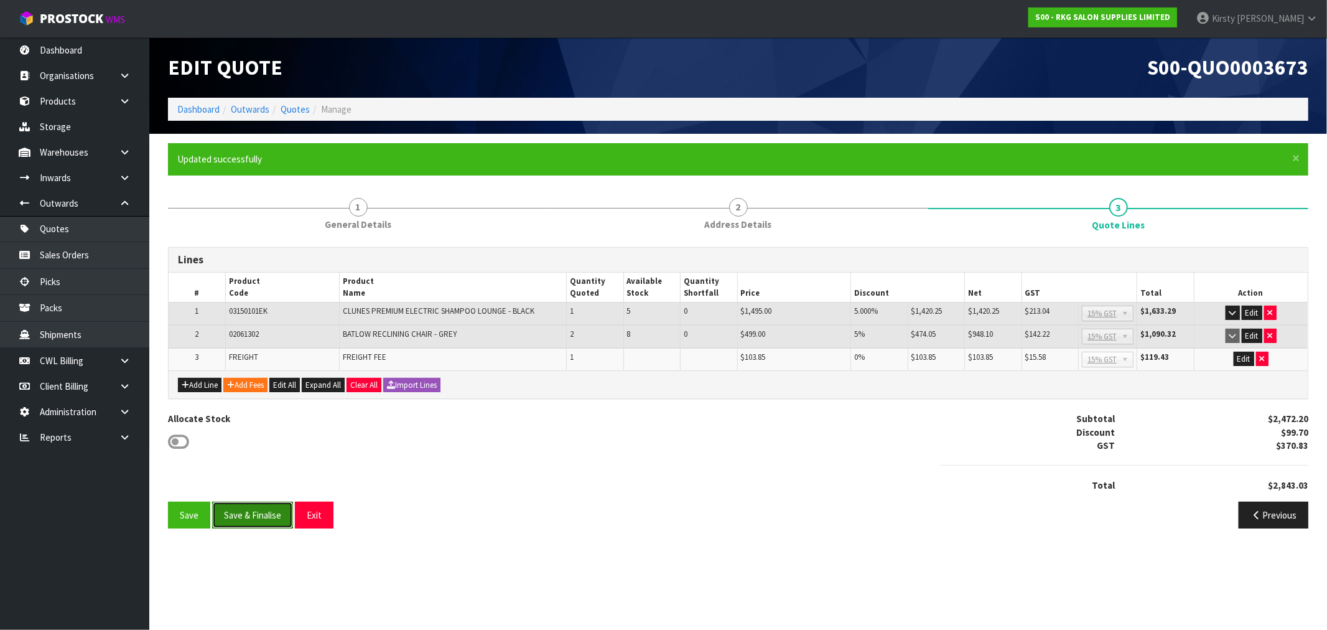
click at [236, 501] on button "Save & Finalise" at bounding box center [252, 514] width 81 height 27
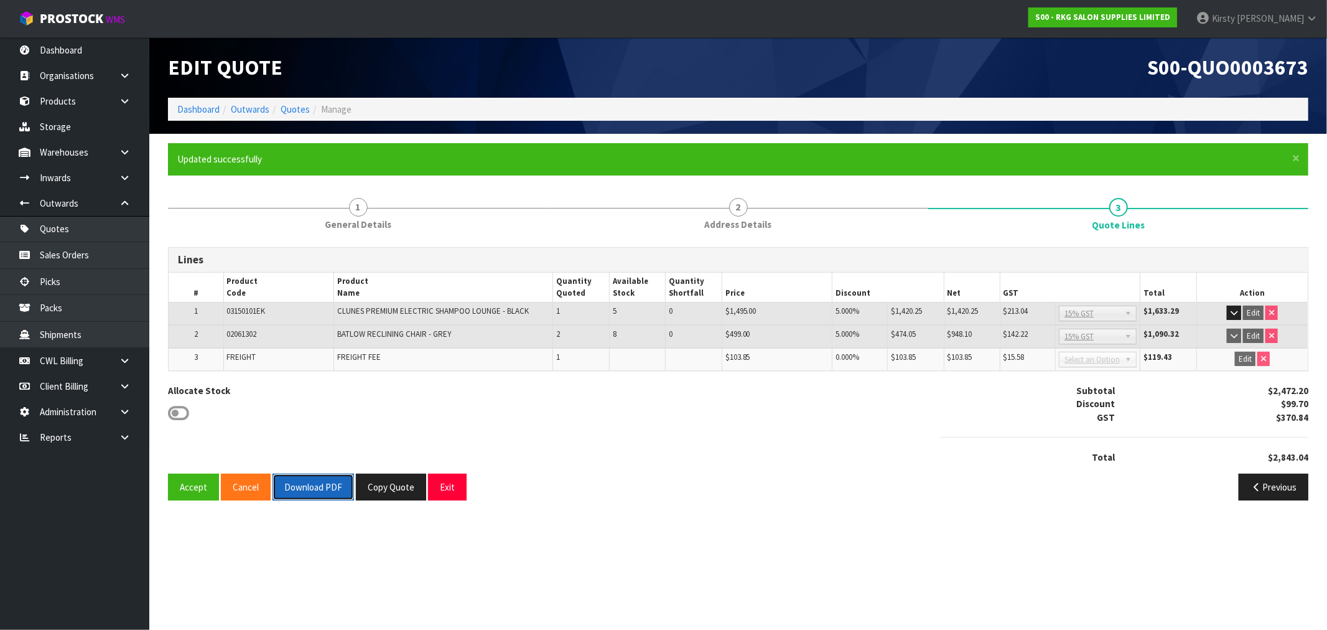
click at [292, 482] on button "Download PDF" at bounding box center [312, 486] width 81 height 27
click at [445, 485] on button "Exit" at bounding box center [447, 486] width 39 height 27
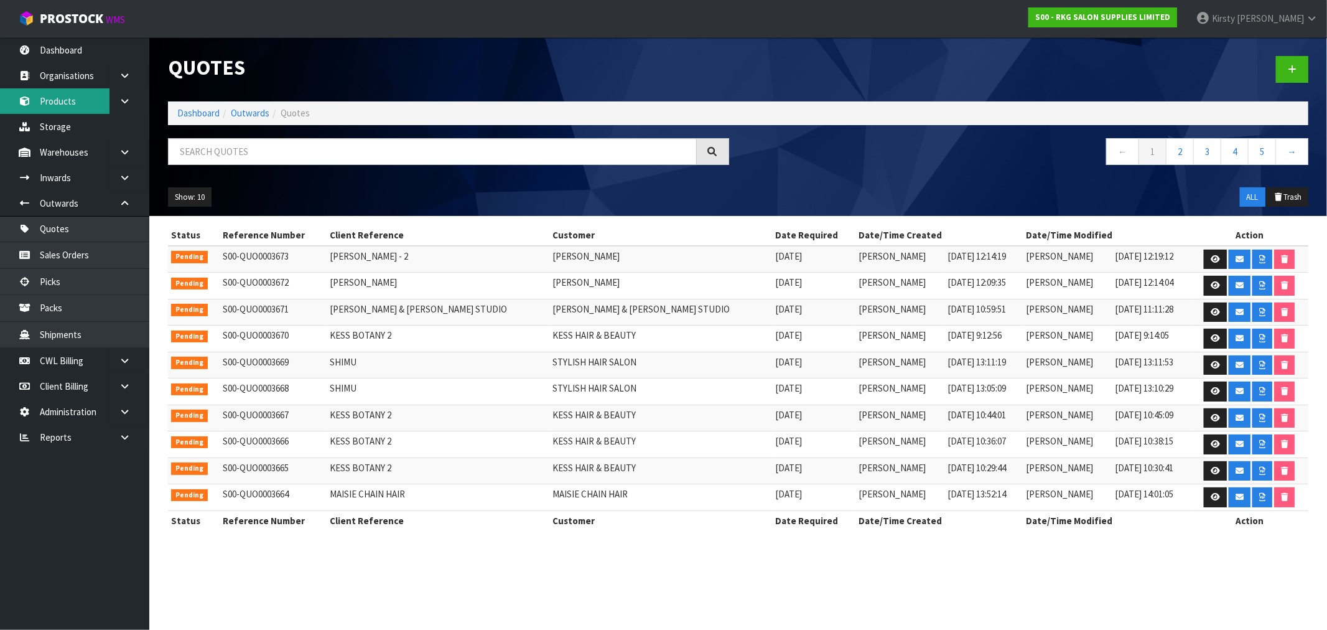
click at [75, 100] on link "Products" at bounding box center [74, 101] width 149 height 26
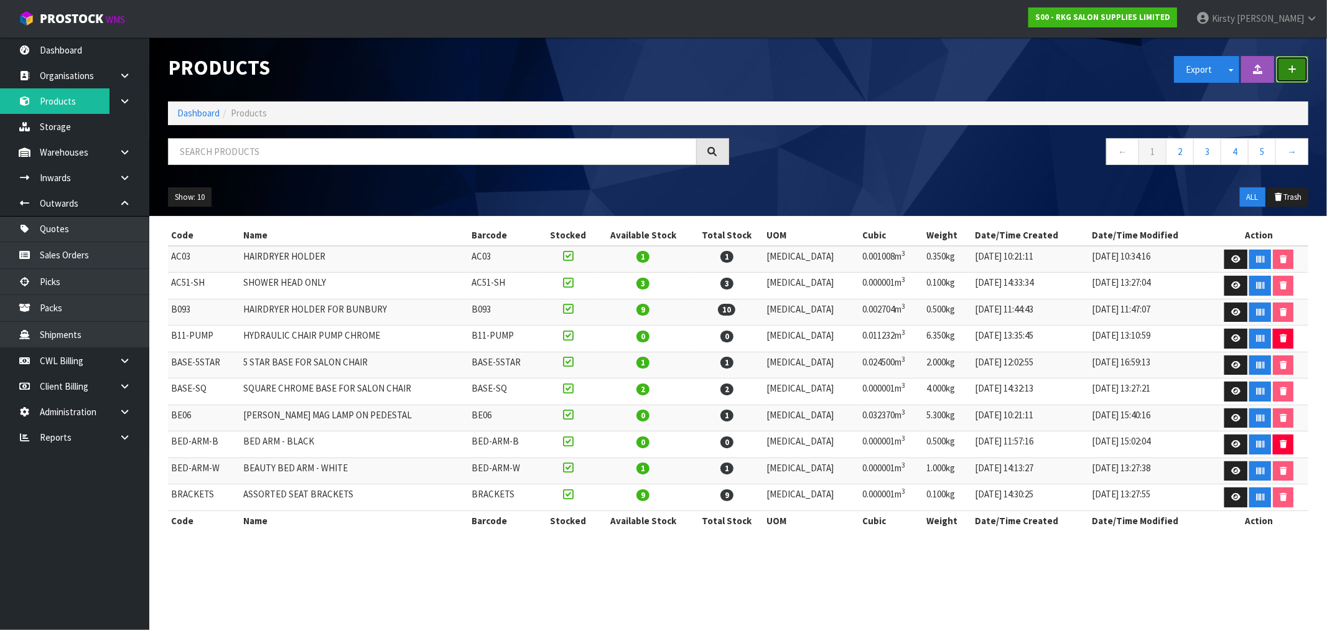
click at [1289, 75] on button "button" at bounding box center [1292, 69] width 32 height 27
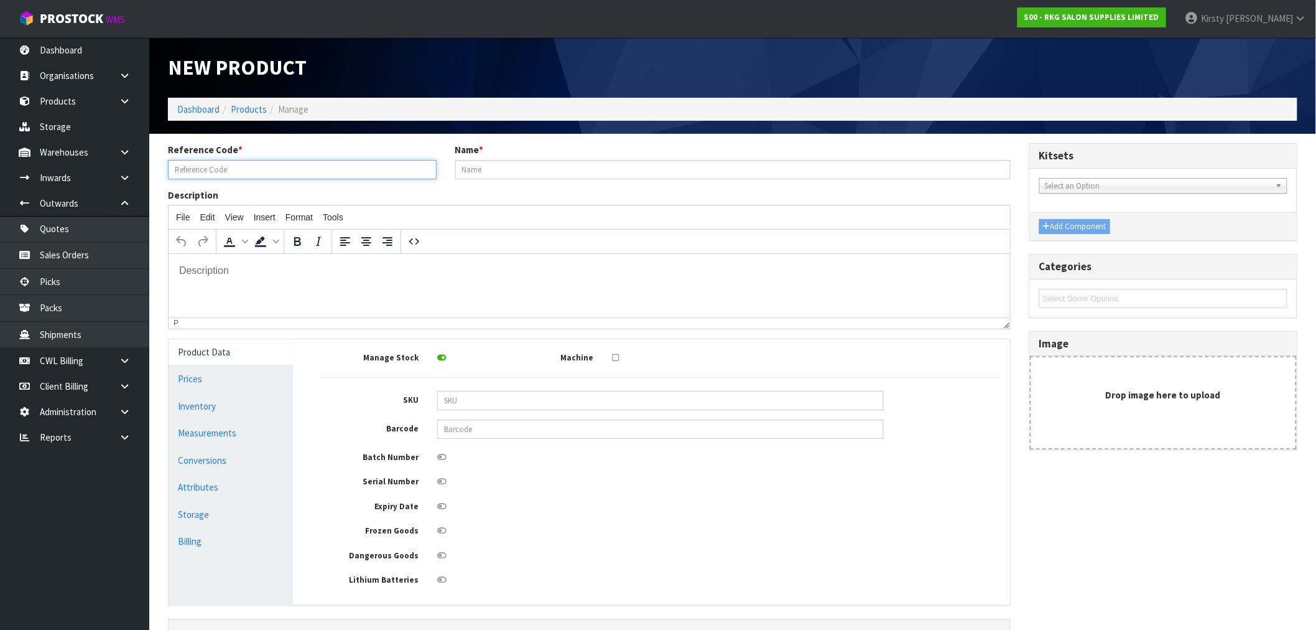
click at [173, 169] on input "text" at bounding box center [302, 169] width 269 height 19
type input "09030-FRAME-W"
click at [495, 172] on input "text" at bounding box center [733, 169] width 556 height 19
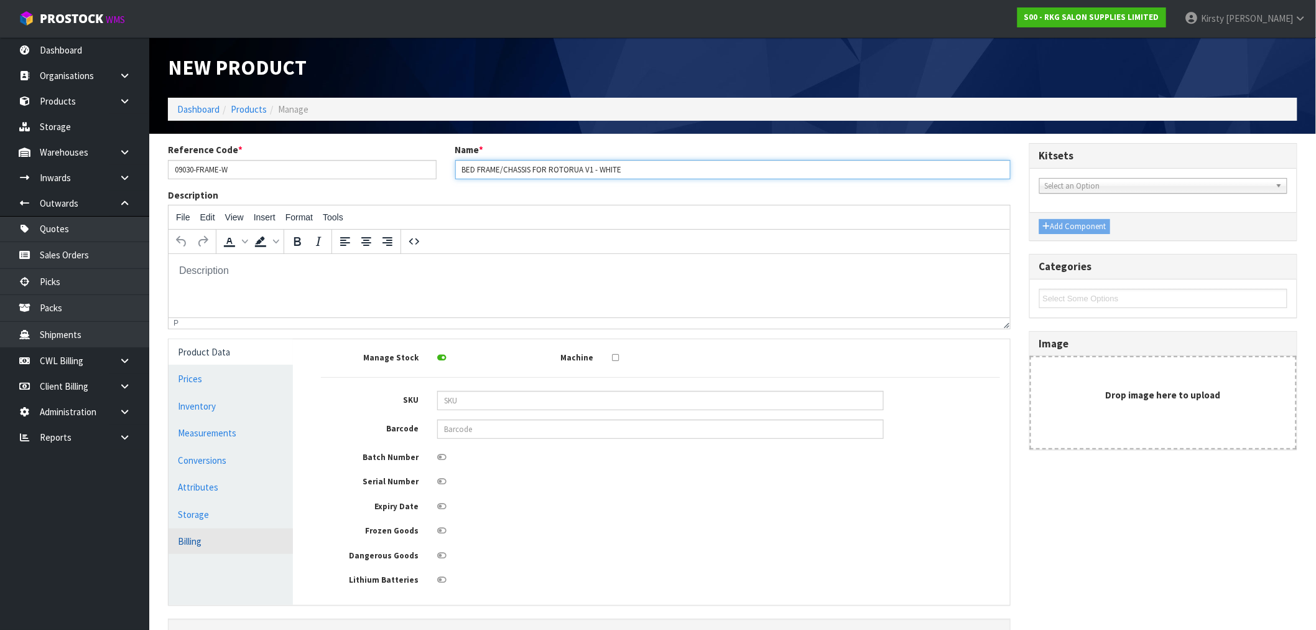
type input "BED FRAME/CHASSIS FOR ROTORUA V1 - WHITE"
click at [190, 542] on link "Billing" at bounding box center [231, 541] width 124 height 26
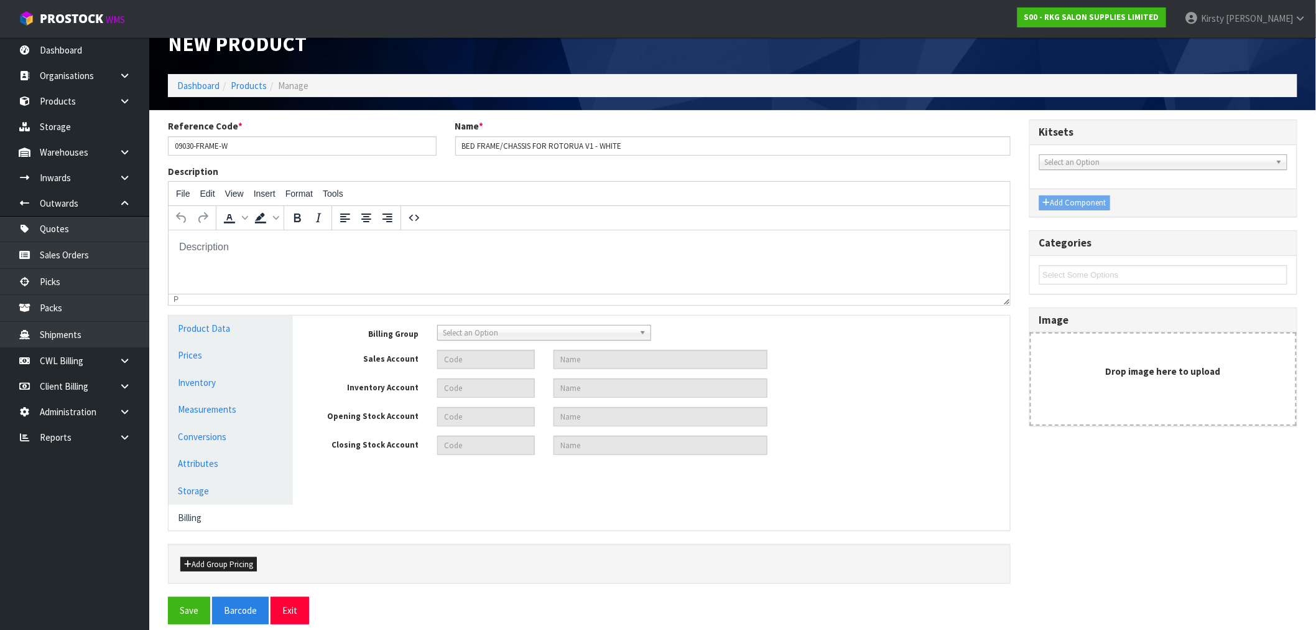
scroll to position [36, 0]
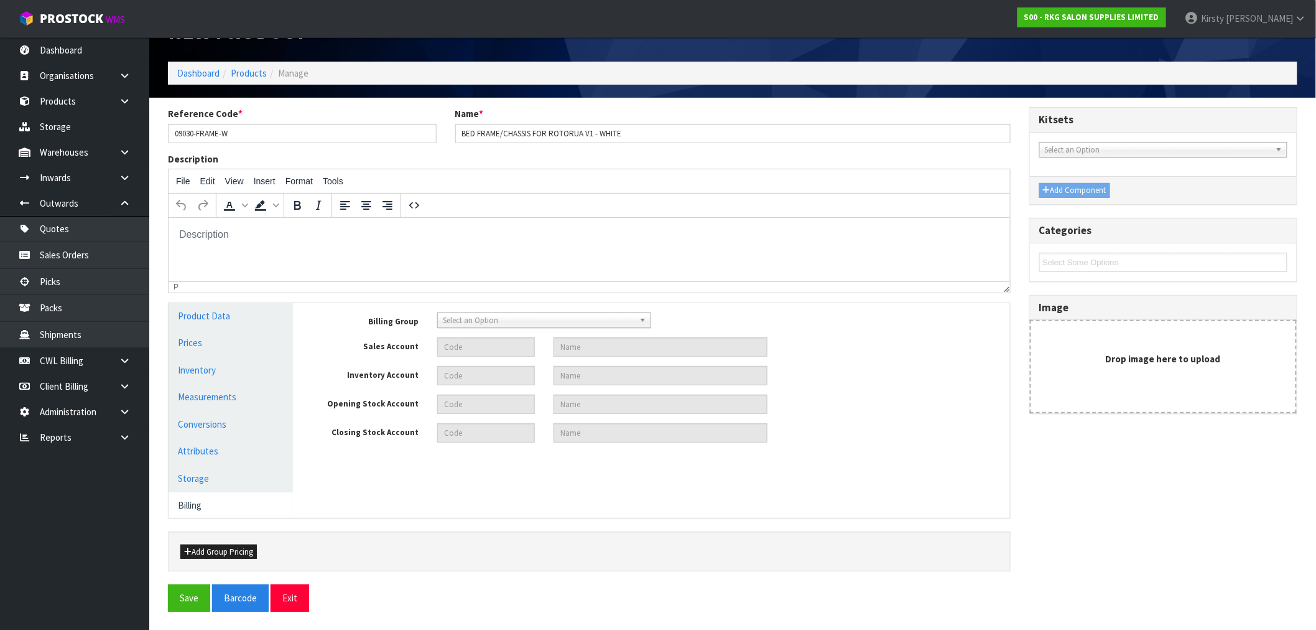
click at [504, 322] on span "Select an Option" at bounding box center [539, 320] width 192 height 15
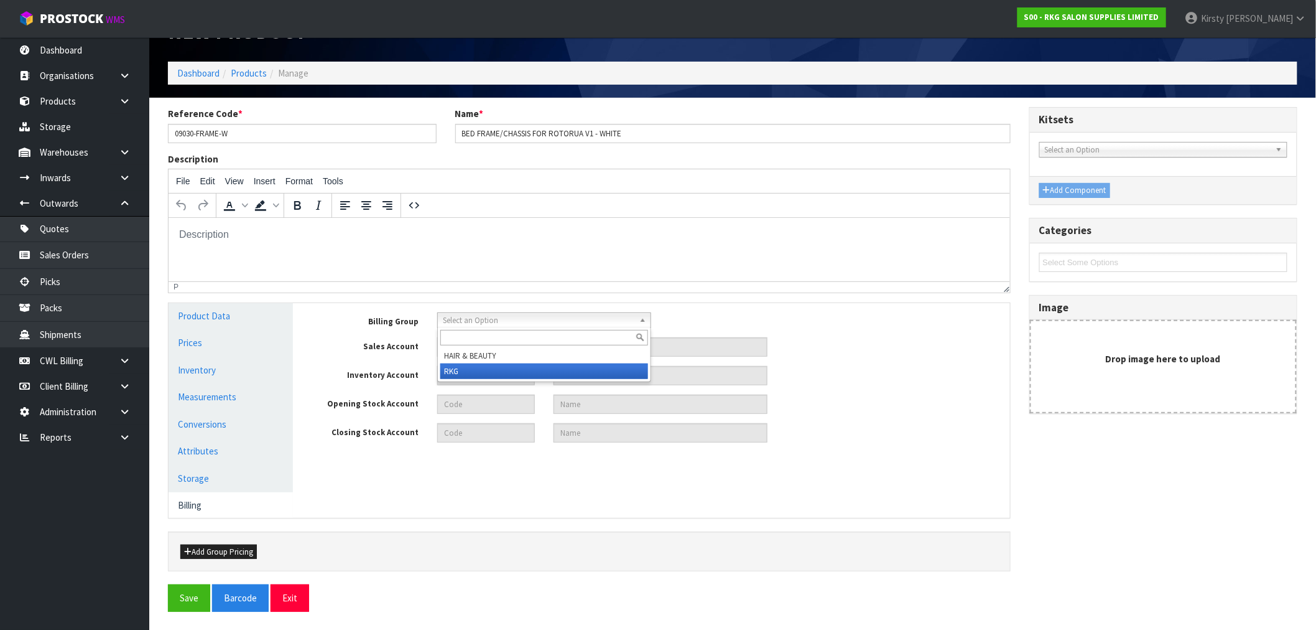
click at [458, 374] on li "RKG" at bounding box center [544, 371] width 208 height 16
type input "1105"
type input "SALES- PRODUCTS RKG"
type input "9150"
type input "INVENTORY RKG"
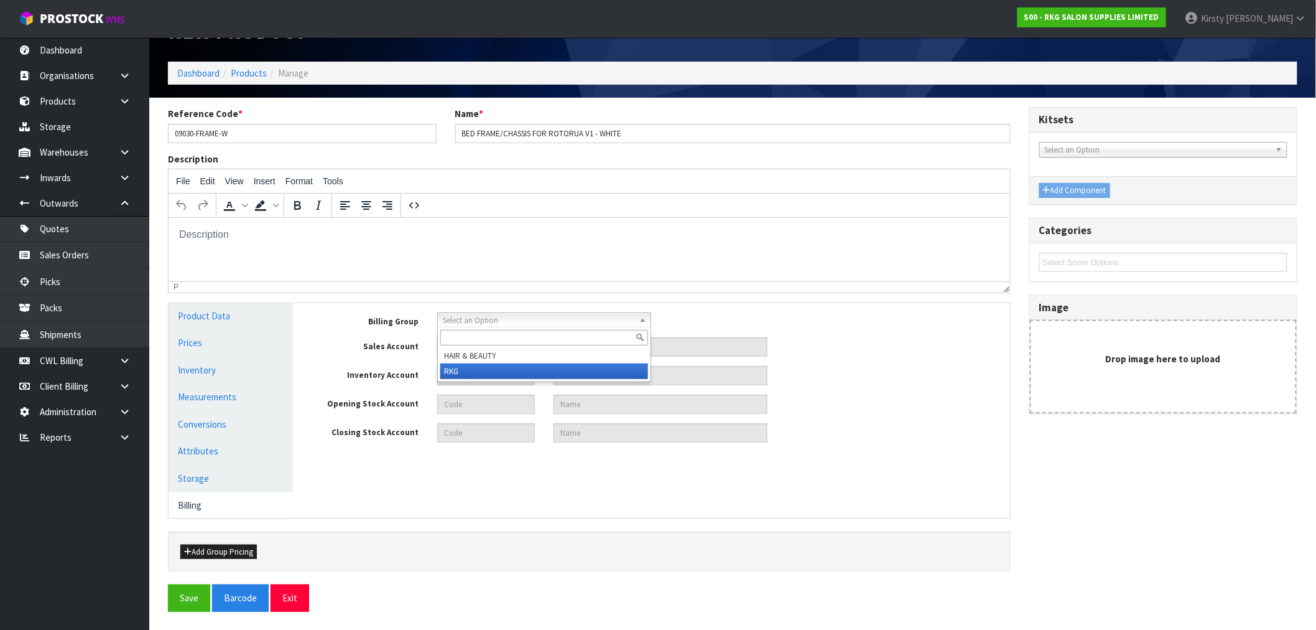
type input "2100"
type input "OPENING STOCK RKG"
type input "2104"
type input "CLOSING STOCK RKG"
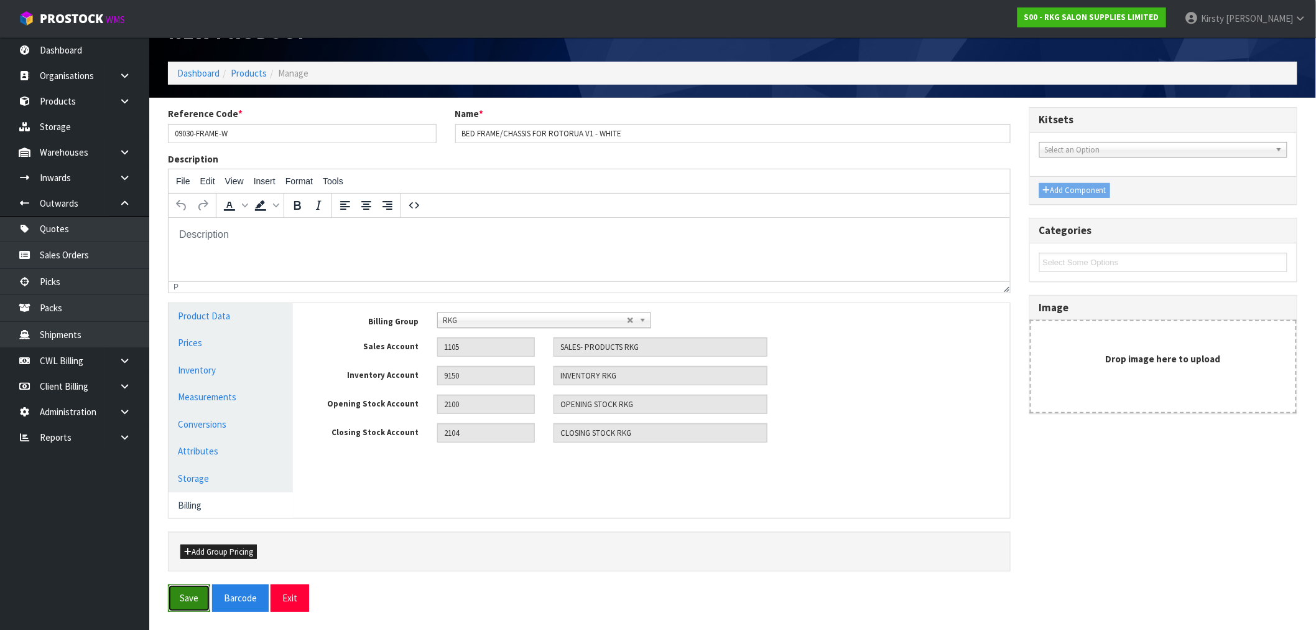
click at [198, 595] on button "Save" at bounding box center [189, 597] width 42 height 27
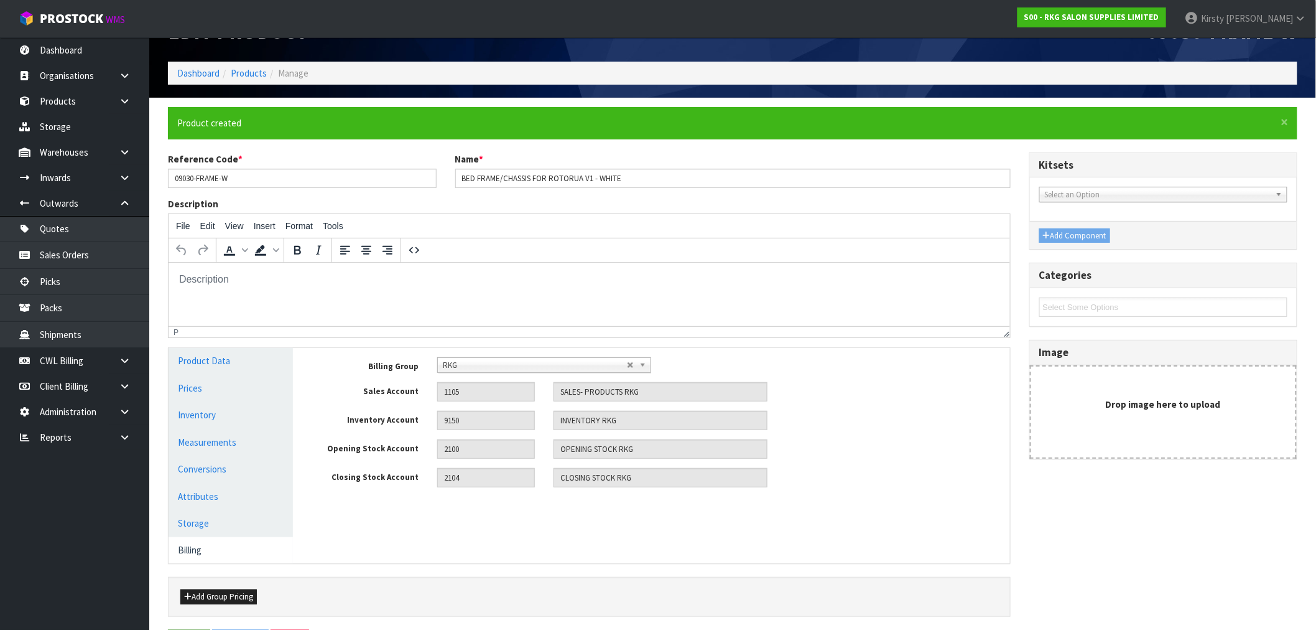
scroll to position [0, 0]
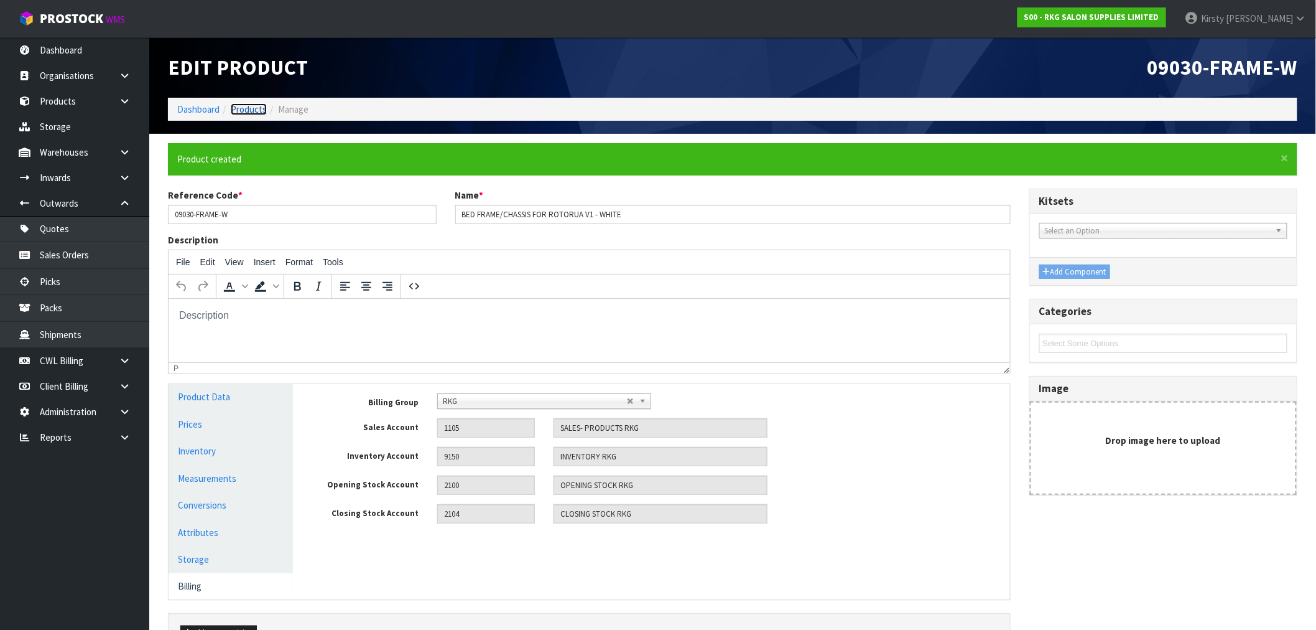
click at [256, 109] on link "Products" at bounding box center [249, 109] width 36 height 12
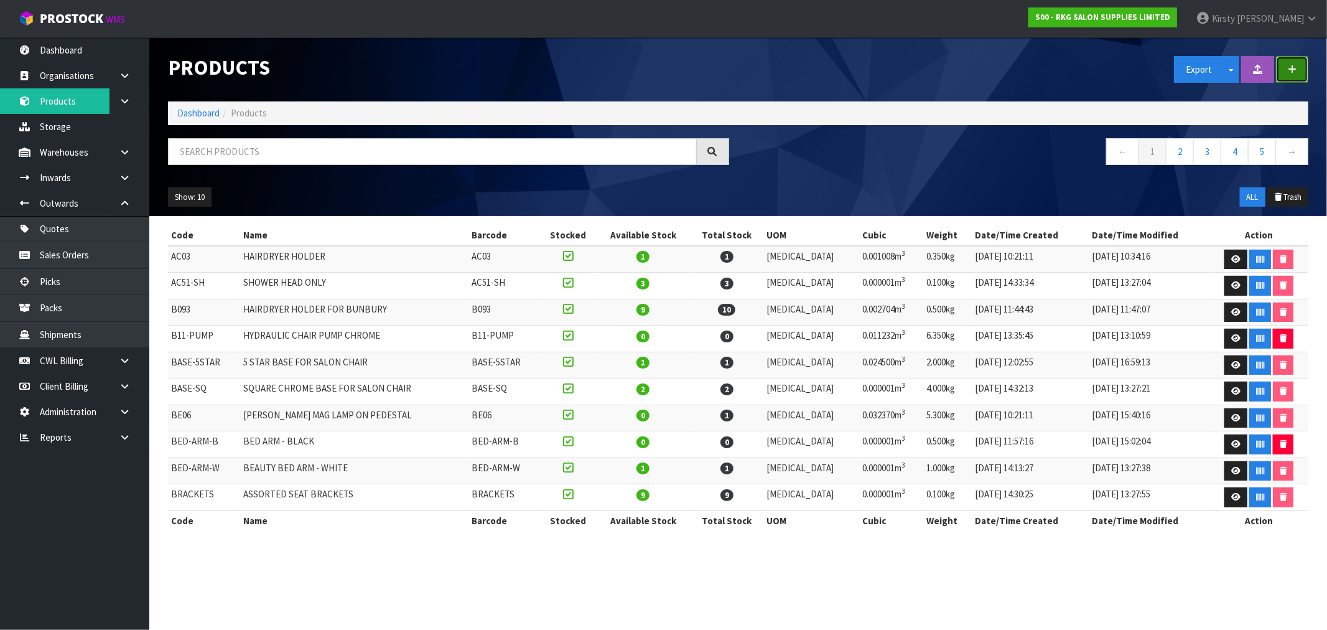
click at [1286, 65] on button "button" at bounding box center [1292, 69] width 32 height 27
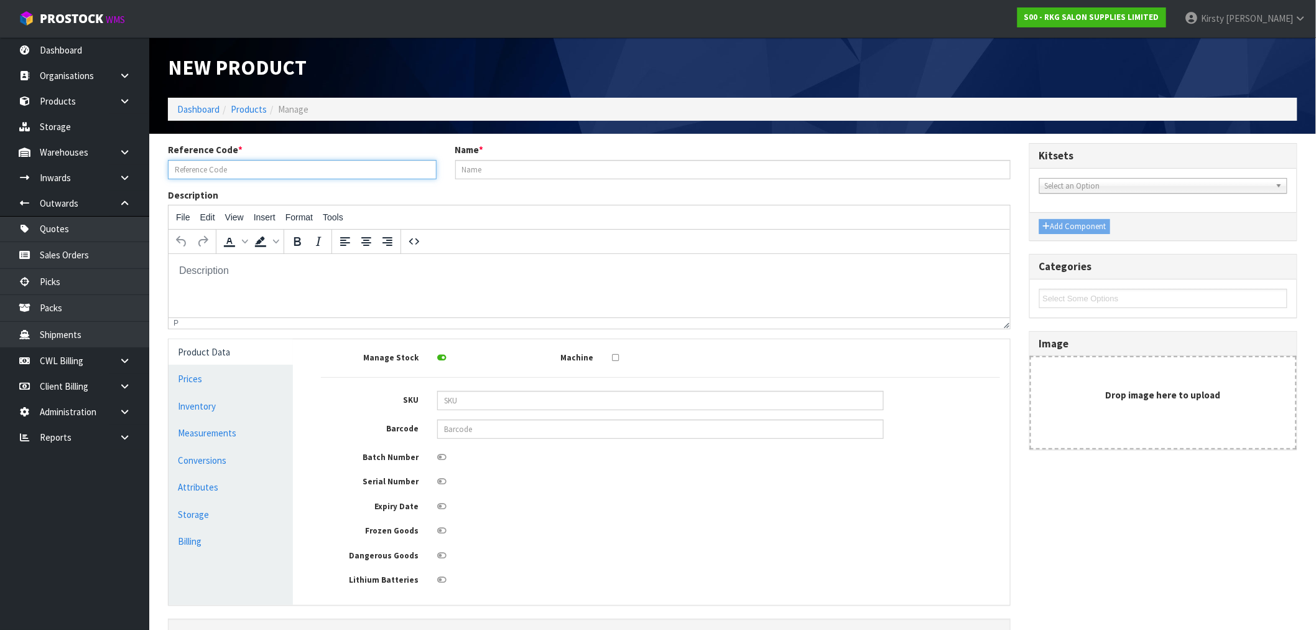
click at [210, 174] on input "text" at bounding box center [302, 169] width 269 height 19
type input "0215PC"
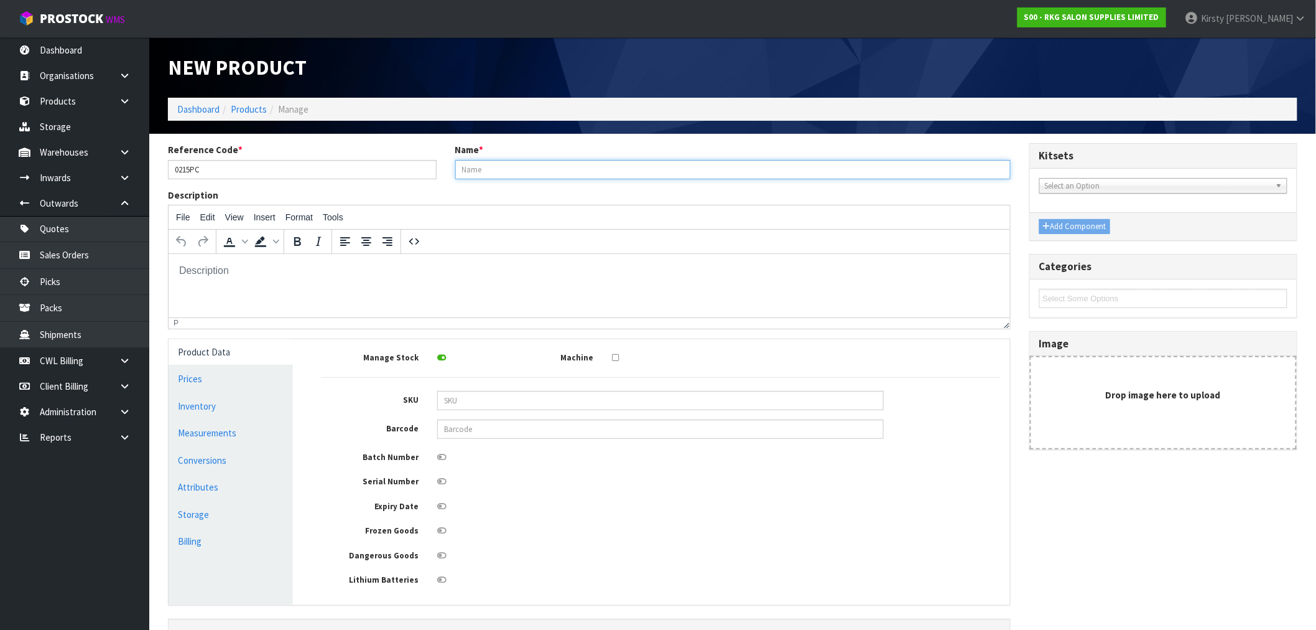
click at [477, 172] on input "text" at bounding box center [733, 169] width 556 height 19
click at [531, 169] on input "HYDRAULIC PUMP & COVER FOR NOWRA/GOSFORD" at bounding box center [733, 169] width 556 height 19
click at [664, 166] on input "HYDRAULIC PUMP COVER FOR NOWRA/GOSFORD" at bounding box center [733, 169] width 556 height 19
type input "HYDRAULIC PUMP COVER FOR NOWRA/GOSFORD"
click at [195, 544] on link "Billing" at bounding box center [231, 541] width 124 height 26
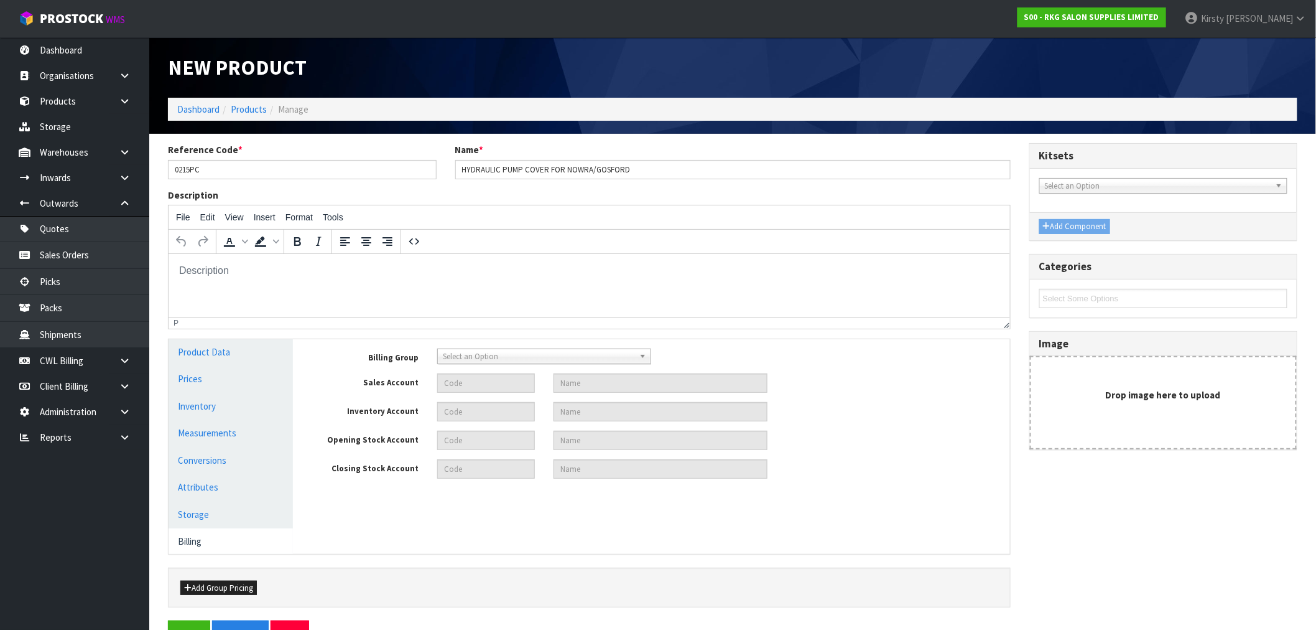
click at [471, 352] on span "Select an Option" at bounding box center [539, 356] width 192 height 15
click at [465, 405] on li "RKG" at bounding box center [544, 407] width 208 height 16
type input "1105"
type input "SALES- PRODUCTS RKG"
type input "9150"
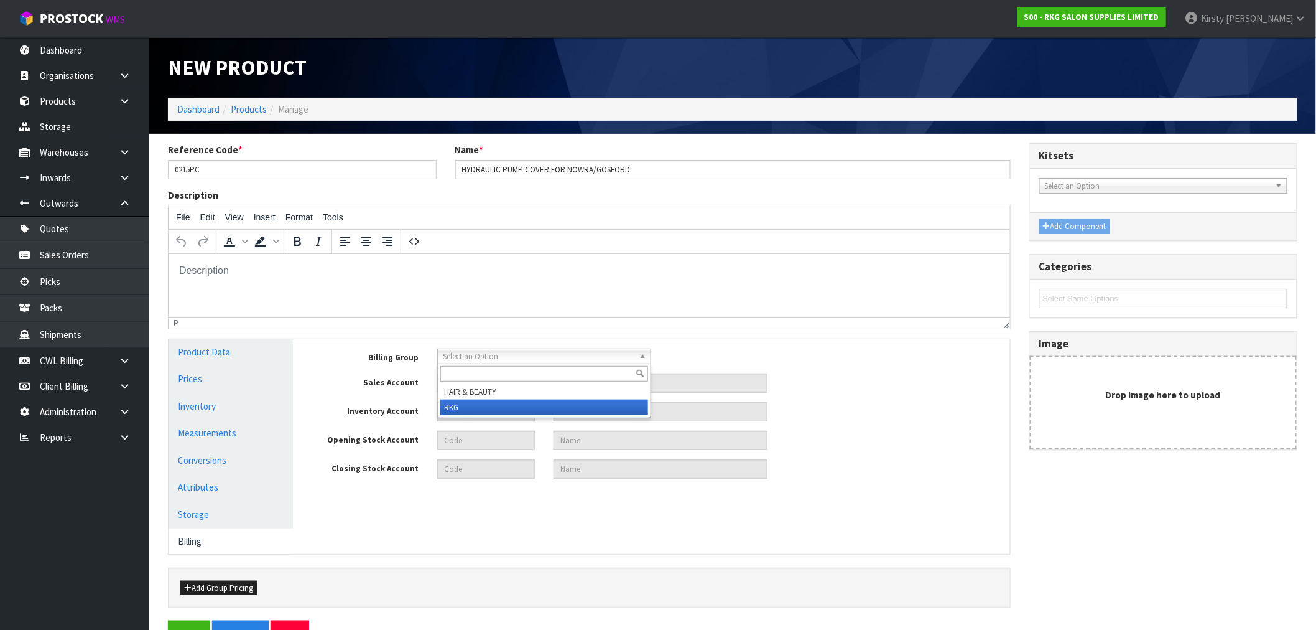
type input "INVENTORY RKG"
type input "2100"
type input "OPENING STOCK RKG"
type input "2104"
type input "CLOSING STOCK RKG"
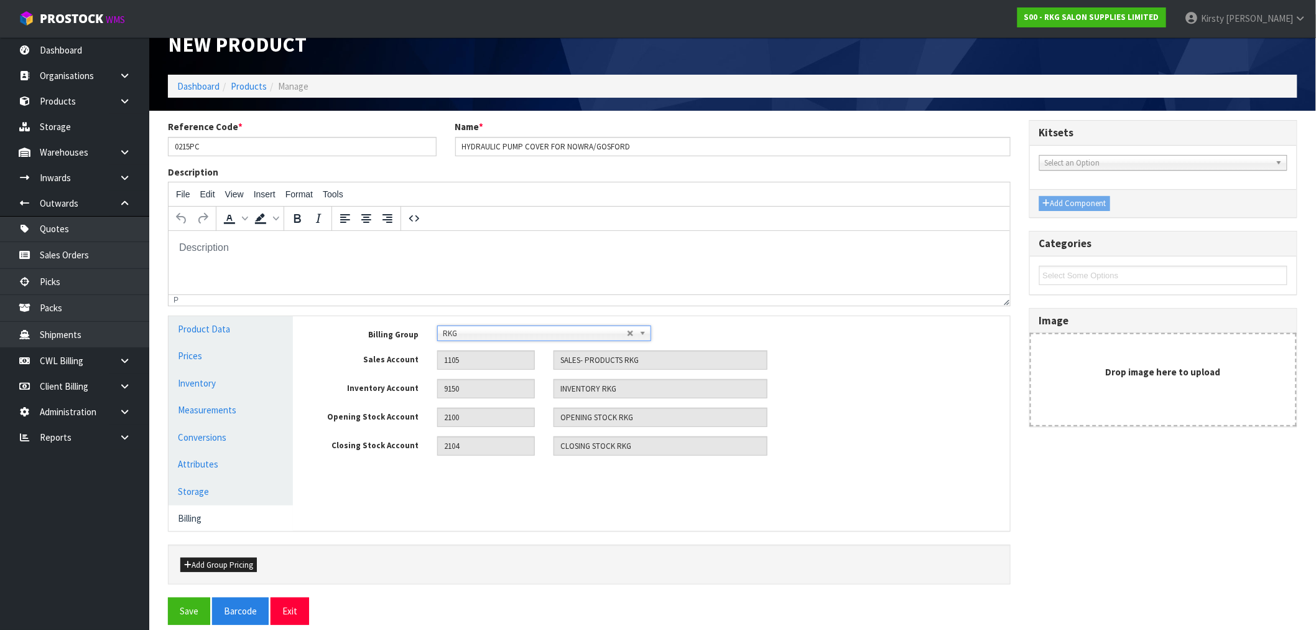
scroll to position [36, 0]
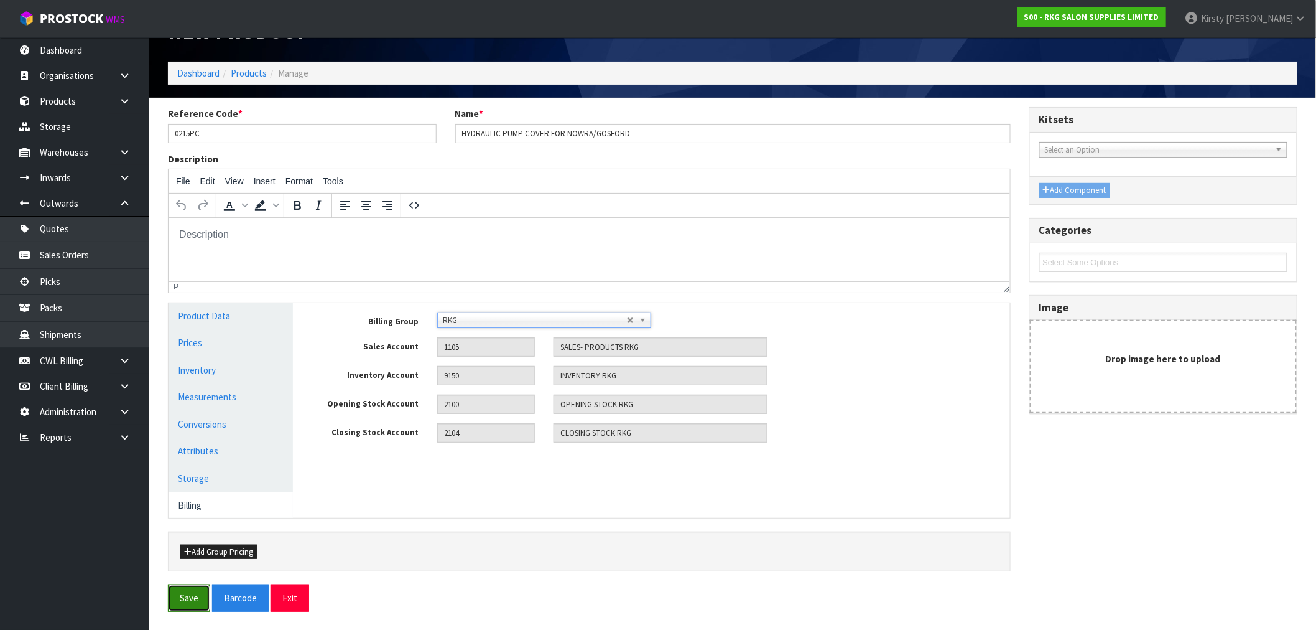
click at [190, 595] on button "Save" at bounding box center [189, 597] width 42 height 27
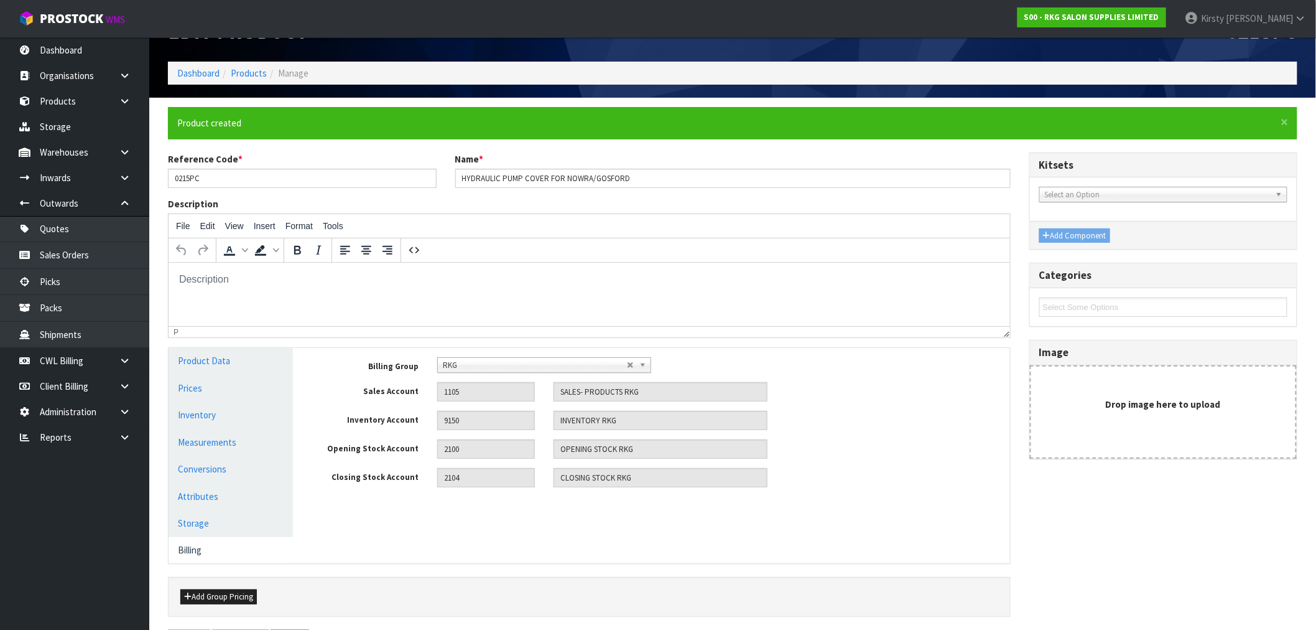
scroll to position [0, 0]
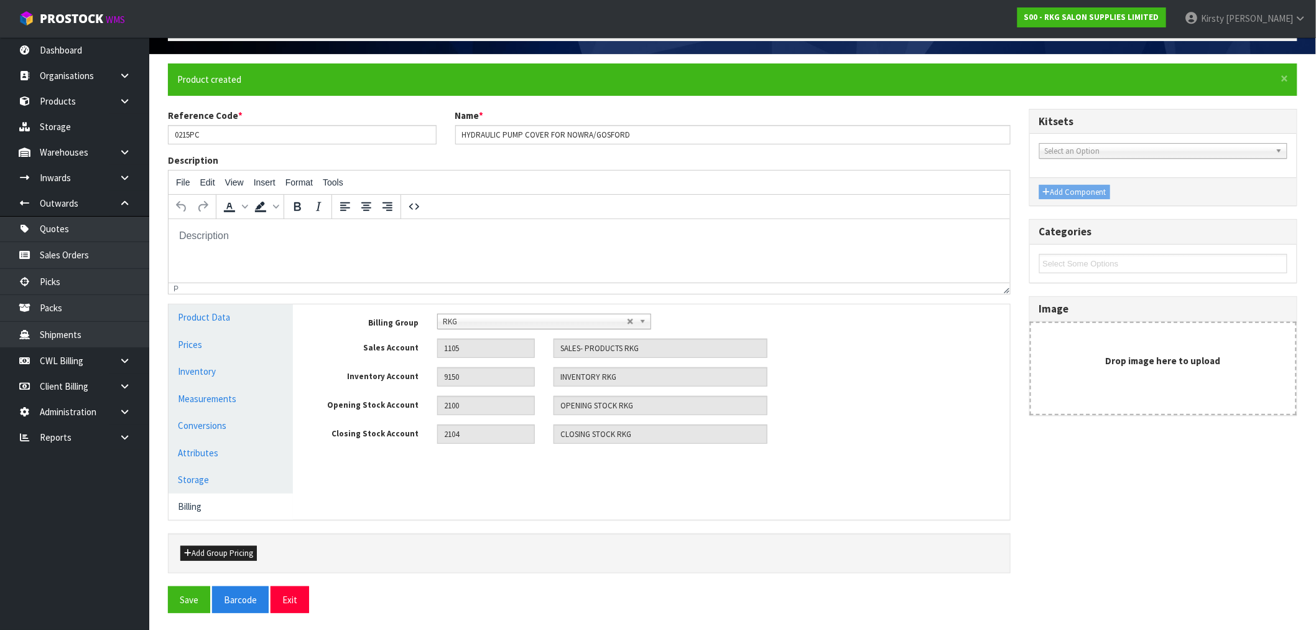
scroll to position [81, 0]
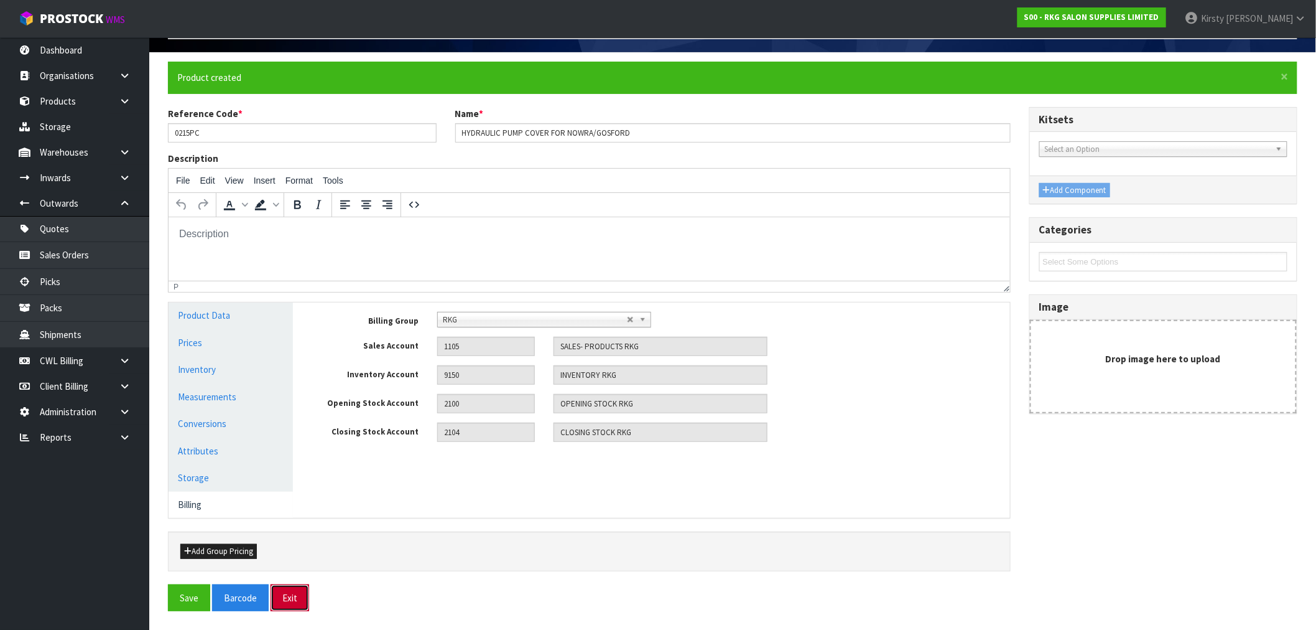
click at [299, 593] on button "Exit" at bounding box center [290, 597] width 39 height 27
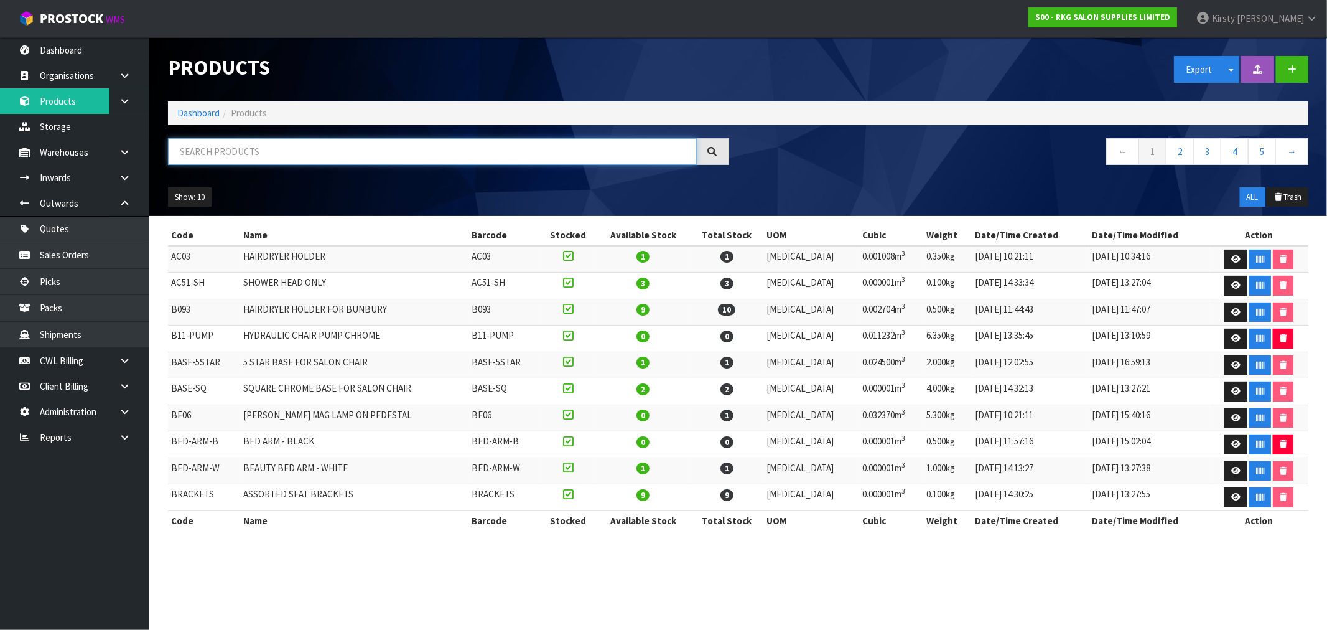
click at [184, 153] on input "text" at bounding box center [432, 151] width 529 height 27
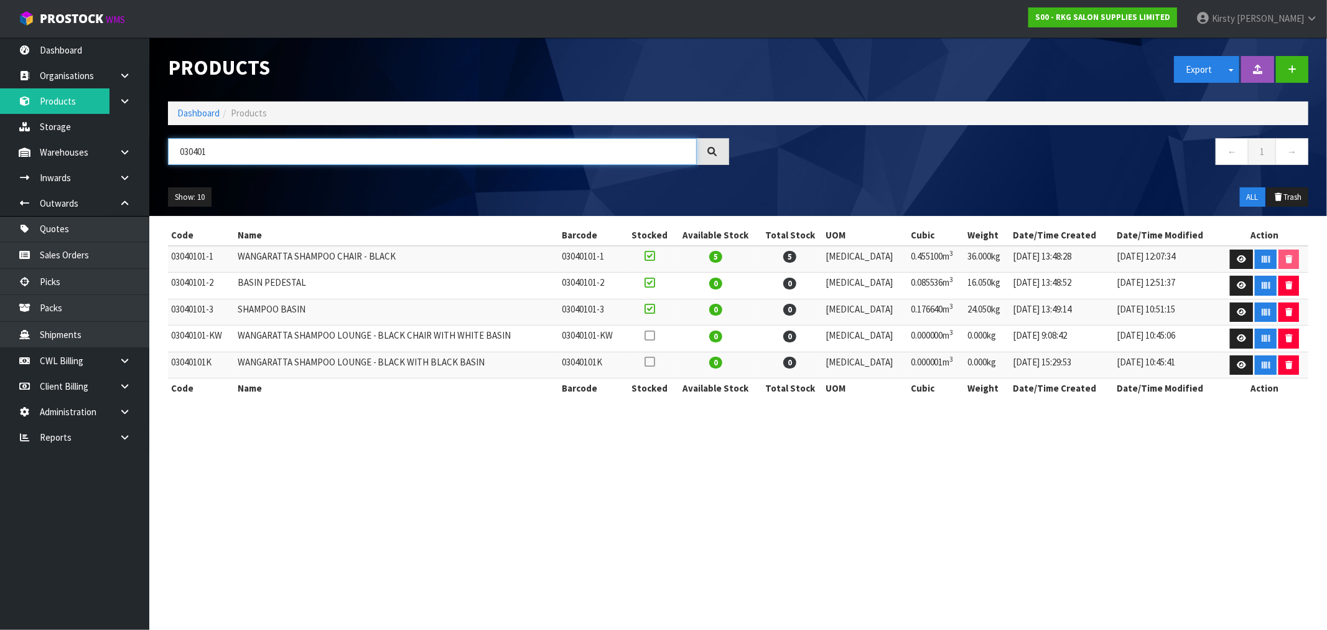
drag, startPoint x: 223, startPoint y: 150, endPoint x: 154, endPoint y: 153, distance: 69.1
click at [154, 153] on header "Products Export Split button! SOH Summary Measurements Dangerous Goods Import P…" at bounding box center [738, 126] width 1178 height 179
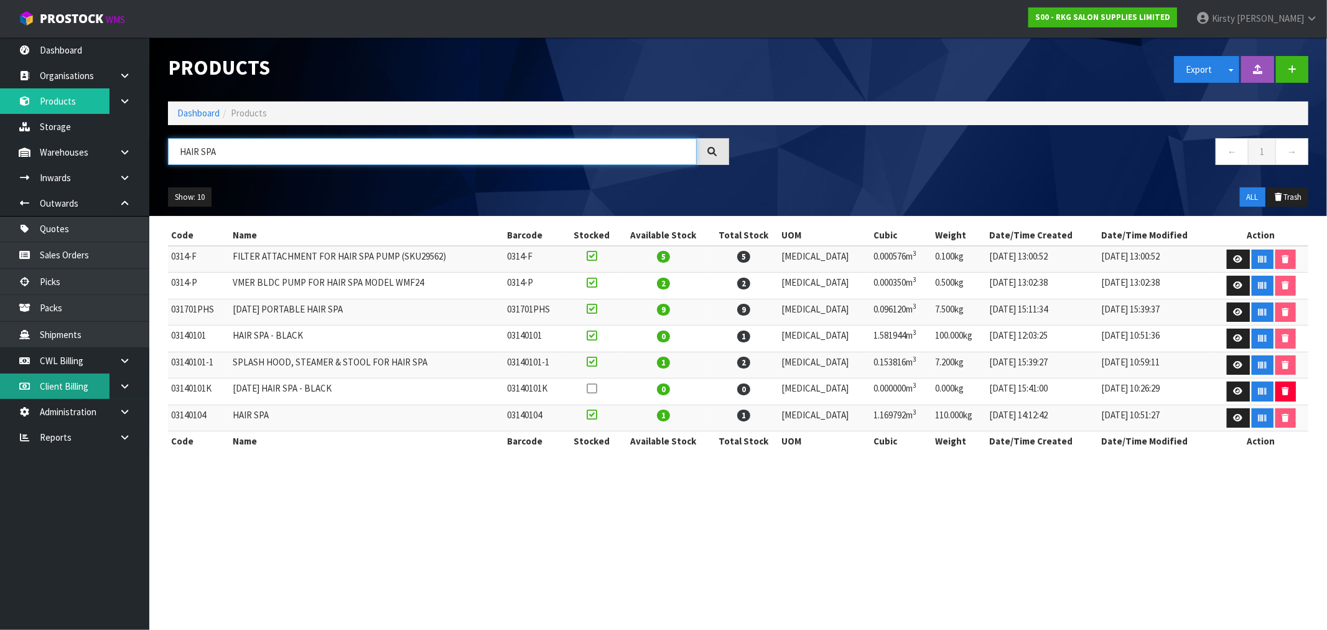
type input "HAIR SPA"
click at [1234, 391] on icon at bounding box center [1238, 391] width 9 height 8
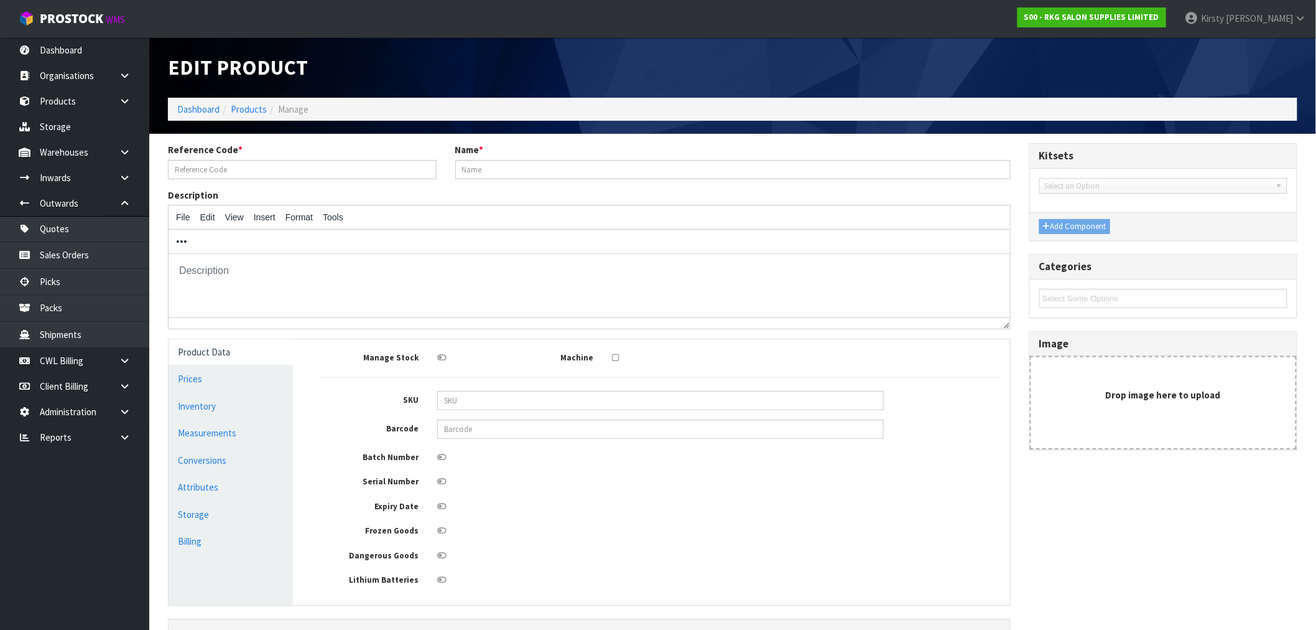
type input "03140101K"
type input "KARMA HAIR SPA - BLACK"
type input "3255.00"
type input "0.00"
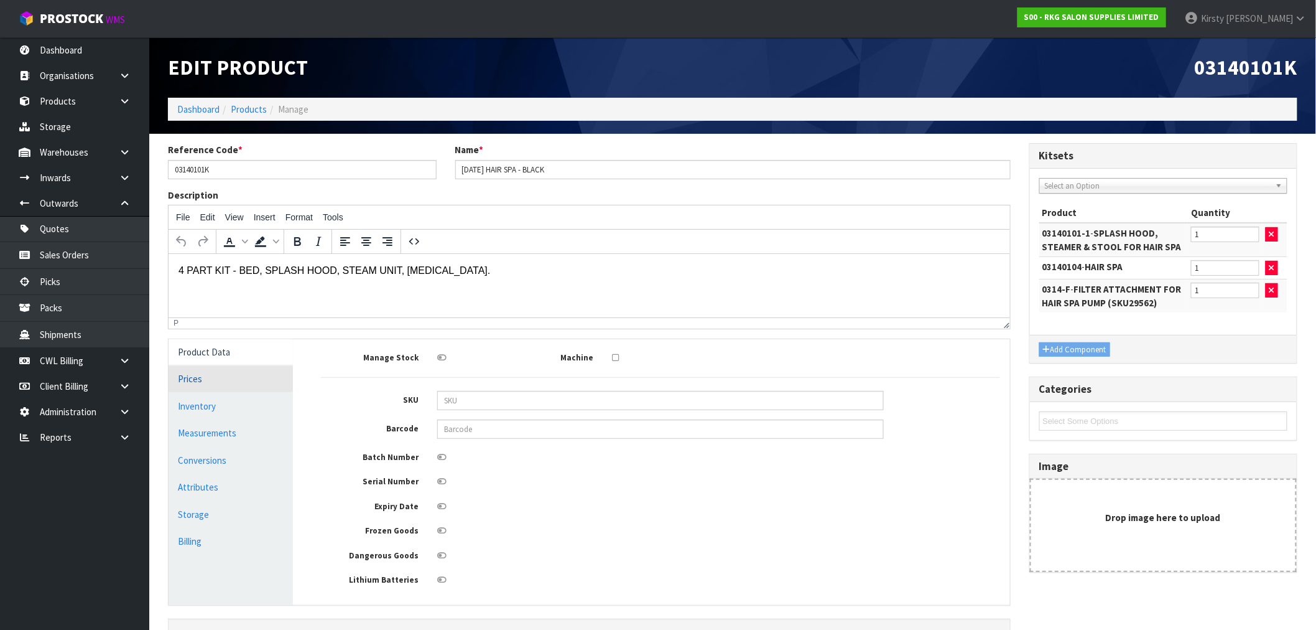
click at [194, 377] on link "Prices" at bounding box center [231, 379] width 124 height 26
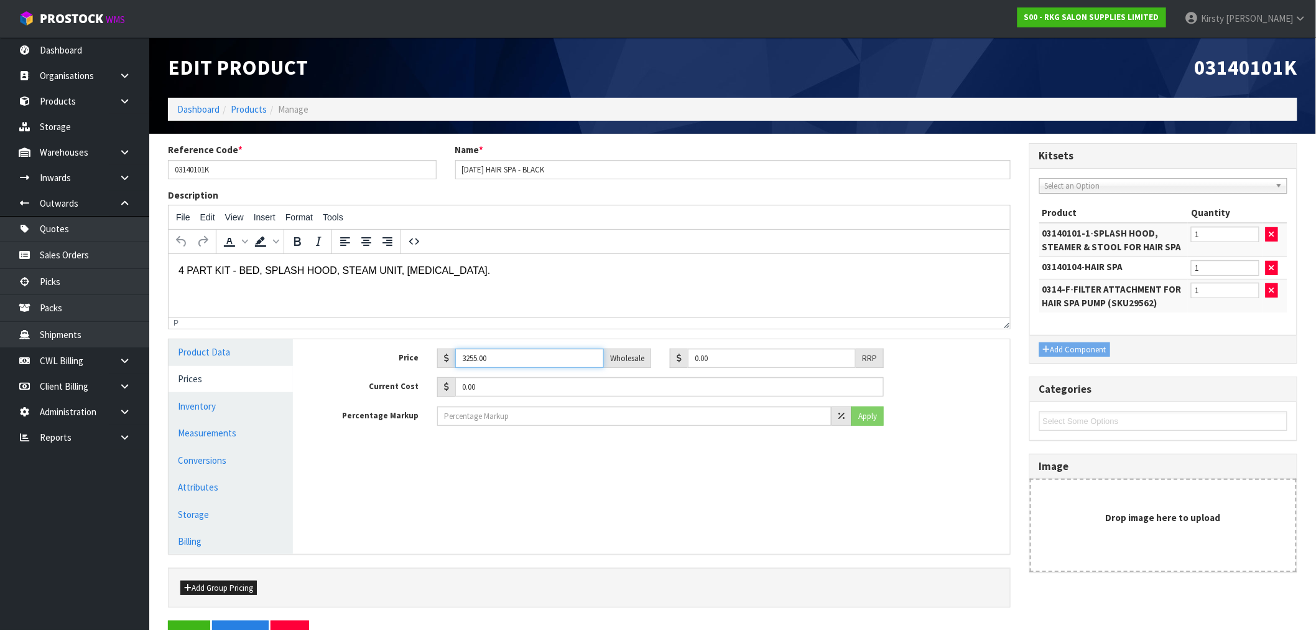
drag, startPoint x: 508, startPoint y: 356, endPoint x: 285, endPoint y: 378, distance: 223.7
click at [285, 378] on div "Product Data Prices Inventory Measurements Conversions Attributes Storage Billi…" at bounding box center [589, 446] width 860 height 215
type input "2995.00"
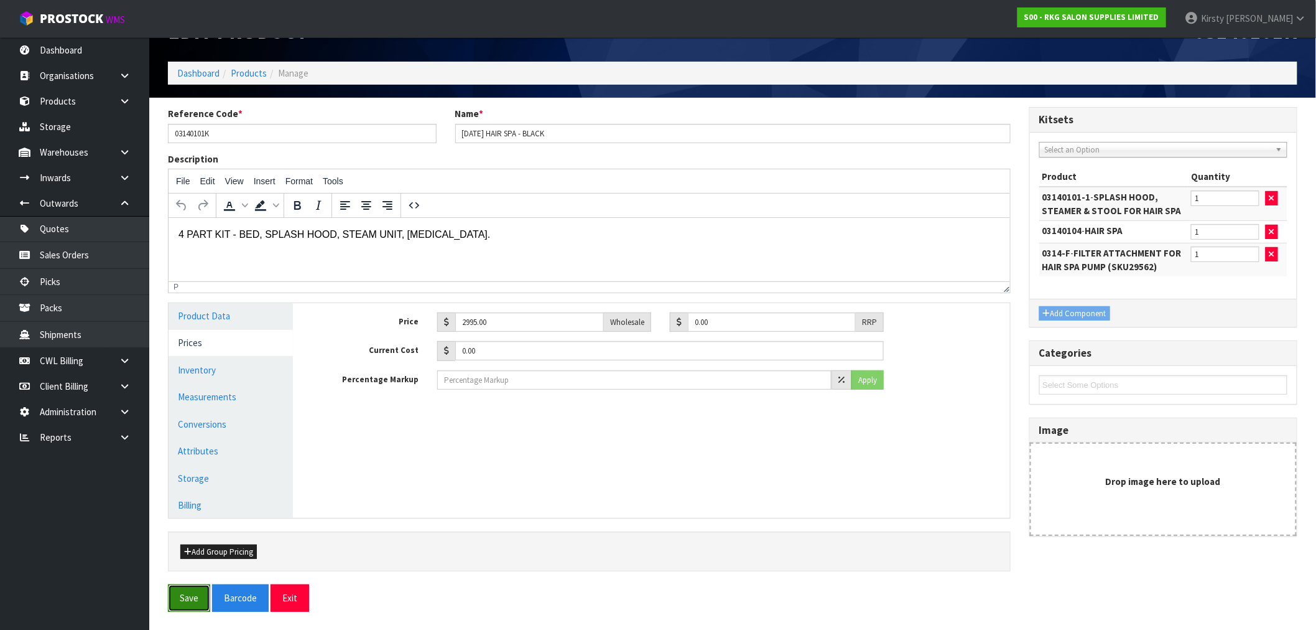
click at [189, 592] on button "Save" at bounding box center [189, 597] width 42 height 27
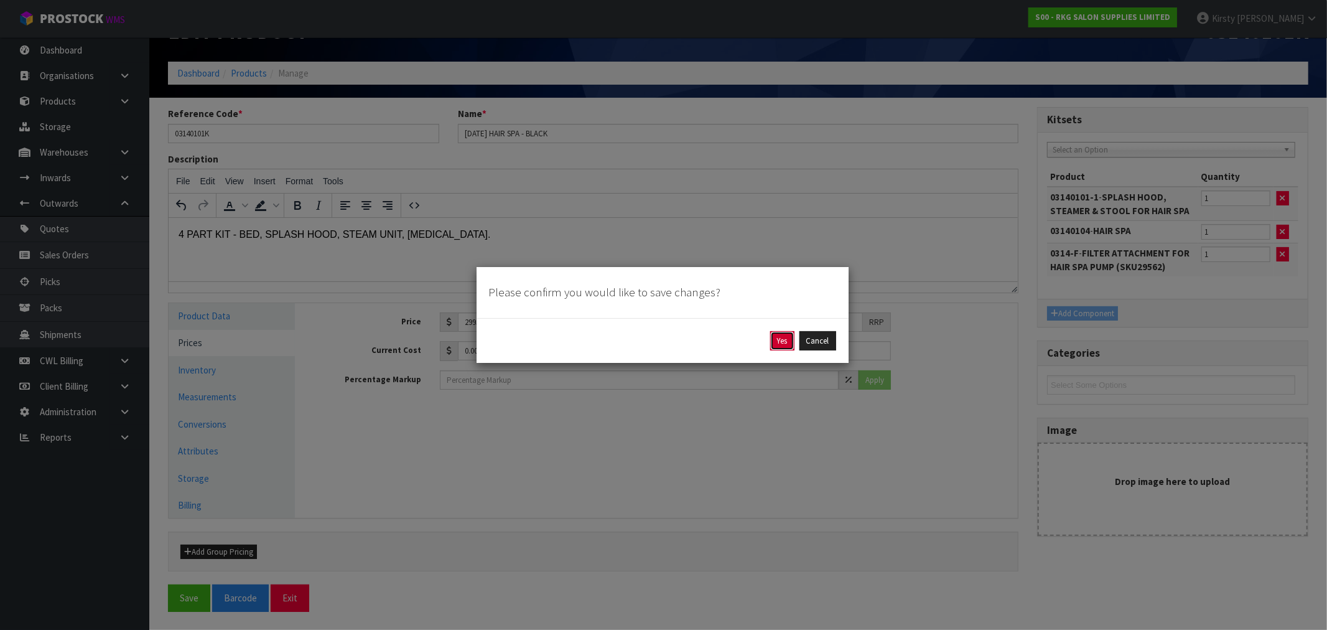
click at [779, 344] on button "Yes" at bounding box center [782, 341] width 24 height 20
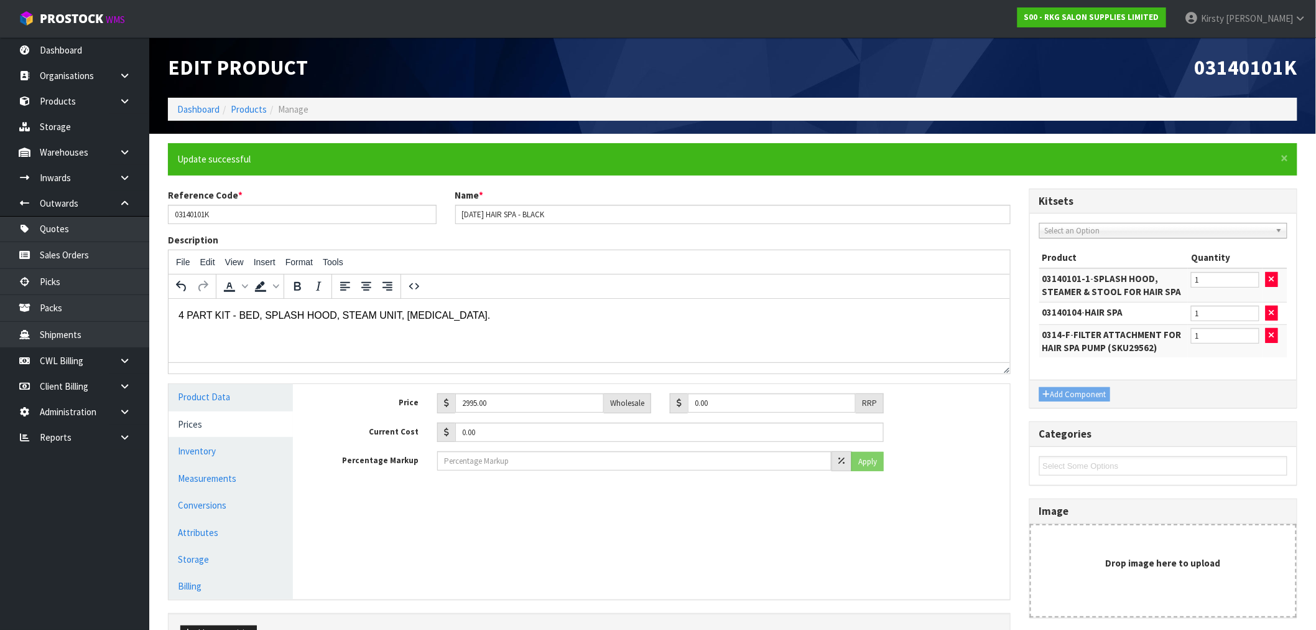
scroll to position [81, 0]
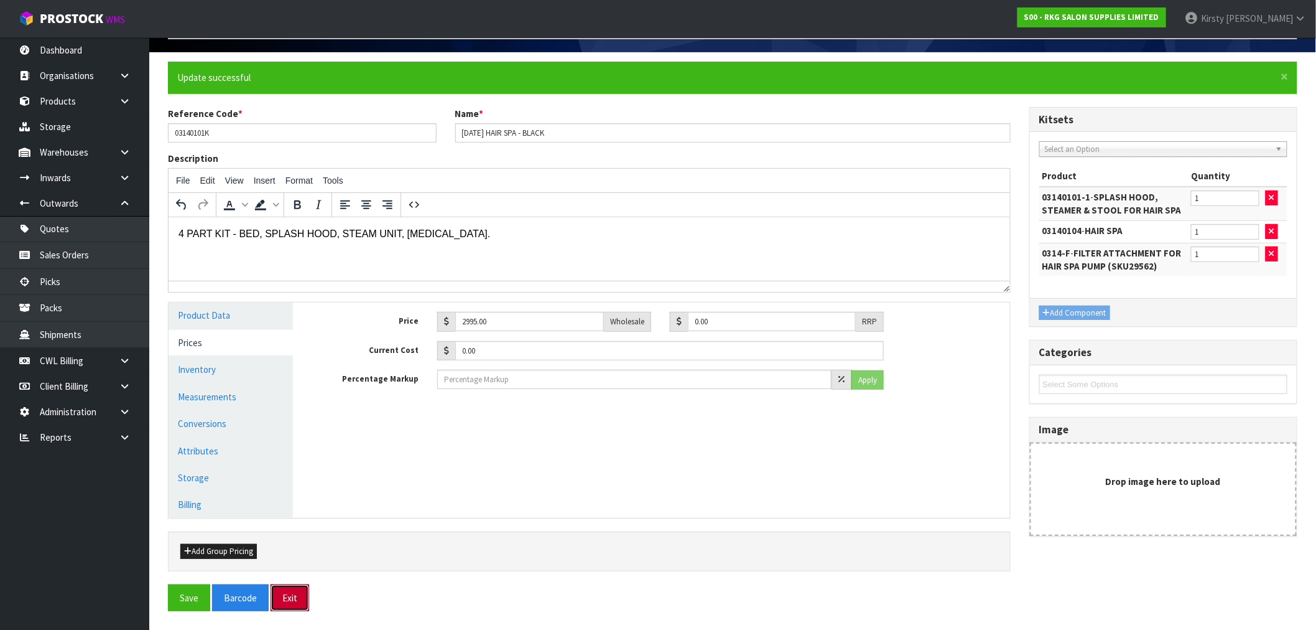
click at [286, 602] on button "Exit" at bounding box center [290, 597] width 39 height 27
